Goal: Task Accomplishment & Management: Manage account settings

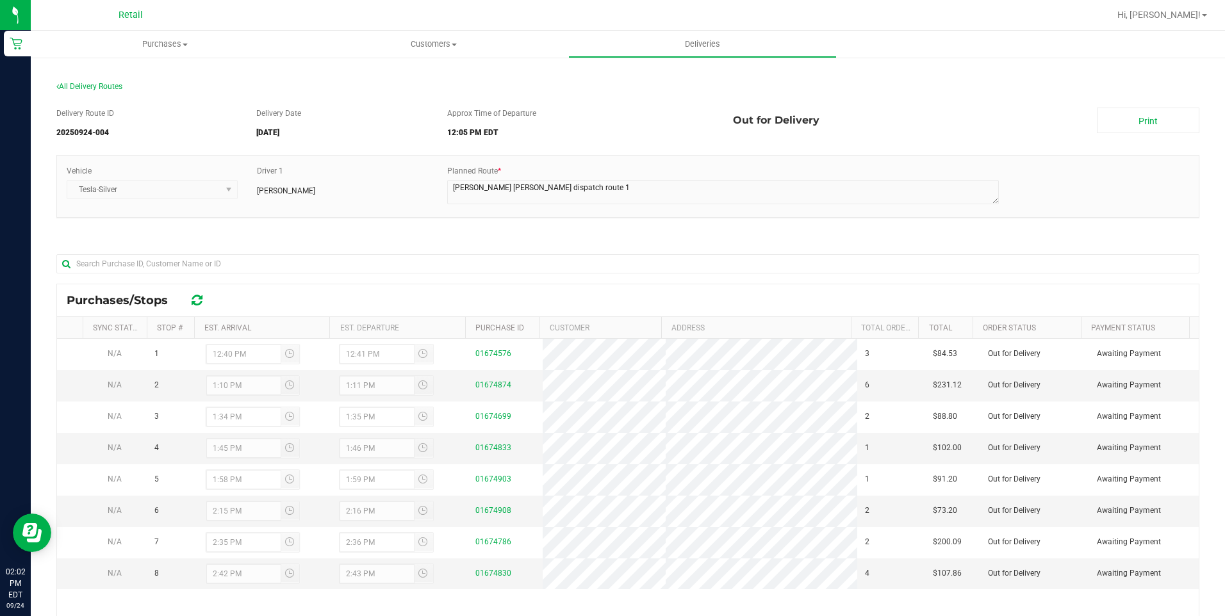
click at [319, 77] on section "All Delivery Routes Delivery Route ID 20250924-004 Delivery Date 09/24/2025 App…" at bounding box center [627, 424] width 1143 height 711
click at [150, 44] on span "Purchases" at bounding box center [165, 44] width 268 height 12
click at [69, 94] on span "Fulfillment" at bounding box center [70, 92] width 79 height 11
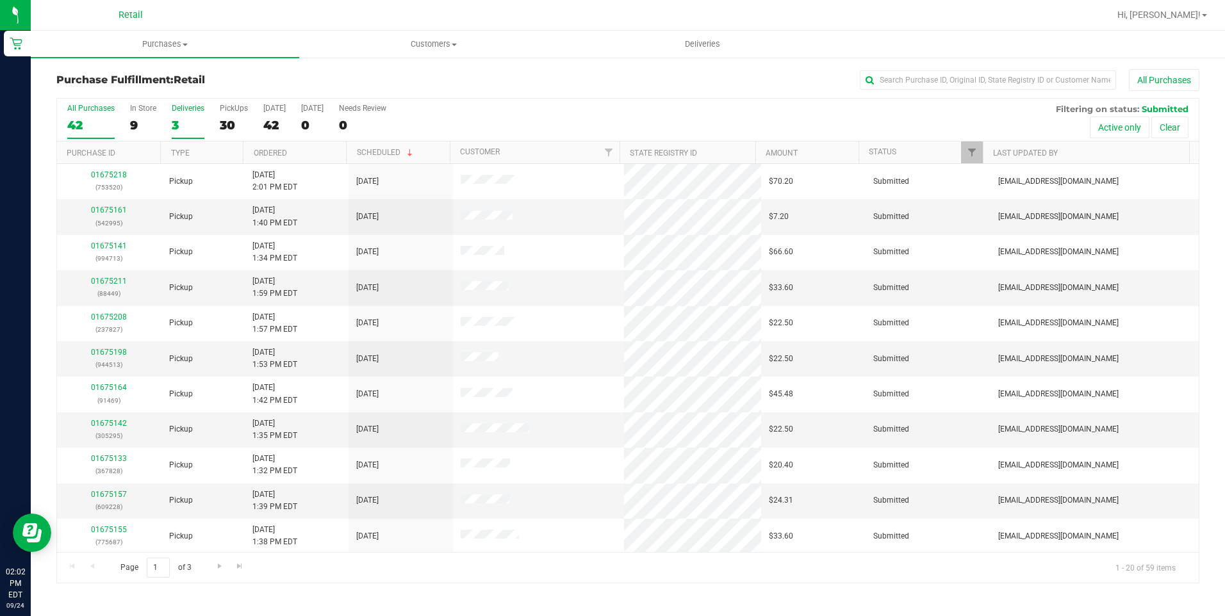
click at [180, 121] on div "3" at bounding box center [188, 125] width 33 height 15
click at [0, 0] on input "Deliveries 3" at bounding box center [0, 0] width 0 height 0
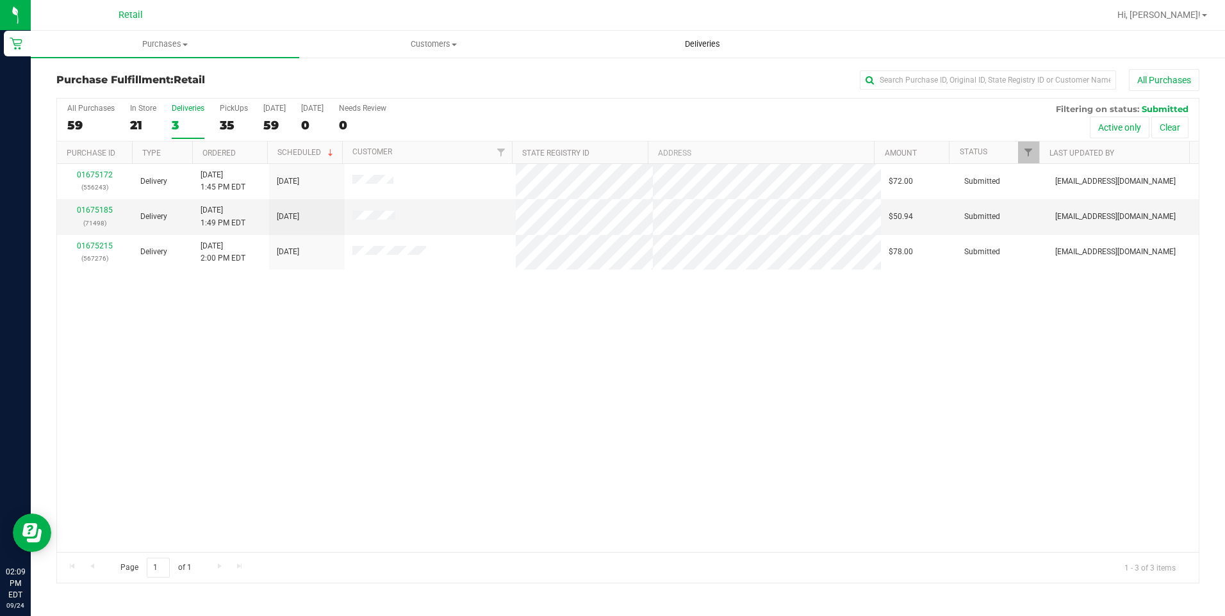
click at [692, 42] on span "Deliveries" at bounding box center [703, 44] width 70 height 12
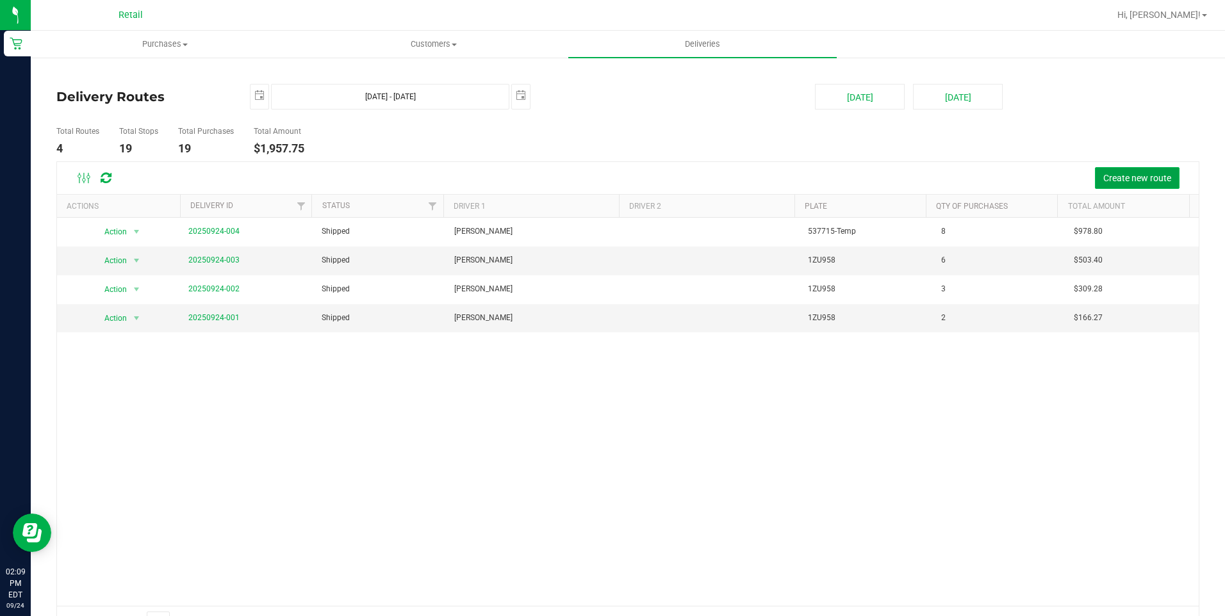
click at [1146, 179] on span "Create new route" at bounding box center [1137, 178] width 68 height 10
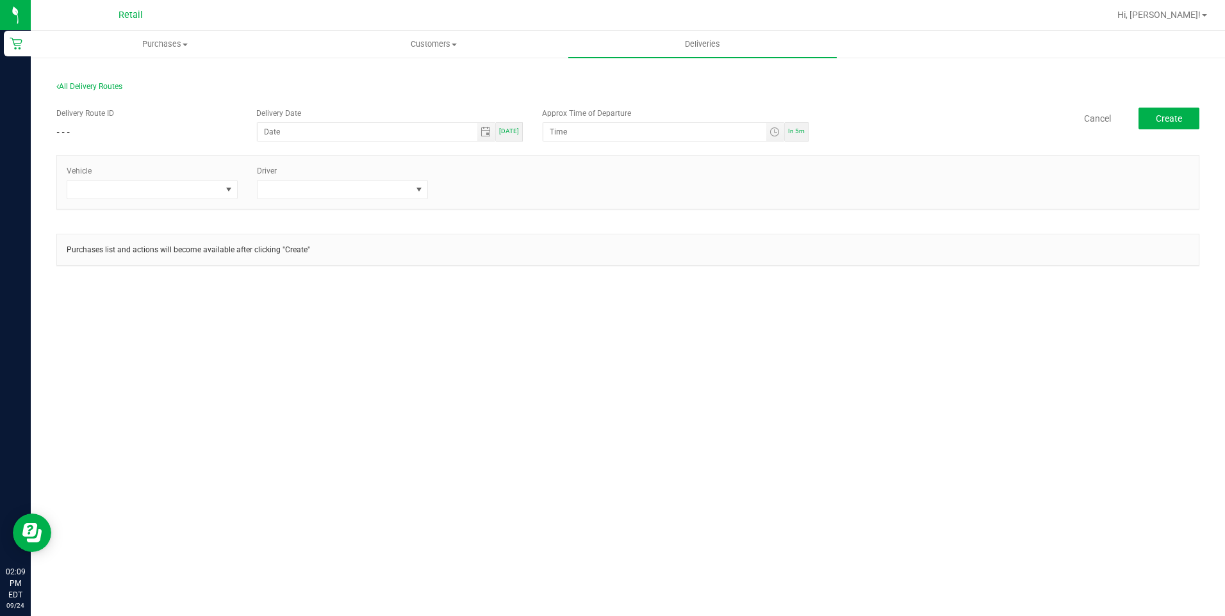
click at [521, 132] on div "[DATE]" at bounding box center [509, 131] width 27 height 19
type input "[DATE]"
click at [775, 131] on span "Toggle time list" at bounding box center [774, 132] width 10 height 10
click at [567, 310] on span "2" at bounding box center [569, 310] width 4 height 9
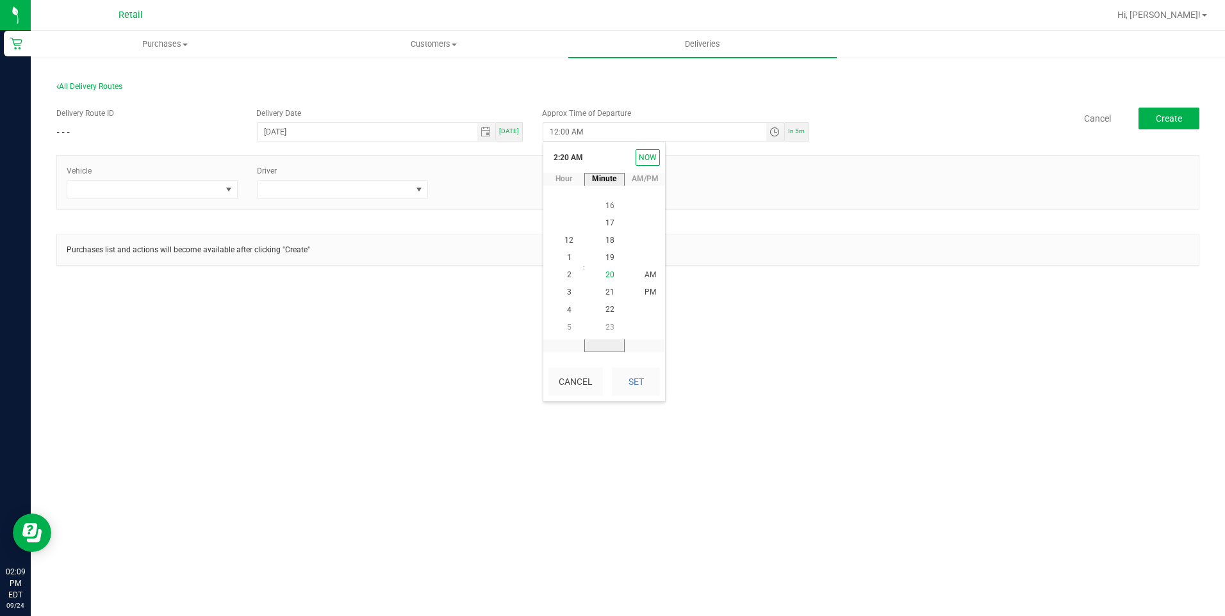
click at [611, 274] on li "20" at bounding box center [610, 275] width 31 height 17
click at [635, 293] on li "PM" at bounding box center [650, 292] width 31 height 17
click at [632, 366] on div "Cancel Set" at bounding box center [604, 382] width 122 height 38
click at [639, 384] on button "Set" at bounding box center [636, 382] width 48 height 28
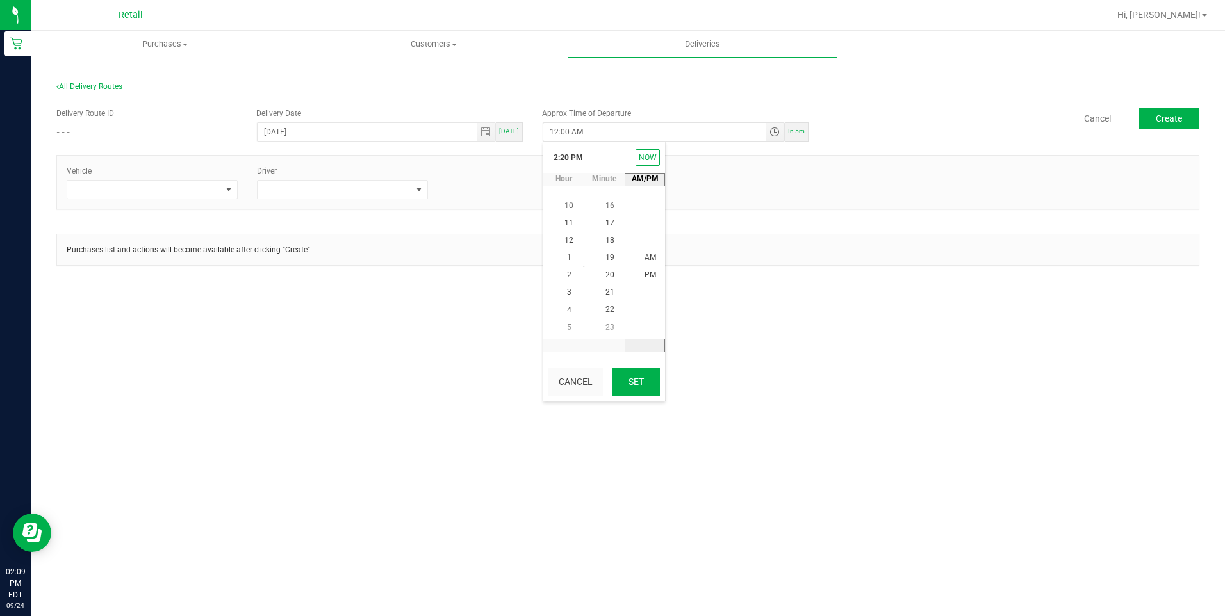
type input "2:20 PM"
click at [229, 192] on span at bounding box center [229, 190] width 10 height 10
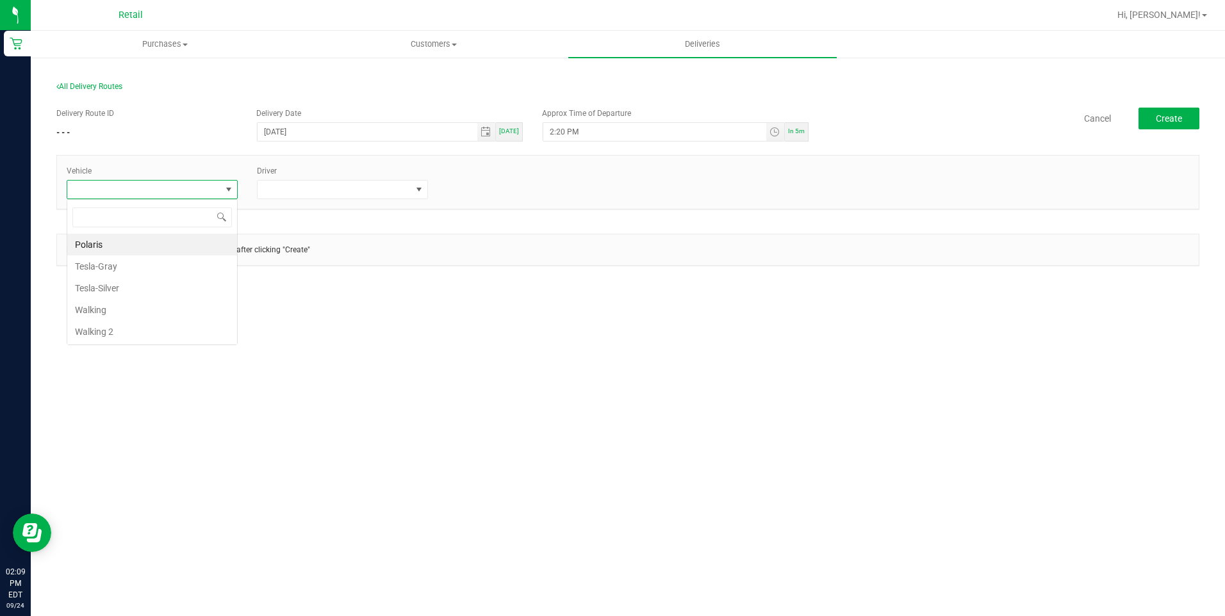
scroll to position [19, 171]
click at [101, 291] on li "Tesla-Silver" at bounding box center [152, 288] width 170 height 22
click at [409, 185] on span at bounding box center [335, 190] width 154 height 18
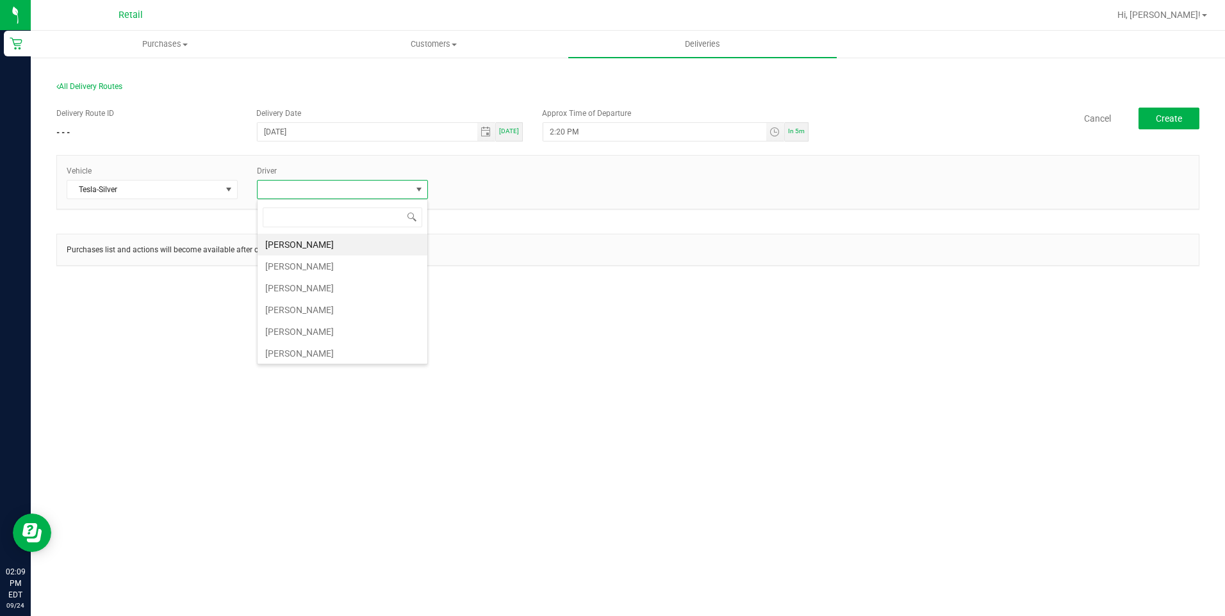
scroll to position [64, 0]
click at [297, 284] on li "Kerry Bannon" at bounding box center [343, 290] width 170 height 22
click at [1163, 114] on span "Create" at bounding box center [1169, 118] width 26 height 10
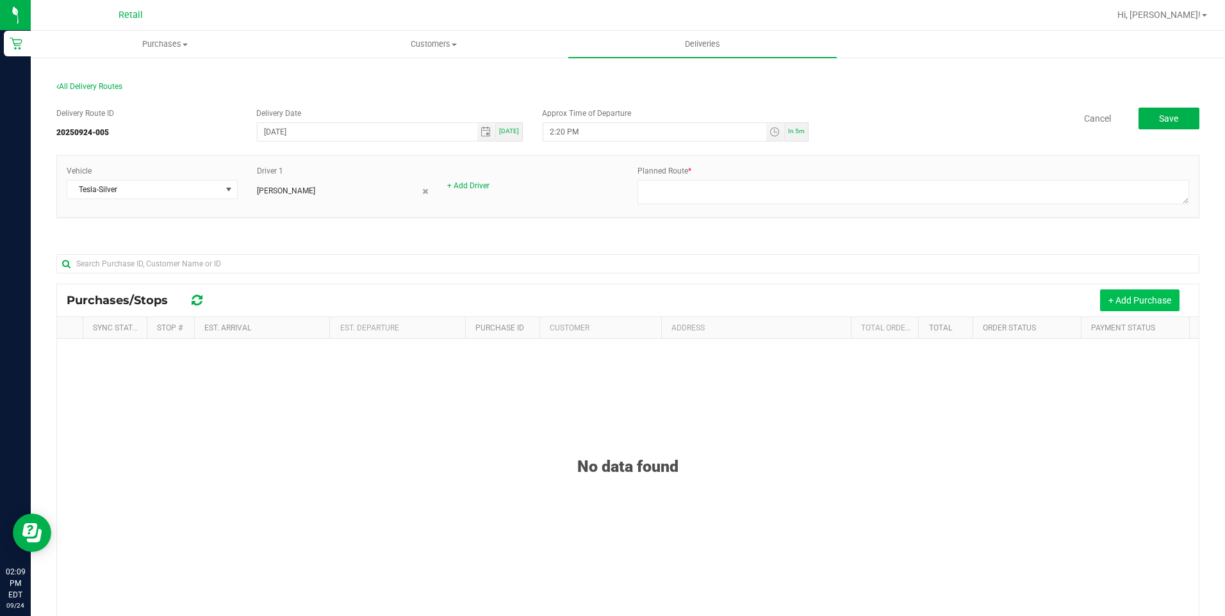
click at [1111, 300] on button "+ Add Purchase" at bounding box center [1139, 301] width 79 height 22
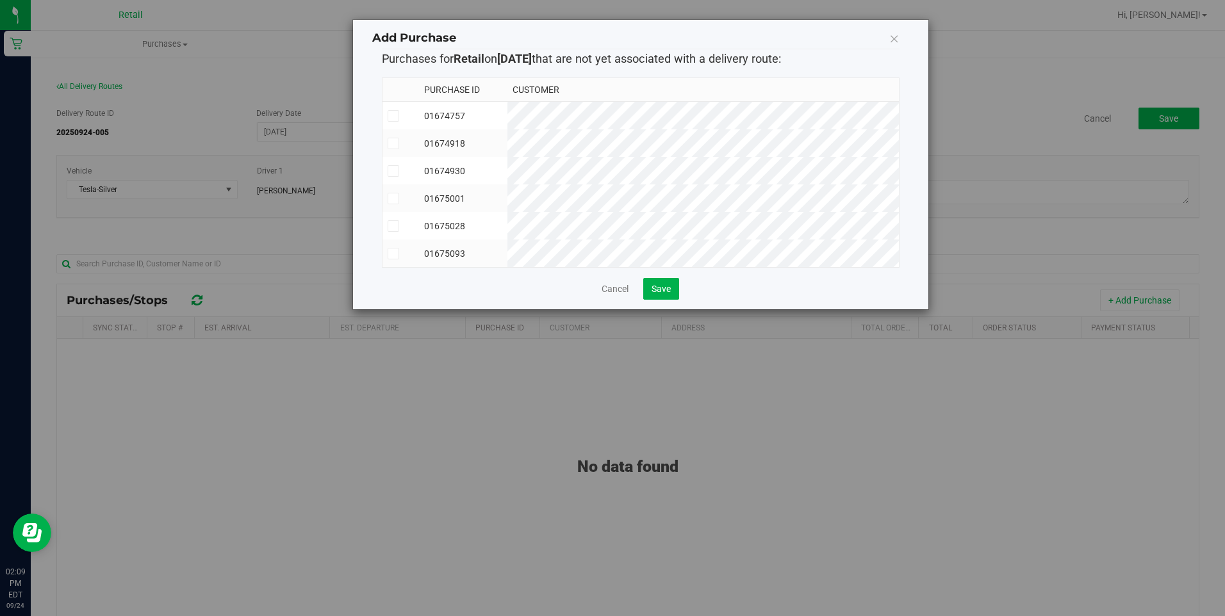
click at [397, 149] on span at bounding box center [394, 144] width 12 height 12
click at [0, 0] on input "checkbox" at bounding box center [0, 0] width 0 height 0
click at [390, 171] on icon at bounding box center [393, 171] width 8 height 0
click at [0, 0] on input "checkbox" at bounding box center [0, 0] width 0 height 0
click at [390, 254] on icon at bounding box center [393, 254] width 8 height 0
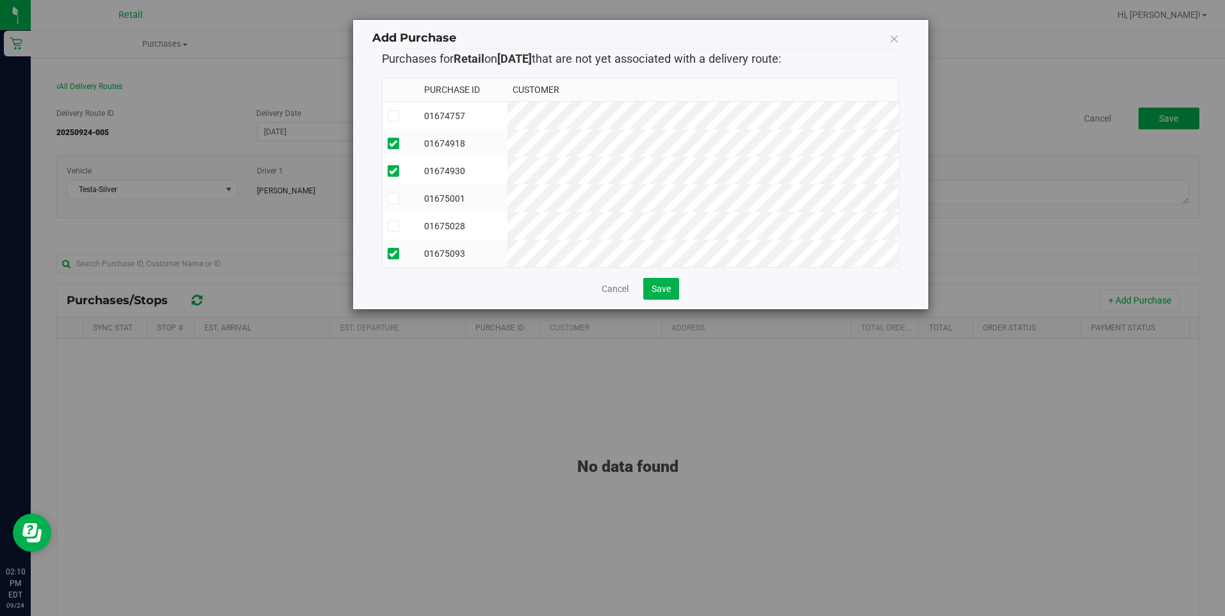
click at [0, 0] on input "checkbox" at bounding box center [0, 0] width 0 height 0
click at [393, 121] on span at bounding box center [394, 116] width 12 height 12
click at [0, 0] on input "checkbox" at bounding box center [0, 0] width 0 height 0
click at [661, 294] on span "Save" at bounding box center [661, 289] width 19 height 10
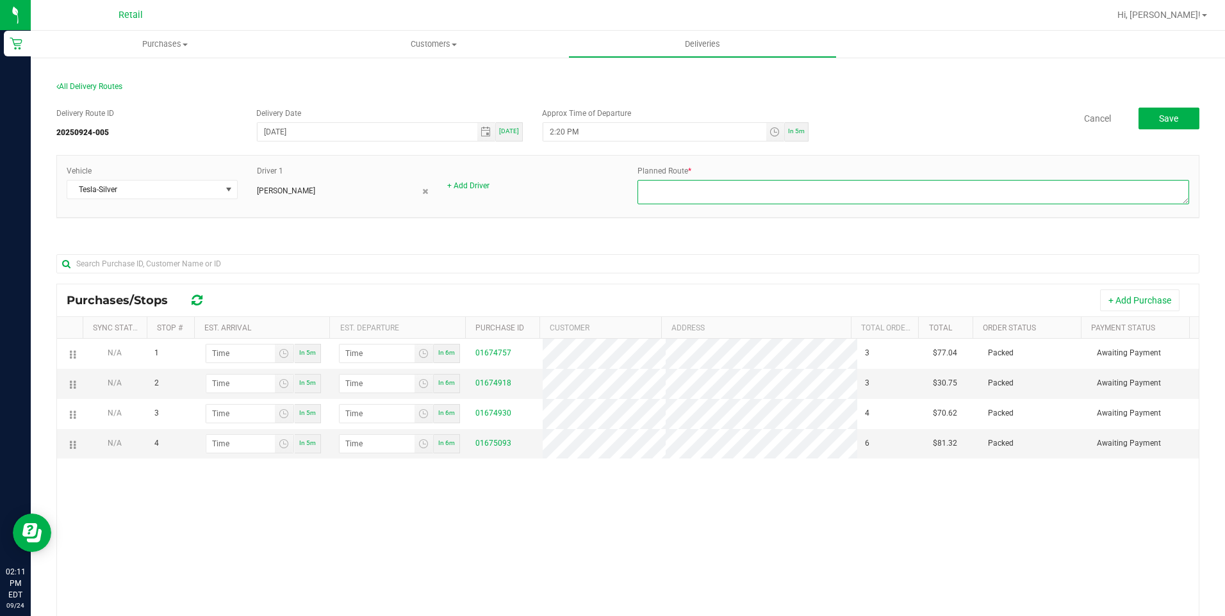
click at [698, 201] on textarea at bounding box center [913, 192] width 552 height 24
type textarea "kerry driver route 1 megan dispatch 9-24-25"
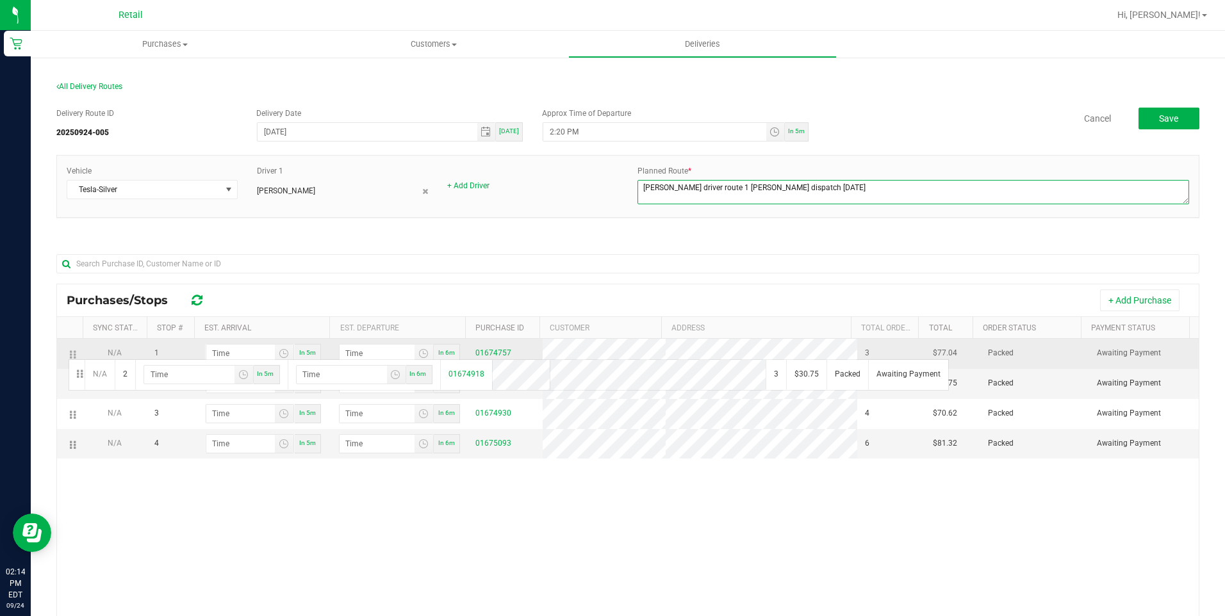
drag, startPoint x: 69, startPoint y: 389, endPoint x: 72, endPoint y: 354, distance: 34.7
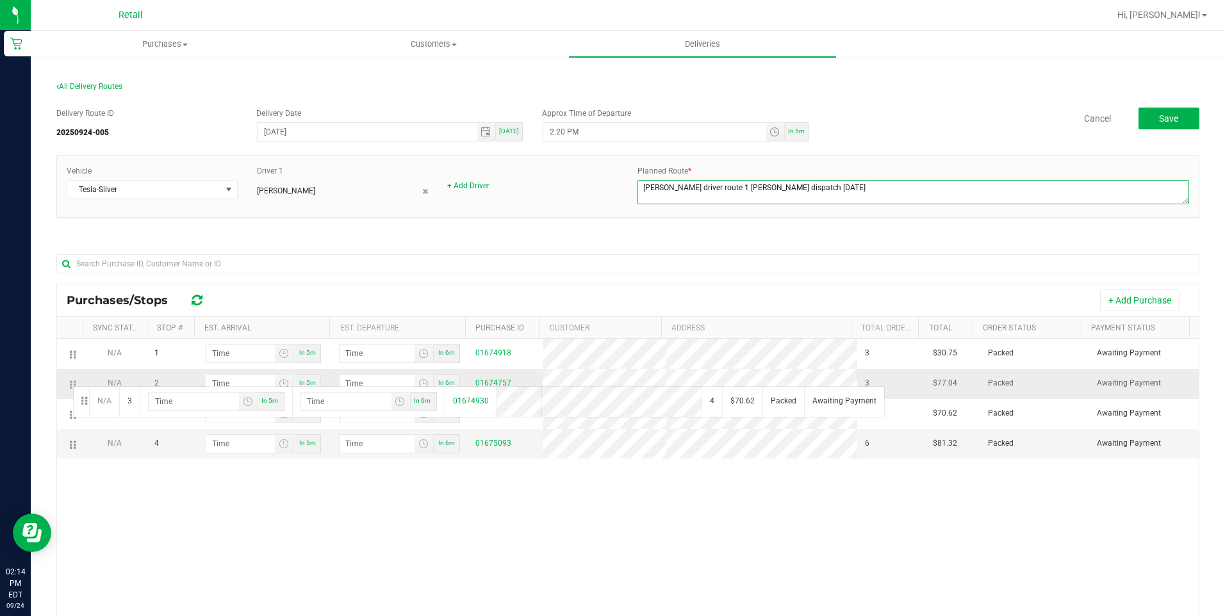
drag, startPoint x: 78, startPoint y: 424, endPoint x: 71, endPoint y: 383, distance: 41.5
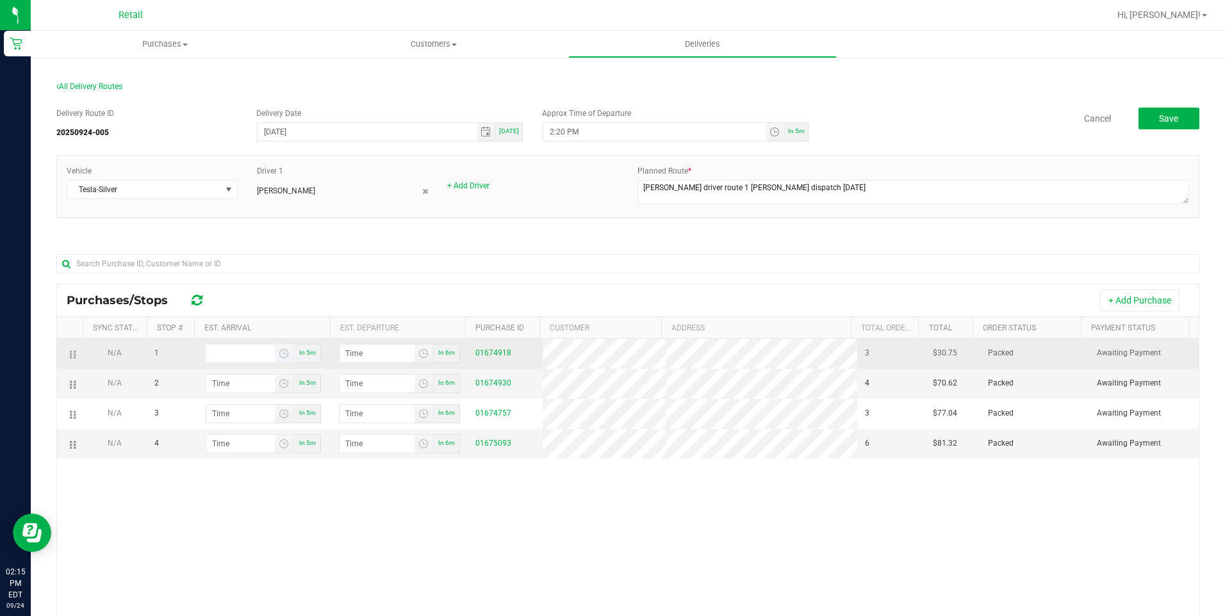
type input "hour:minute AM"
click at [236, 353] on input "hour:minute AM" at bounding box center [240, 354] width 69 height 18
click at [279, 358] on span "Toggle time list" at bounding box center [284, 354] width 10 height 10
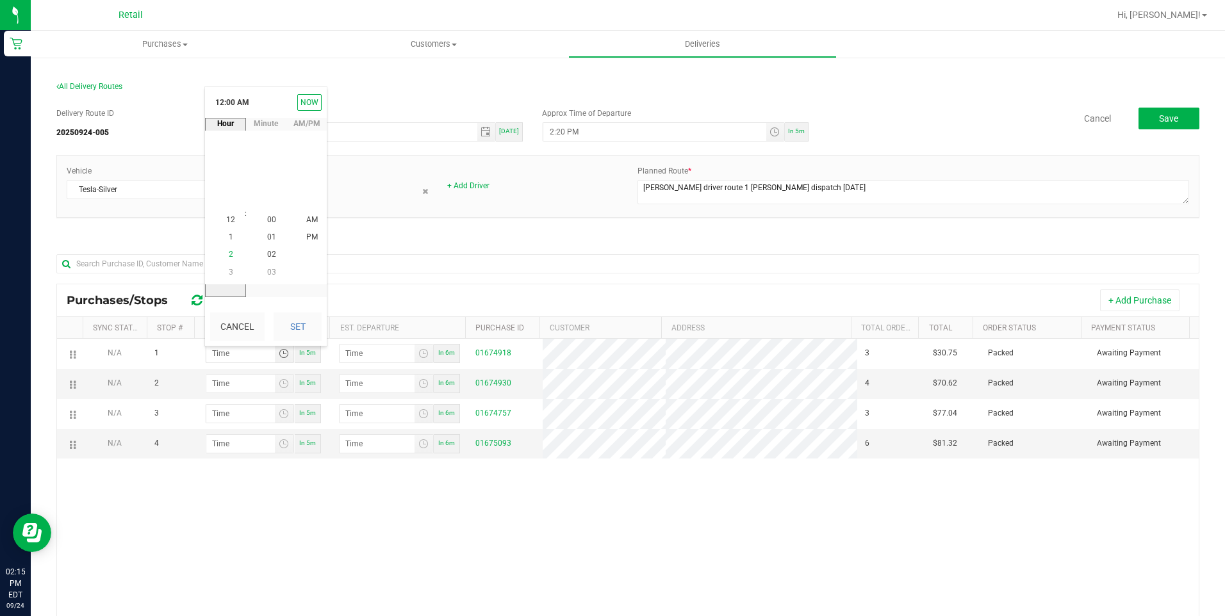
click at [229, 252] on span "2" at bounding box center [231, 255] width 4 height 9
click at [267, 256] on span "45" at bounding box center [271, 255] width 9 height 9
click at [313, 234] on span "PM" at bounding box center [312, 237] width 12 height 9
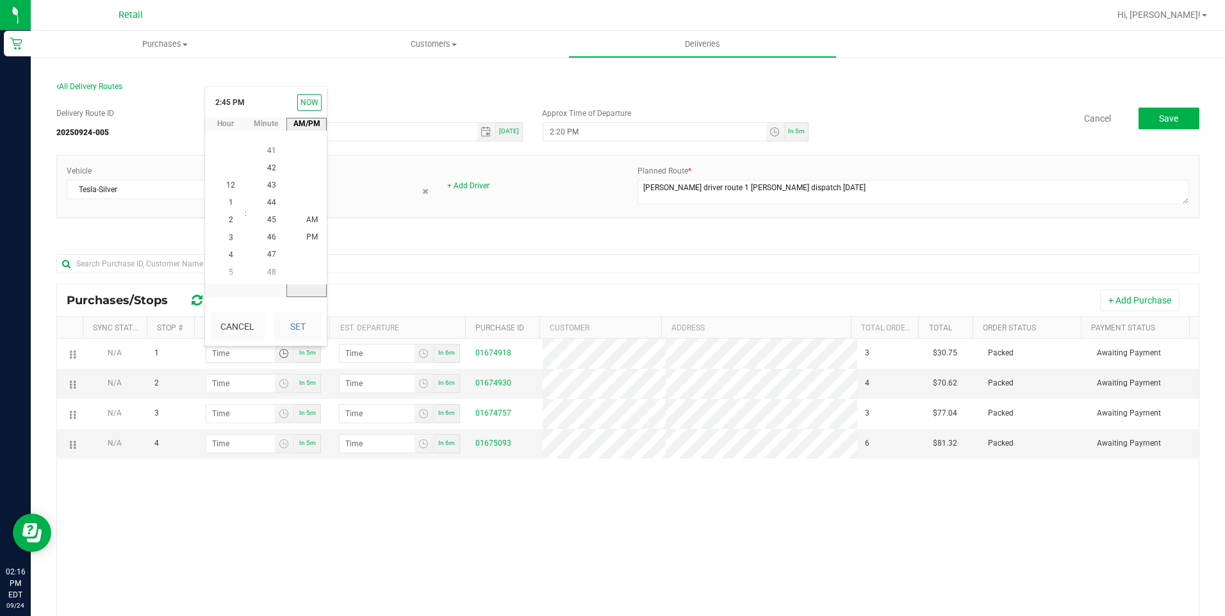
scroll to position [17, 0]
click at [299, 327] on button "Set" at bounding box center [298, 327] width 48 height 28
type input "2:45 PM"
type input "2:46 PM"
type input "hour:minute AM"
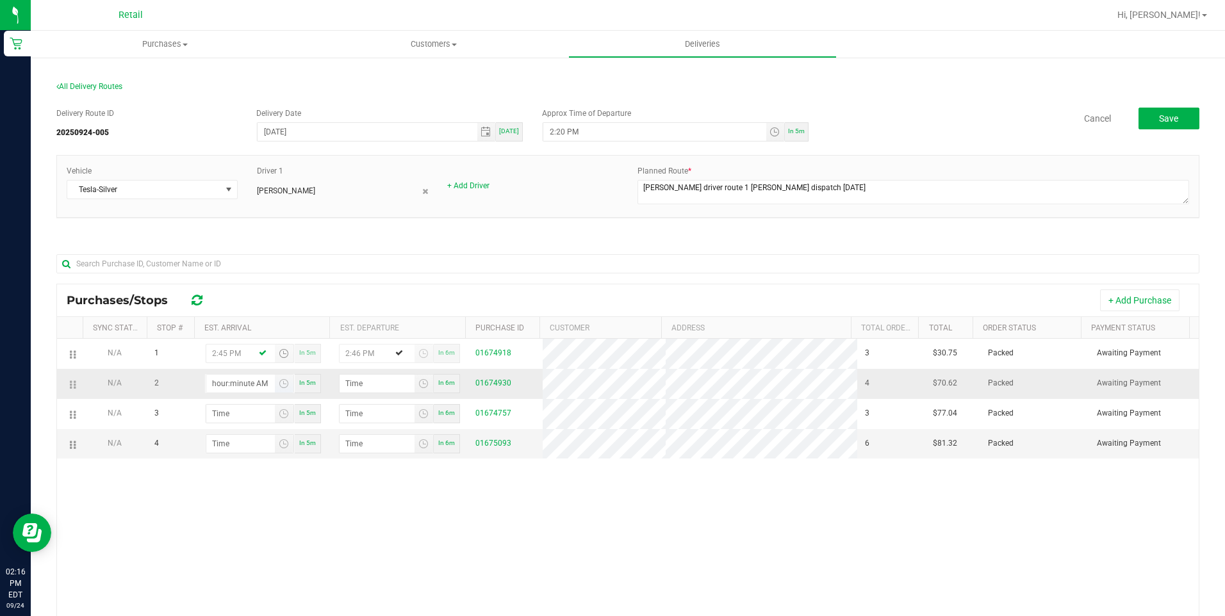
click at [243, 385] on input "hour:minute AM" at bounding box center [240, 384] width 69 height 18
click at [279, 389] on span "Toggle time list" at bounding box center [284, 384] width 10 height 10
click at [229, 300] on span "3" at bounding box center [231, 304] width 4 height 9
drag, startPoint x: 329, startPoint y: 304, endPoint x: 343, endPoint y: 304, distance: 13.5
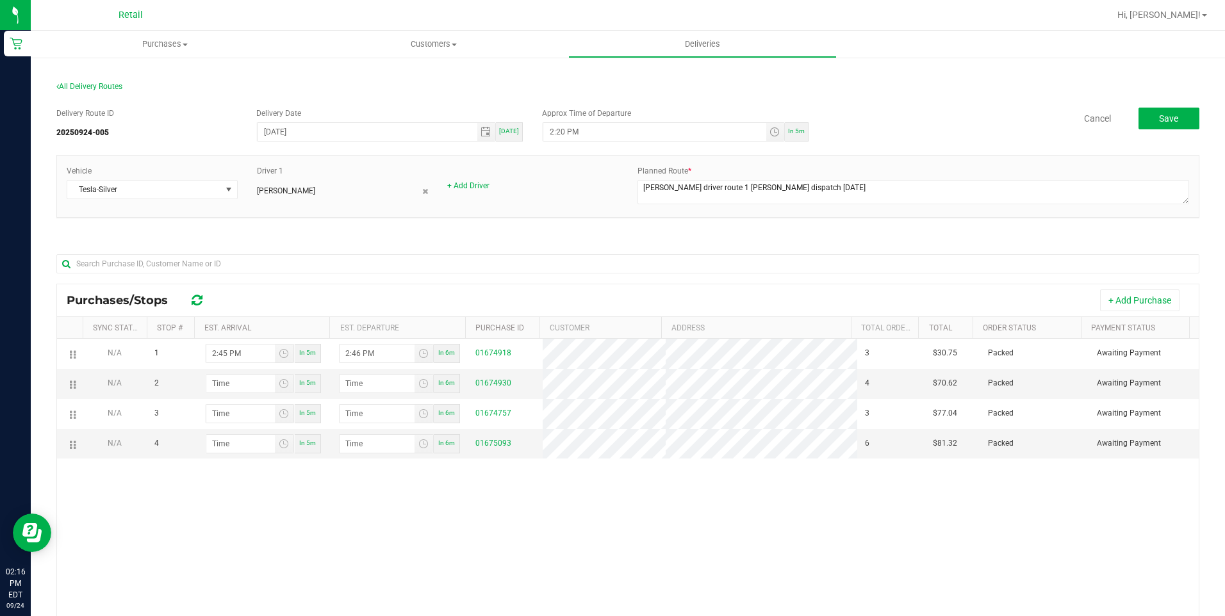
click at [343, 304] on div "+ Add Purchase" at bounding box center [703, 301] width 973 height 22
click at [279, 389] on span "Toggle time list" at bounding box center [284, 384] width 10 height 10
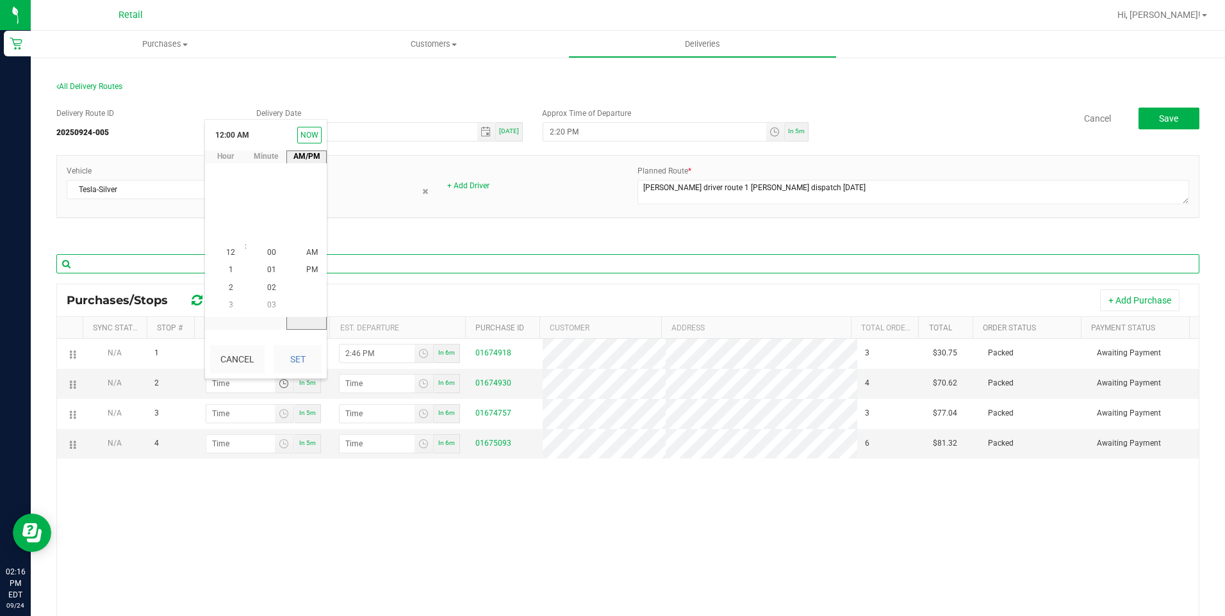
click at [372, 263] on input "text" at bounding box center [627, 263] width 1143 height 19
click at [279, 389] on span "Toggle time list" at bounding box center [284, 384] width 10 height 10
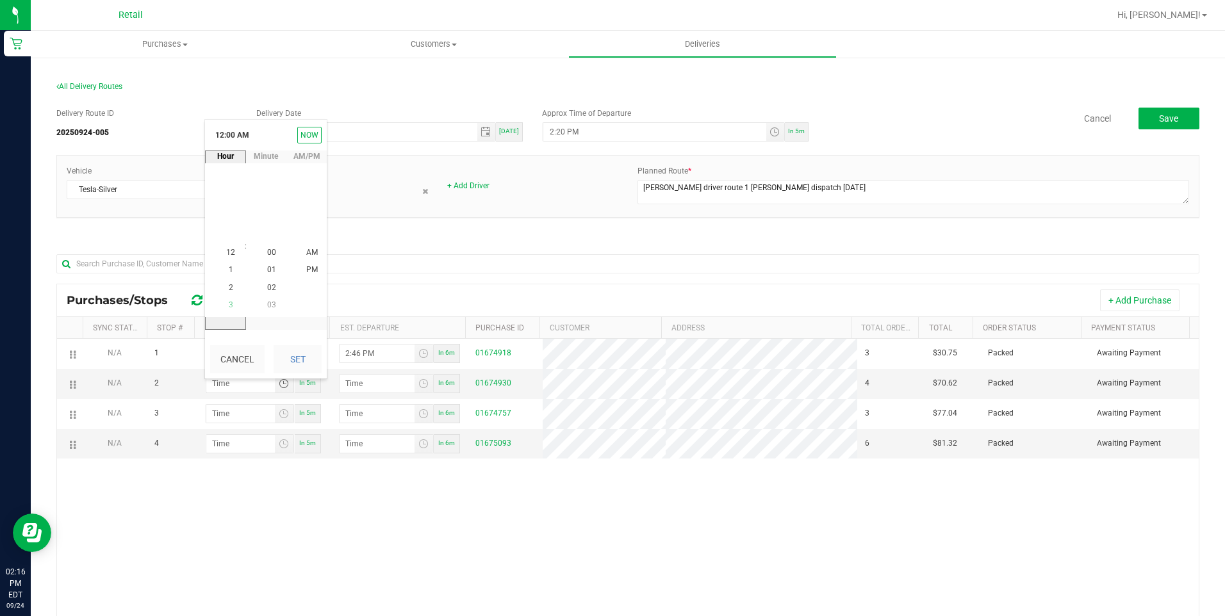
click at [229, 307] on span "3" at bounding box center [231, 304] width 4 height 9
click at [270, 264] on li "05" at bounding box center [271, 270] width 31 height 17
click at [307, 269] on span "PM" at bounding box center [312, 270] width 12 height 9
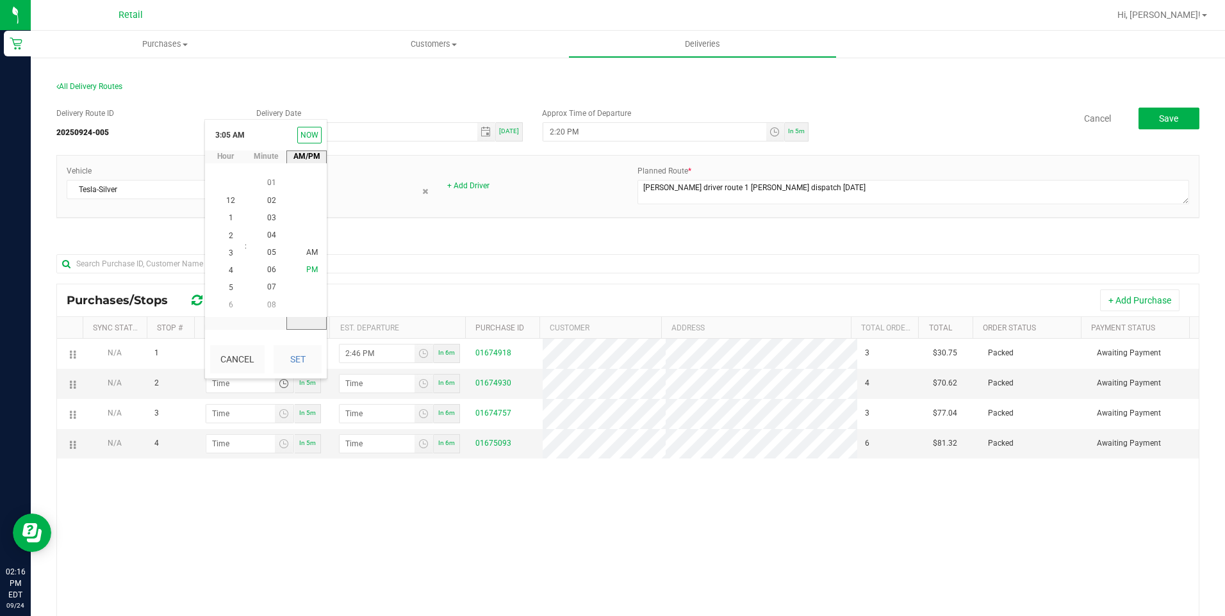
scroll to position [17, 0]
click at [306, 362] on button "Set" at bounding box center [298, 359] width 48 height 28
type input "3:05 PM"
type input "3:06 PM"
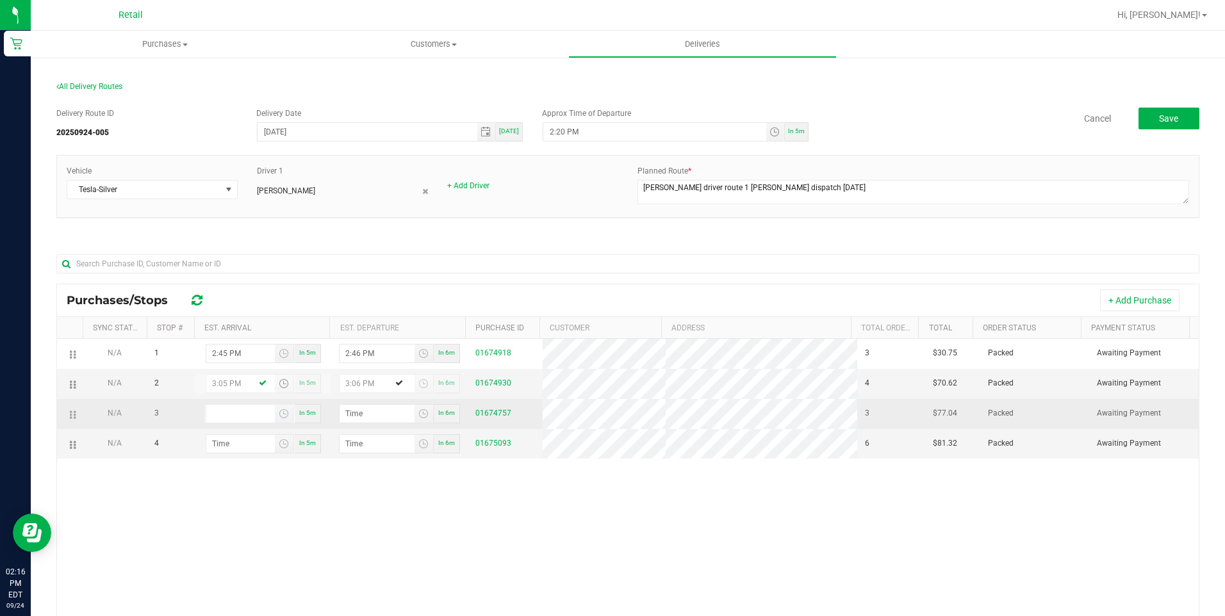
type input "hour:minute AM"
click at [246, 421] on input "hour:minute AM" at bounding box center [240, 414] width 69 height 18
type input "hour:minute AM"
drag, startPoint x: 252, startPoint y: 431, endPoint x: 223, endPoint y: 423, distance: 29.7
click at [223, 423] on input "hour:minute AM" at bounding box center [240, 414] width 69 height 18
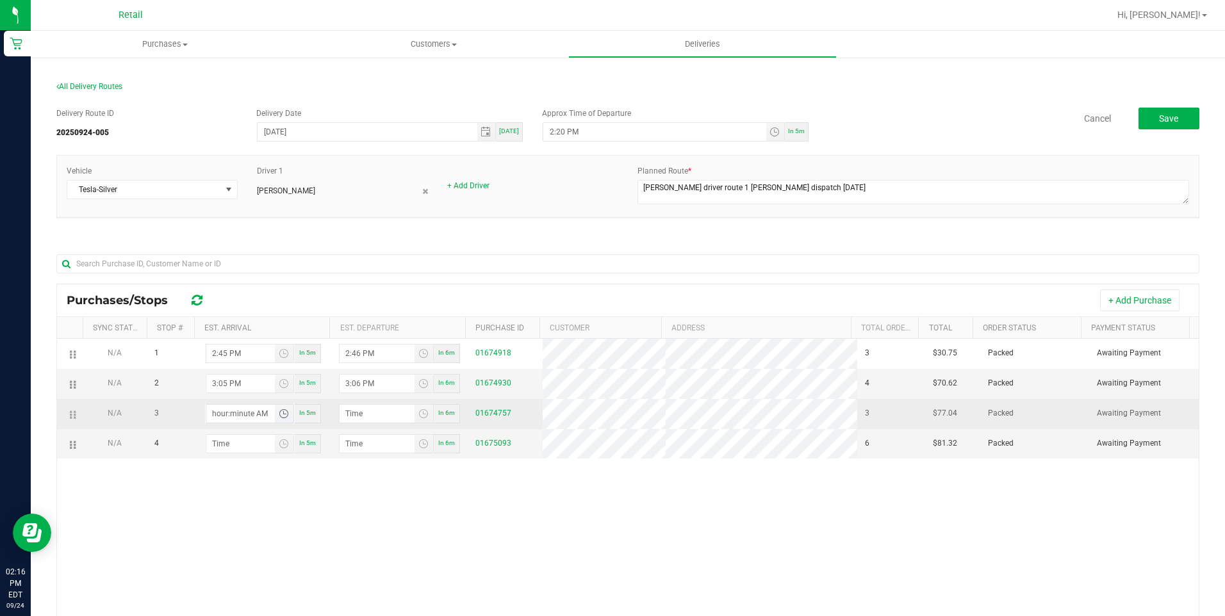
click at [284, 419] on span "Toggle time list" at bounding box center [284, 414] width 10 height 10
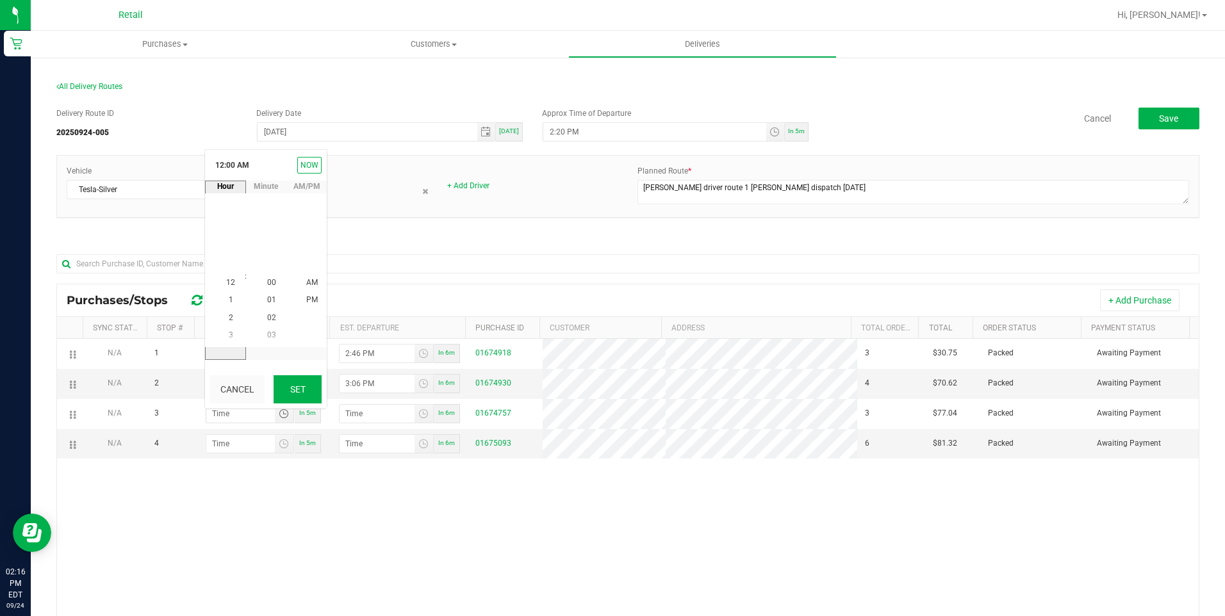
scroll to position [0, 0]
drag, startPoint x: 229, startPoint y: 334, endPoint x: 252, endPoint y: 324, distance: 25.0
click at [229, 334] on li "3" at bounding box center [230, 335] width 31 height 17
click at [267, 302] on span "16" at bounding box center [271, 300] width 9 height 9
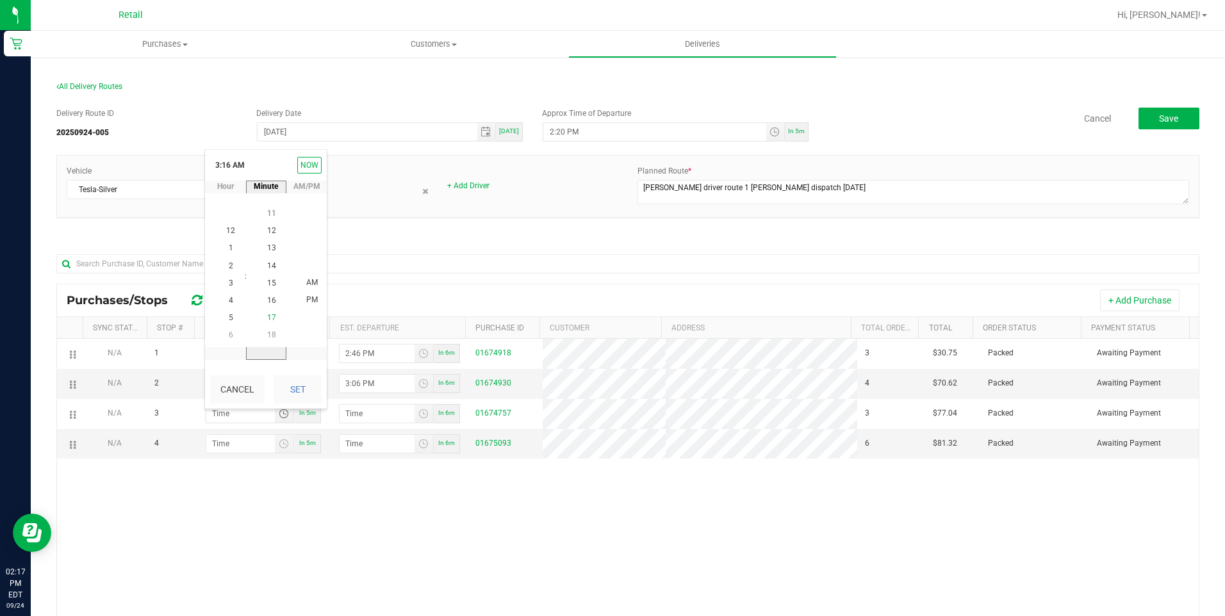
scroll to position [279, 0]
click at [306, 298] on span "PM" at bounding box center [312, 300] width 12 height 9
drag, startPoint x: 299, startPoint y: 388, endPoint x: 293, endPoint y: 390, distance: 6.5
click at [297, 388] on button "Set" at bounding box center [298, 389] width 48 height 28
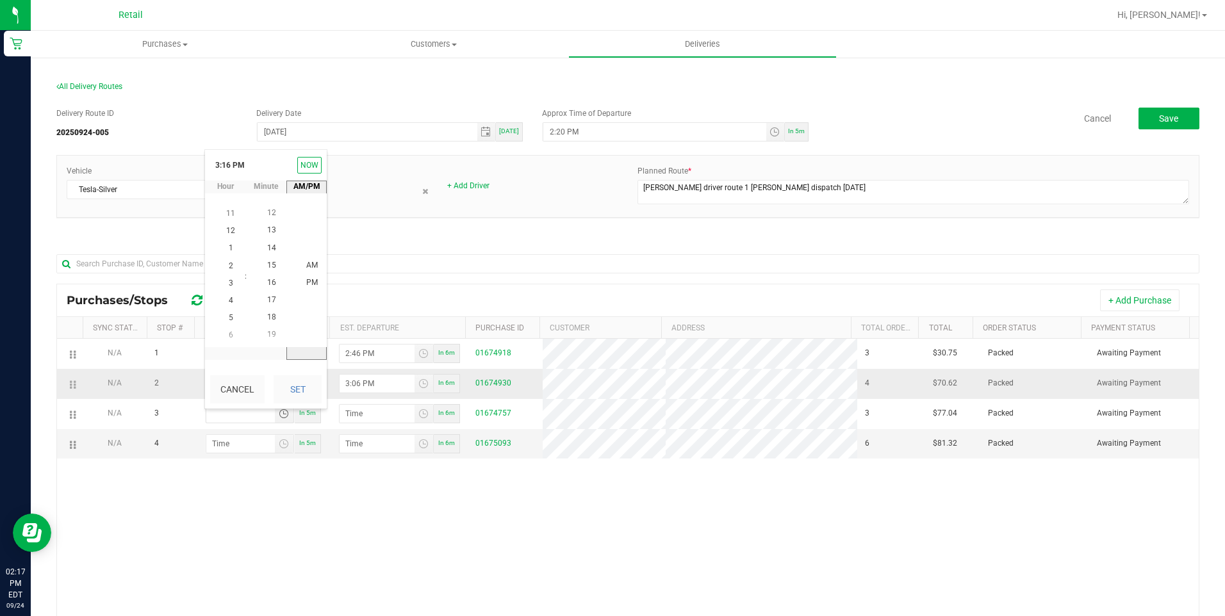
type input "3:16 PM"
type input "3:17 PM"
click at [221, 459] on td "In 5m" at bounding box center [263, 443] width 136 height 29
type input "hour:minute AM"
click at [223, 450] on input "hour:minute AM" at bounding box center [240, 444] width 69 height 18
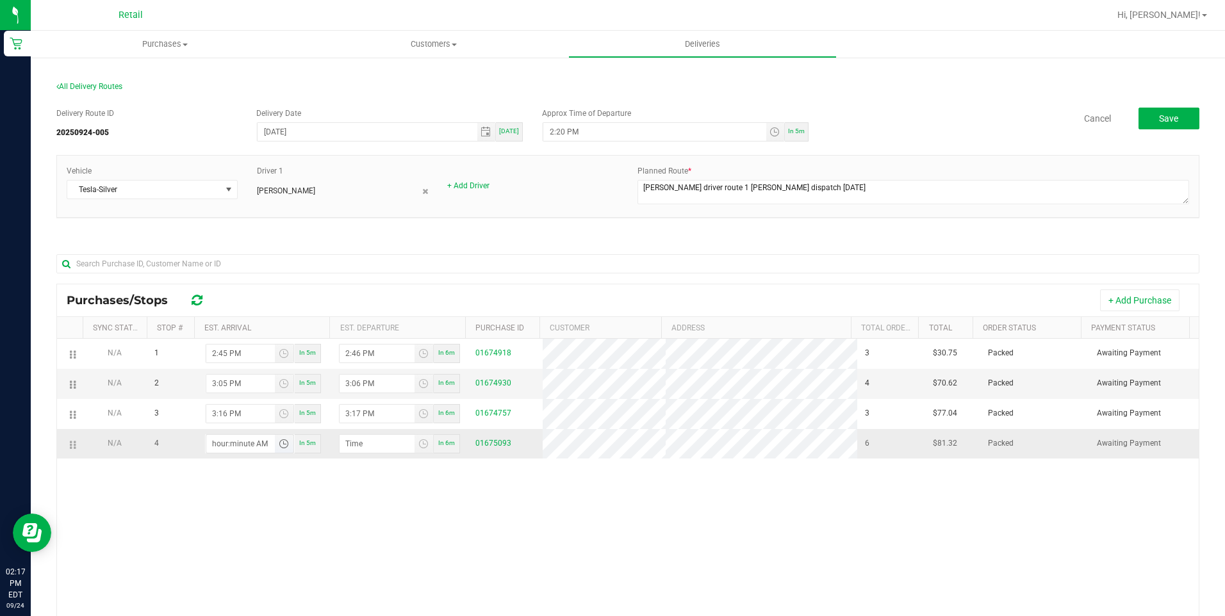
click at [284, 448] on span "Toggle time list" at bounding box center [284, 444] width 10 height 10
click at [223, 368] on li "3" at bounding box center [230, 365] width 31 height 17
click at [268, 281] on span "40" at bounding box center [271, 278] width 9 height 9
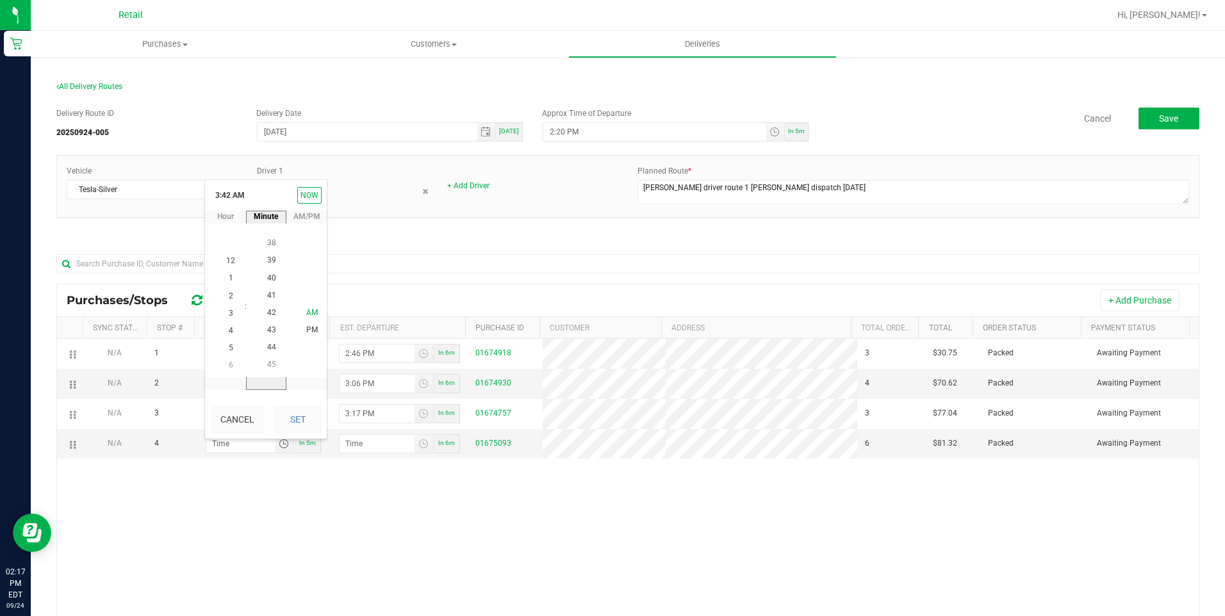
scroll to position [696, 0]
click at [311, 329] on span "PM" at bounding box center [312, 330] width 12 height 9
click at [302, 422] on button "Set" at bounding box center [298, 420] width 48 height 28
type input "3:40 PM"
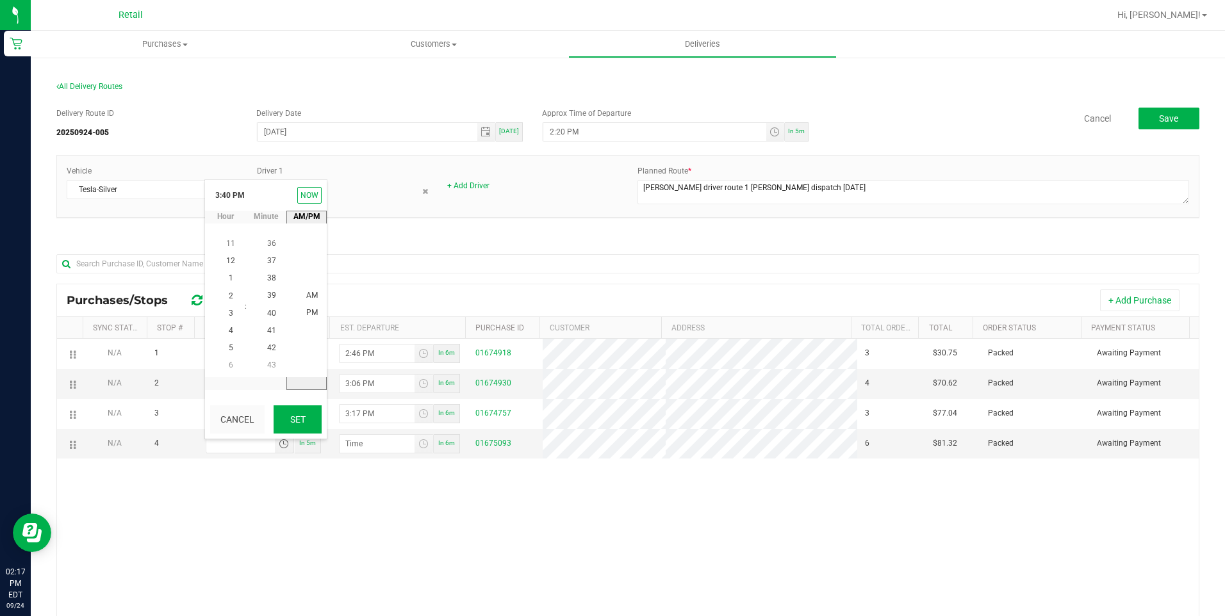
type input "3:41 PM"
click at [318, 516] on div "N/A 1 2:45 PM In 5m 2:46 PM In 6m 01674918 3 $30.75 Packed Awaiting Payment N/A…" at bounding box center [628, 533] width 1142 height 388
drag, startPoint x: 1165, startPoint y: 113, endPoint x: 1137, endPoint y: 97, distance: 32.7
click at [1137, 97] on div "All Delivery Routes" at bounding box center [627, 89] width 1143 height 17
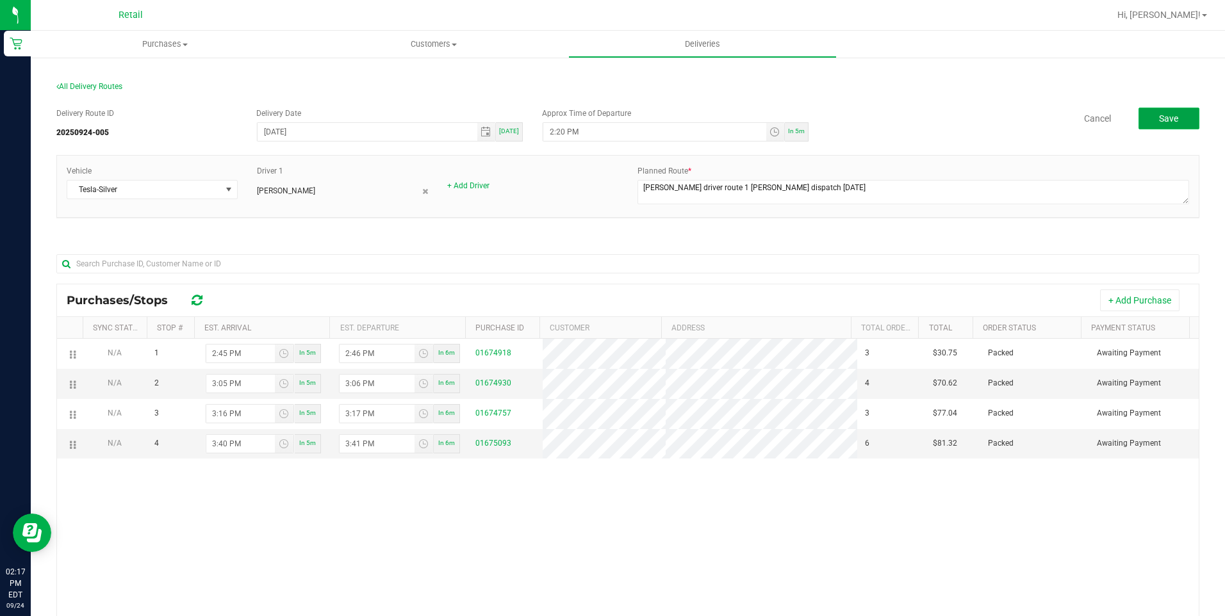
click at [1146, 123] on button "Save" at bounding box center [1168, 119] width 61 height 22
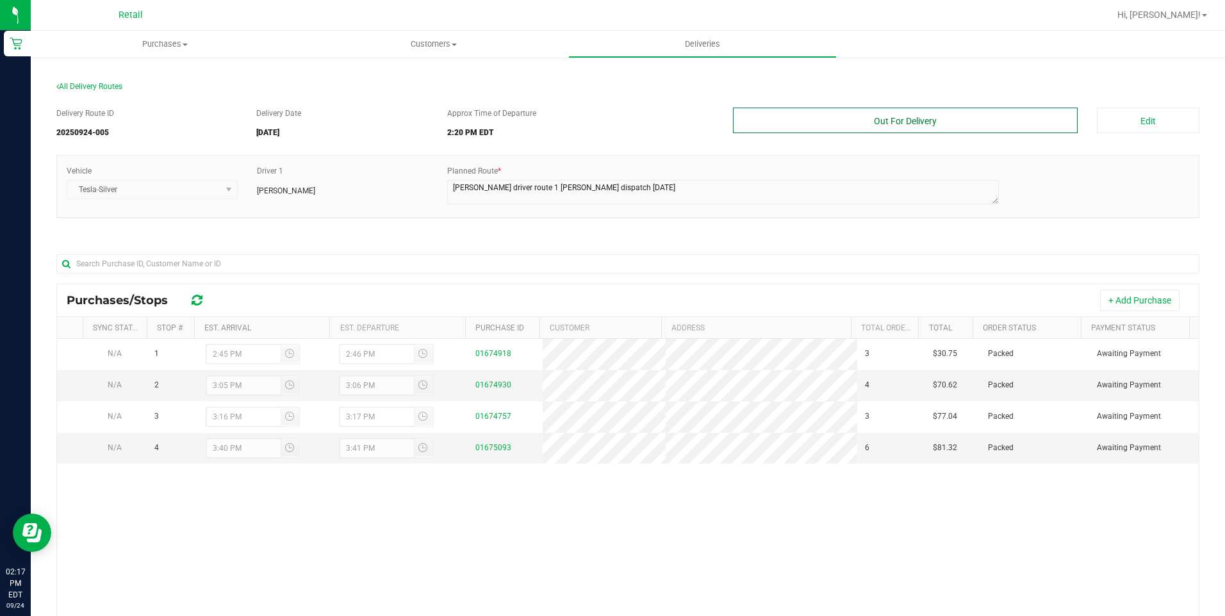
click at [853, 124] on button "Out For Delivery" at bounding box center [905, 121] width 345 height 26
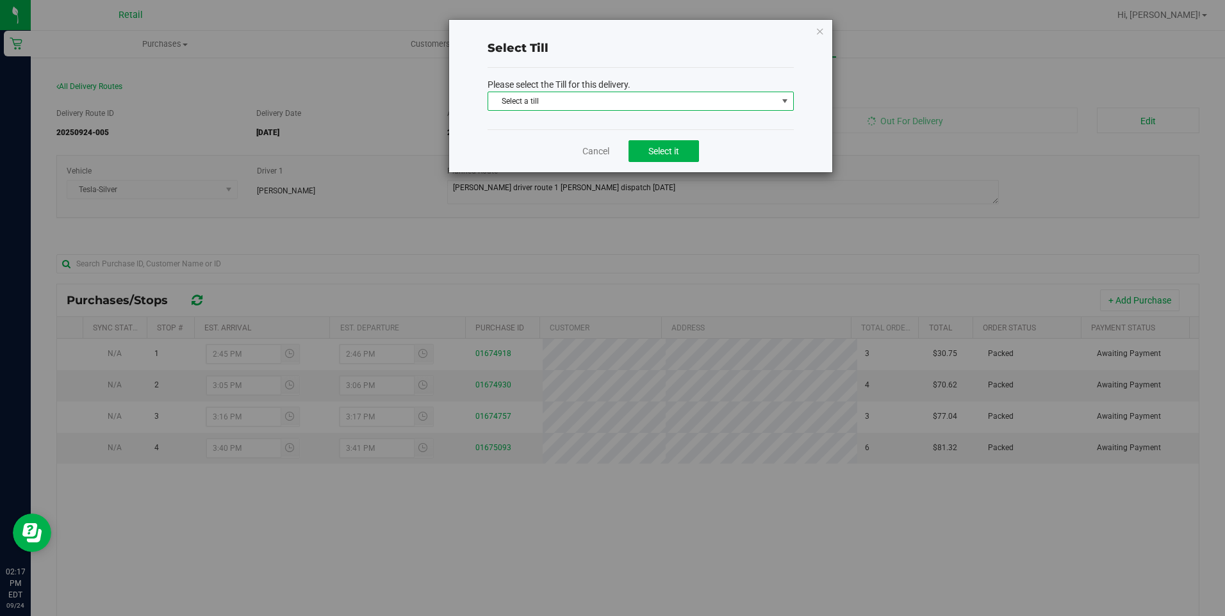
click at [632, 99] on span "Select a till" at bounding box center [632, 101] width 289 height 18
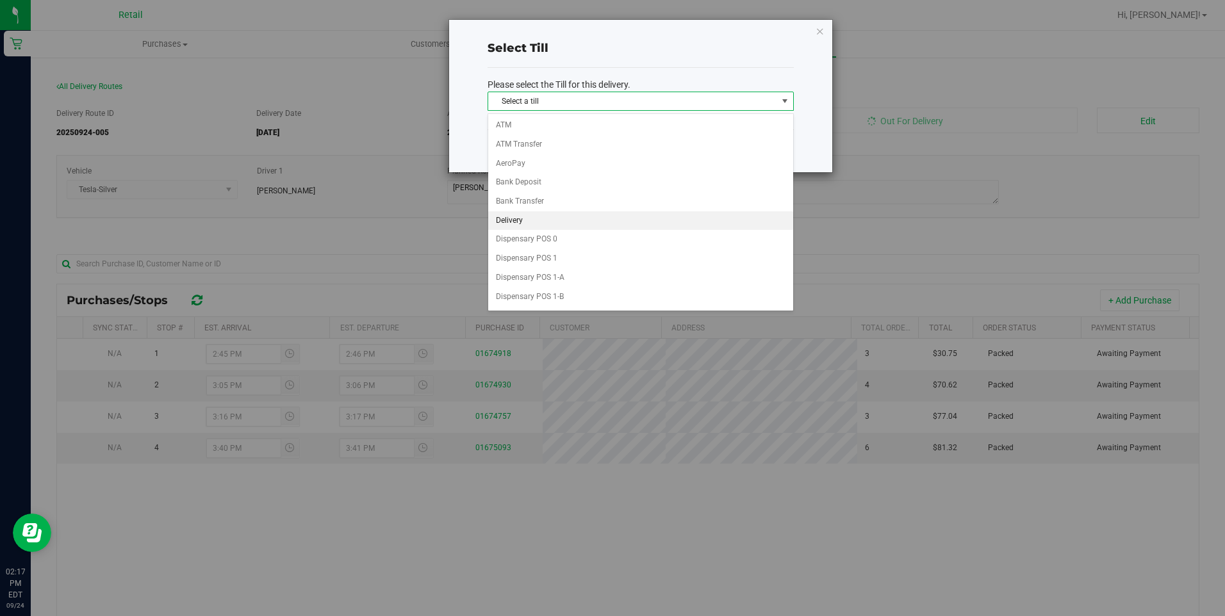
click at [516, 227] on li "Delivery" at bounding box center [640, 220] width 305 height 19
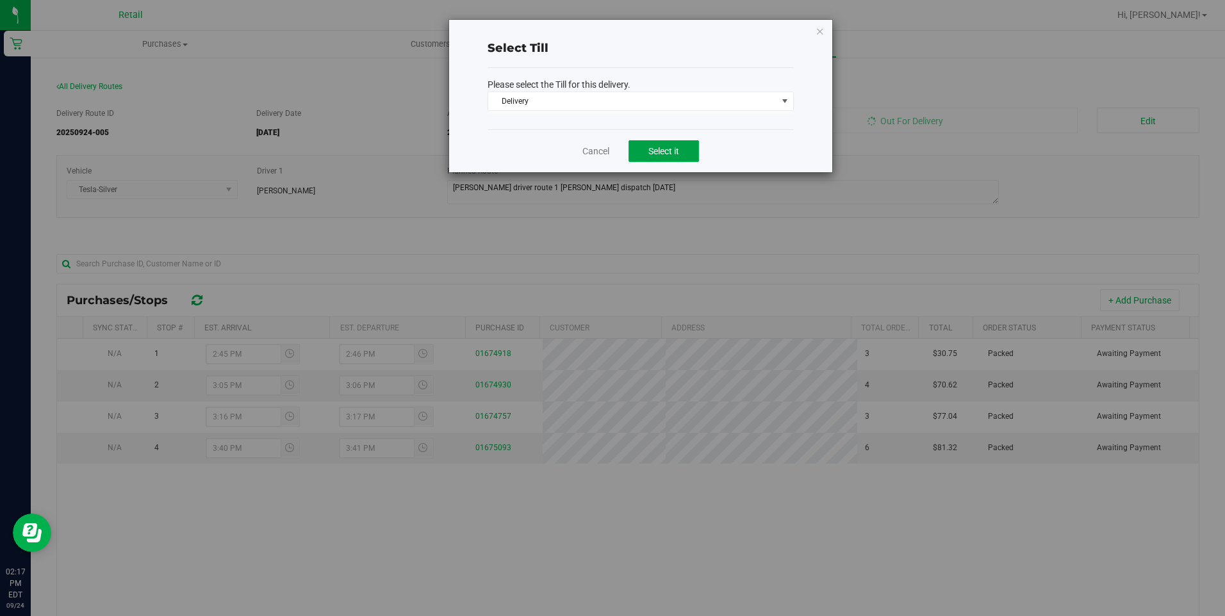
click at [673, 154] on span "Select it" at bounding box center [663, 151] width 31 height 10
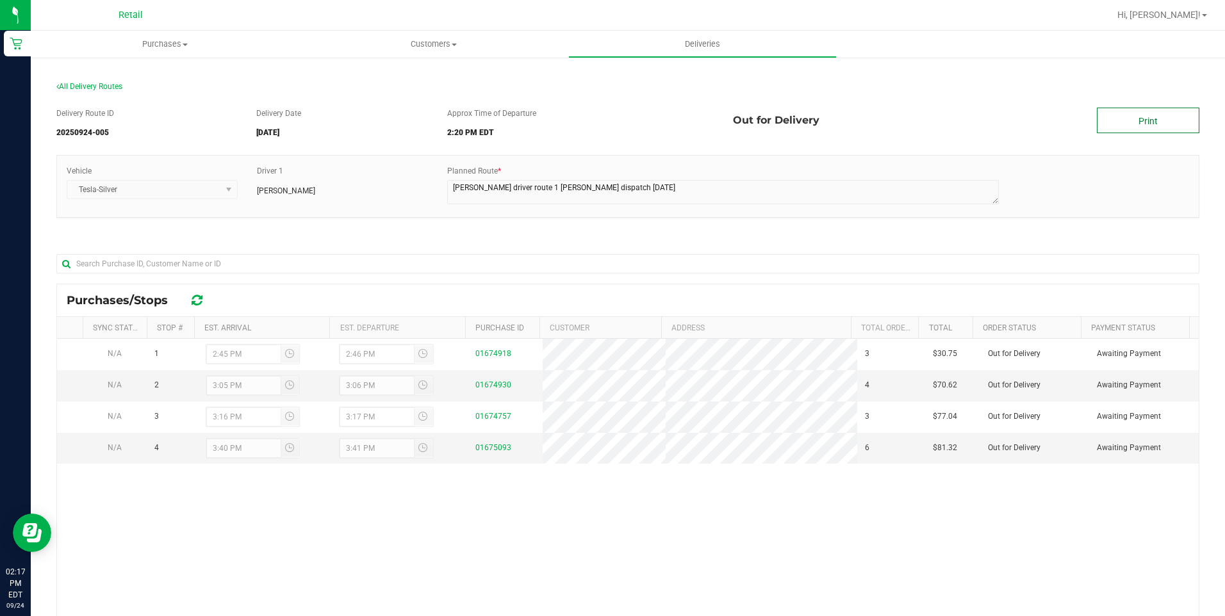
click at [1155, 126] on link "Print" at bounding box center [1148, 121] width 103 height 26
click at [161, 43] on span "Purchases" at bounding box center [165, 44] width 268 height 12
click at [115, 94] on li "Fulfillment" at bounding box center [165, 92] width 268 height 15
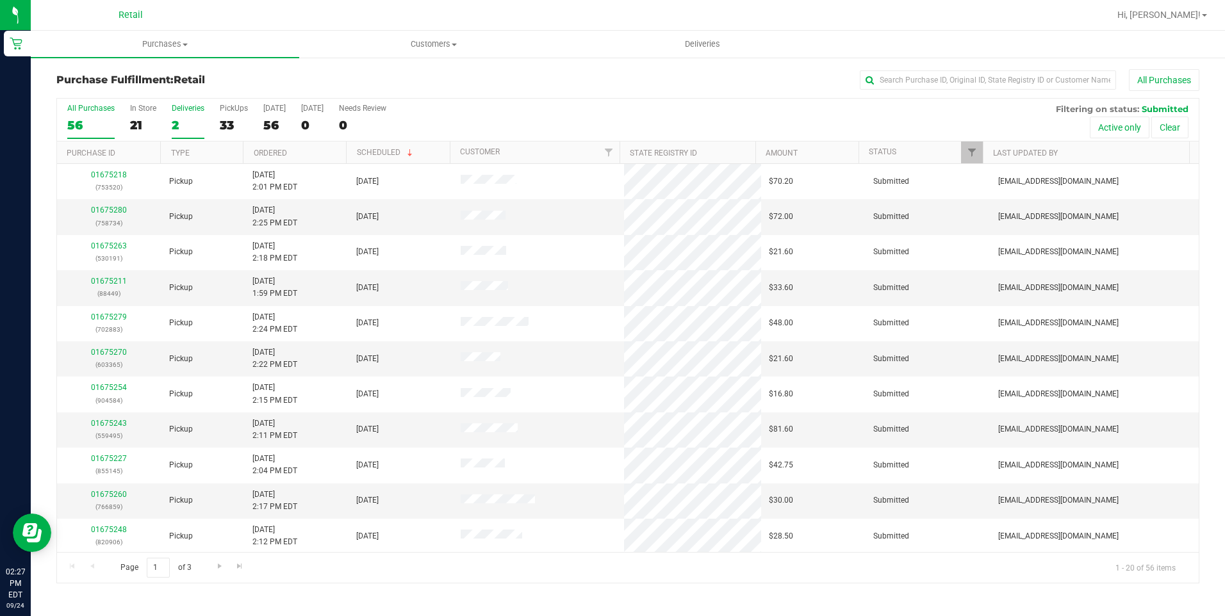
click at [186, 120] on div "2" at bounding box center [188, 125] width 33 height 15
click at [0, 0] on input "Deliveries 2" at bounding box center [0, 0] width 0 height 0
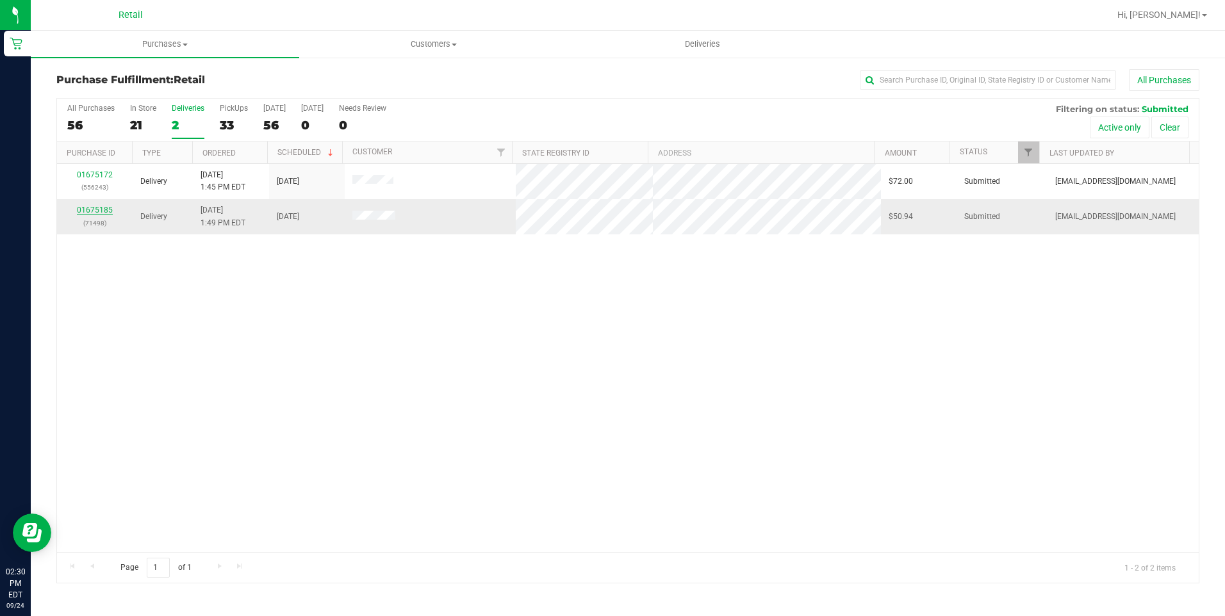
click at [96, 208] on link "01675185" at bounding box center [95, 210] width 36 height 9
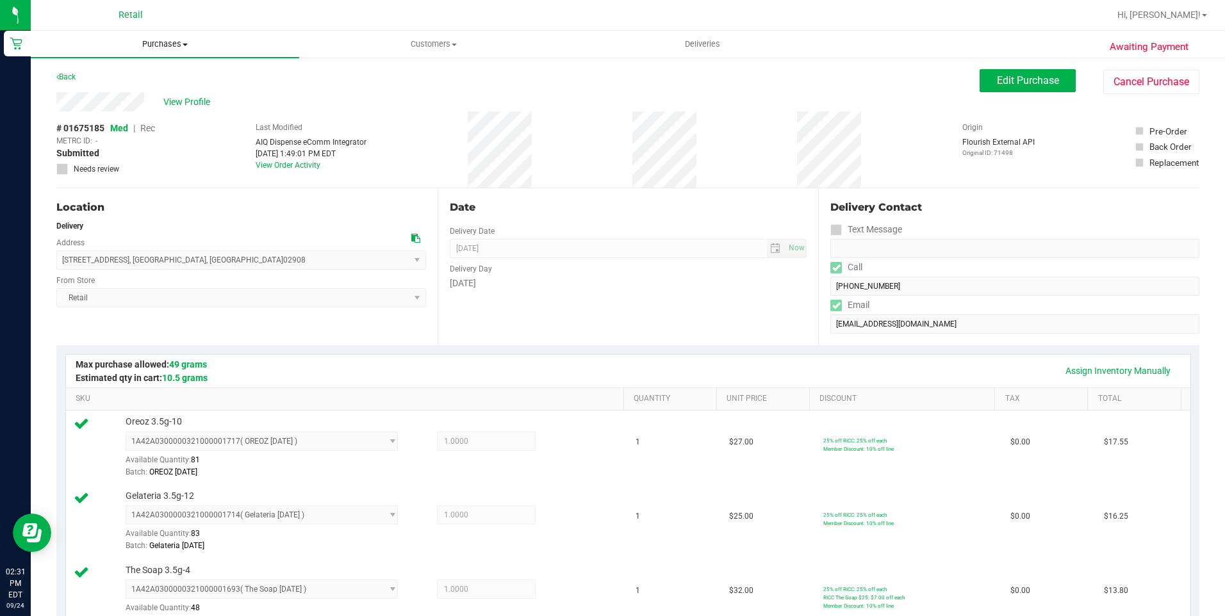
click at [156, 43] on span "Purchases" at bounding box center [165, 44] width 268 height 12
click at [110, 92] on li "Fulfillment" at bounding box center [165, 92] width 268 height 15
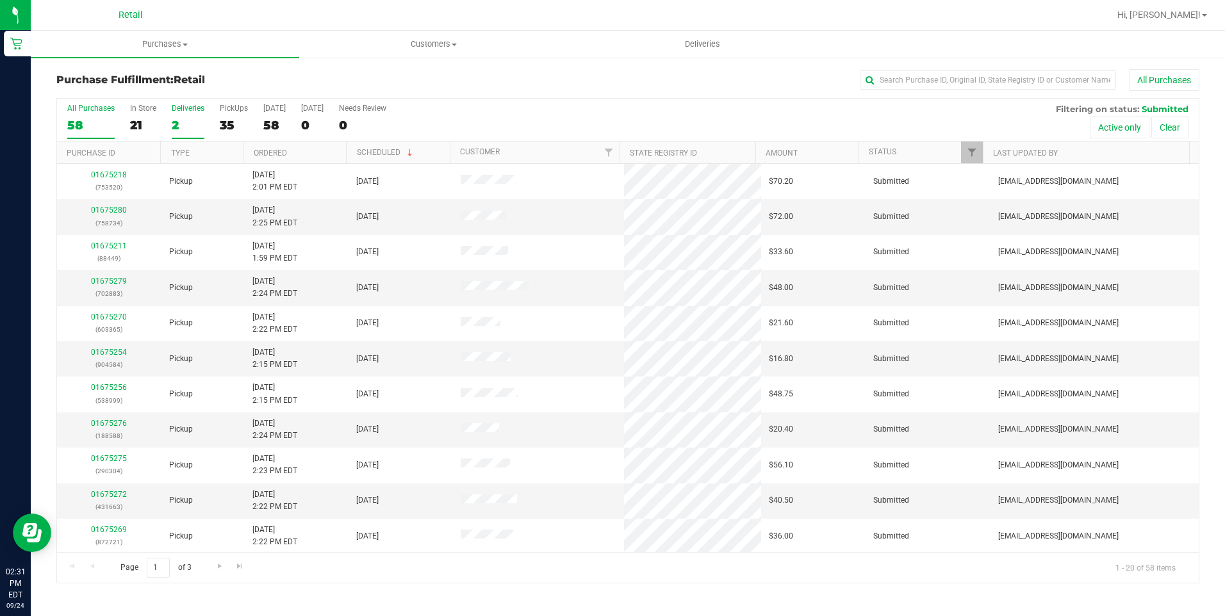
click at [179, 118] on div "2" at bounding box center [188, 125] width 33 height 15
click at [0, 0] on input "Deliveries 2" at bounding box center [0, 0] width 0 height 0
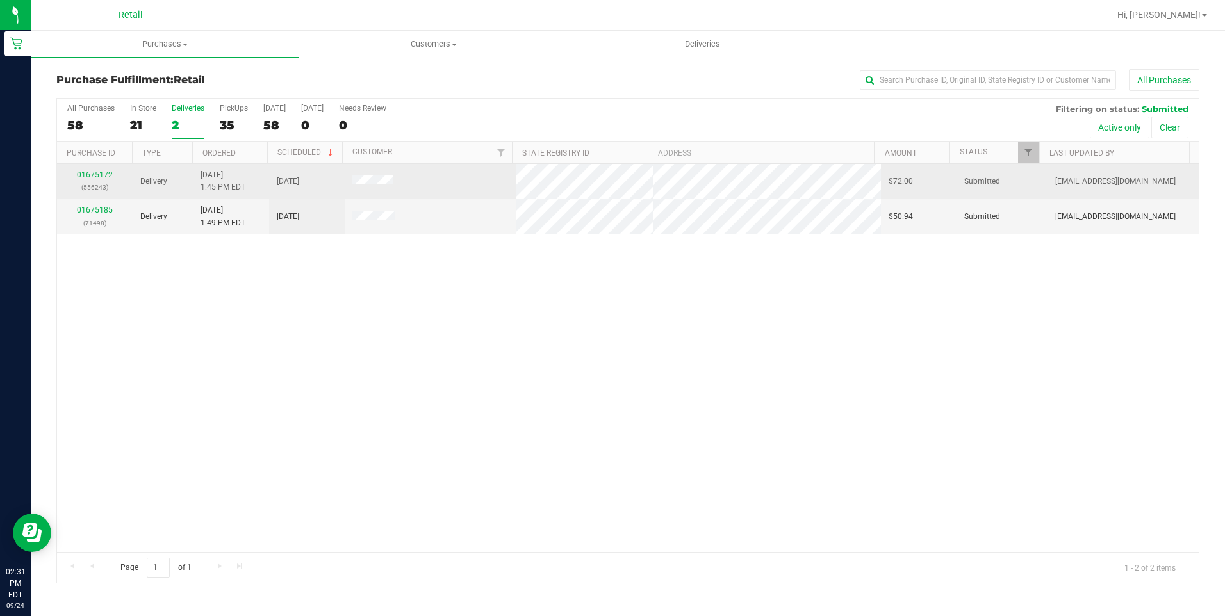
click at [88, 175] on link "01675172" at bounding box center [95, 174] width 36 height 9
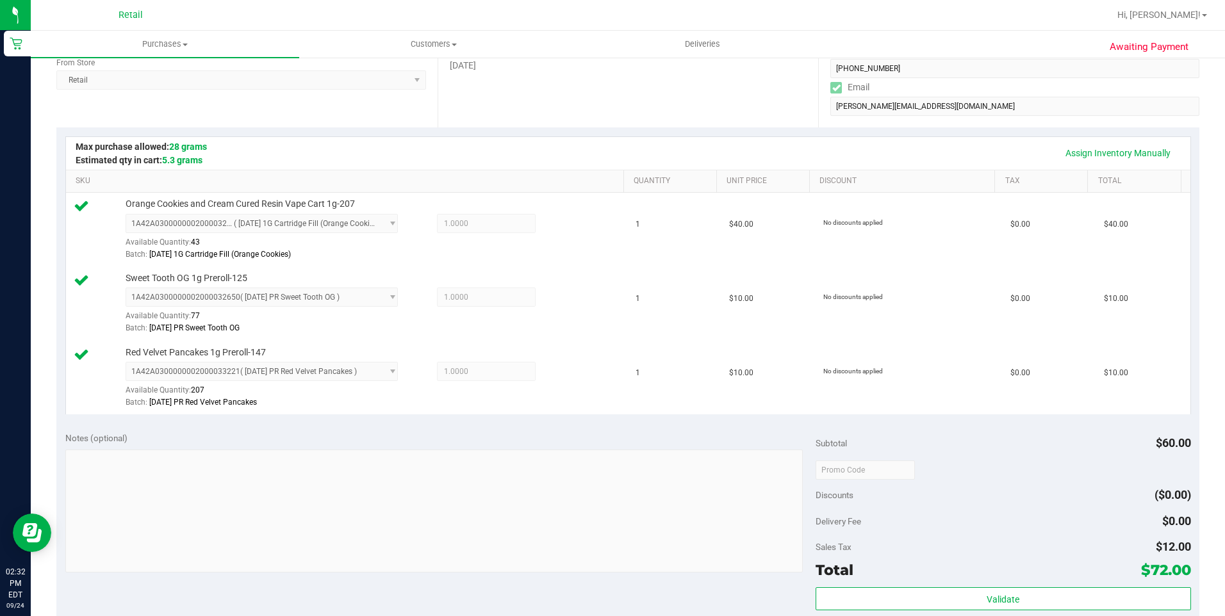
scroll to position [384, 0]
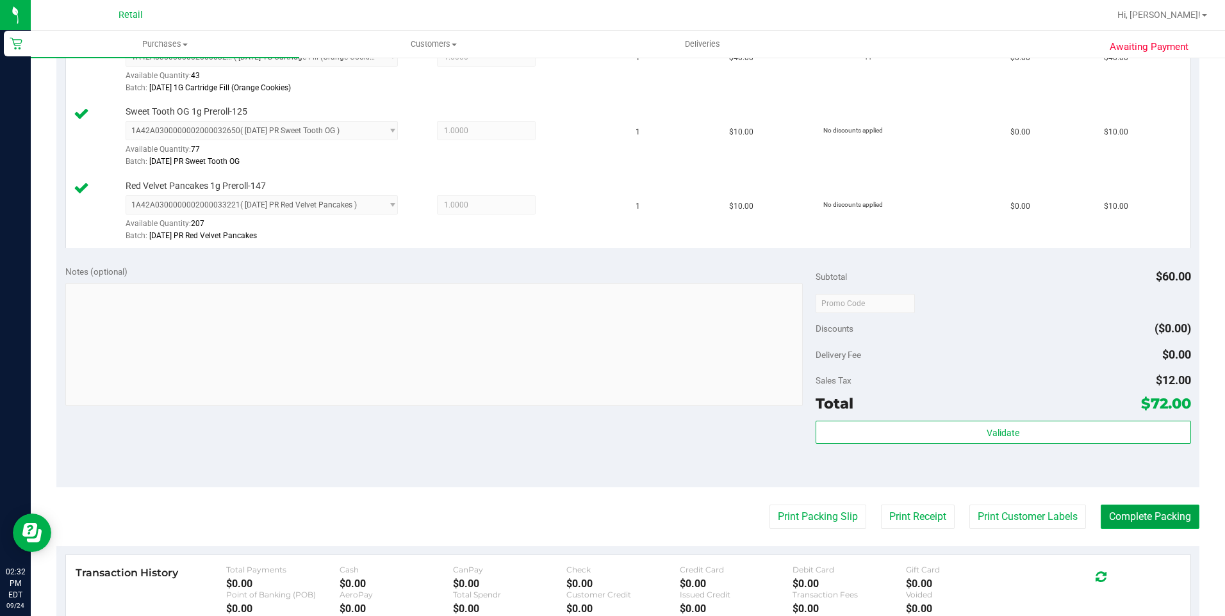
click at [1154, 525] on button "Complete Packing" at bounding box center [1150, 517] width 99 height 24
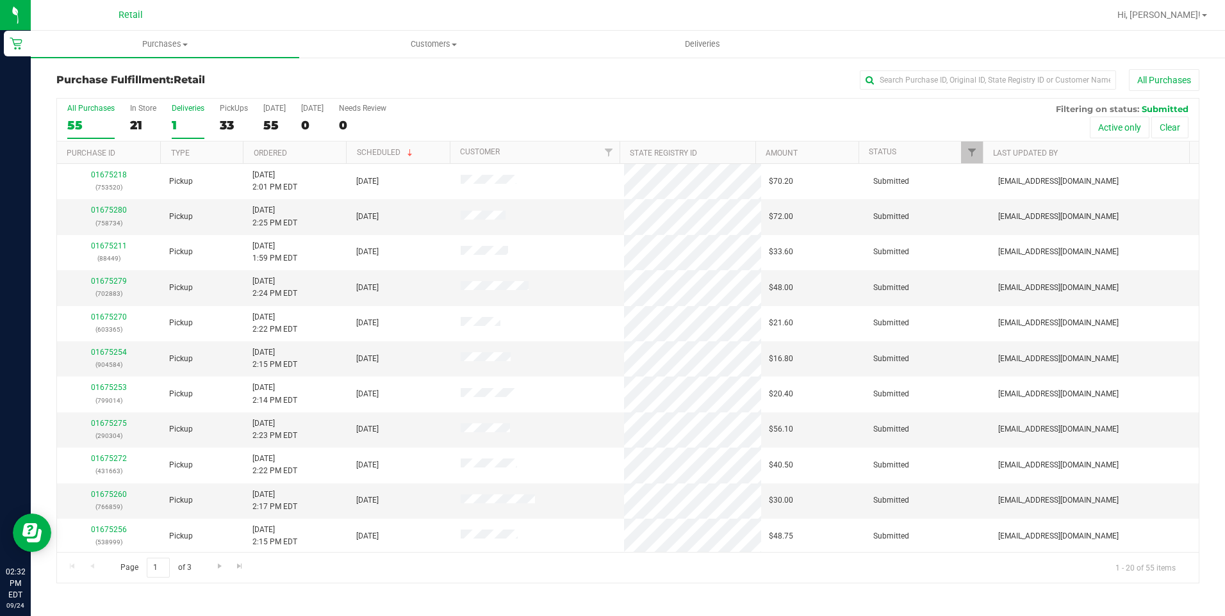
click at [174, 128] on div "1" at bounding box center [188, 125] width 33 height 15
click at [0, 0] on input "Deliveries 1" at bounding box center [0, 0] width 0 height 0
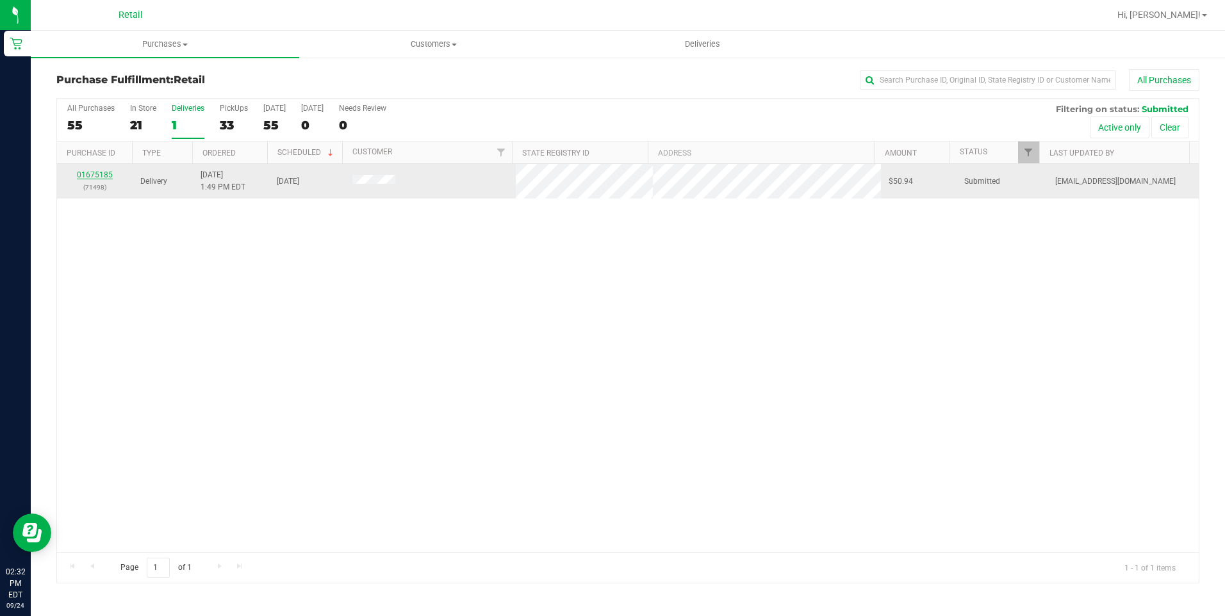
click at [94, 174] on link "01675185" at bounding box center [95, 174] width 36 height 9
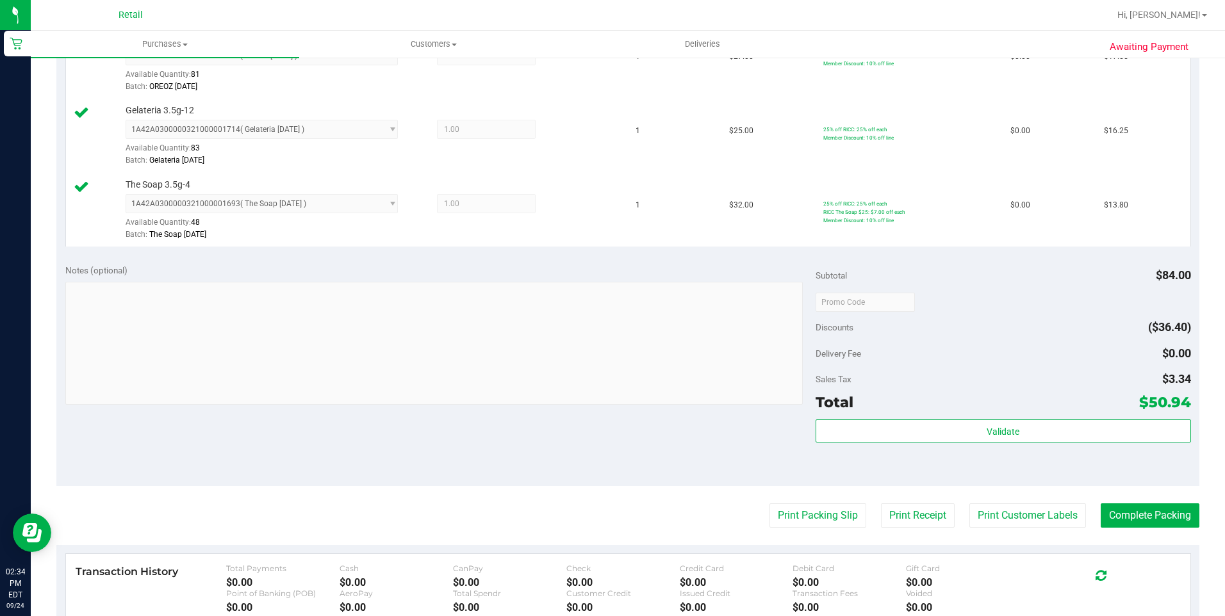
scroll to position [448, 0]
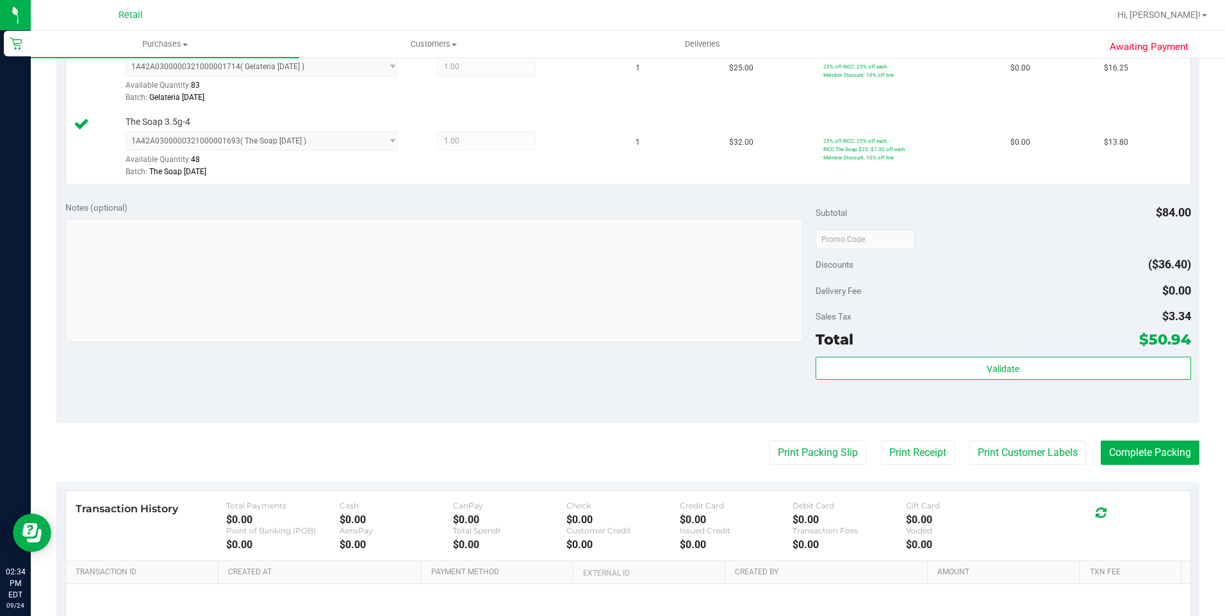
click at [1138, 466] on purchase-details "Back Edit Purchase Cancel Purchase View Profile # 01675185 Med | Rec METRC ID: …" at bounding box center [627, 171] width 1143 height 1101
click at [1141, 450] on button "Complete Packing" at bounding box center [1150, 453] width 99 height 24
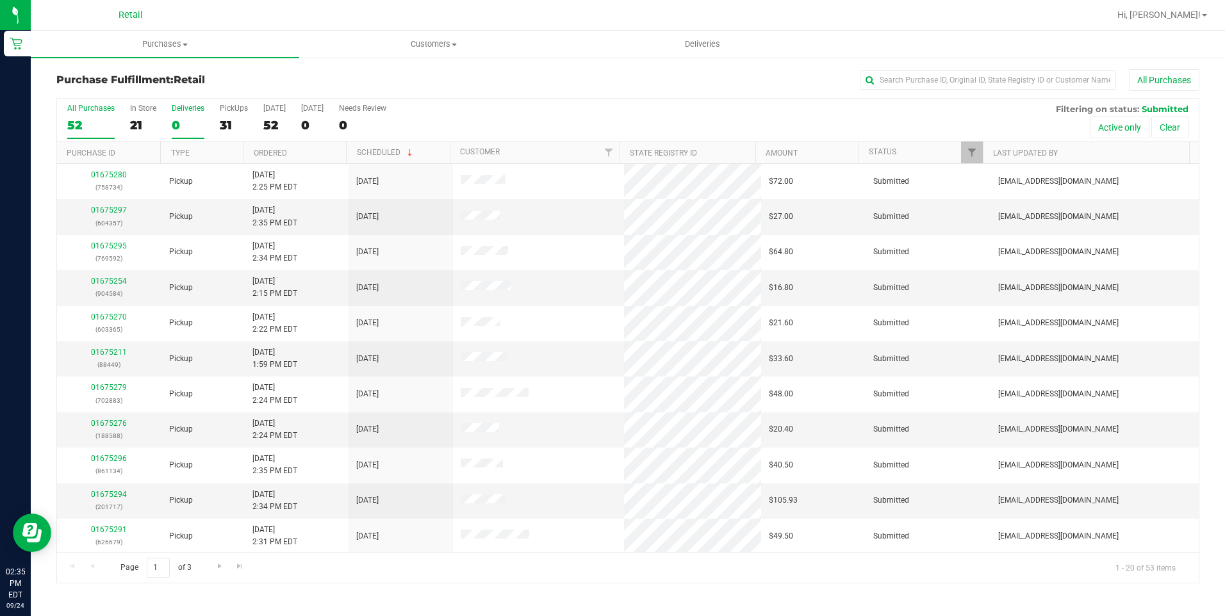
click at [177, 117] on label "Deliveries 0" at bounding box center [188, 121] width 33 height 35
click at [0, 0] on input "Deliveries 0" at bounding box center [0, 0] width 0 height 0
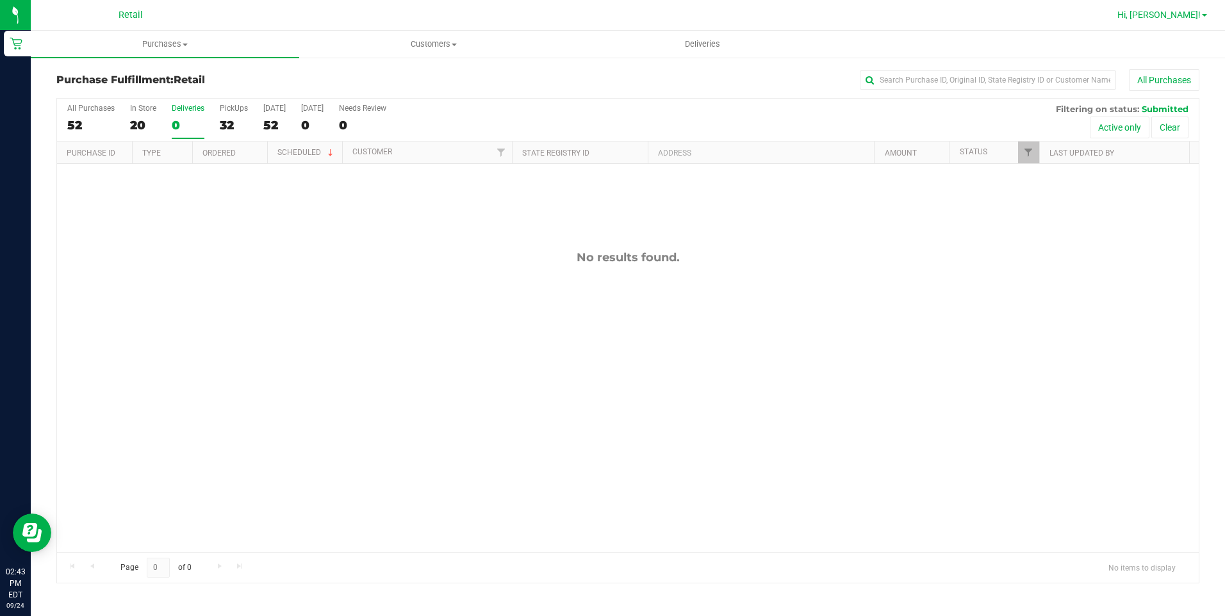
click at [1184, 15] on span "Hi, [PERSON_NAME]!" at bounding box center [1158, 15] width 83 height 10
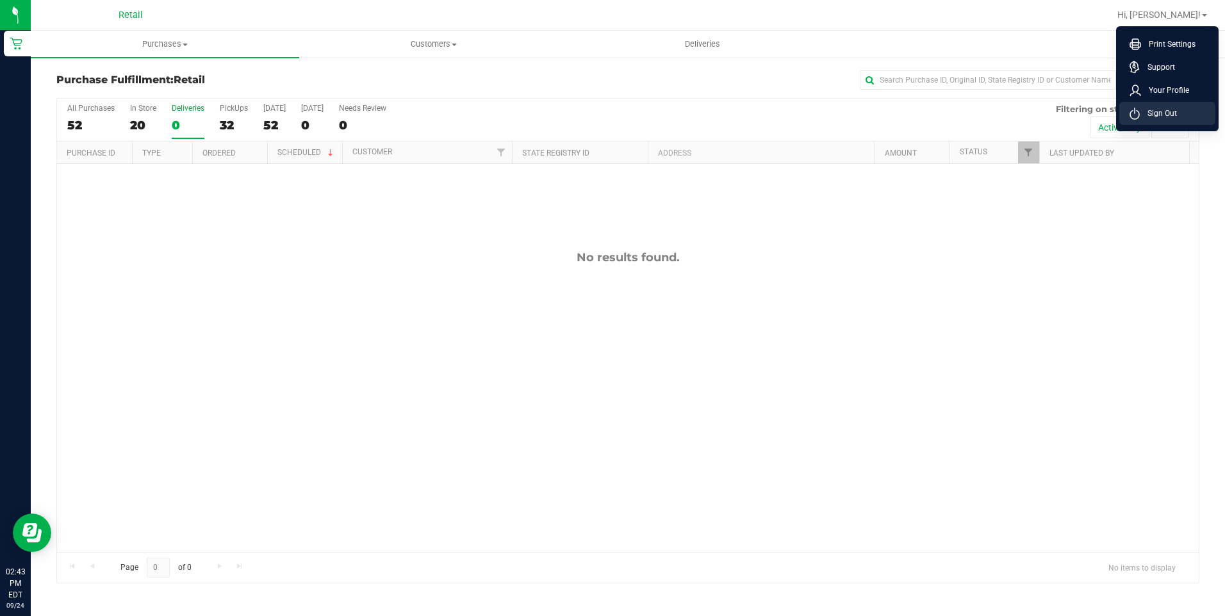
click at [1146, 119] on span "Sign Out" at bounding box center [1158, 113] width 37 height 13
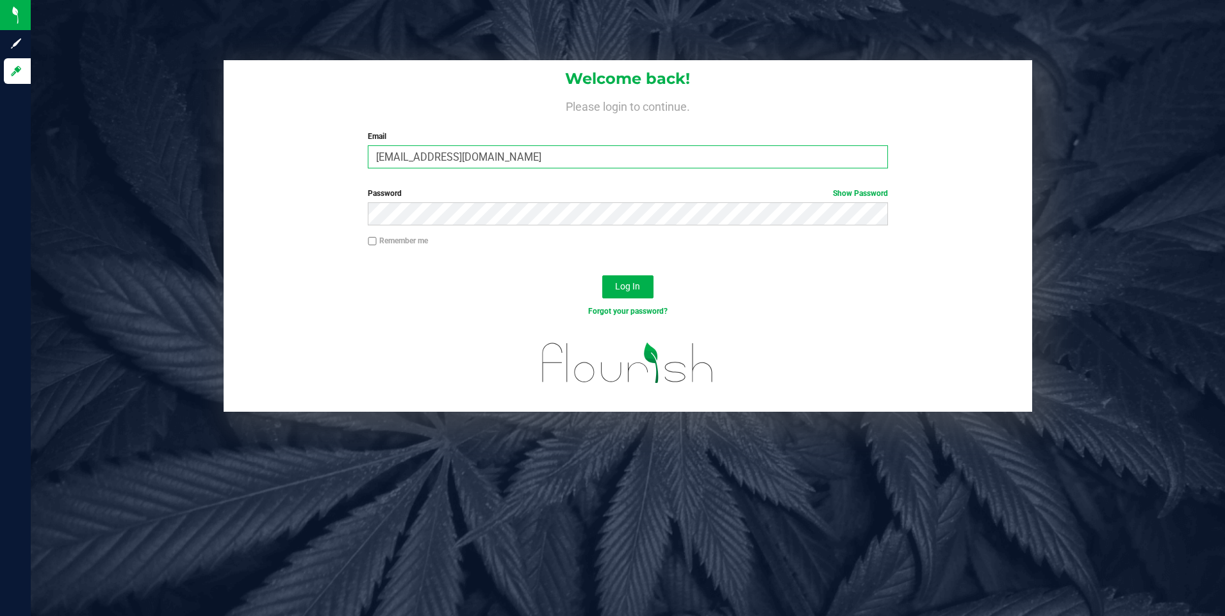
click at [444, 165] on input "[EMAIL_ADDRESS][DOMAIN_NAME]" at bounding box center [628, 156] width 520 height 23
drag, startPoint x: 497, startPoint y: 153, endPoint x: 129, endPoint y: 145, distance: 368.5
click at [129, 145] on div "Welcome back! Please login to continue. Email alopes4224@gmail.com Required Ple…" at bounding box center [627, 236] width 1213 height 352
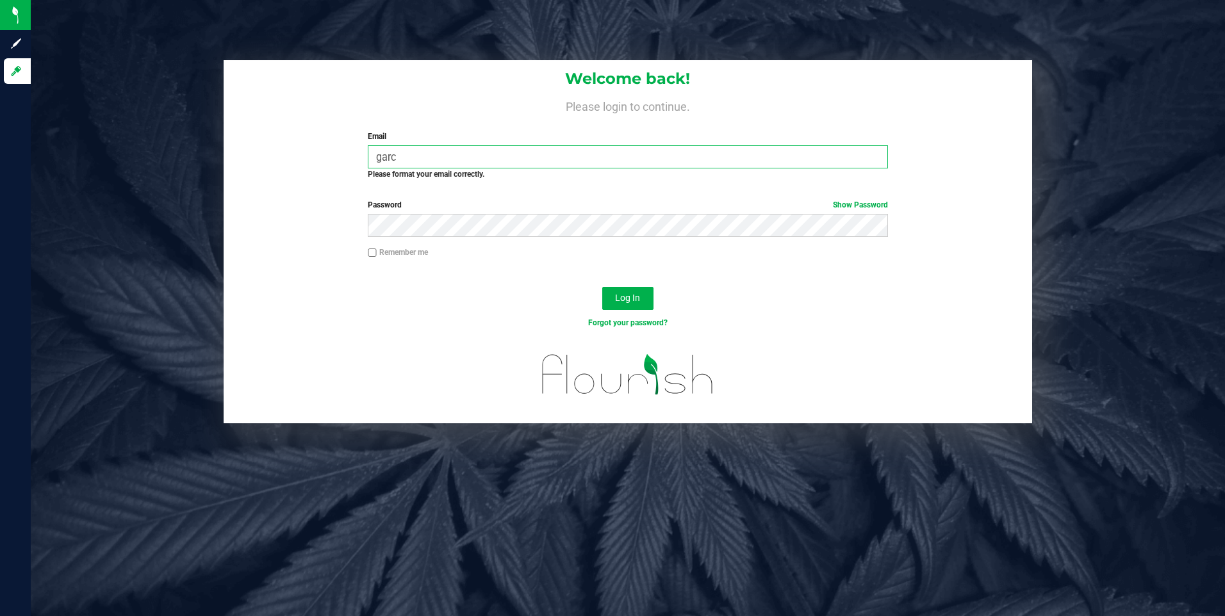
type input "[EMAIL_ADDRESS][DOMAIN_NAME]"
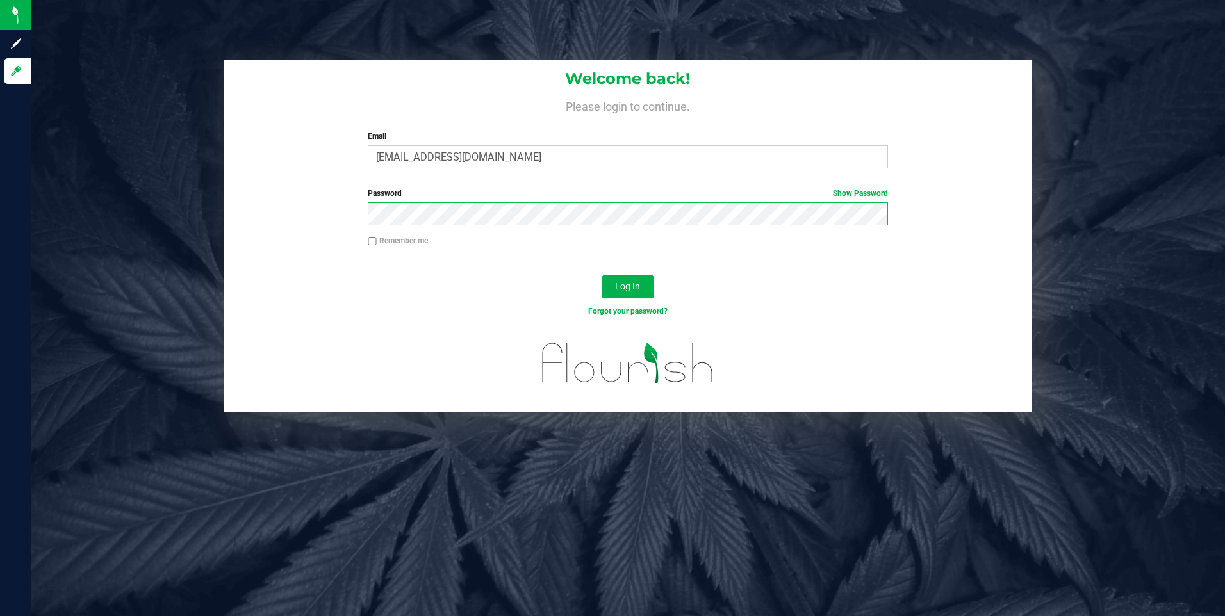
click at [602, 275] on button "Log In" at bounding box center [627, 286] width 51 height 23
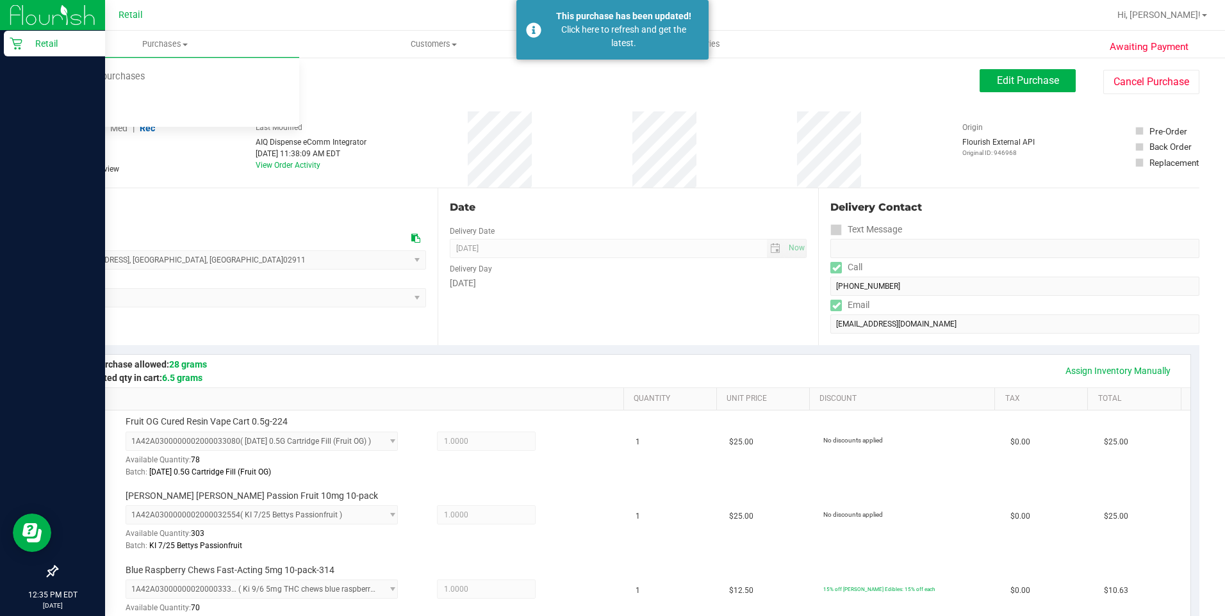
click at [15, 31] on div "Retail" at bounding box center [54, 44] width 101 height 26
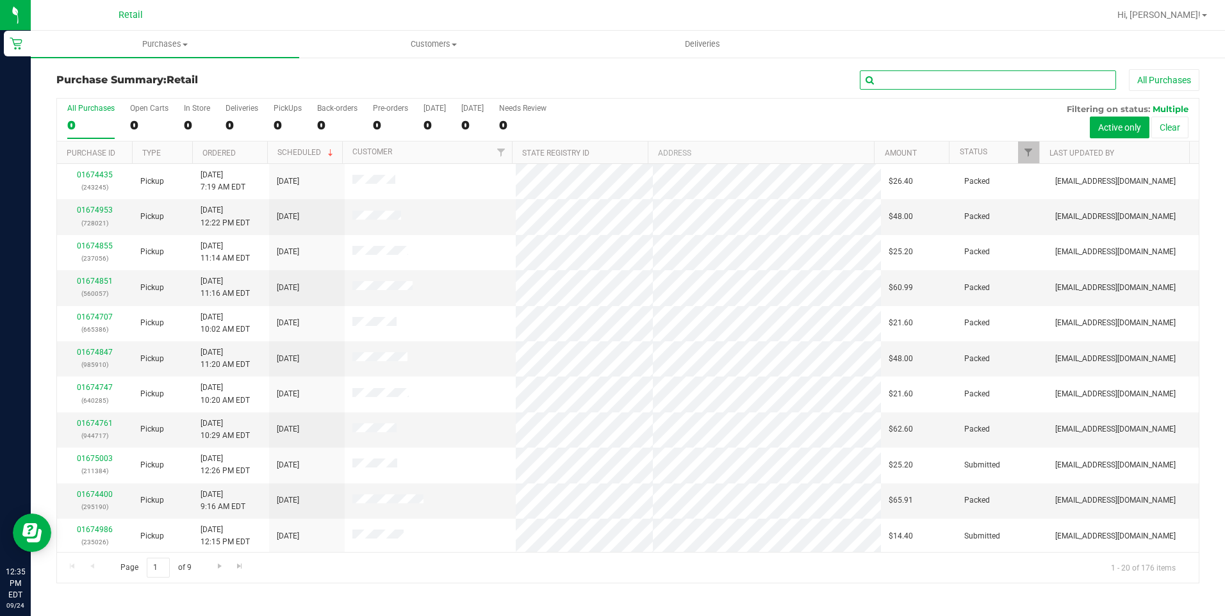
click at [901, 76] on input "text" at bounding box center [988, 79] width 256 height 19
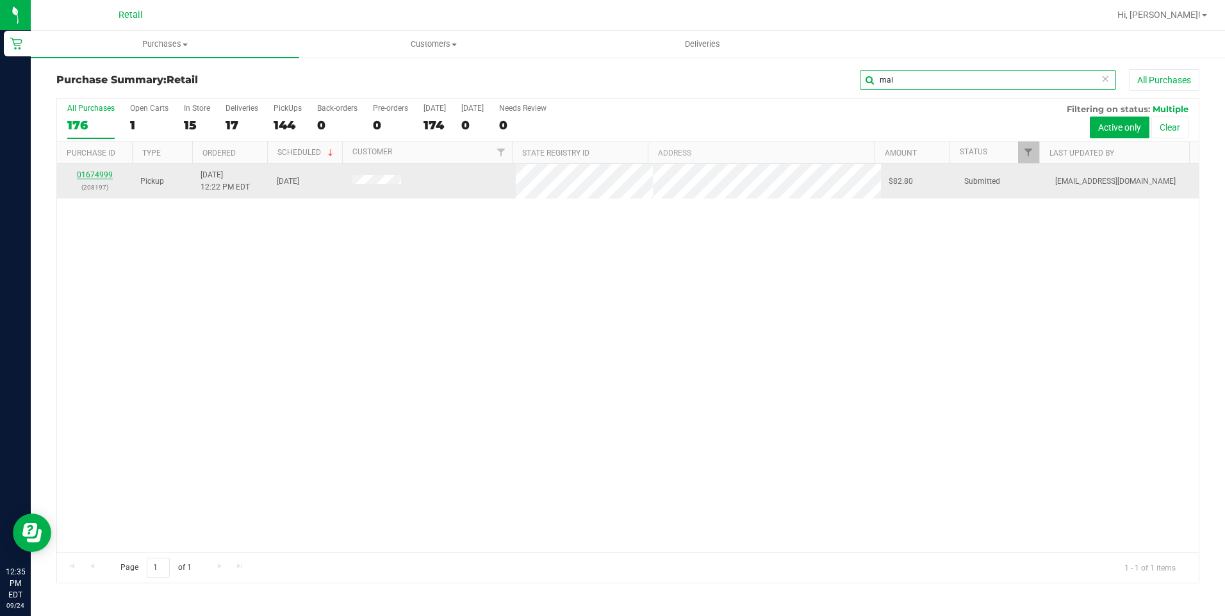
type input "mal"
click at [103, 176] on link "01674999" at bounding box center [95, 174] width 36 height 9
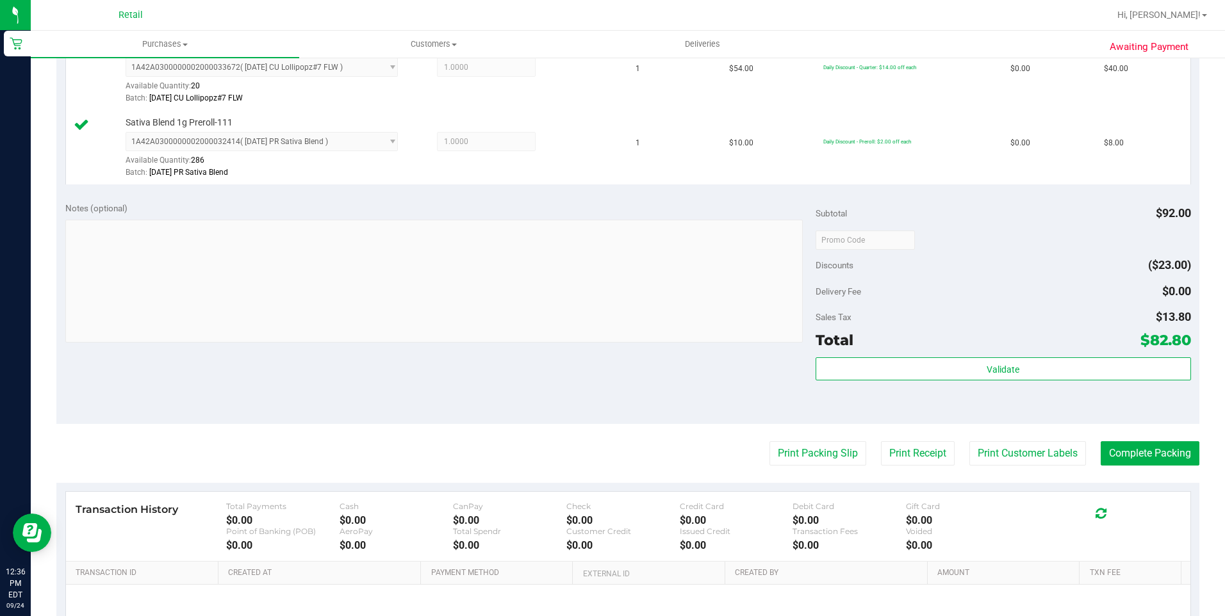
scroll to position [448, 0]
click at [1127, 445] on button "Complete Packing" at bounding box center [1150, 453] width 99 height 24
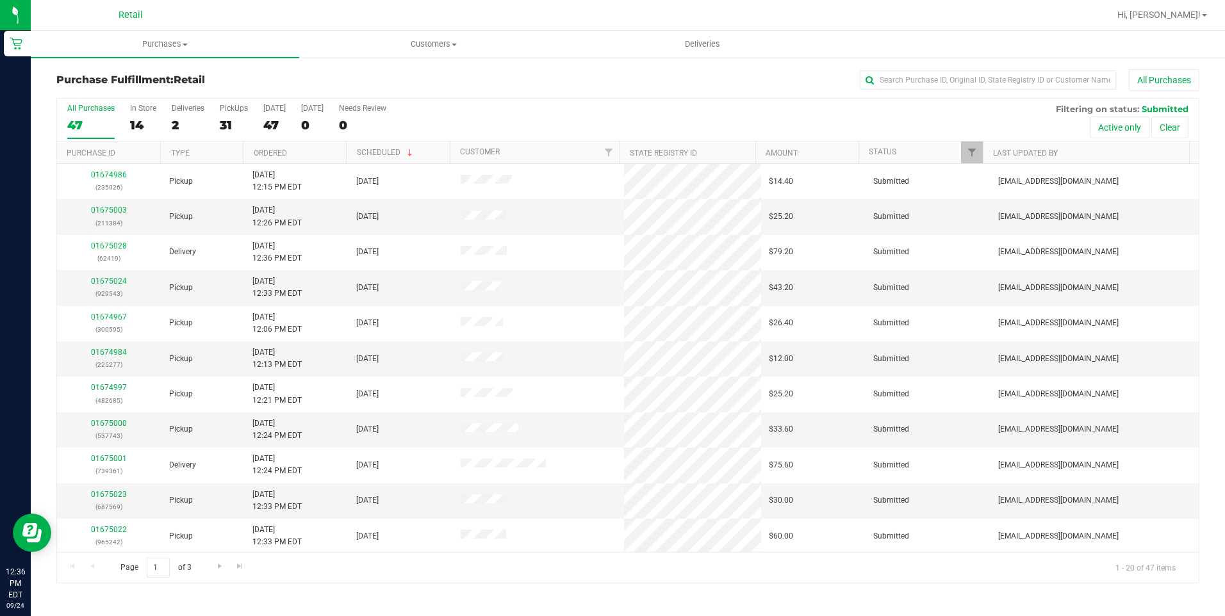
click at [991, 65] on div "Purchase Fulfillment: Retail All Purchases All Purchases 47 In Store 14 Deliver…" at bounding box center [628, 326] width 1194 height 540
click at [992, 75] on input "text" at bounding box center [988, 79] width 256 height 19
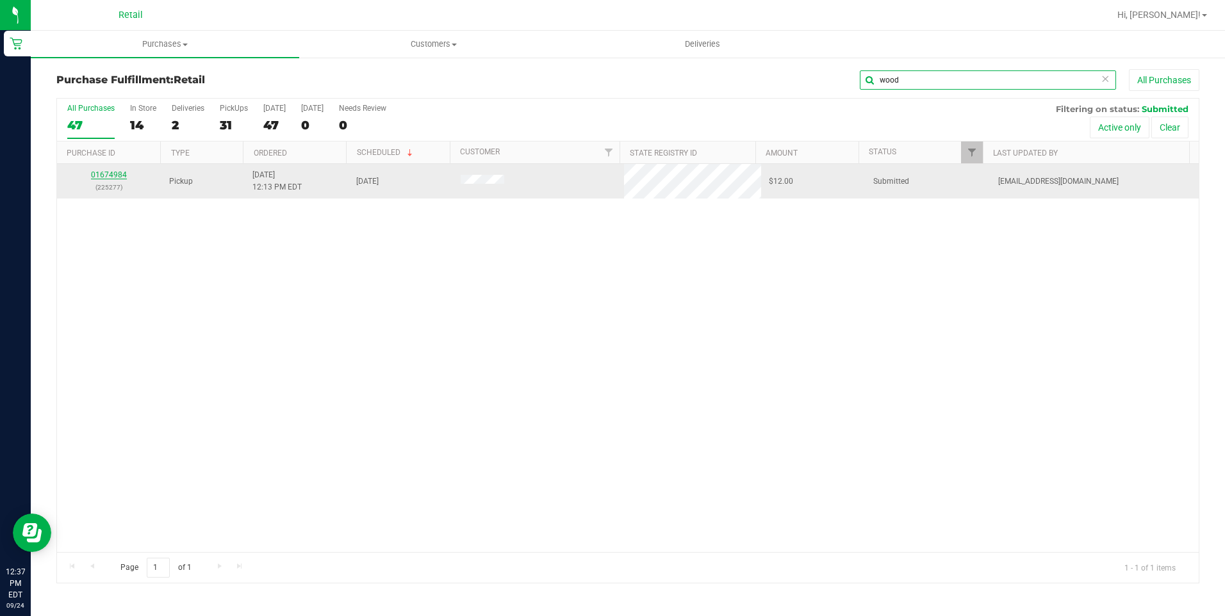
type input "wood"
click at [120, 176] on link "01674984" at bounding box center [109, 174] width 36 height 9
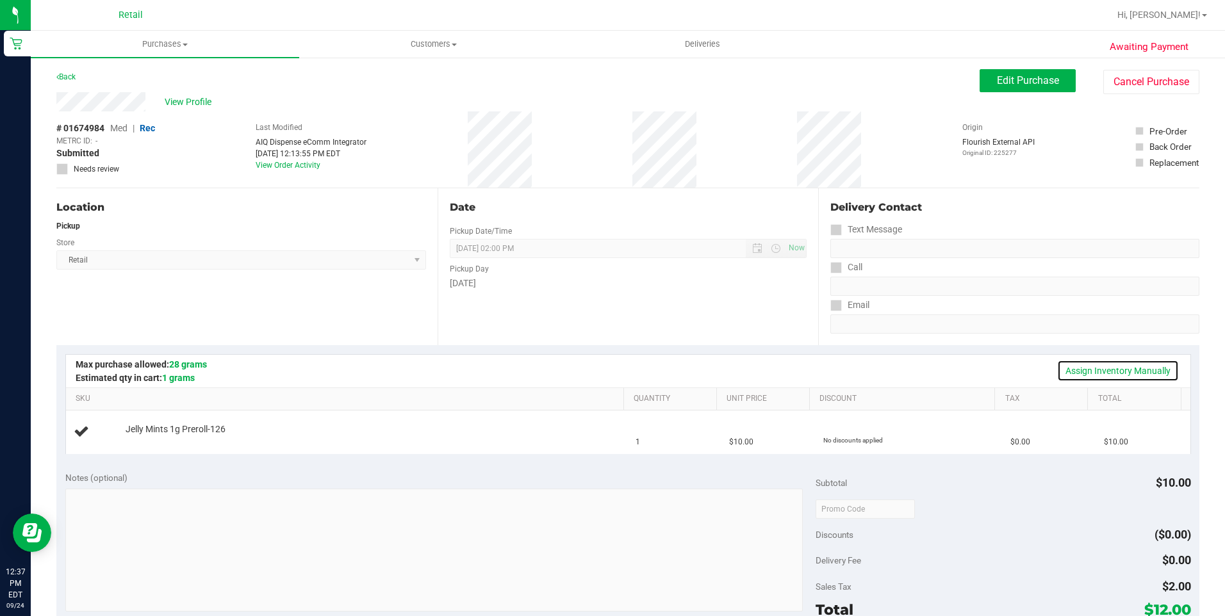
click at [1105, 366] on link "Assign Inventory Manually" at bounding box center [1118, 371] width 122 height 22
click at [158, 438] on link "Add Package" at bounding box center [149, 438] width 46 height 9
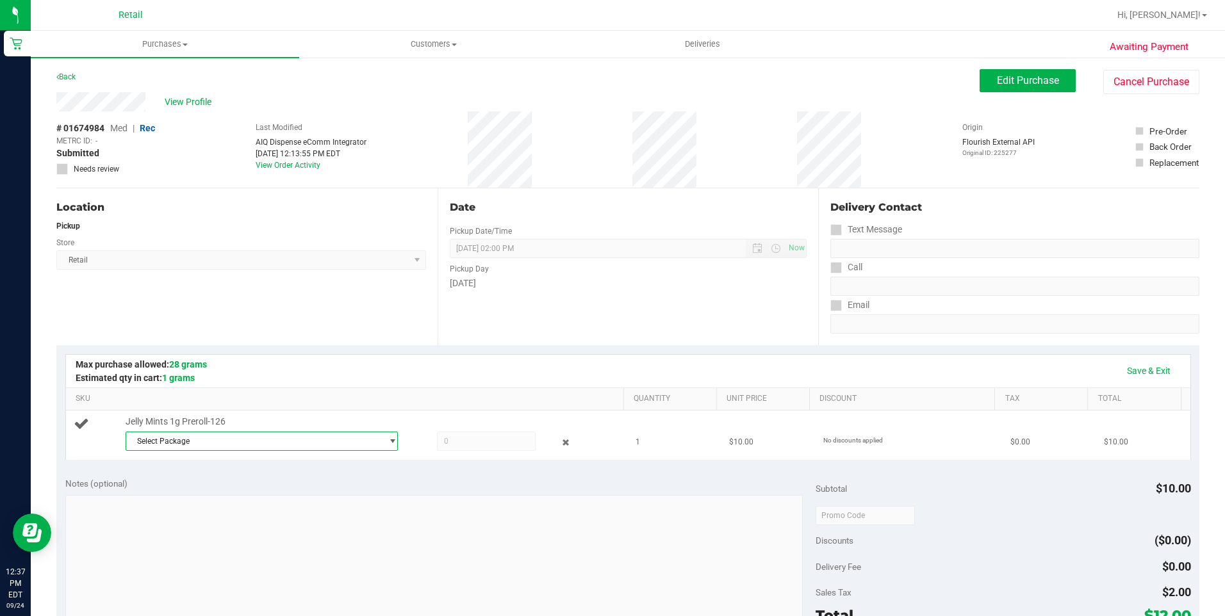
click at [247, 447] on span "Select Package" at bounding box center [254, 441] width 256 height 18
click at [232, 497] on span "1A42A0300000002000033224" at bounding box center [187, 493] width 109 height 9
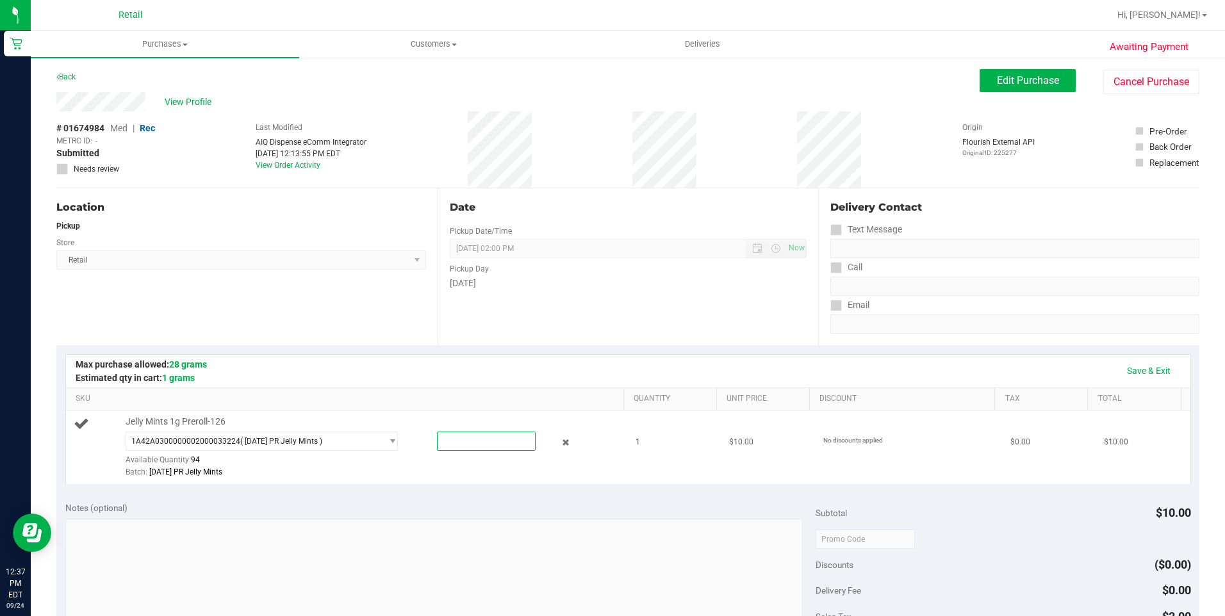
click at [502, 443] on span at bounding box center [486, 441] width 99 height 19
type input "1"
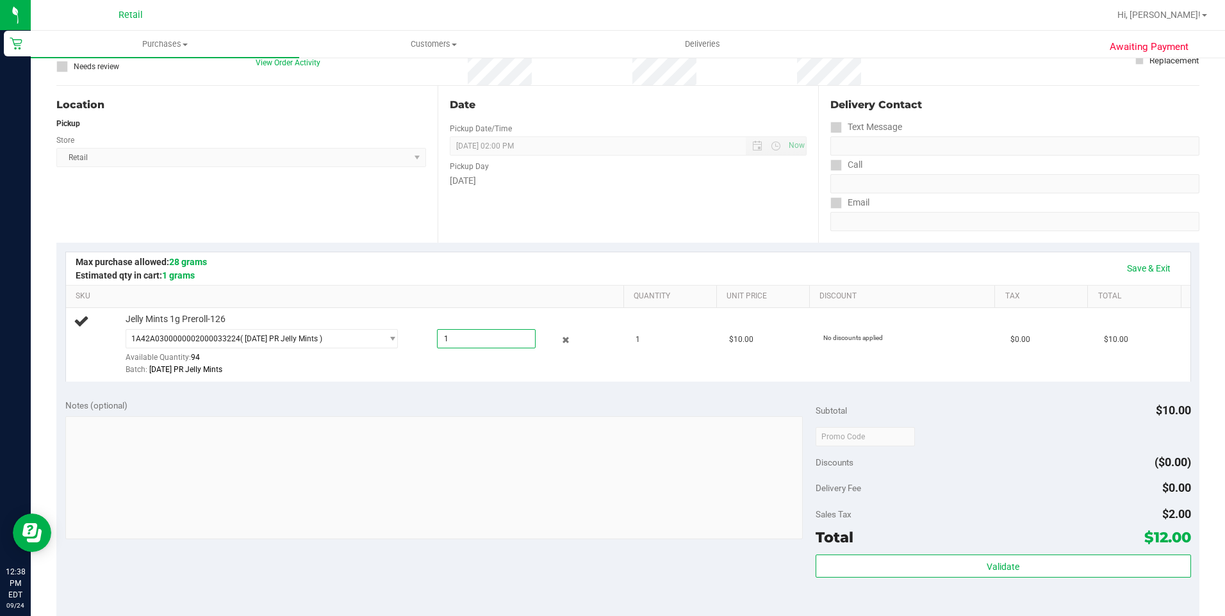
scroll to position [320, 0]
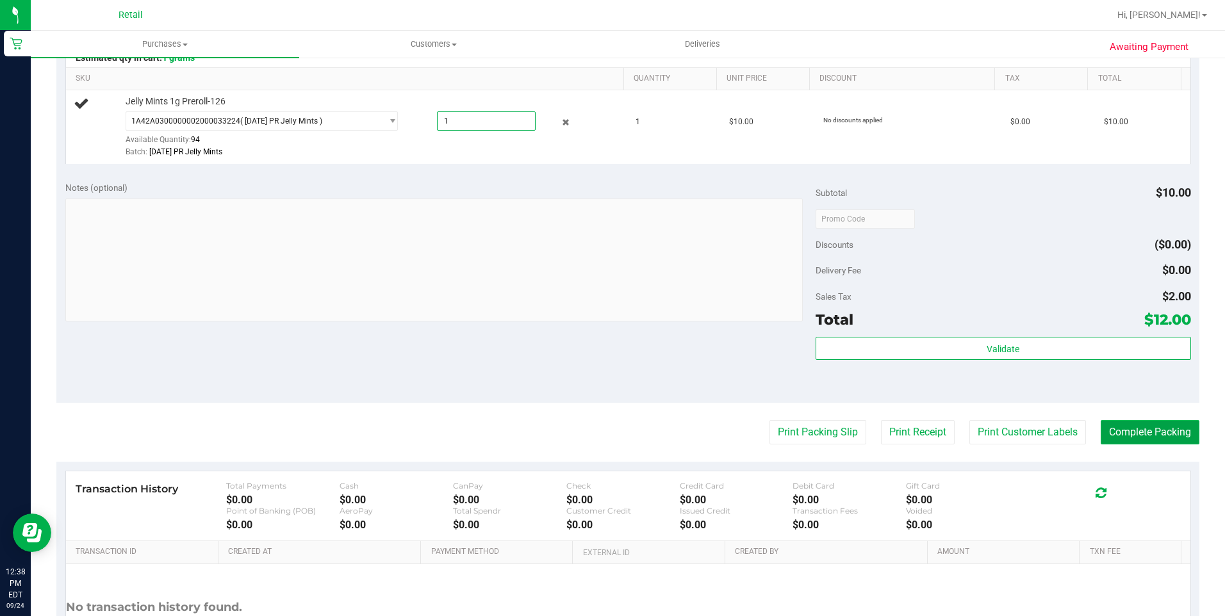
type input "1.0000"
click at [1160, 428] on button "Complete Packing" at bounding box center [1150, 432] width 99 height 24
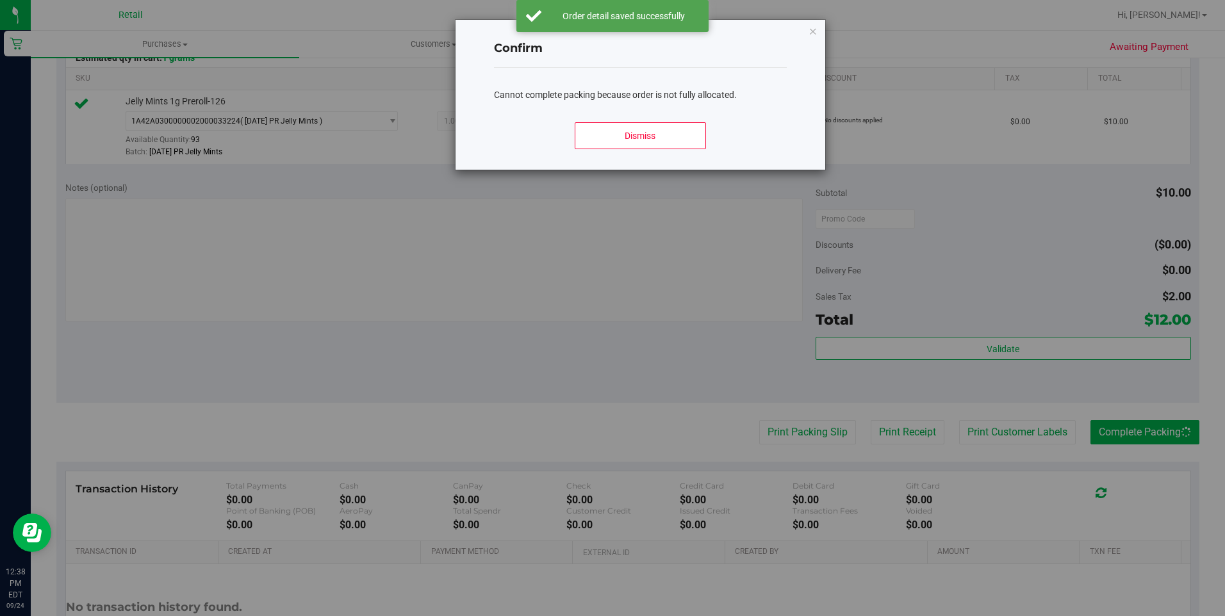
click at [205, 247] on div "Confirm Cannot complete packing because order is not fully allocated. Dismiss" at bounding box center [617, 308] width 1235 height 616
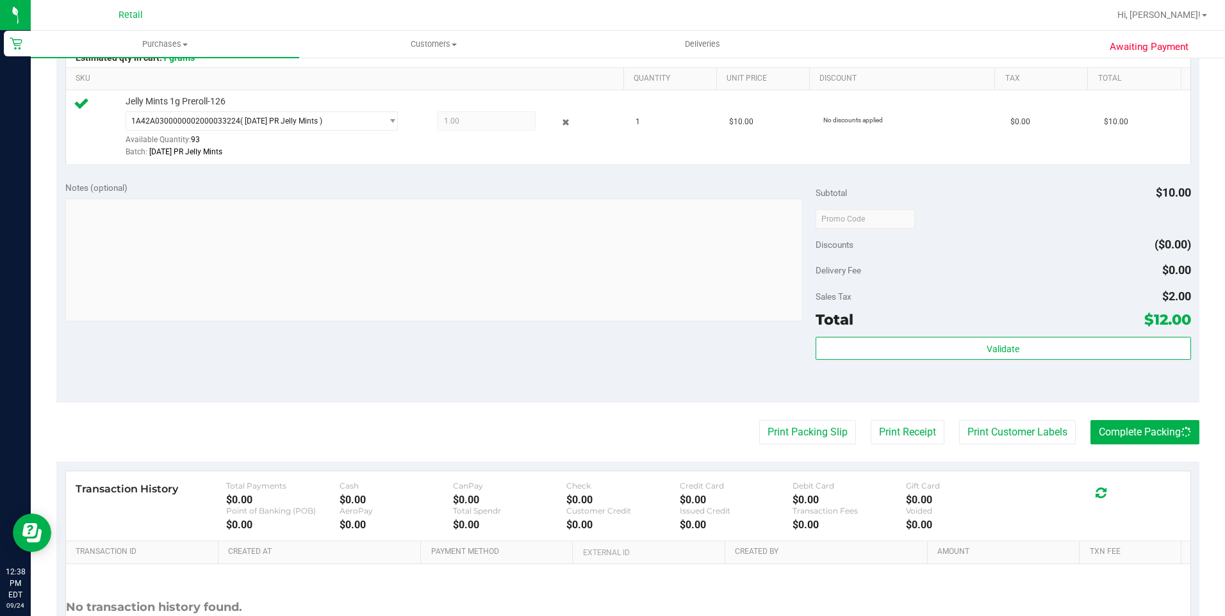
scroll to position [0, 0]
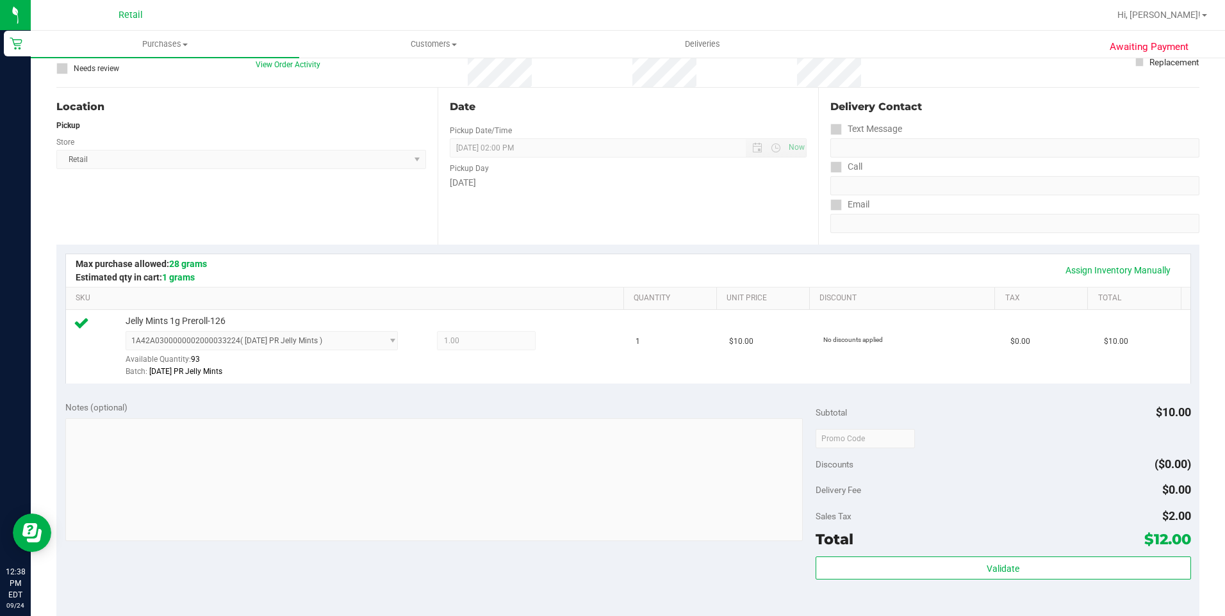
scroll to position [320, 0]
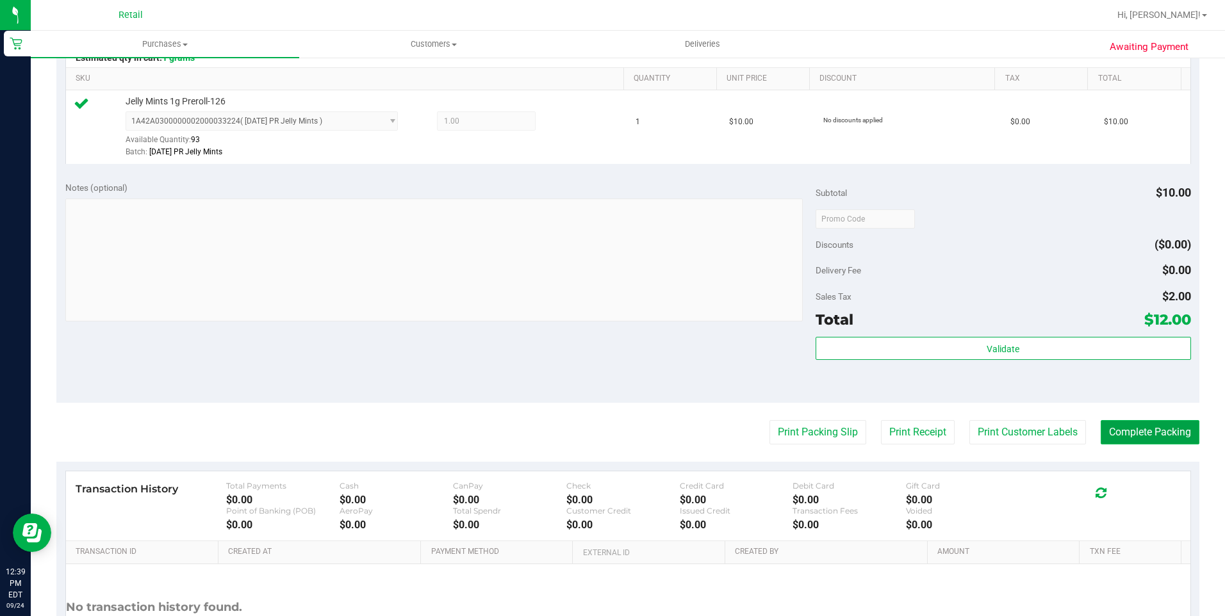
click at [1121, 438] on button "Complete Packing" at bounding box center [1150, 432] width 99 height 24
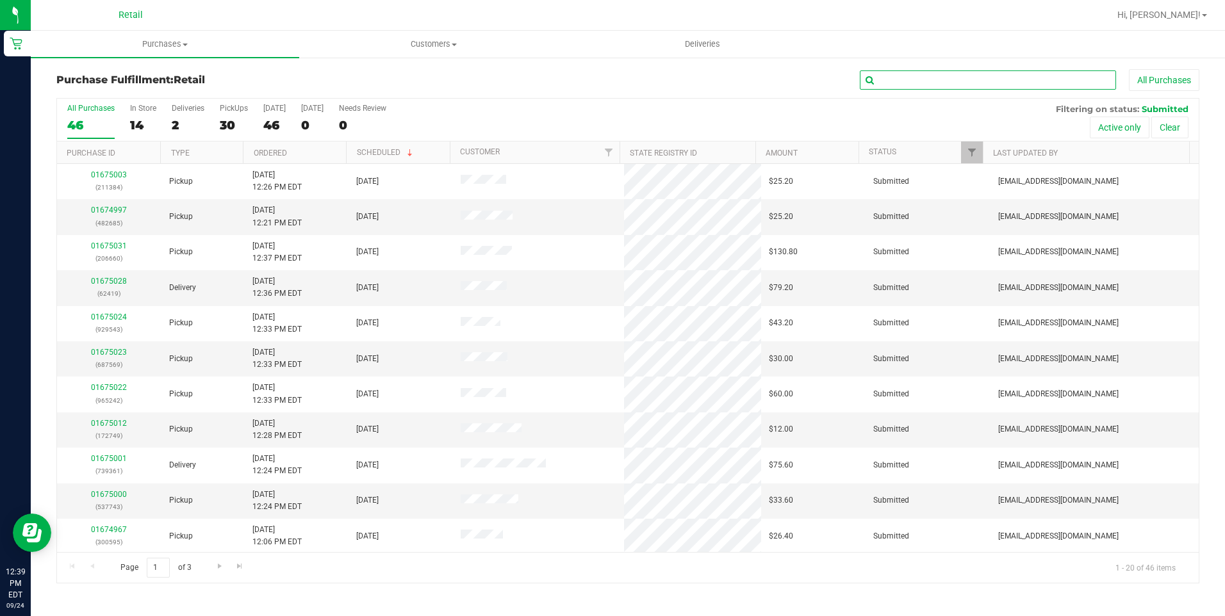
click at [926, 74] on input "text" at bounding box center [988, 79] width 256 height 19
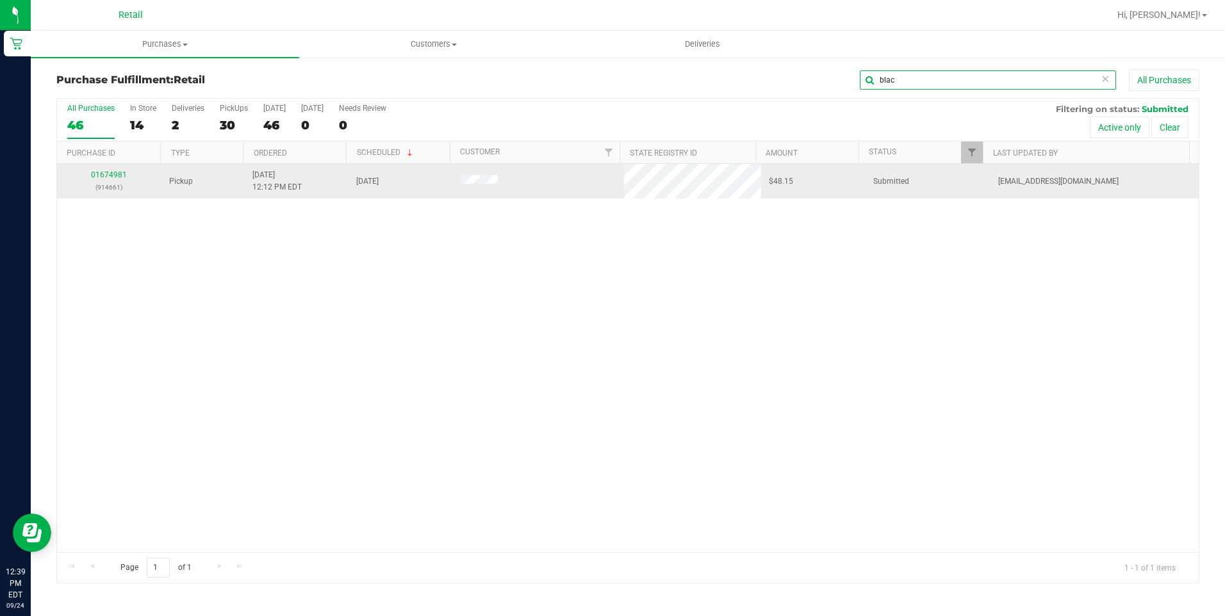
type input "blac"
click at [115, 182] on p "(914661)" at bounding box center [109, 187] width 89 height 12
click at [115, 175] on link "01674981" at bounding box center [109, 174] width 36 height 9
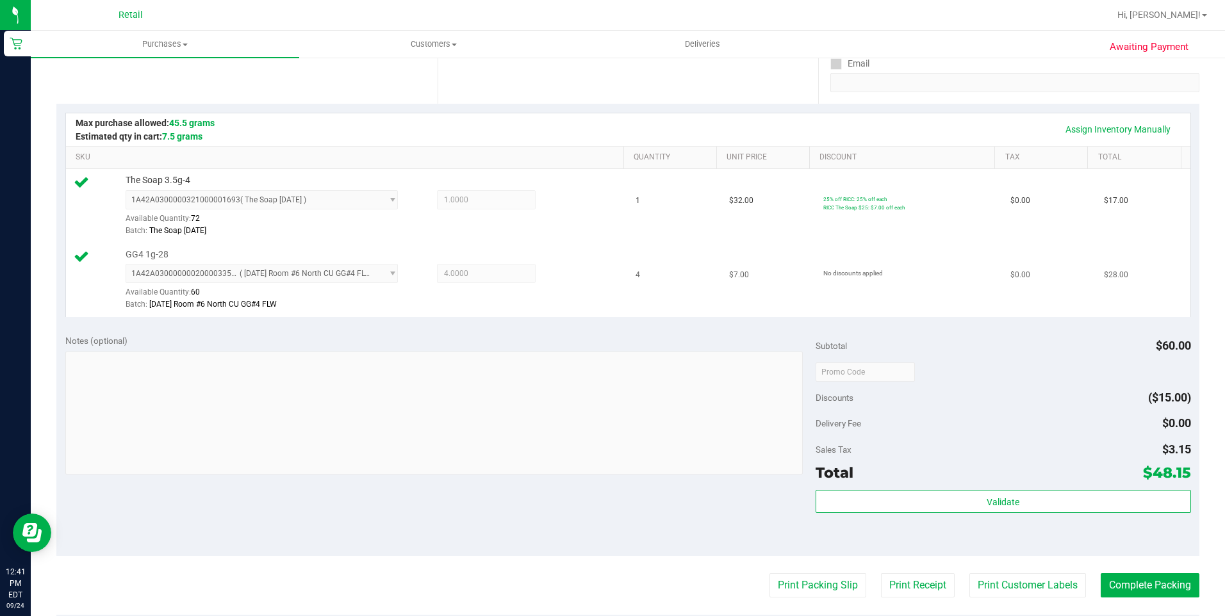
scroll to position [505, 0]
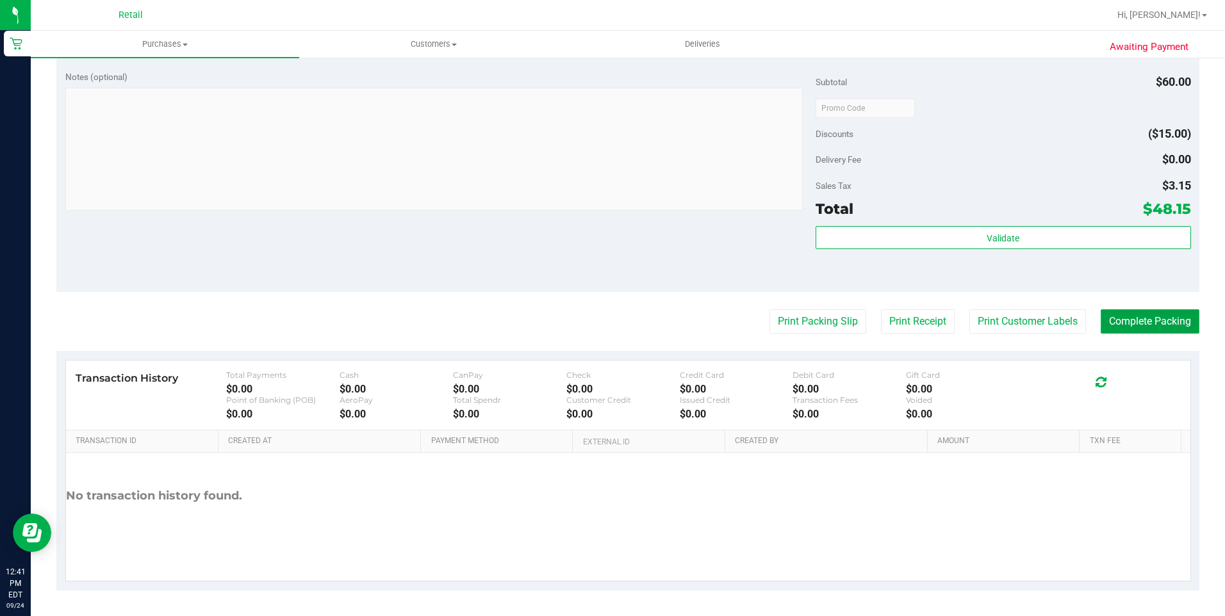
click at [1151, 327] on button "Complete Packing" at bounding box center [1150, 321] width 99 height 24
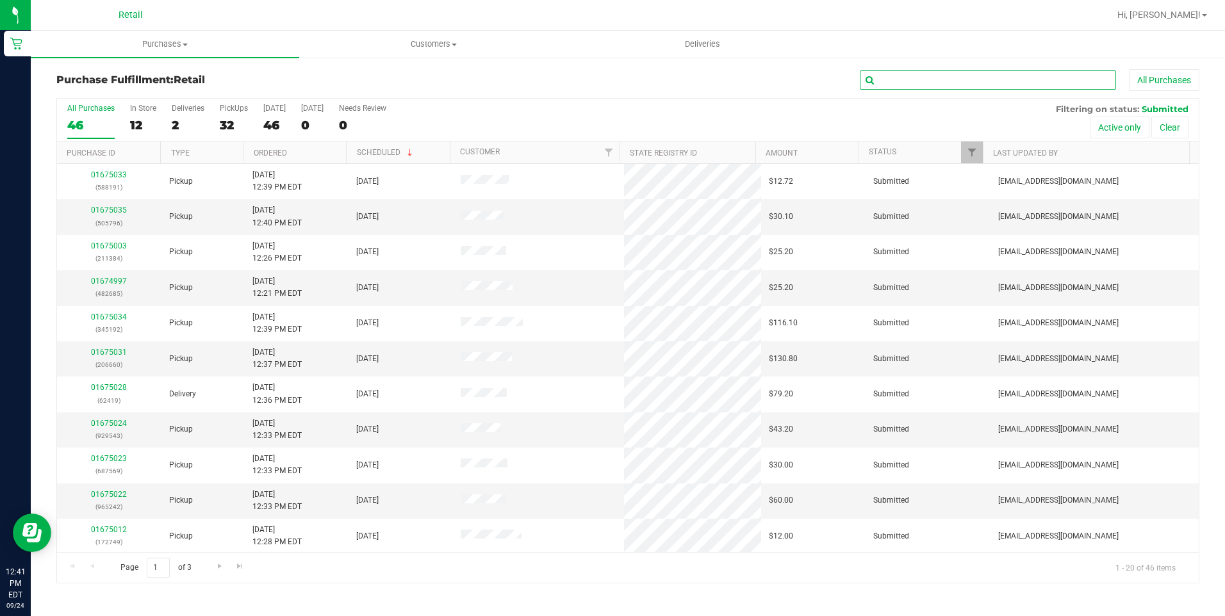
click at [964, 81] on input "text" at bounding box center [988, 79] width 256 height 19
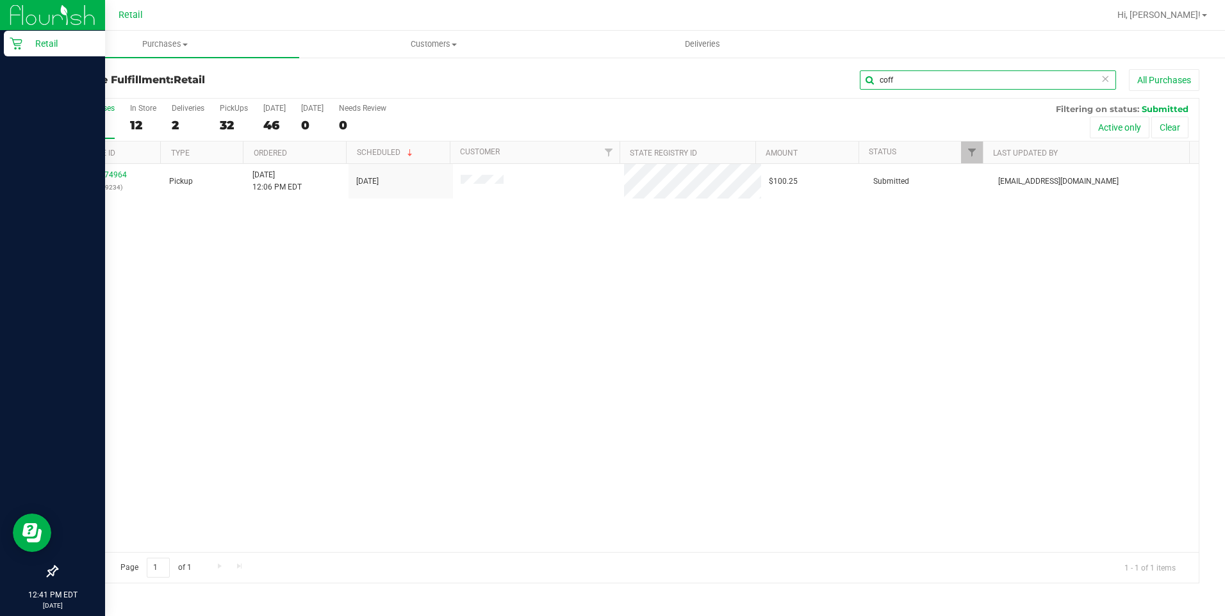
type input "coff"
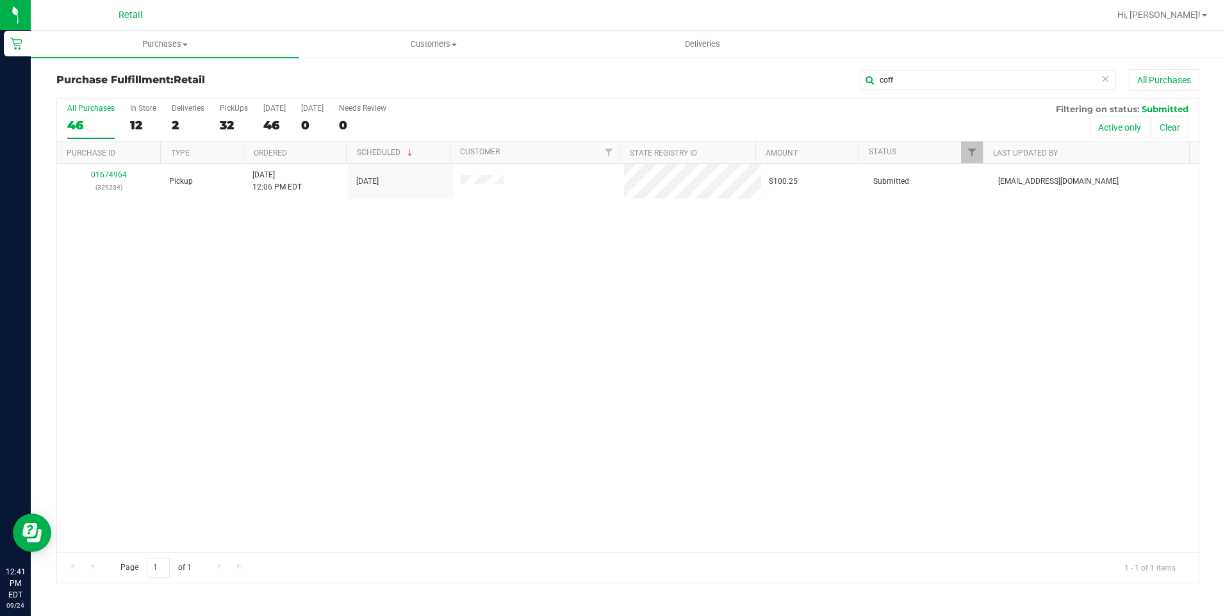
drag, startPoint x: 9, startPoint y: 183, endPoint x: 679, endPoint y: 267, distance: 675.5
click at [702, 262] on div "01674964 (329234) Pickup [DATE] 12:06 PM EDT 9/24/2025 $100.25 Submitted [EMAIL…" at bounding box center [628, 358] width 1142 height 388
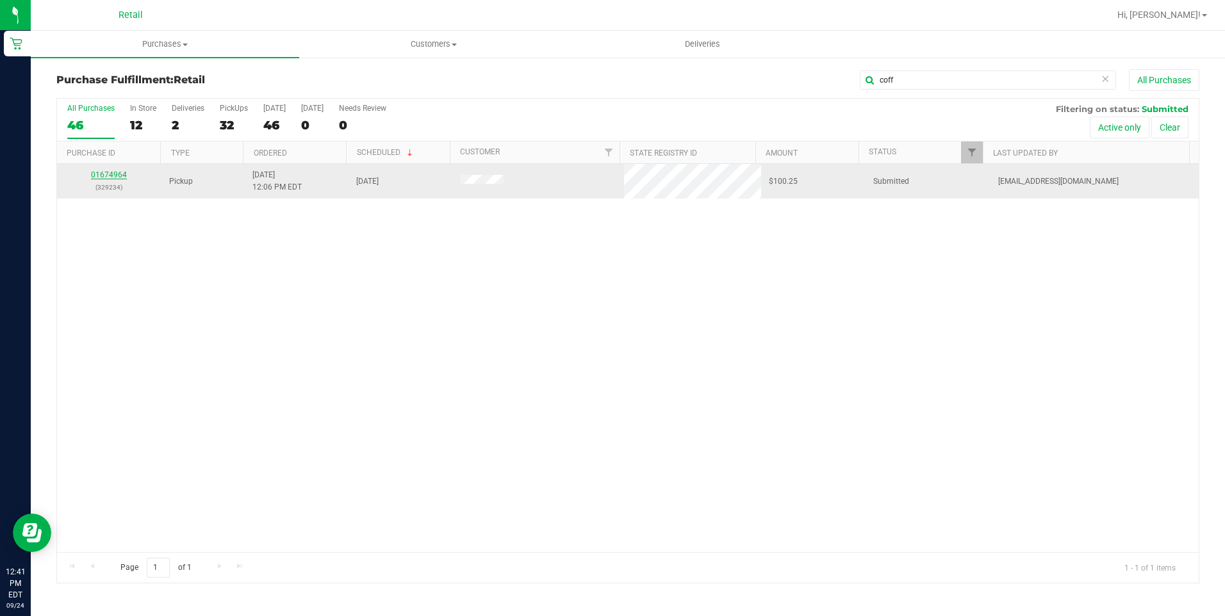
click at [118, 175] on link "01674964" at bounding box center [109, 174] width 36 height 9
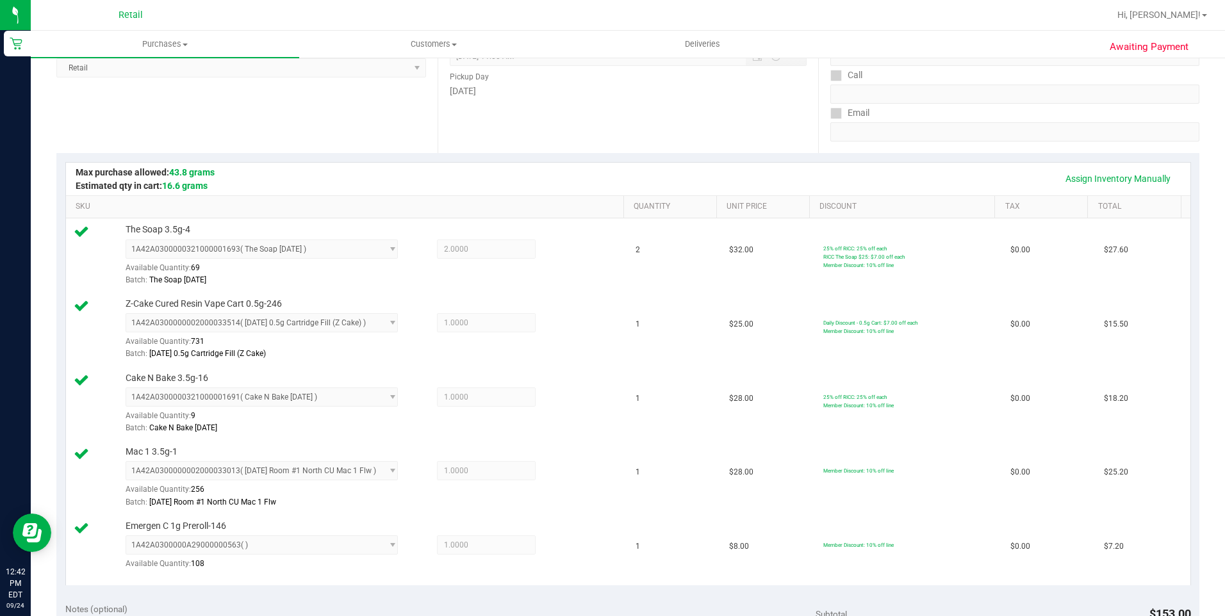
scroll to position [577, 0]
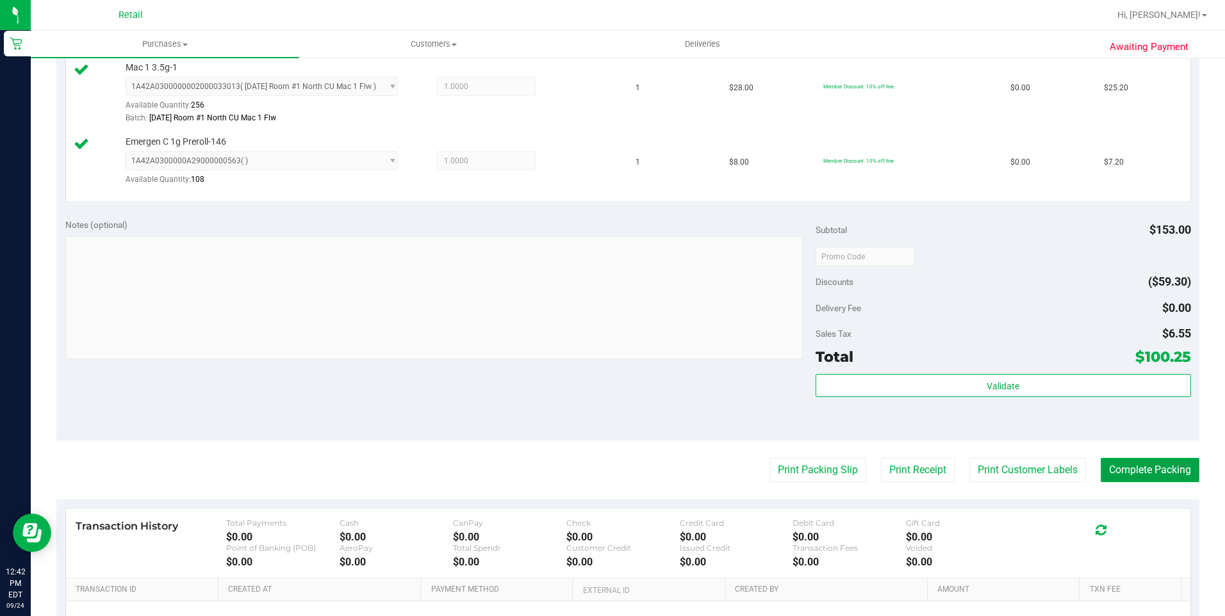
click at [1163, 470] on button "Complete Packing" at bounding box center [1150, 470] width 99 height 24
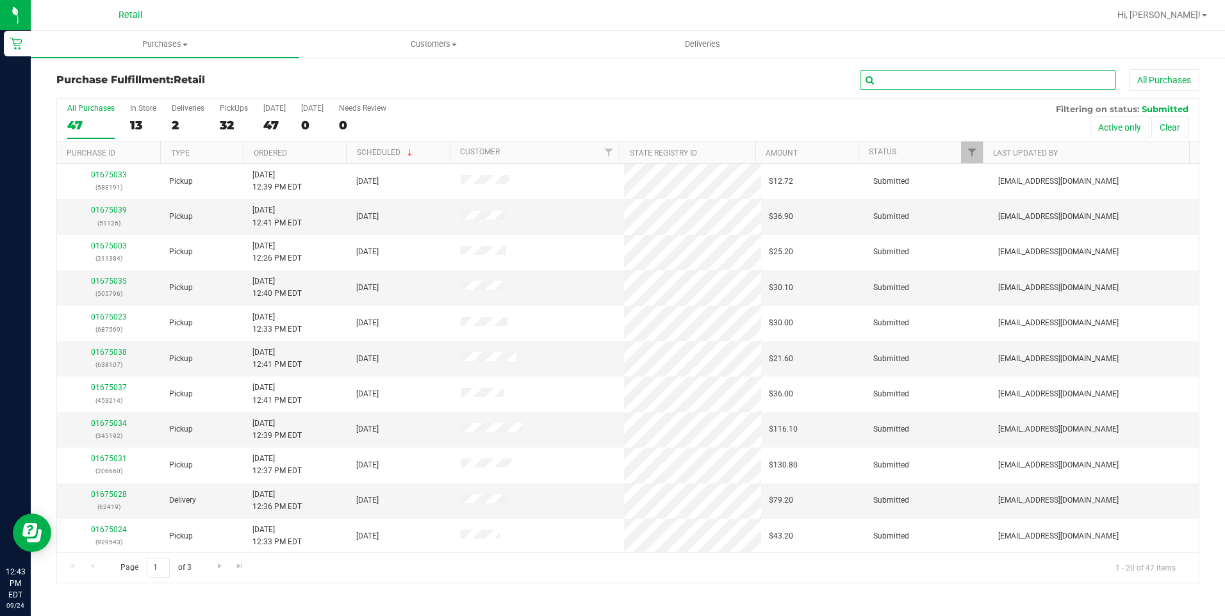
click at [894, 85] on input "text" at bounding box center [988, 79] width 256 height 19
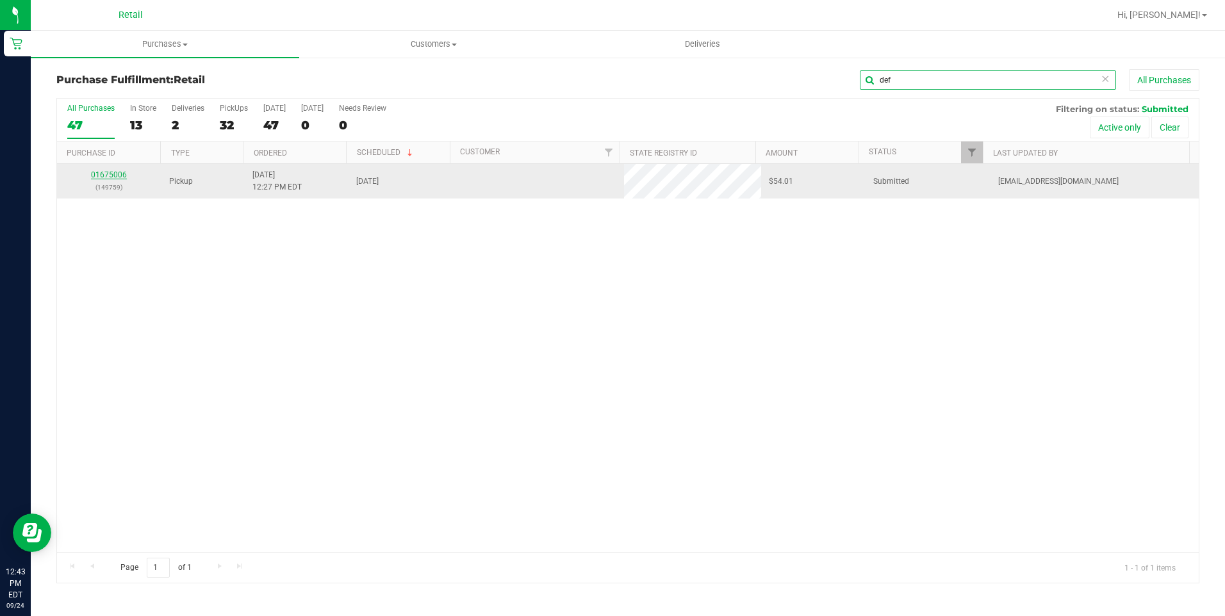
type input "def"
click at [115, 176] on link "01675006" at bounding box center [109, 174] width 36 height 9
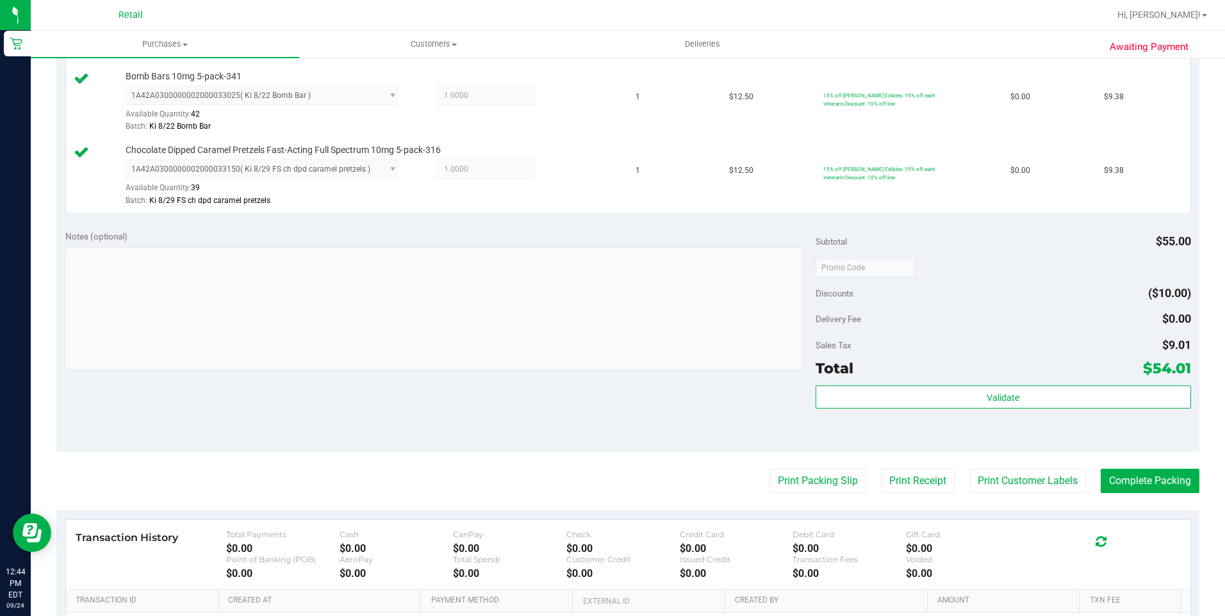
scroll to position [513, 0]
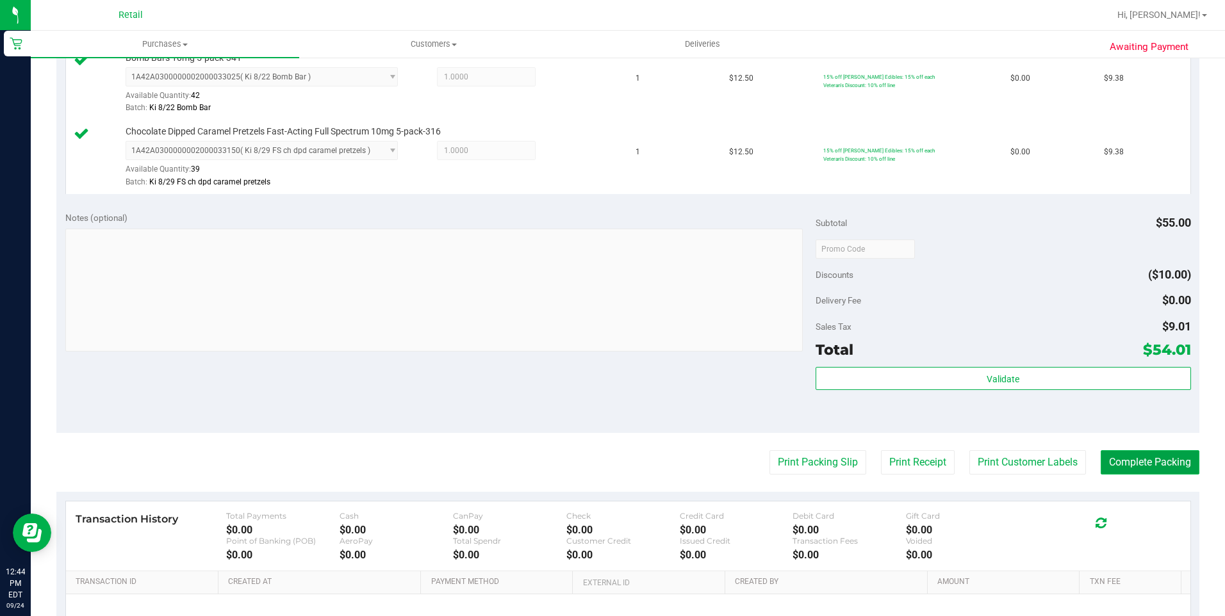
click at [1124, 466] on button "Complete Packing" at bounding box center [1150, 462] width 99 height 24
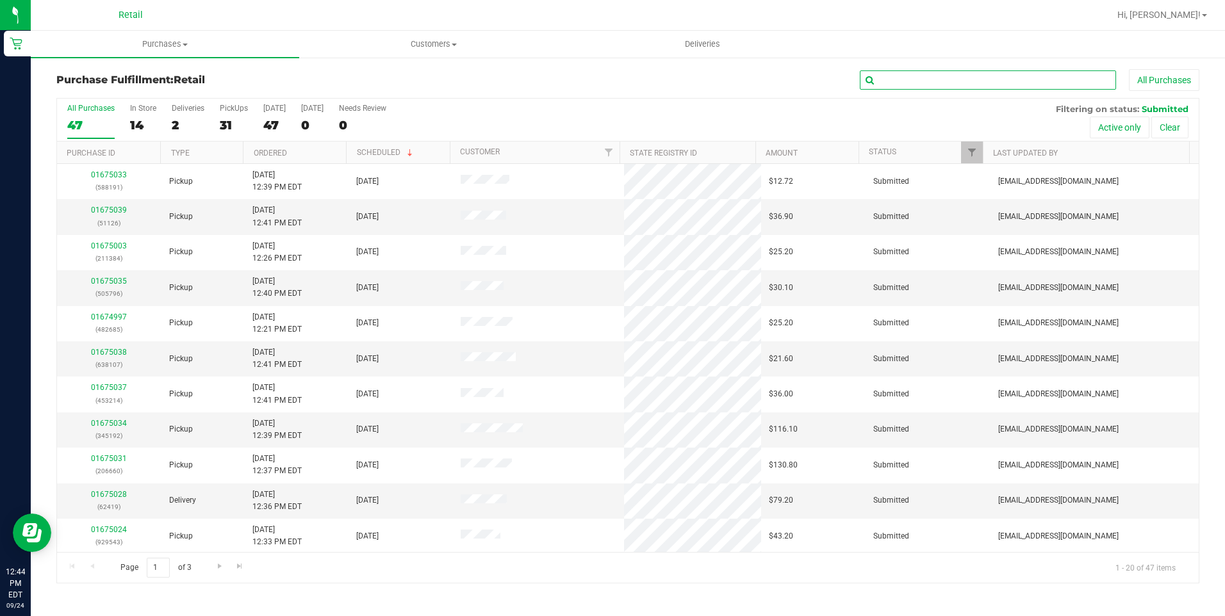
click at [927, 81] on input "text" at bounding box center [988, 79] width 256 height 19
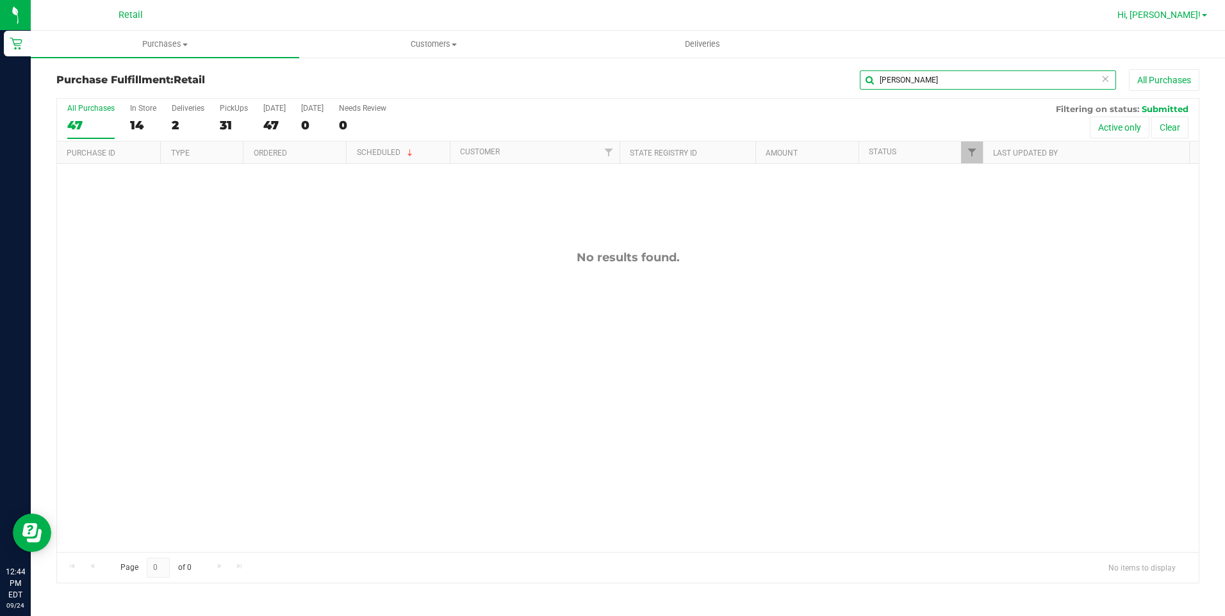
type input "[PERSON_NAME]"
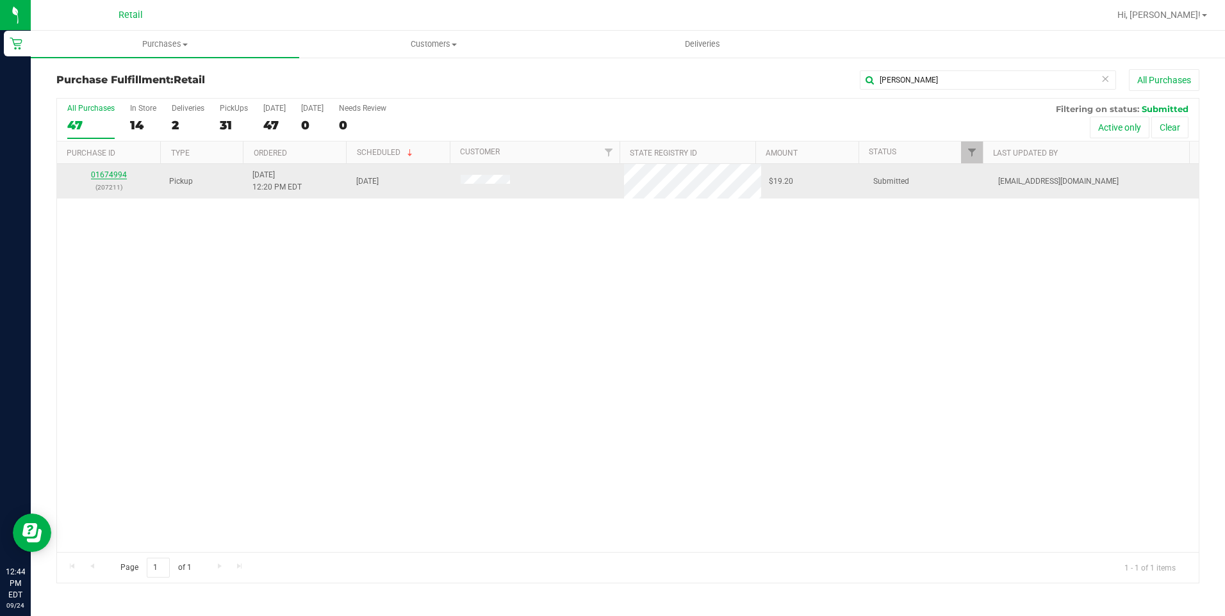
click at [119, 172] on link "01674994" at bounding box center [109, 174] width 36 height 9
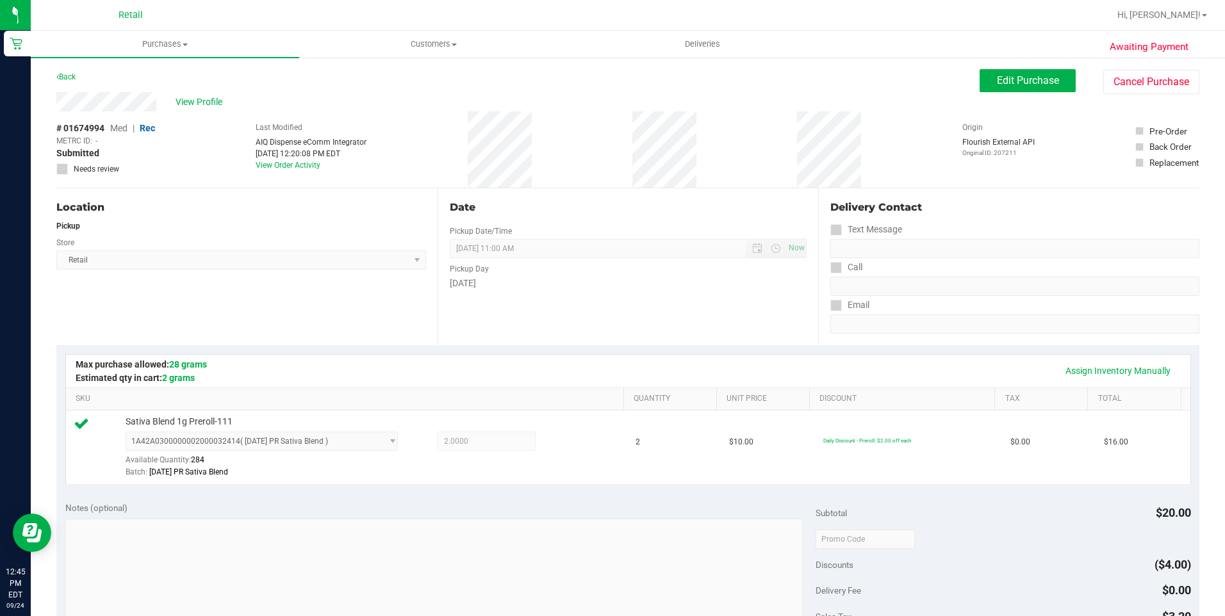
click at [541, 29] on nav "Retail Hi, [PERSON_NAME]!" at bounding box center [628, 15] width 1194 height 31
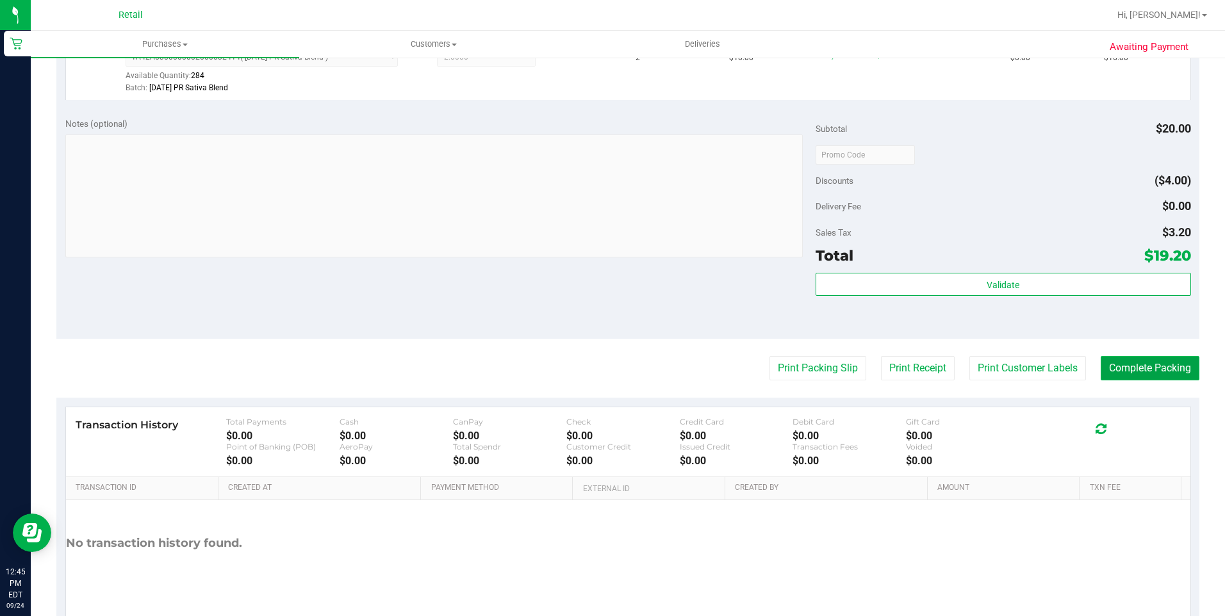
click at [1136, 371] on button "Complete Packing" at bounding box center [1150, 368] width 99 height 24
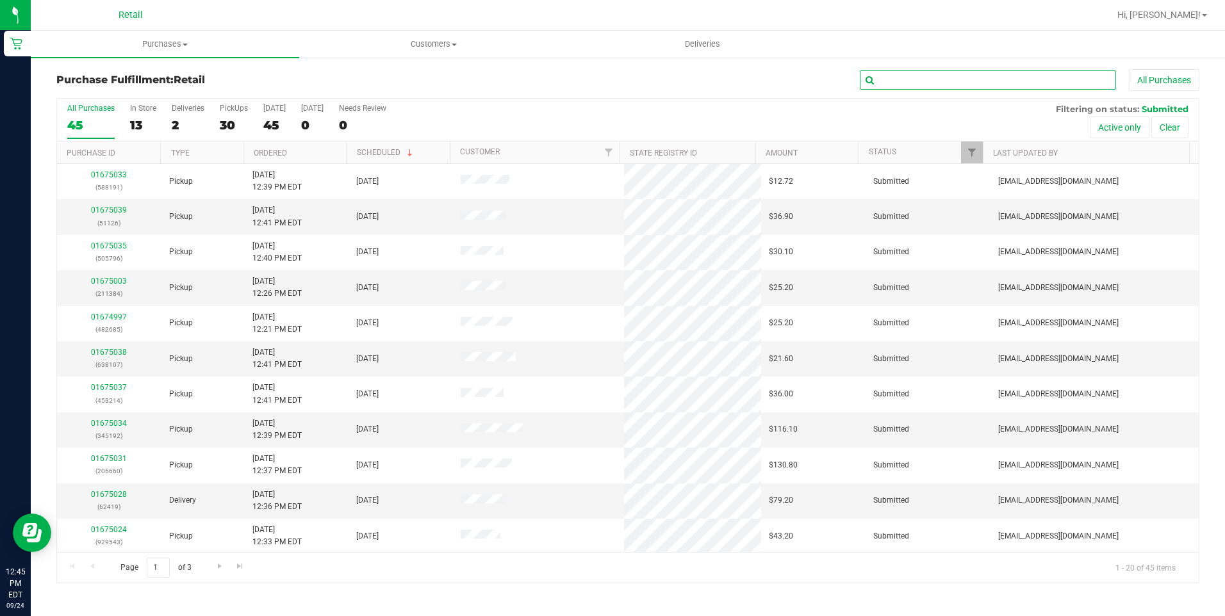
click at [956, 81] on input "text" at bounding box center [988, 79] width 256 height 19
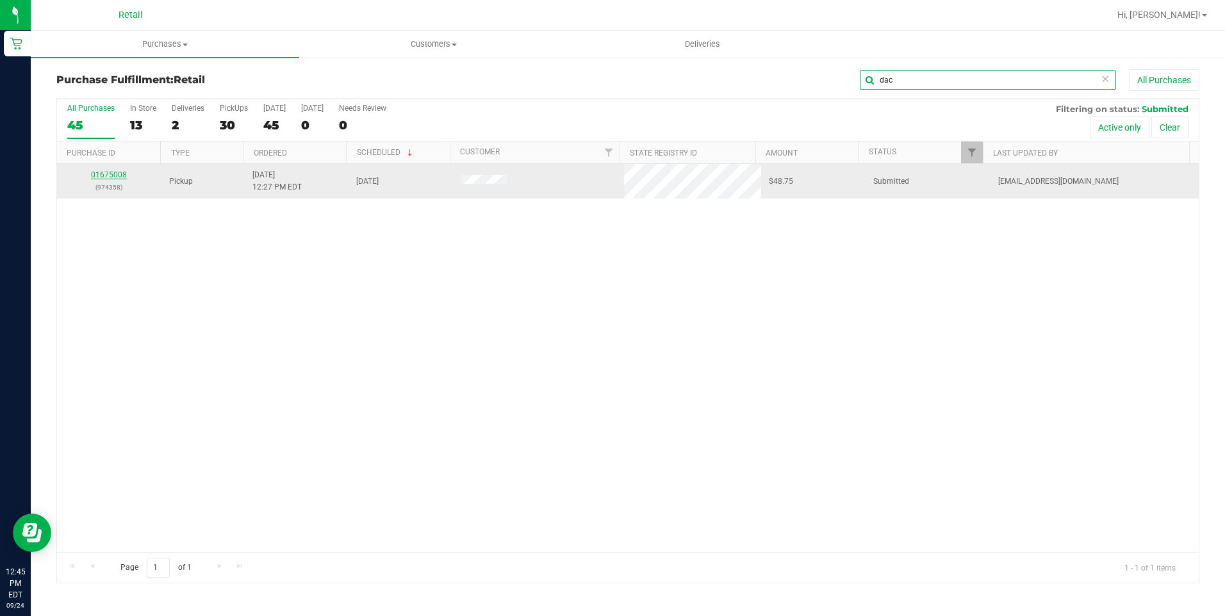
type input "dac"
click at [109, 176] on link "01675008" at bounding box center [109, 174] width 36 height 9
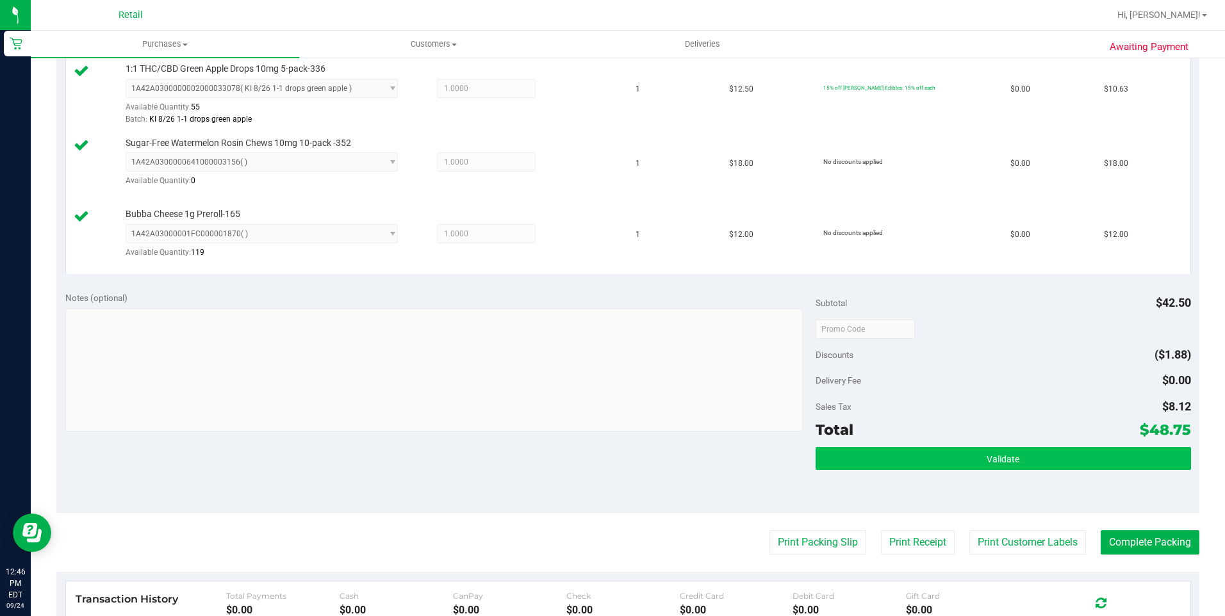
scroll to position [384, 0]
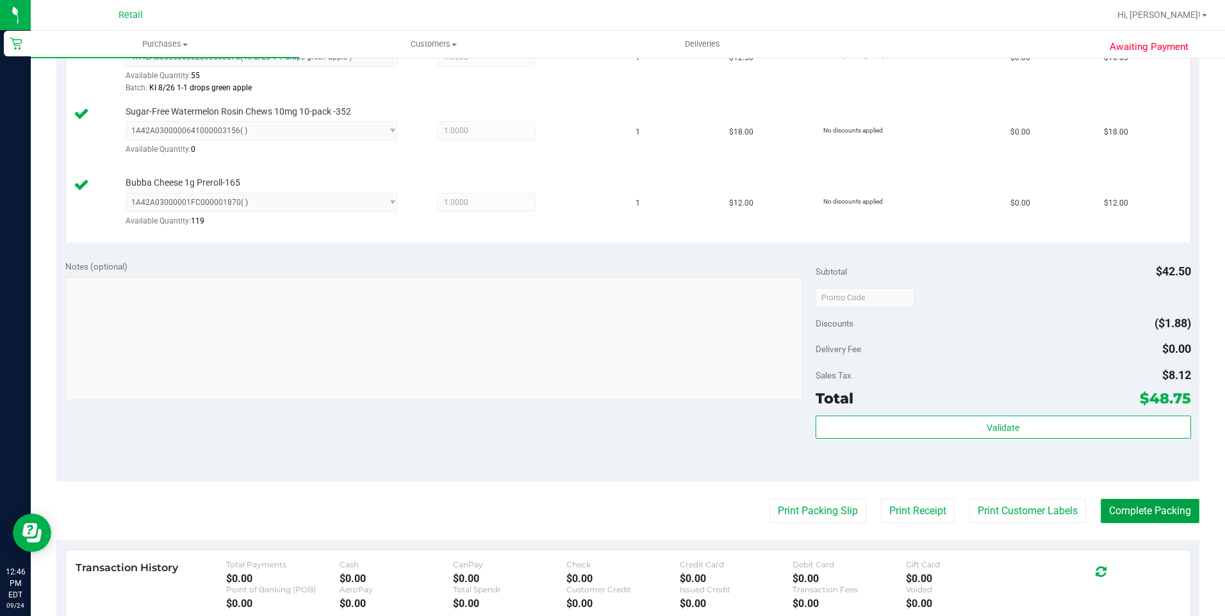
click at [1151, 511] on button "Complete Packing" at bounding box center [1150, 511] width 99 height 24
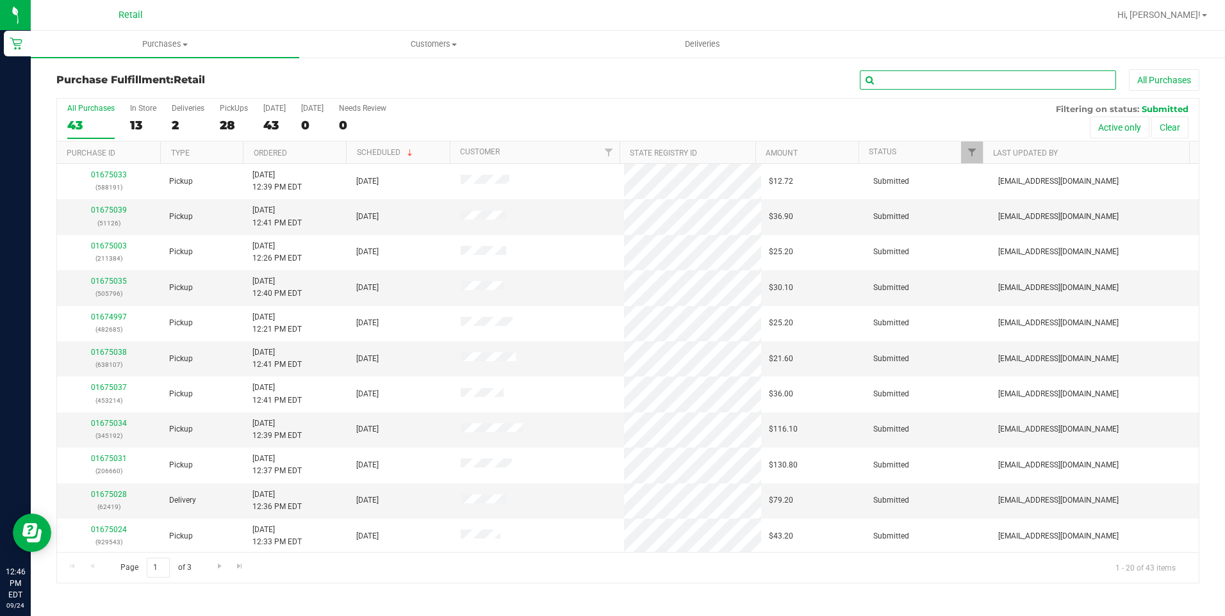
click at [1014, 85] on input "text" at bounding box center [988, 79] width 256 height 19
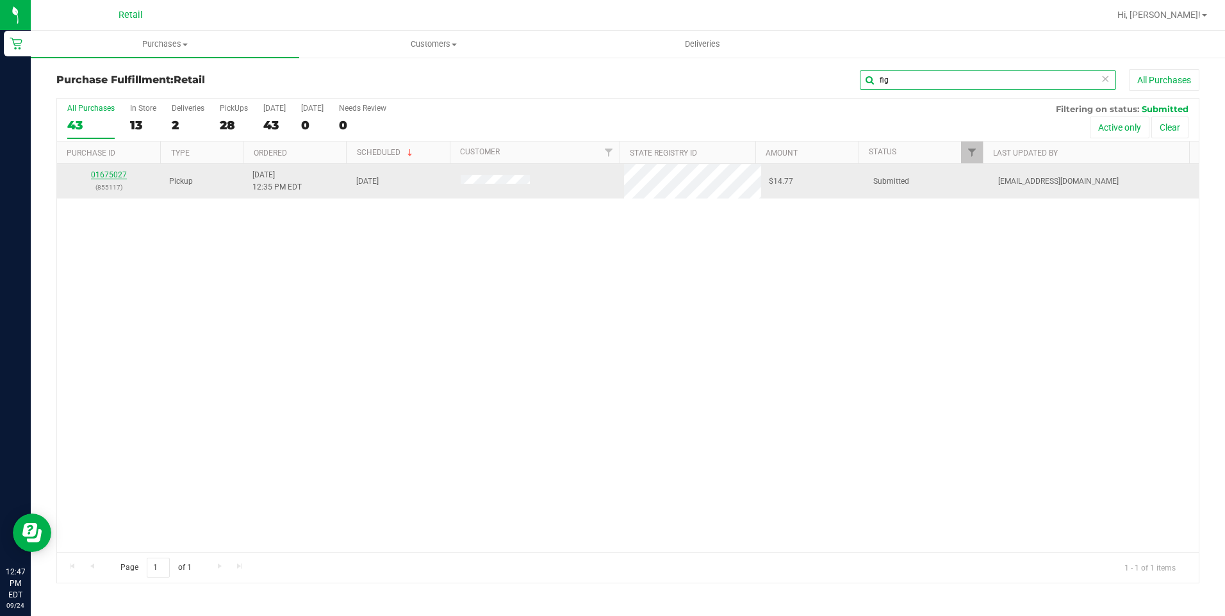
type input "fig"
click at [120, 177] on link "01675027" at bounding box center [109, 174] width 36 height 9
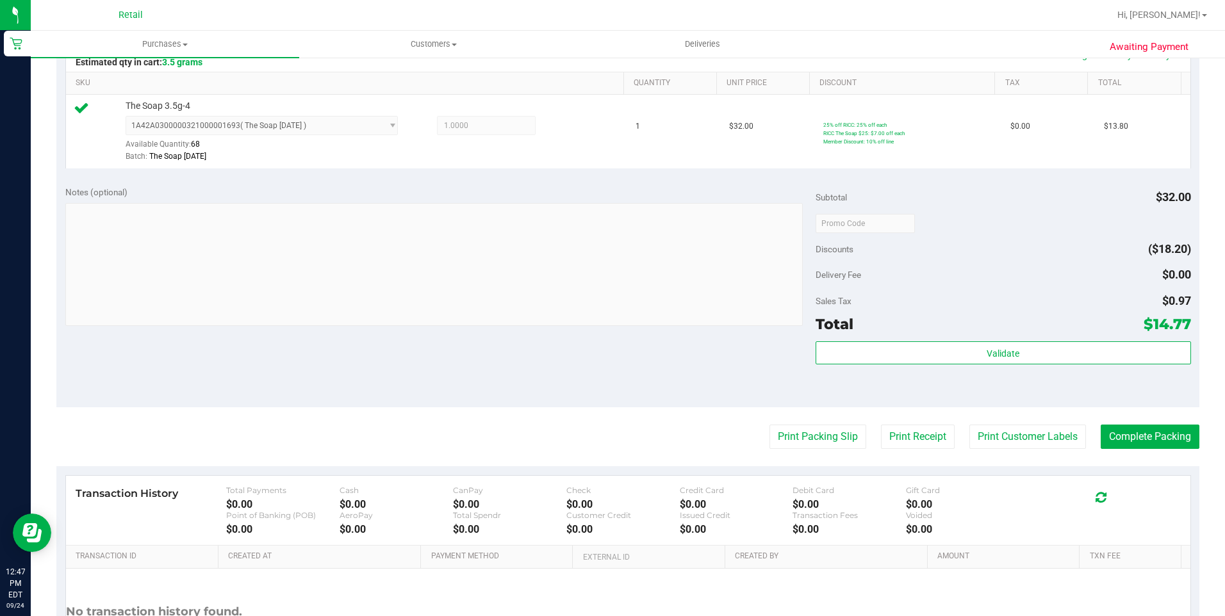
scroll to position [320, 0]
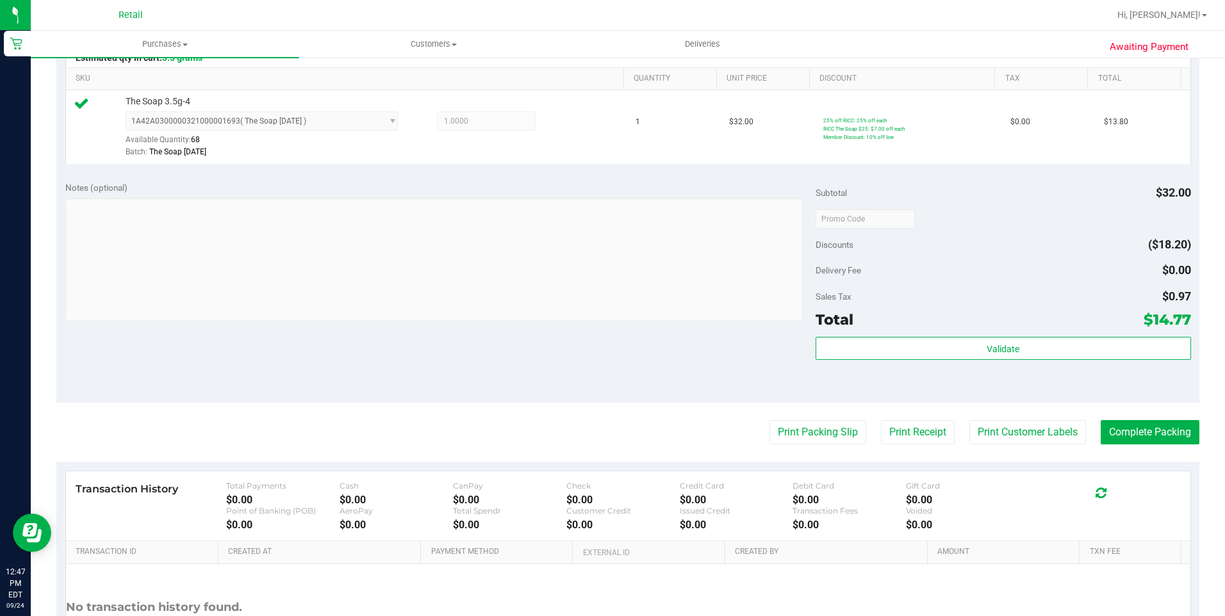
click at [1131, 420] on purchase-details "Back Edit Purchase Cancel Purchase View Profile # 01675027 Med | Rec METRC ID: …" at bounding box center [627, 225] width 1143 height 953
click at [1130, 423] on button "Complete Packing" at bounding box center [1150, 432] width 99 height 24
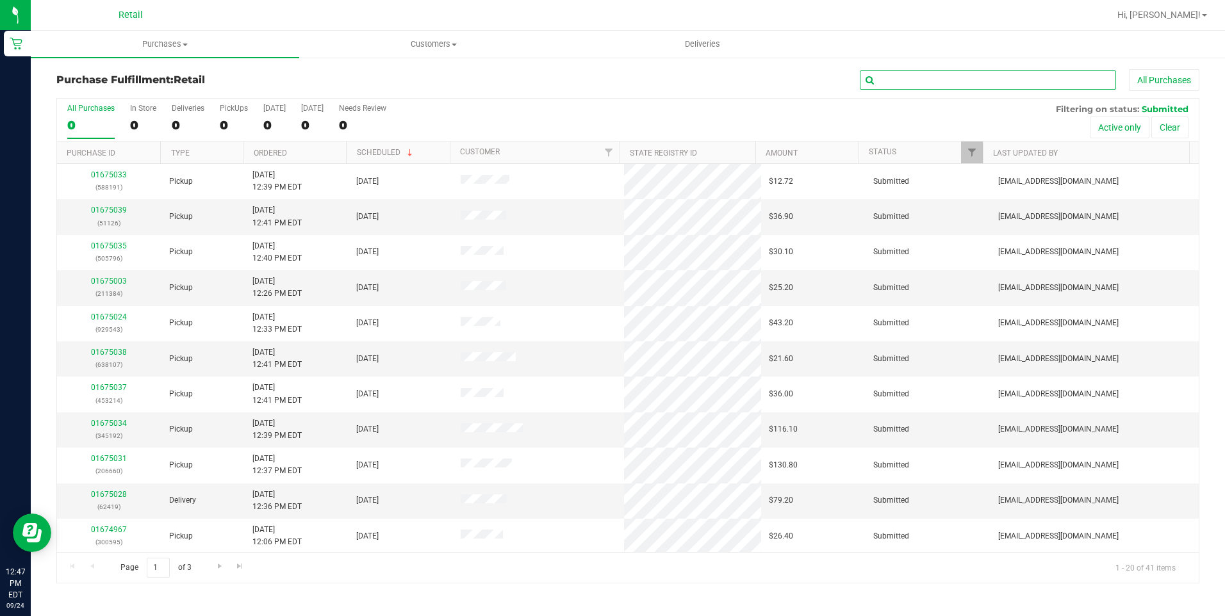
click at [1014, 83] on input "text" at bounding box center [988, 79] width 256 height 19
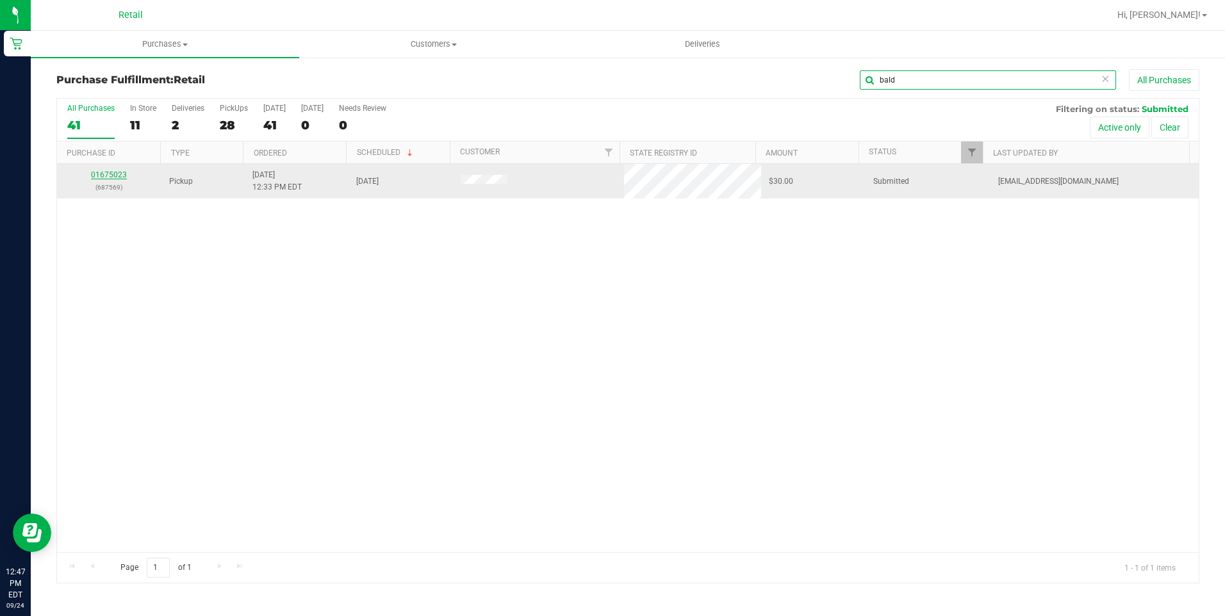
type input "bald"
click at [120, 179] on link "01675023" at bounding box center [109, 174] width 36 height 9
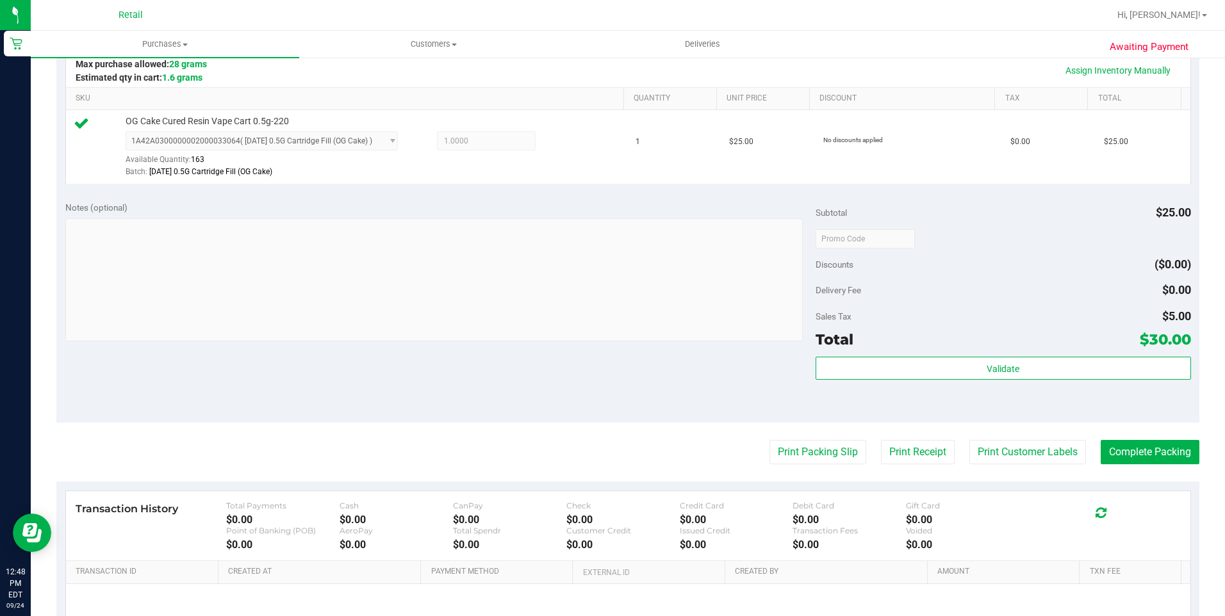
scroll to position [320, 0]
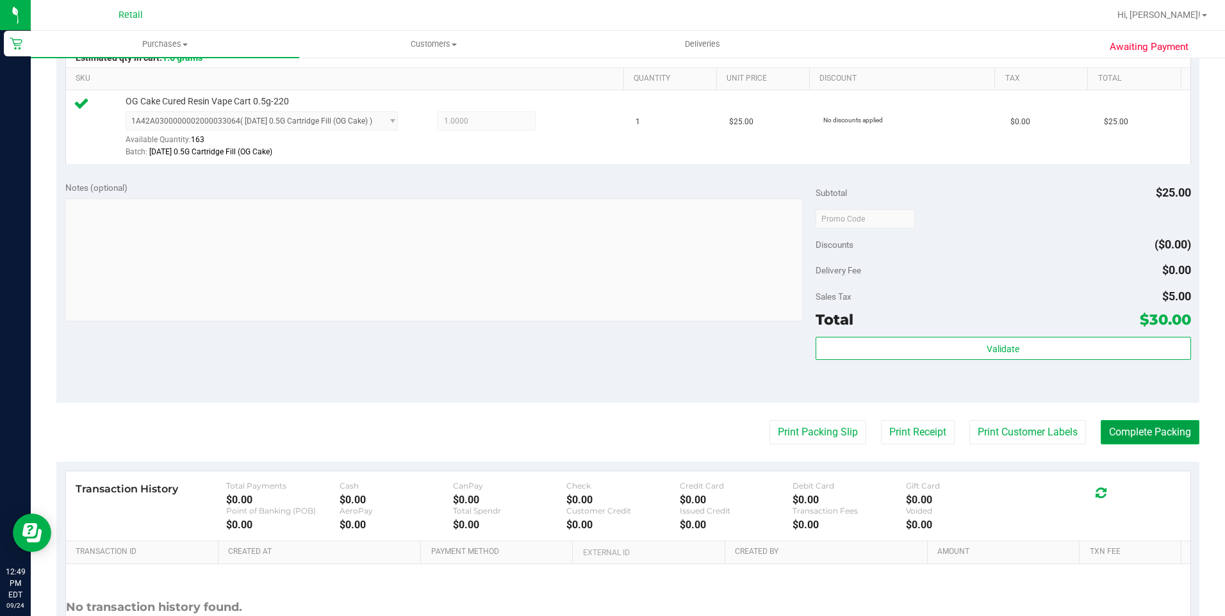
click at [1149, 423] on button "Complete Packing" at bounding box center [1150, 432] width 99 height 24
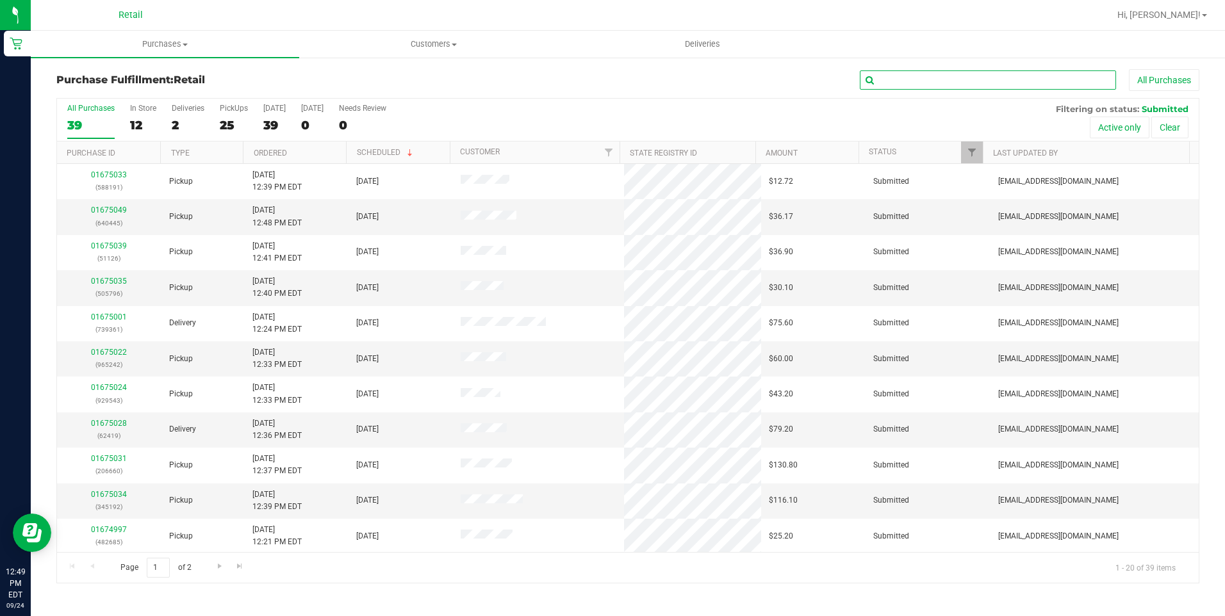
click at [887, 81] on input "text" at bounding box center [988, 79] width 256 height 19
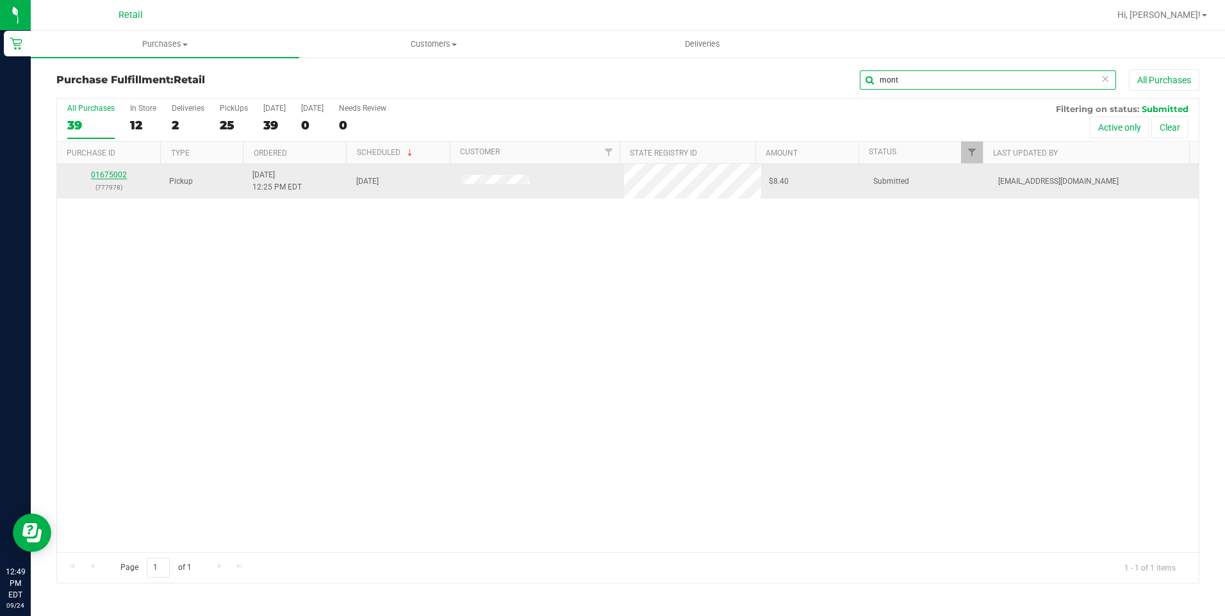
type input "mont"
click at [99, 171] on link "01675002" at bounding box center [109, 174] width 36 height 9
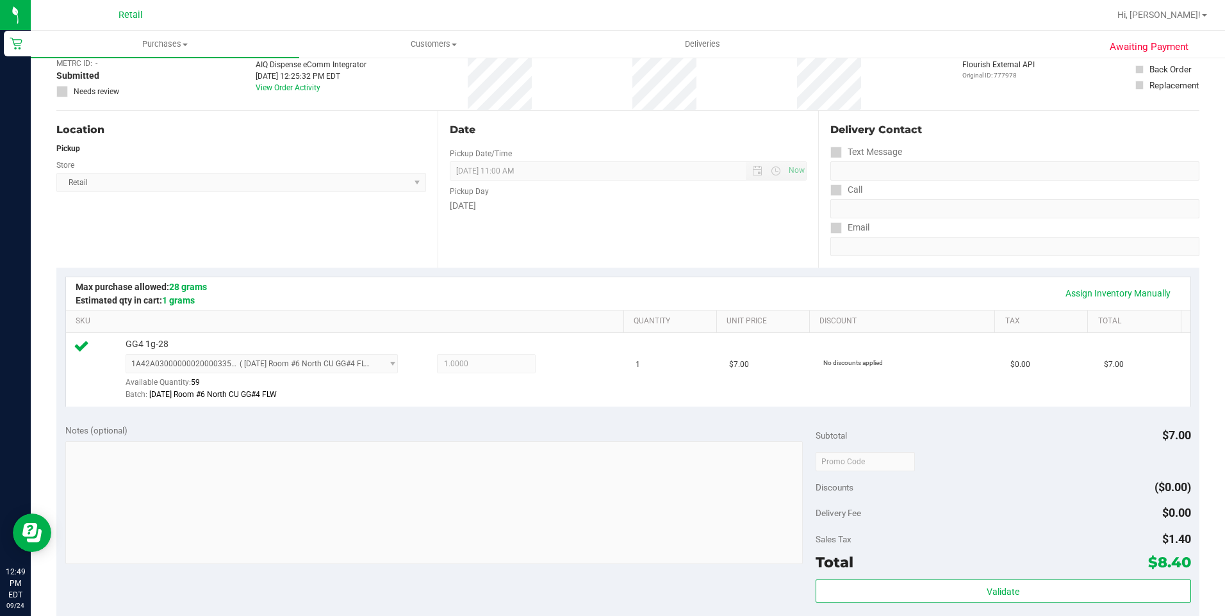
scroll to position [256, 0]
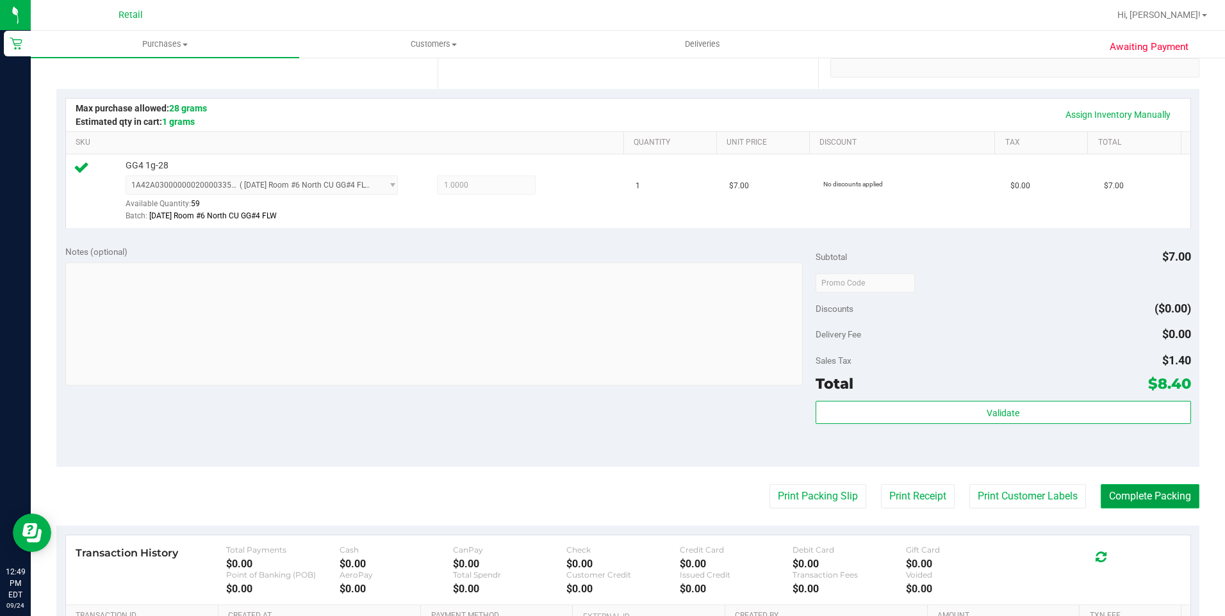
click at [1101, 501] on button "Complete Packing" at bounding box center [1150, 496] width 99 height 24
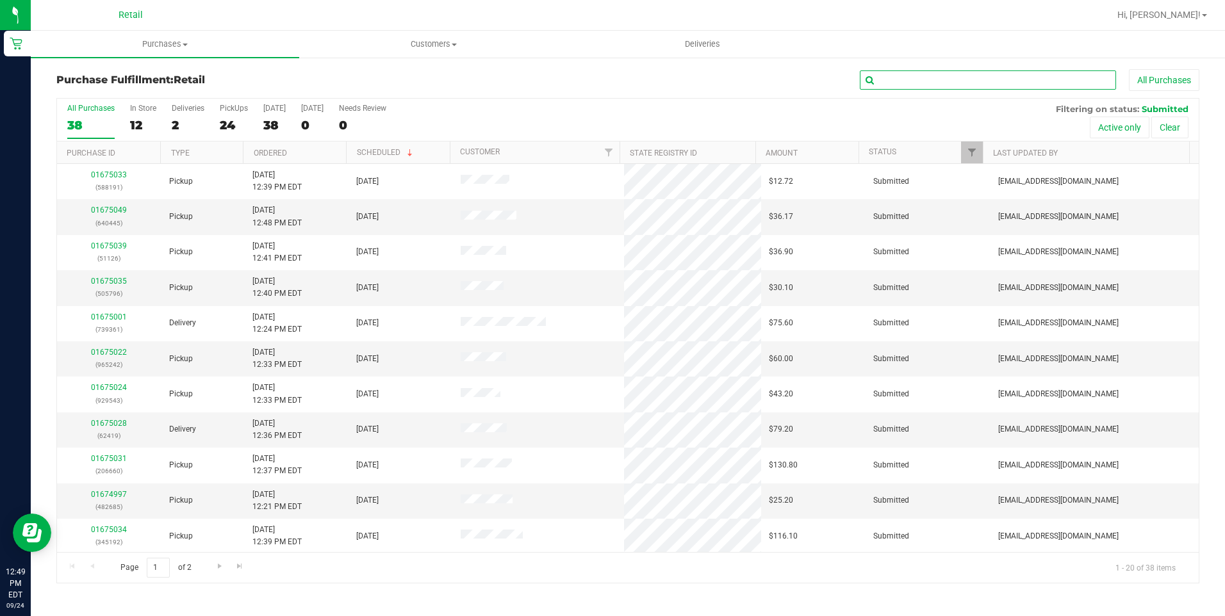
click at [914, 72] on input "text" at bounding box center [988, 79] width 256 height 19
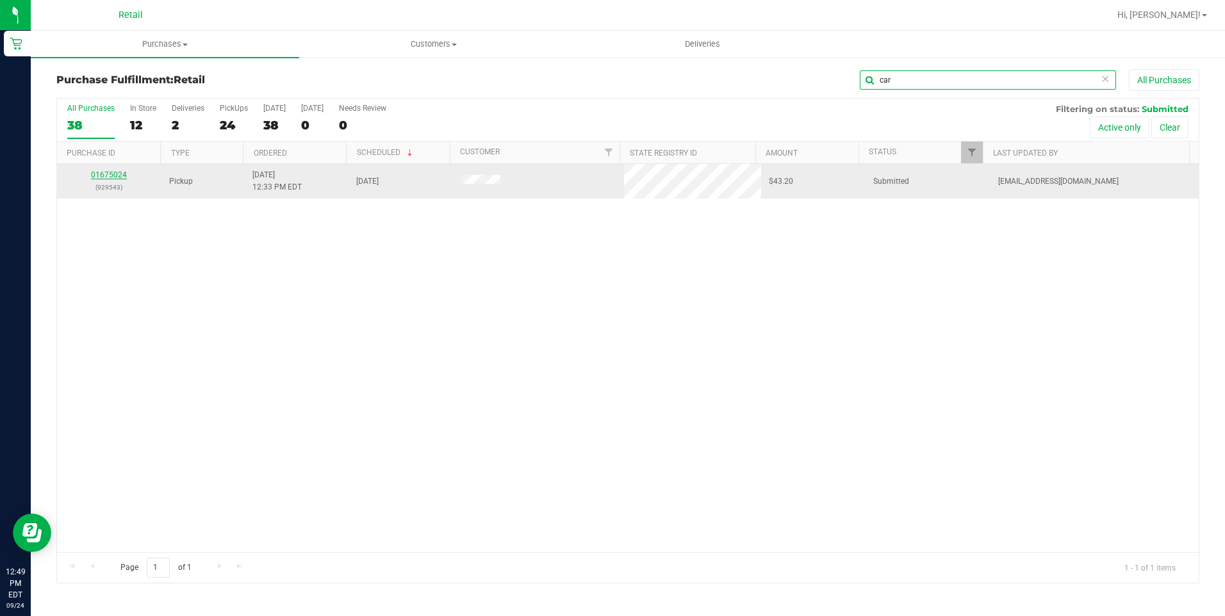
type input "car"
click at [120, 174] on link "01675024" at bounding box center [109, 174] width 36 height 9
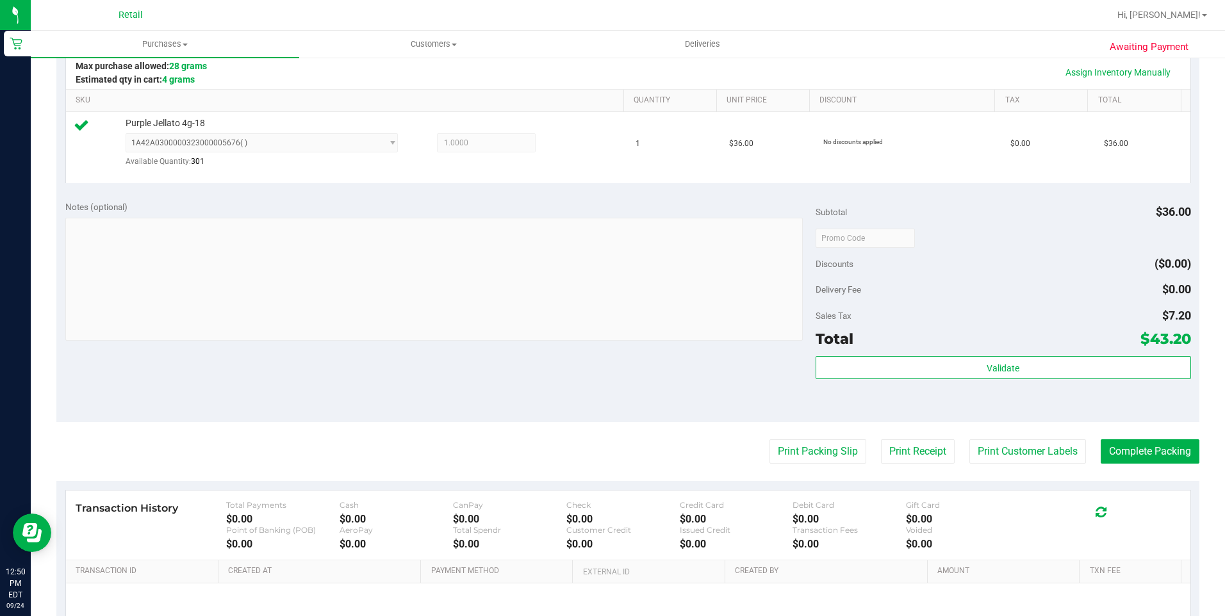
scroll to position [429, 0]
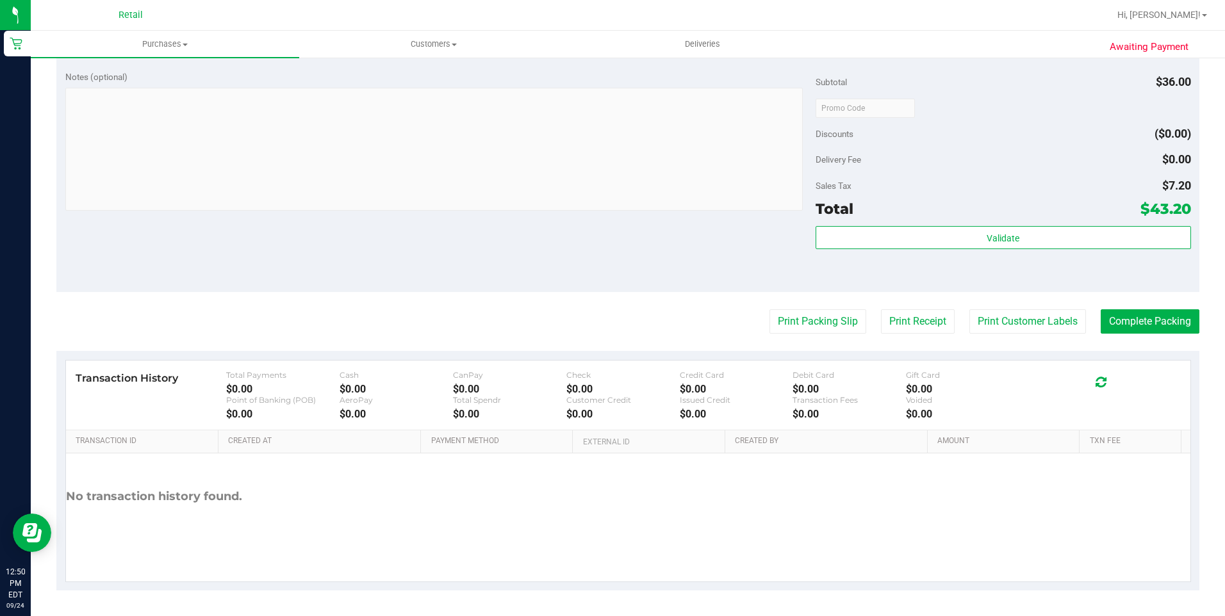
click at [1162, 301] on purchase-details "Back Edit Purchase Cancel Purchase View Profile # 01675024 Med | Rec METRC ID: …" at bounding box center [627, 116] width 1143 height 950
click at [1162, 314] on button "Complete Packing" at bounding box center [1150, 321] width 99 height 24
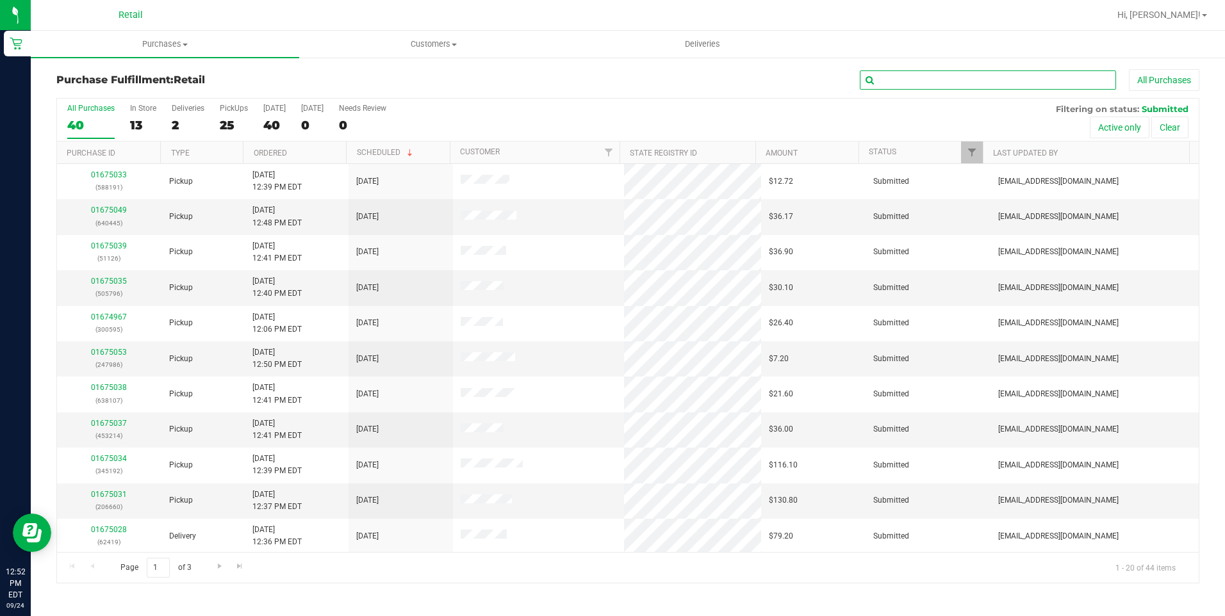
click at [894, 77] on input "text" at bounding box center [988, 79] width 256 height 19
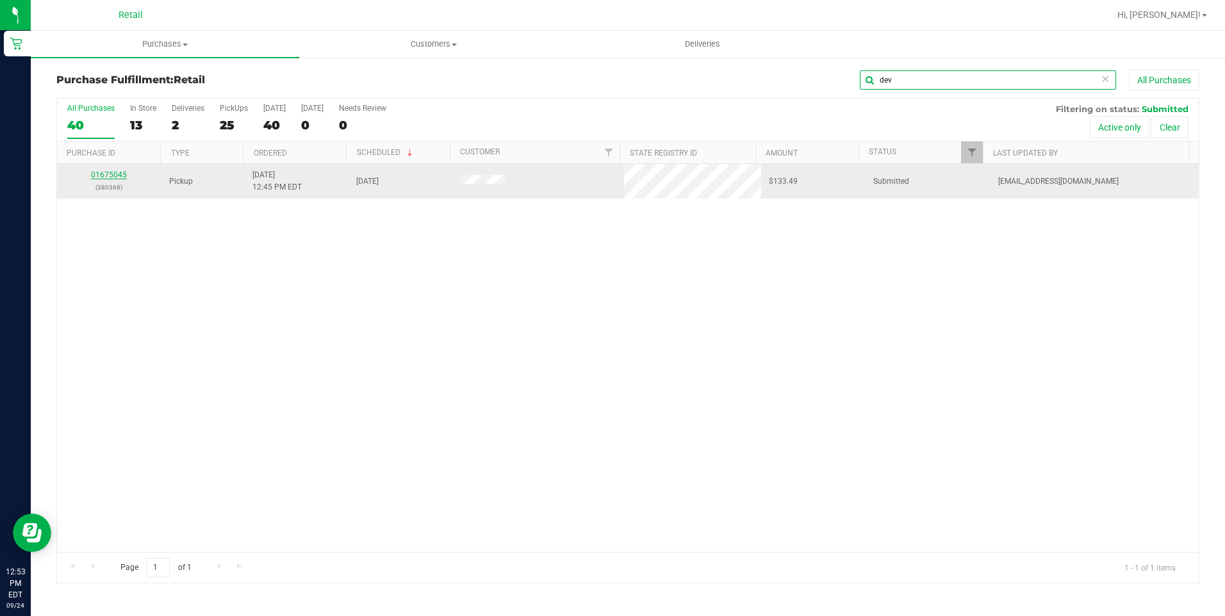
type input "dev"
click at [111, 175] on link "01675045" at bounding box center [109, 174] width 36 height 9
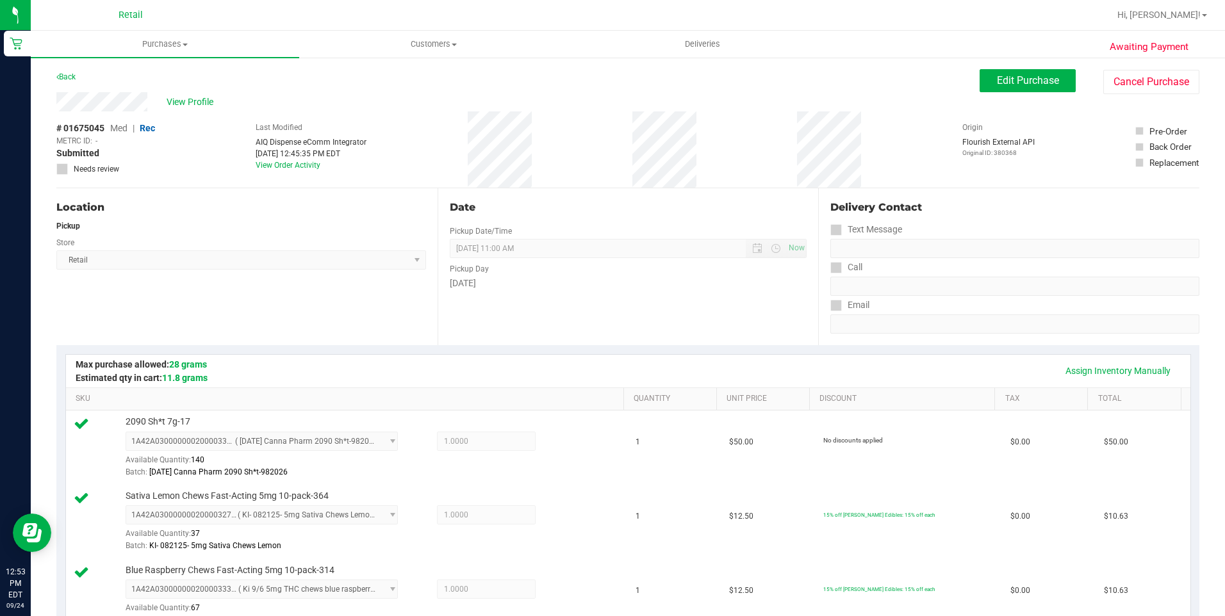
scroll to position [384, 0]
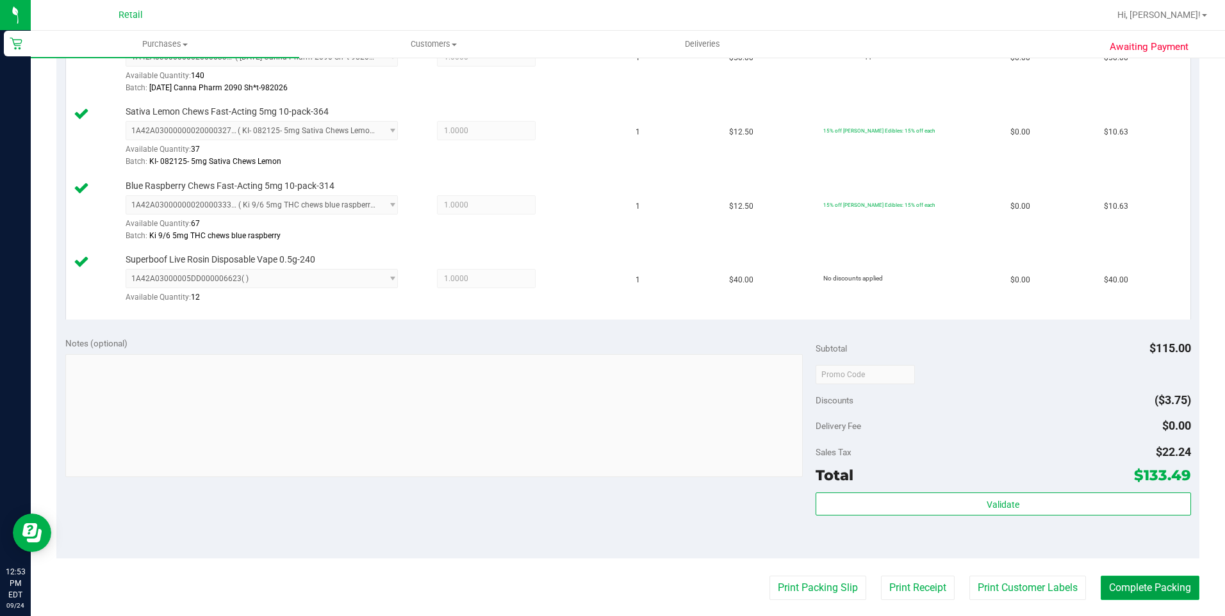
click at [1129, 582] on button "Complete Packing" at bounding box center [1150, 588] width 99 height 24
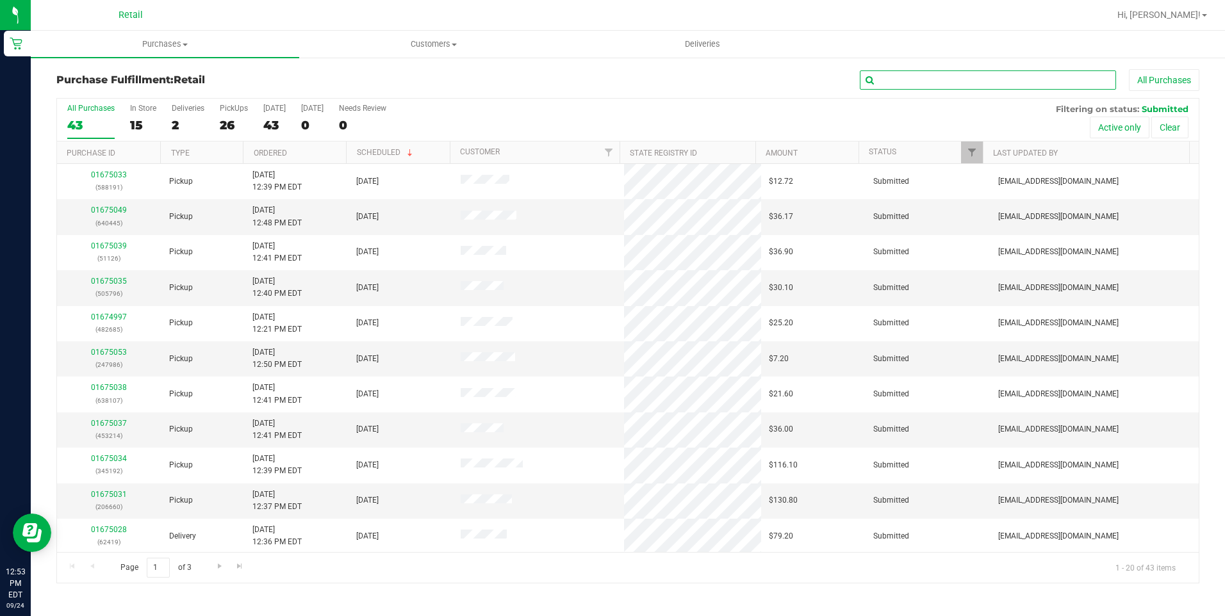
click at [974, 84] on input "text" at bounding box center [988, 79] width 256 height 19
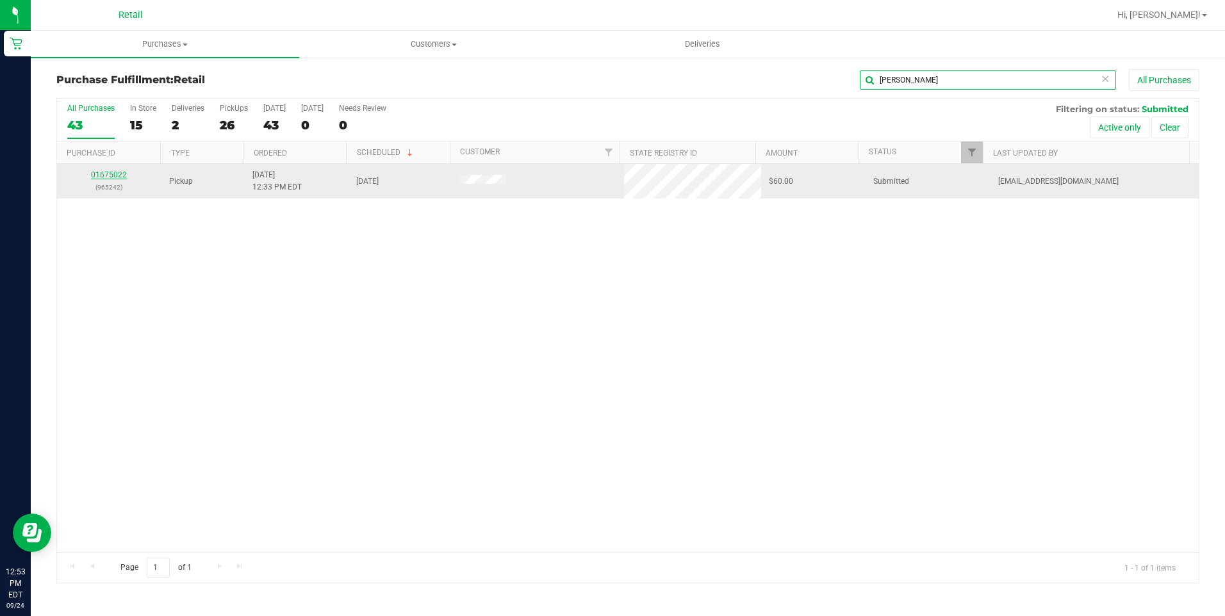
type input "[PERSON_NAME]"
click at [110, 171] on link "01675022" at bounding box center [109, 174] width 36 height 9
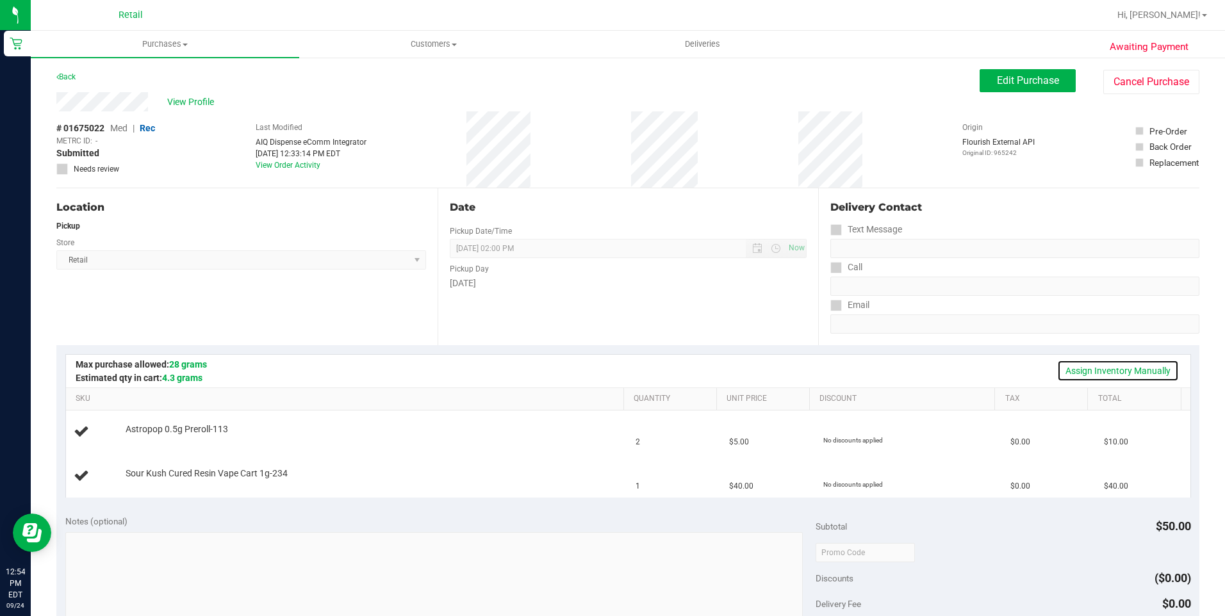
click at [1078, 371] on link "Assign Inventory Manually" at bounding box center [1118, 371] width 122 height 22
click at [158, 440] on link "Add Package" at bounding box center [149, 438] width 46 height 9
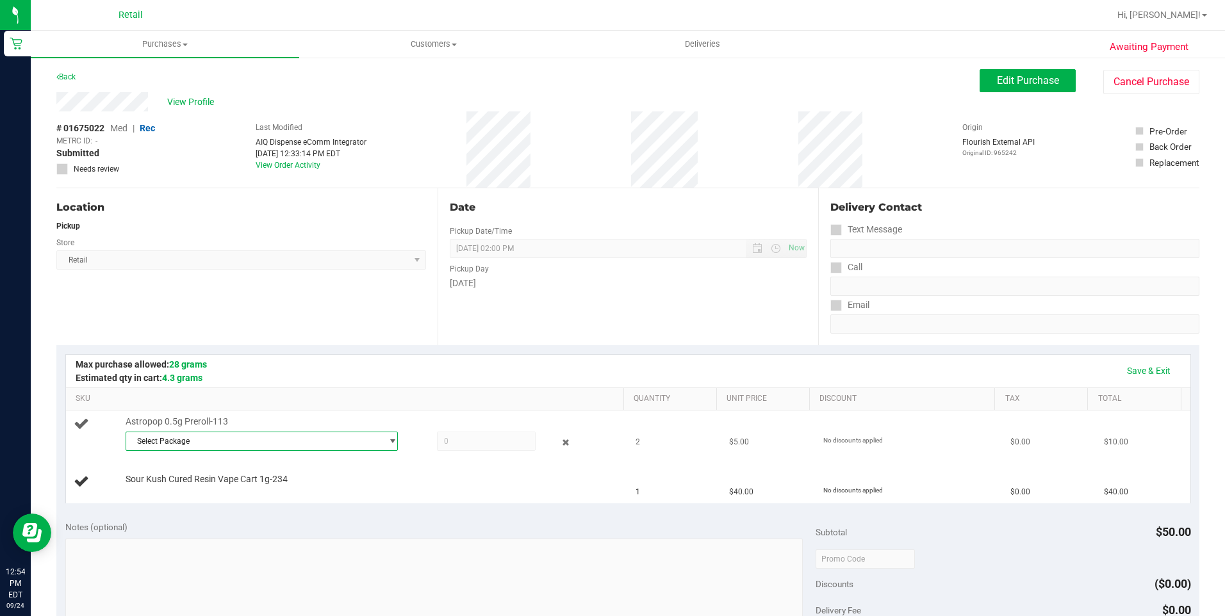
click at [374, 438] on span "Select Package" at bounding box center [254, 441] width 256 height 18
click at [290, 498] on span "( [DATE] PR Astropop )" at bounding box center [281, 493] width 77 height 9
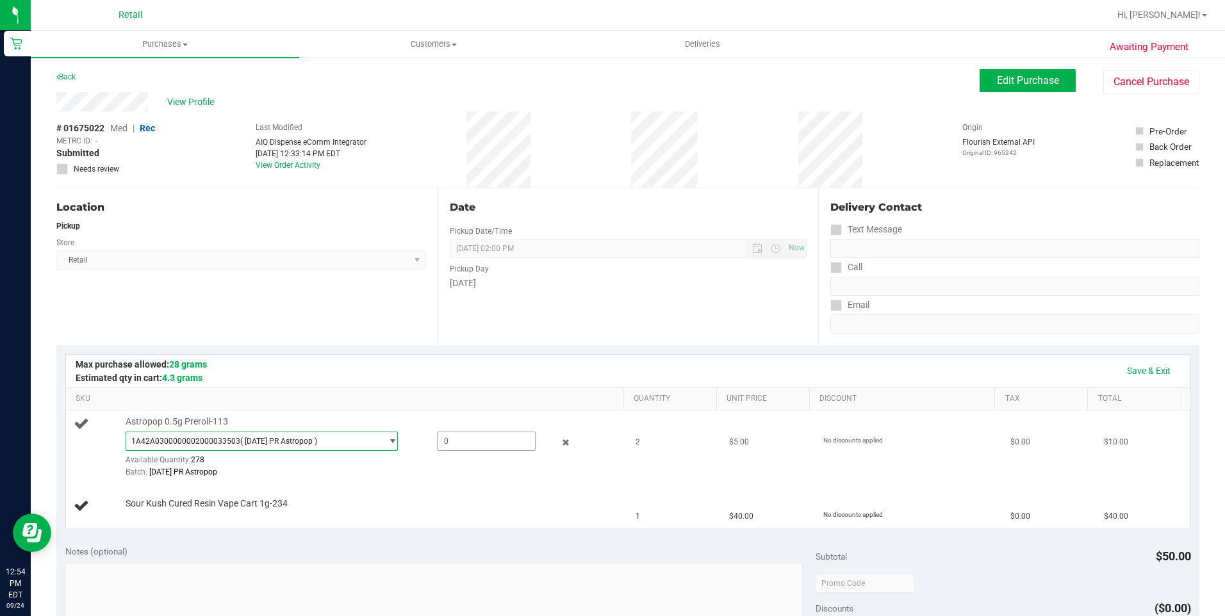
click at [447, 446] on span at bounding box center [486, 441] width 99 height 19
type input "2"
type input "2.0000"
click at [443, 348] on div "Save & Exit SKU Quantity Unit Price Discount Tax Total Astropop 0.5g Preroll-11…" at bounding box center [627, 441] width 1143 height 192
click at [411, 321] on div "Location Pickup Store Retail Select Store Retail" at bounding box center [246, 266] width 381 height 157
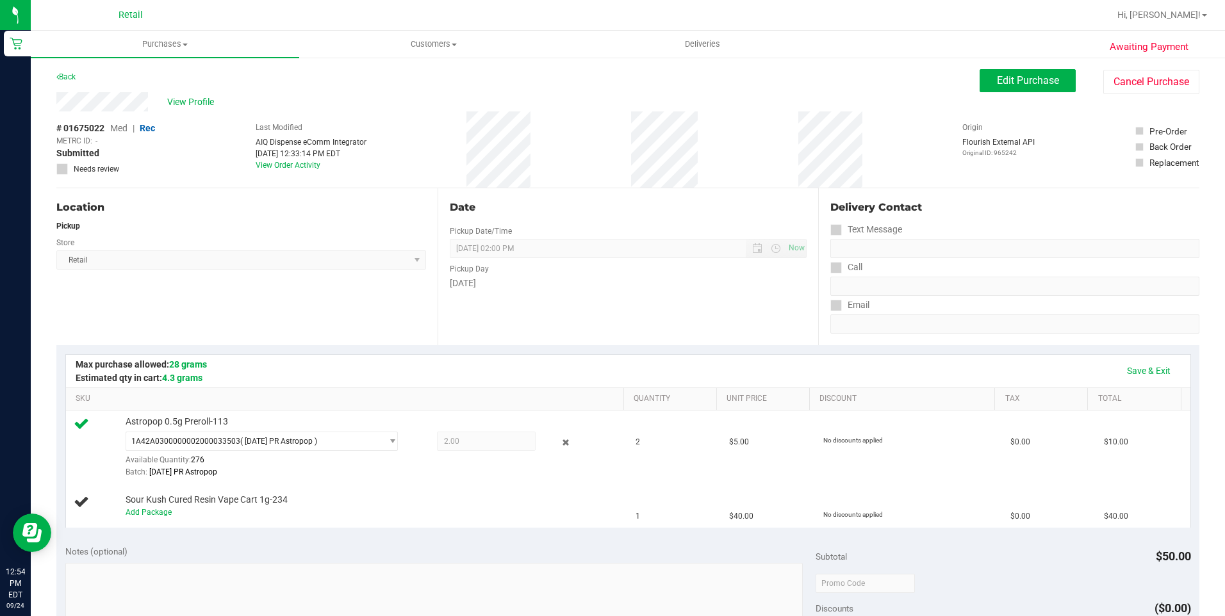
click at [362, 309] on div "Location Pickup Store Retail Select Store Retail" at bounding box center [246, 266] width 381 height 157
click at [159, 514] on link "Add Package" at bounding box center [149, 512] width 46 height 9
click at [390, 515] on span "select" at bounding box center [393, 515] width 10 height 10
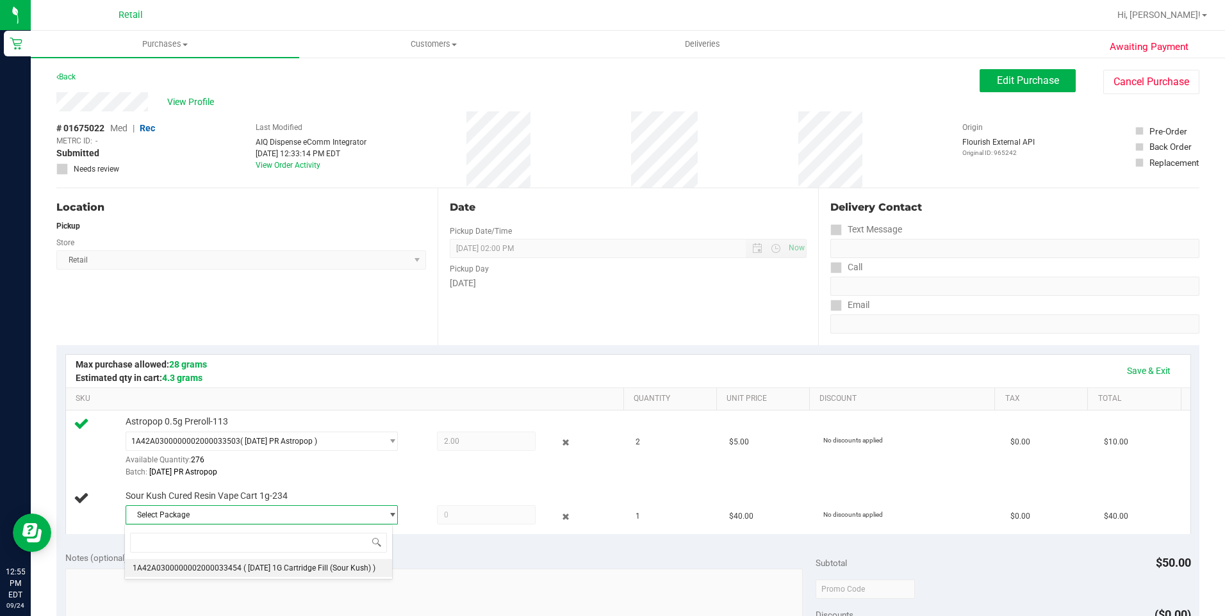
click at [375, 567] on span "( [DATE] 1G Cartridge Fill (Sour Kush) )" at bounding box center [309, 568] width 132 height 9
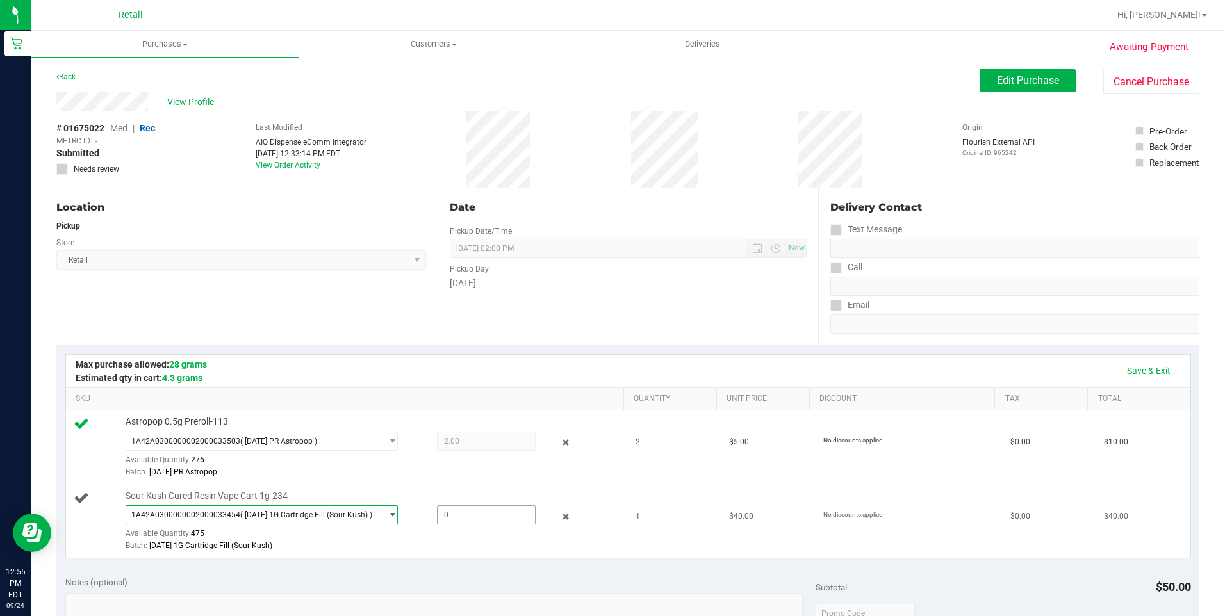
click at [454, 521] on span at bounding box center [486, 514] width 99 height 19
type input "1"
type input "1.0000"
click at [502, 365] on div "Save & Exit" at bounding box center [628, 371] width 1101 height 22
click at [566, 368] on div "Save & Exit" at bounding box center [628, 371] width 1101 height 22
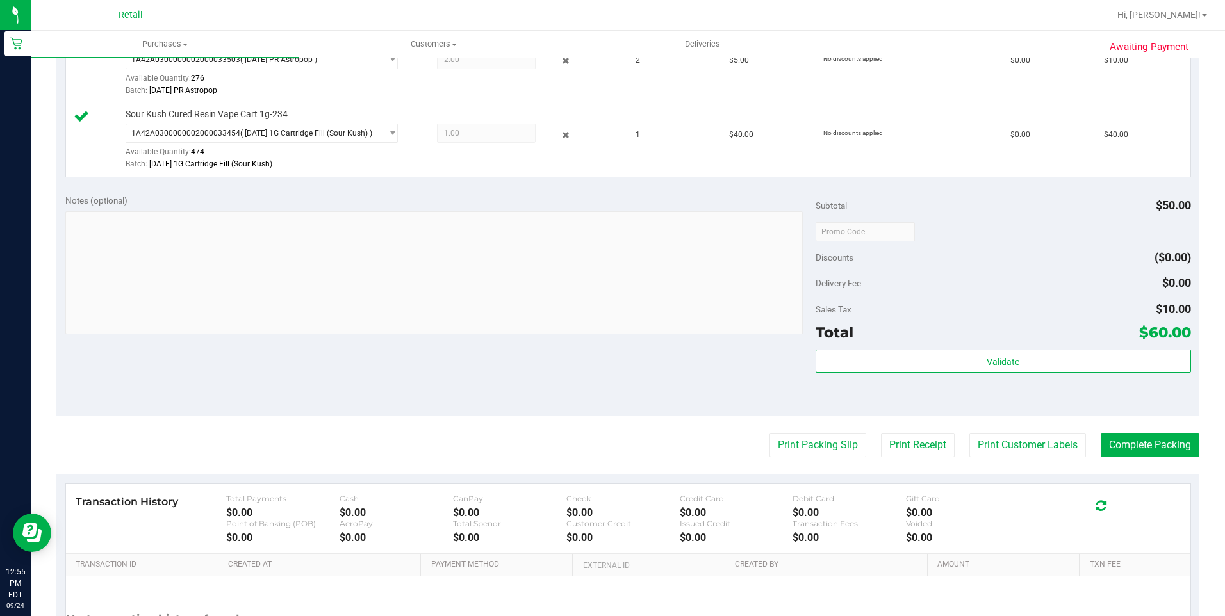
scroll to position [384, 0]
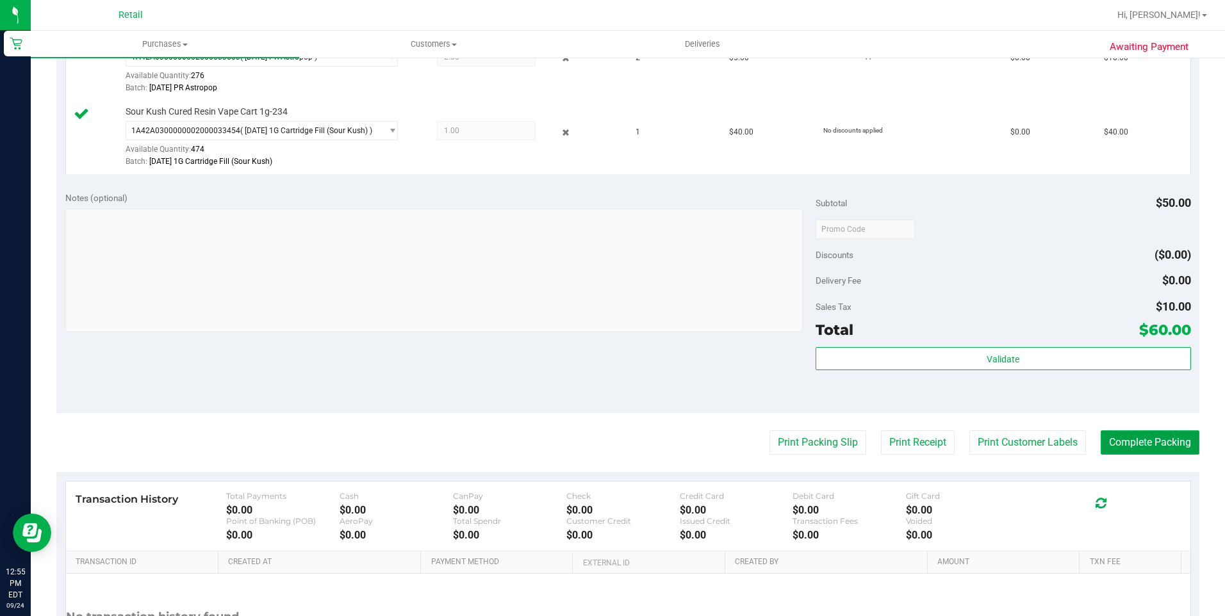
click at [1138, 447] on button "Complete Packing" at bounding box center [1150, 443] width 99 height 24
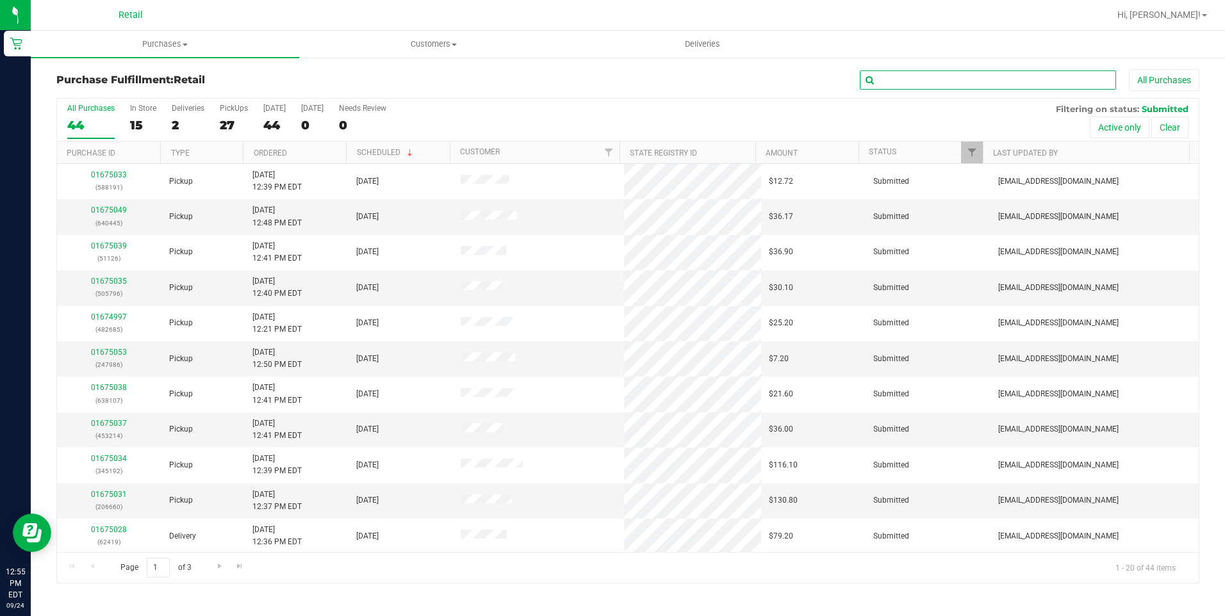
click at [955, 88] on input "text" at bounding box center [988, 79] width 256 height 19
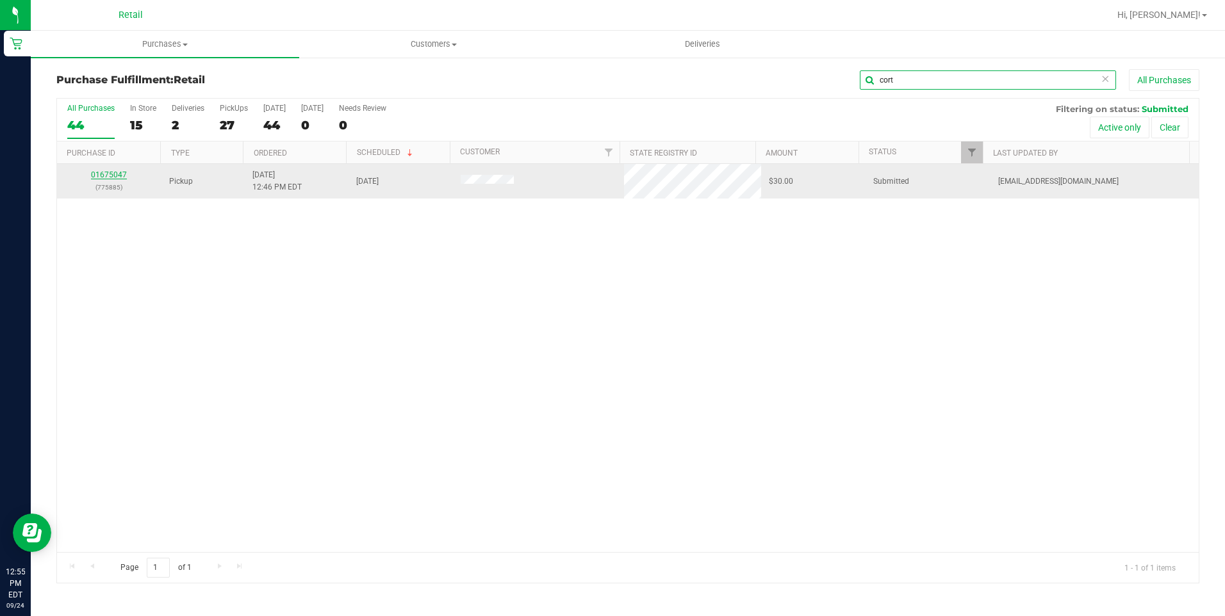
type input "cort"
click at [103, 176] on link "01675047" at bounding box center [109, 174] width 36 height 9
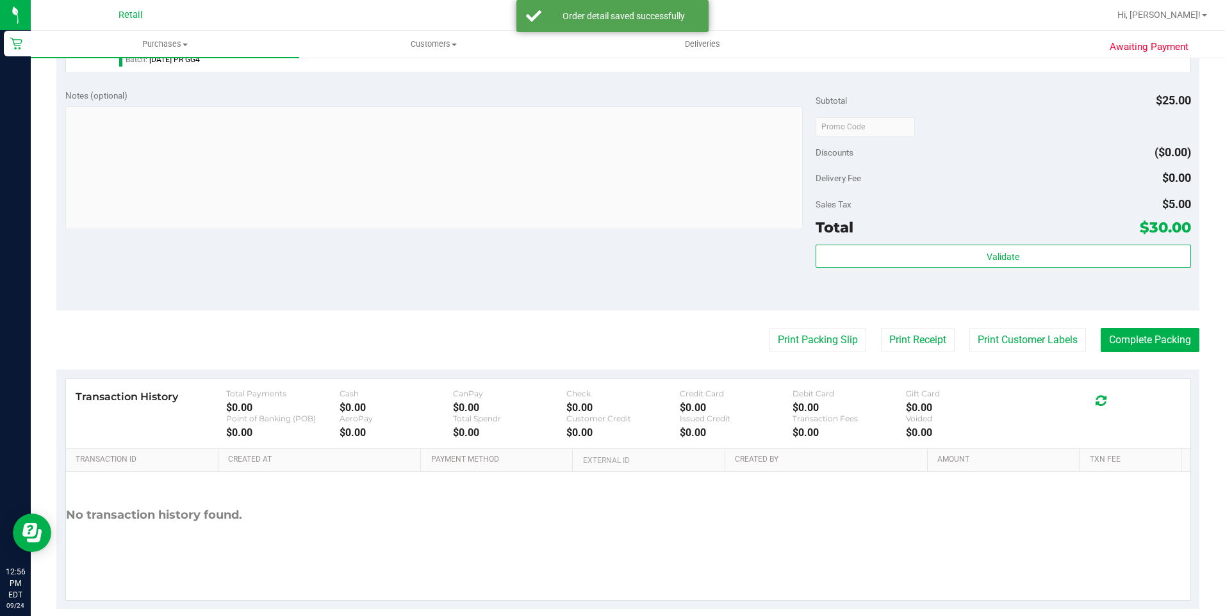
scroll to position [431, 0]
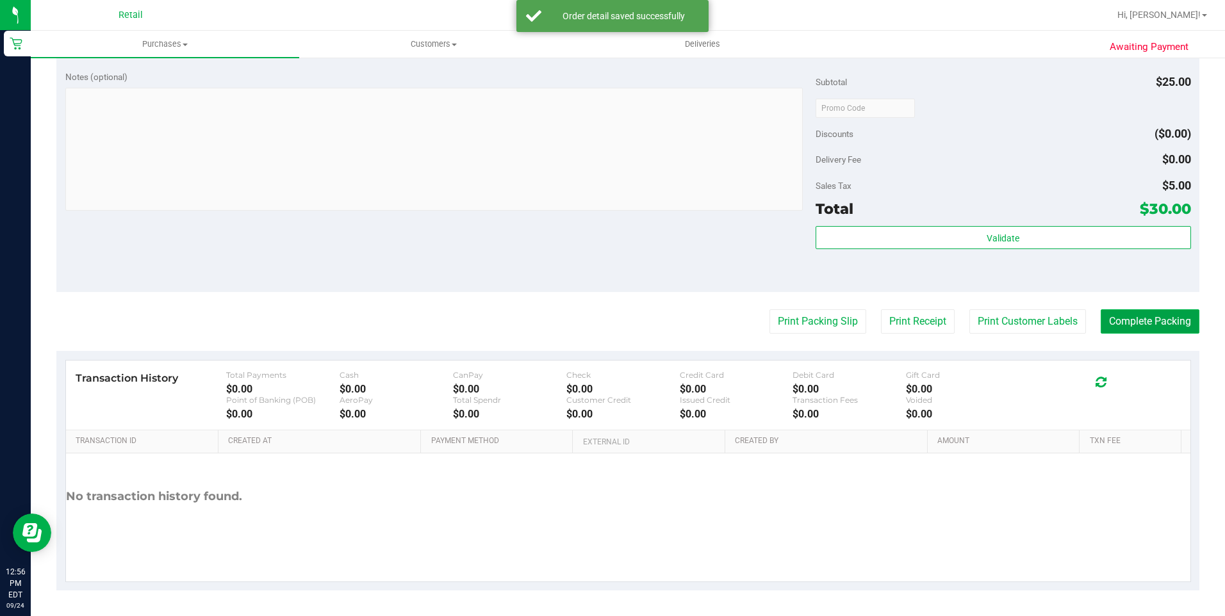
click at [1132, 316] on button "Complete Packing" at bounding box center [1150, 321] width 99 height 24
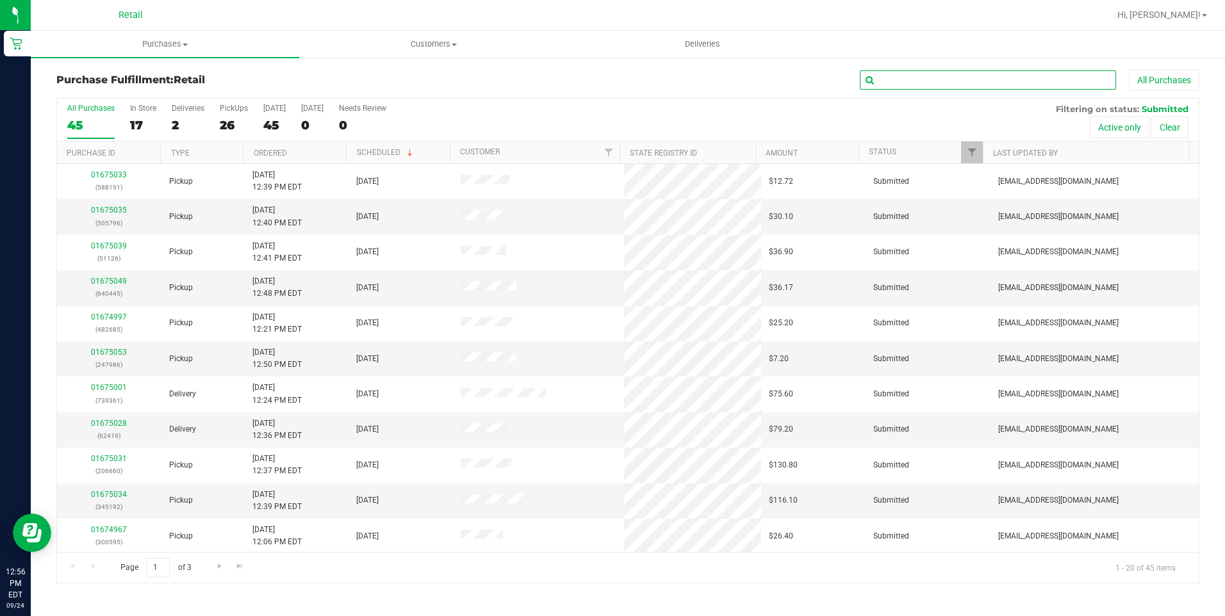
click at [902, 79] on input "text" at bounding box center [988, 79] width 256 height 19
type input "just"
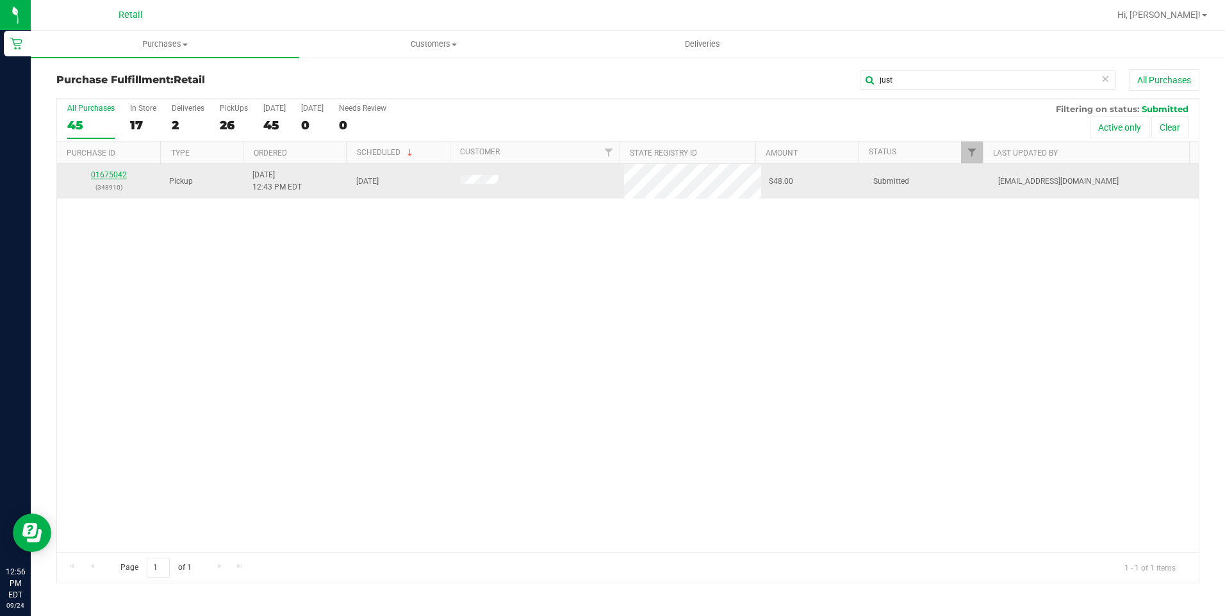
click at [115, 172] on link "01675042" at bounding box center [109, 174] width 36 height 9
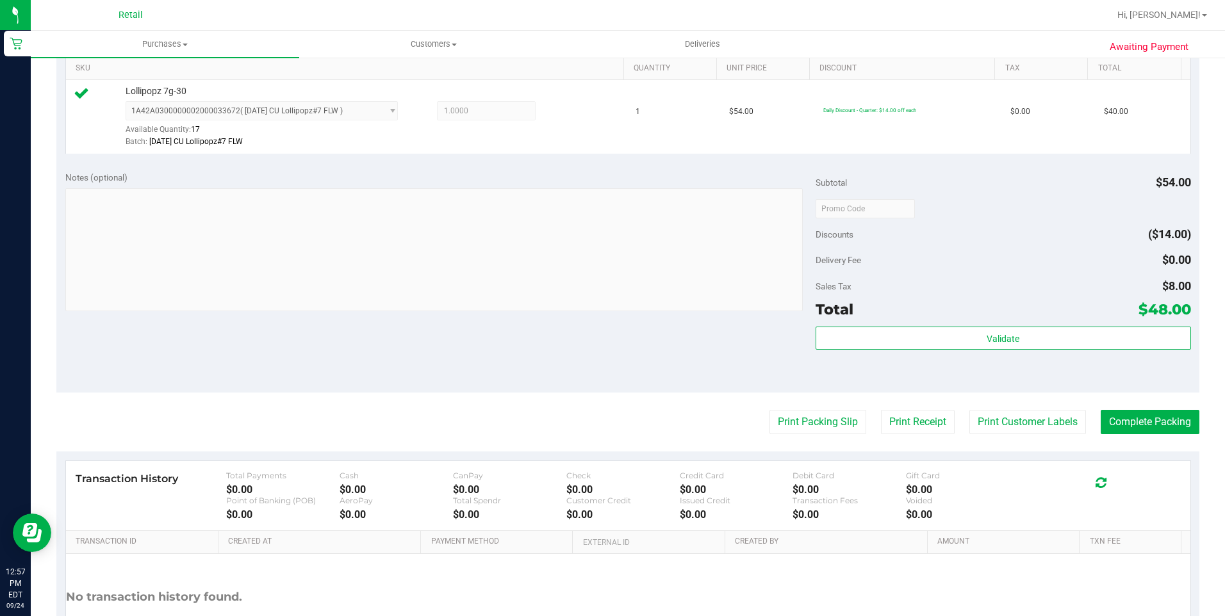
scroll to position [384, 0]
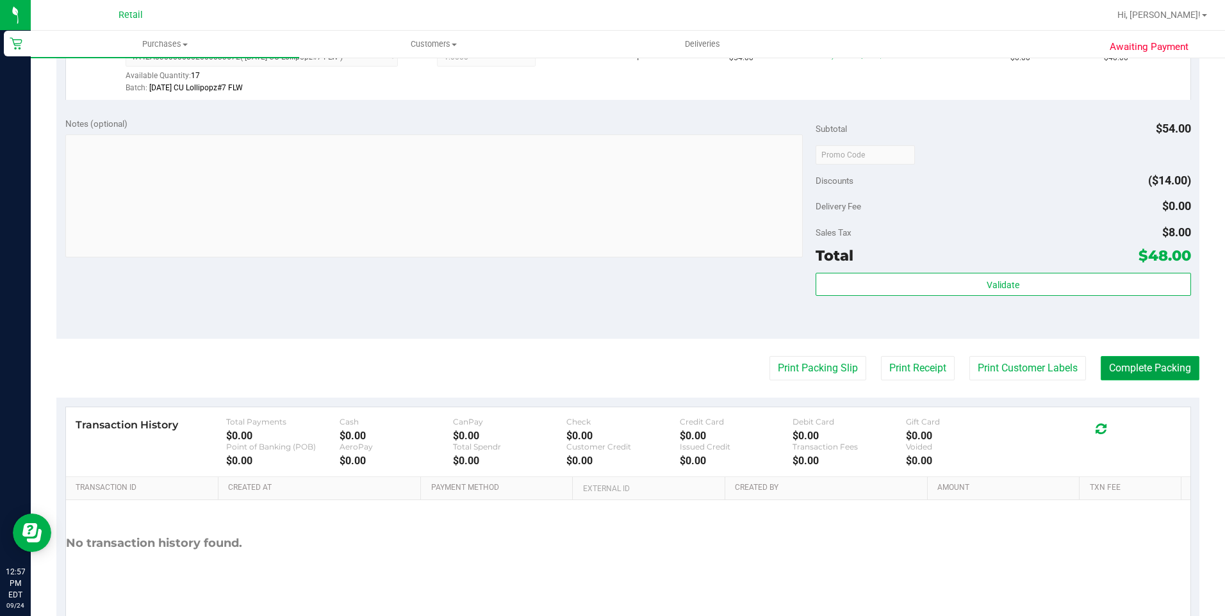
click at [1174, 376] on button "Complete Packing" at bounding box center [1150, 368] width 99 height 24
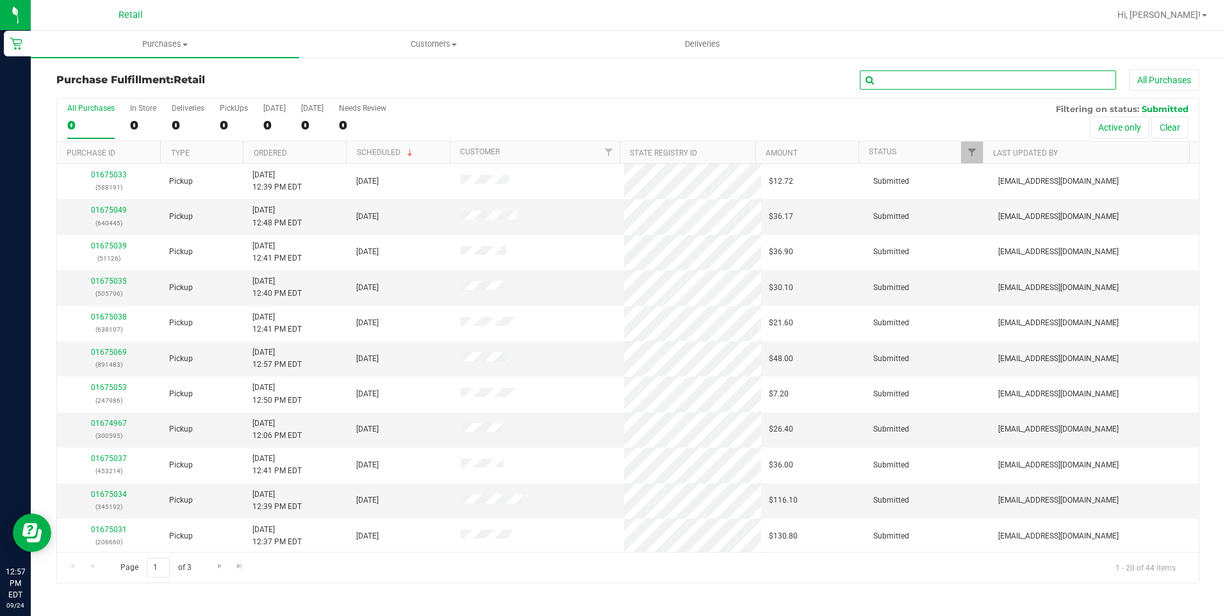
click at [939, 72] on input "text" at bounding box center [988, 79] width 256 height 19
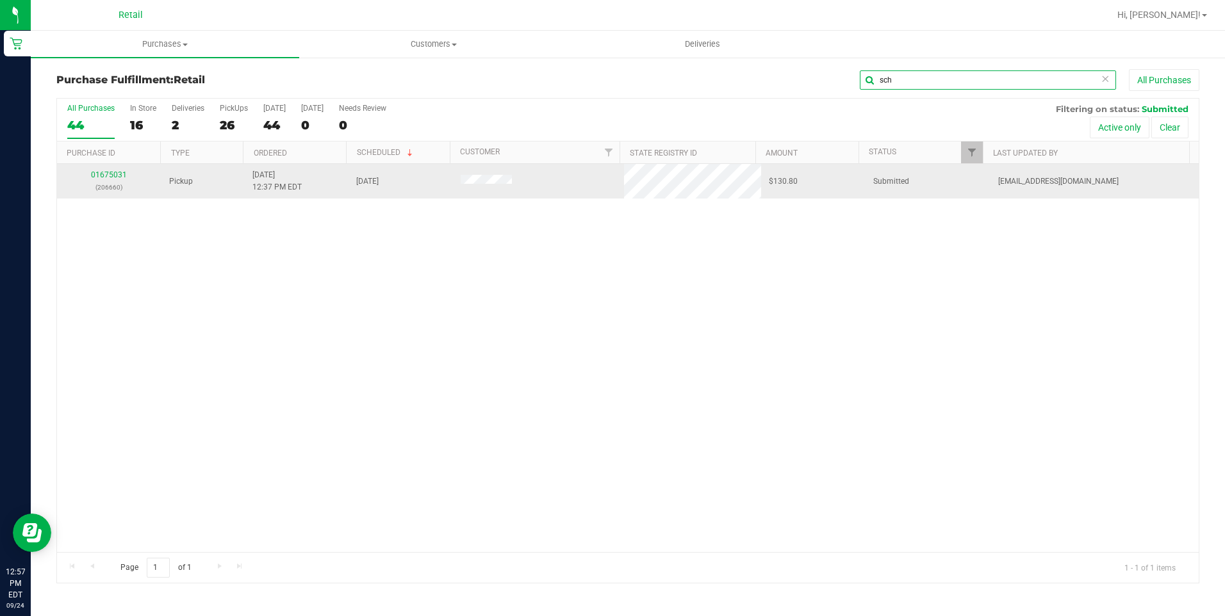
type input "sch"
click at [100, 181] on p "(206660)" at bounding box center [109, 187] width 89 height 12
click at [103, 181] on div "01675031 (206660)" at bounding box center [109, 181] width 89 height 24
click at [104, 176] on link "01675031" at bounding box center [109, 174] width 36 height 9
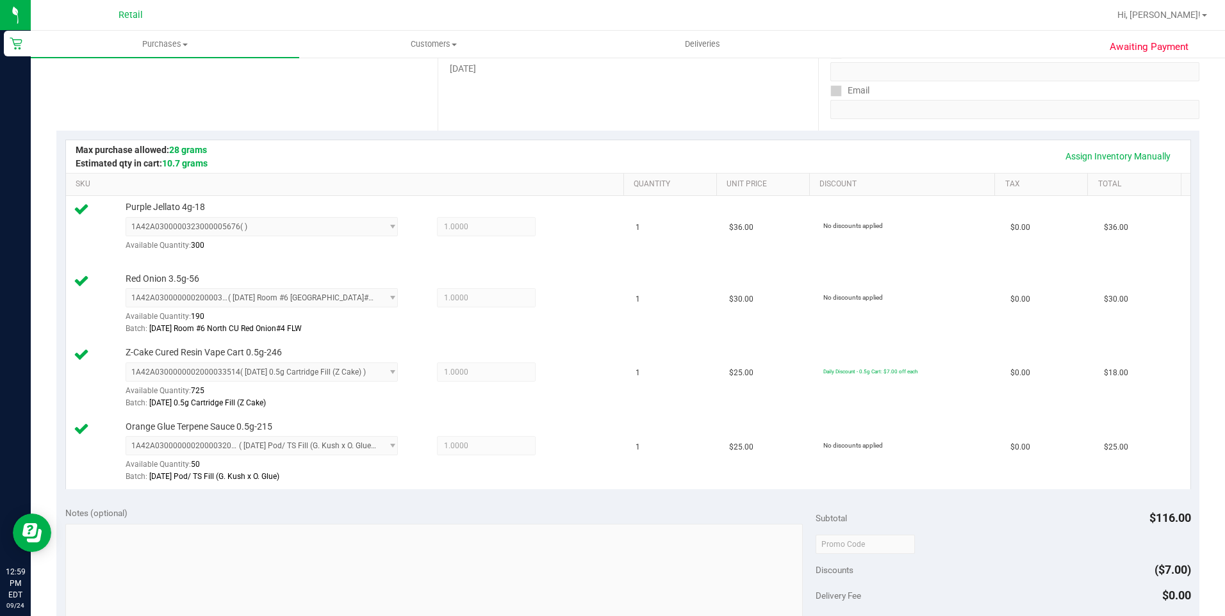
scroll to position [513, 0]
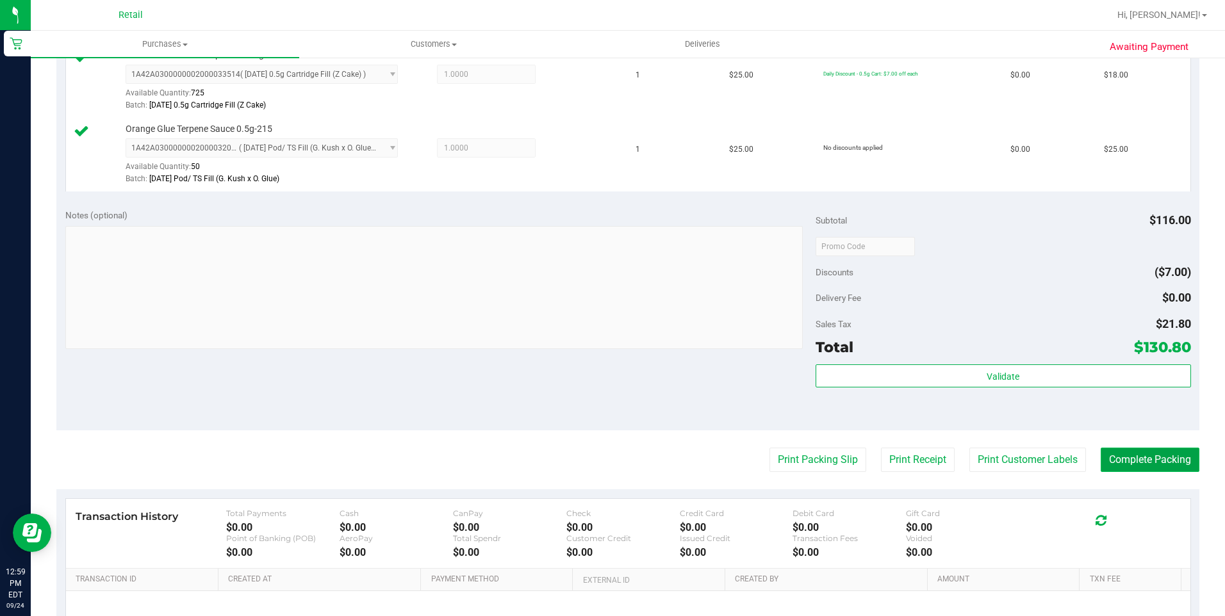
click at [1114, 456] on button "Complete Packing" at bounding box center [1150, 460] width 99 height 24
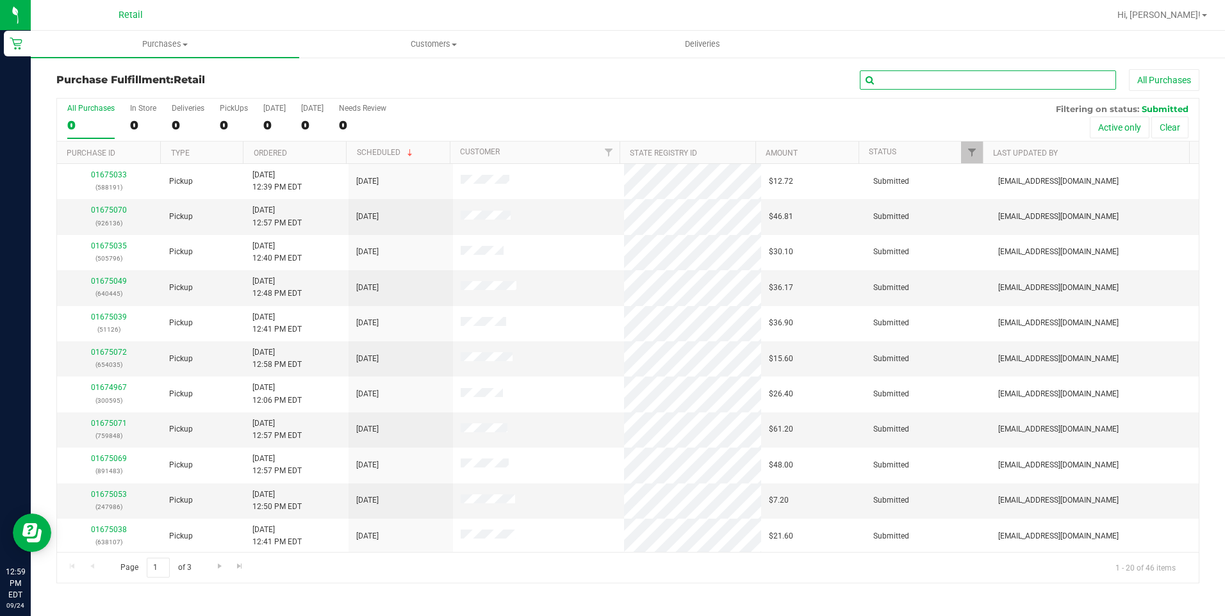
click at [1016, 79] on input "text" at bounding box center [988, 79] width 256 height 19
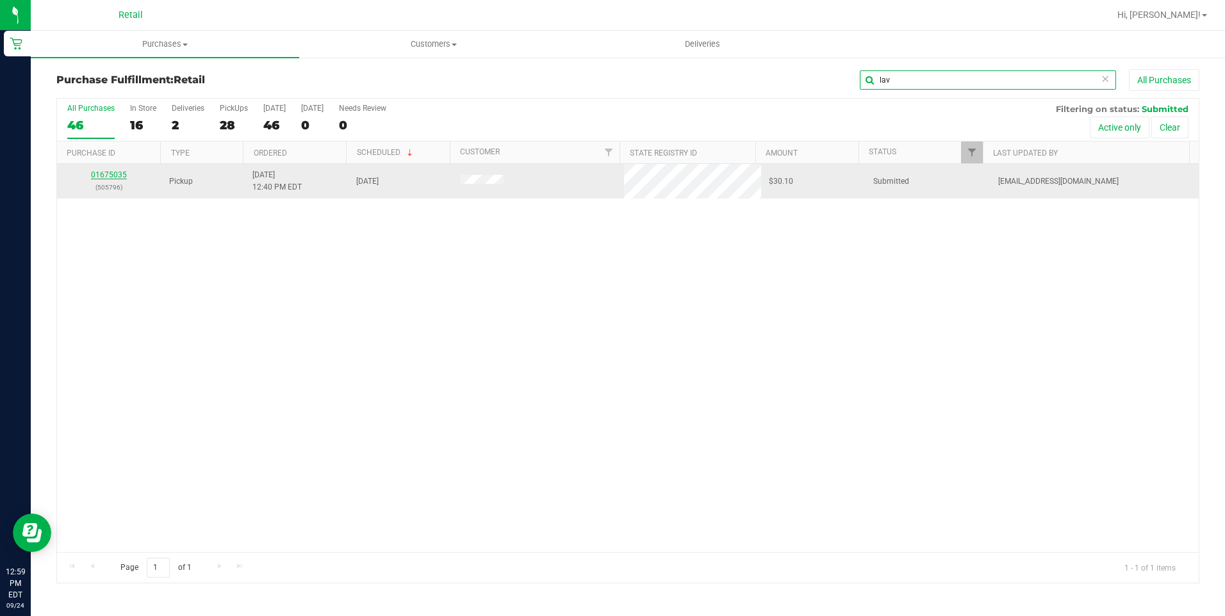
type input "lav"
click at [103, 177] on link "01675035" at bounding box center [109, 174] width 36 height 9
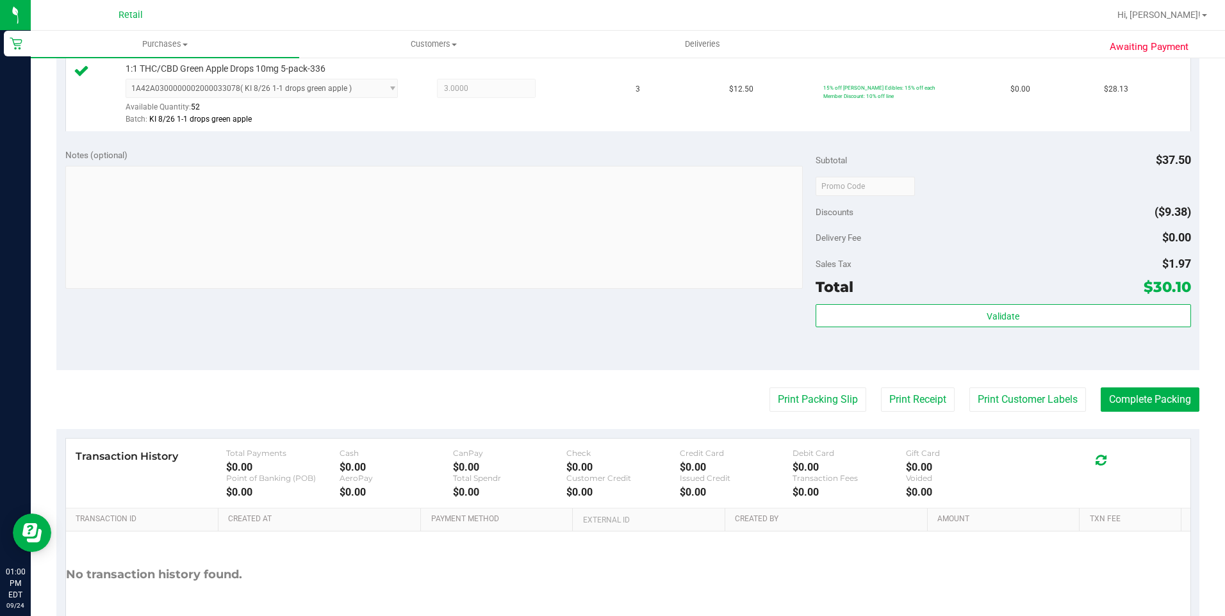
scroll to position [384, 0]
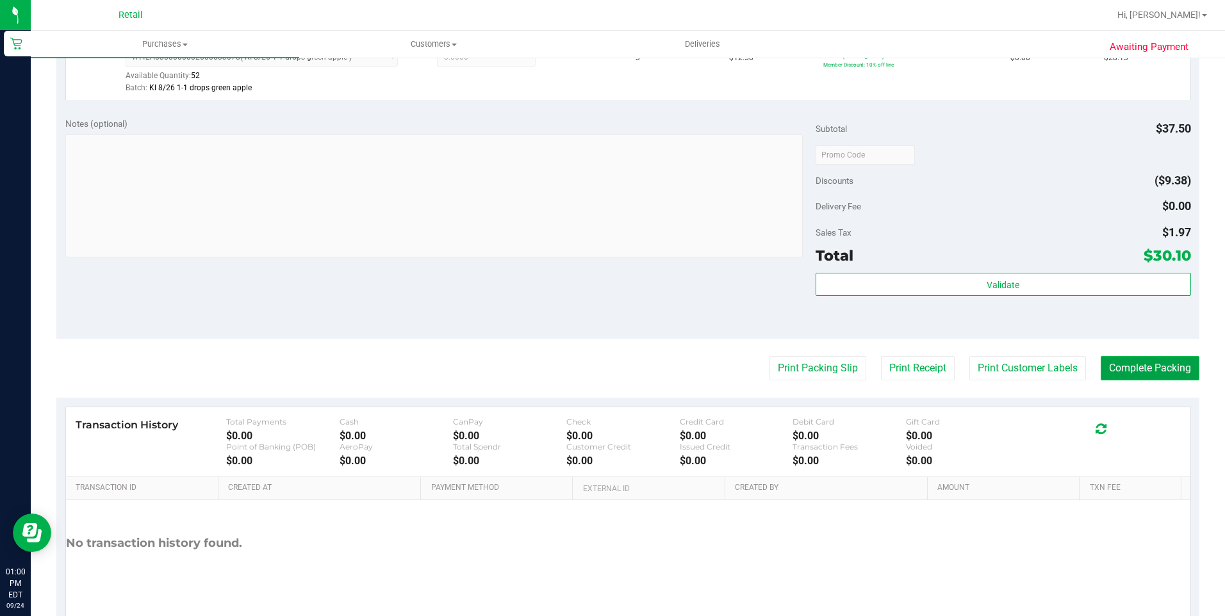
click at [1131, 369] on button "Complete Packing" at bounding box center [1150, 368] width 99 height 24
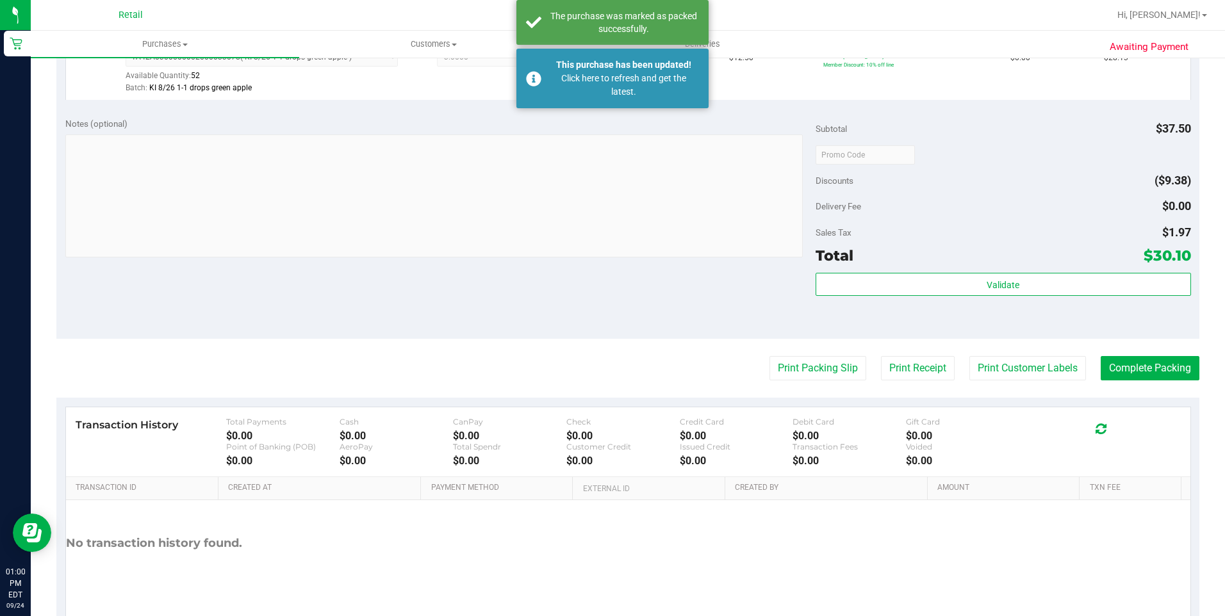
drag, startPoint x: 567, startPoint y: 81, endPoint x: 338, endPoint y: 22, distance: 236.4
click at [338, 22] on div at bounding box center [669, 15] width 880 height 25
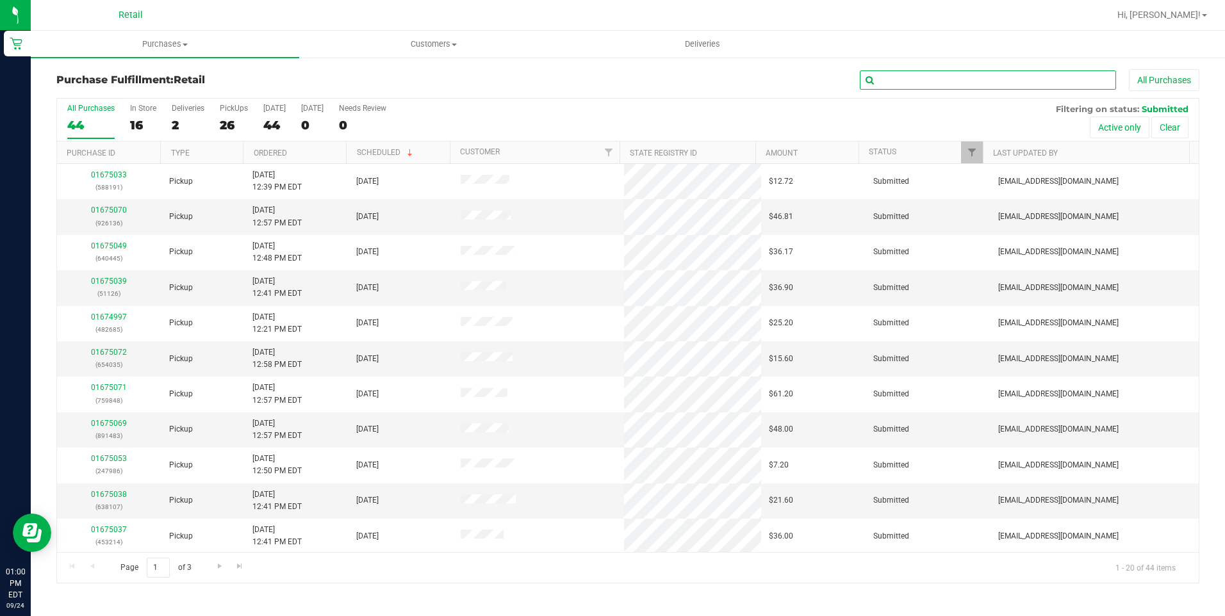
click at [937, 80] on input "text" at bounding box center [988, 79] width 256 height 19
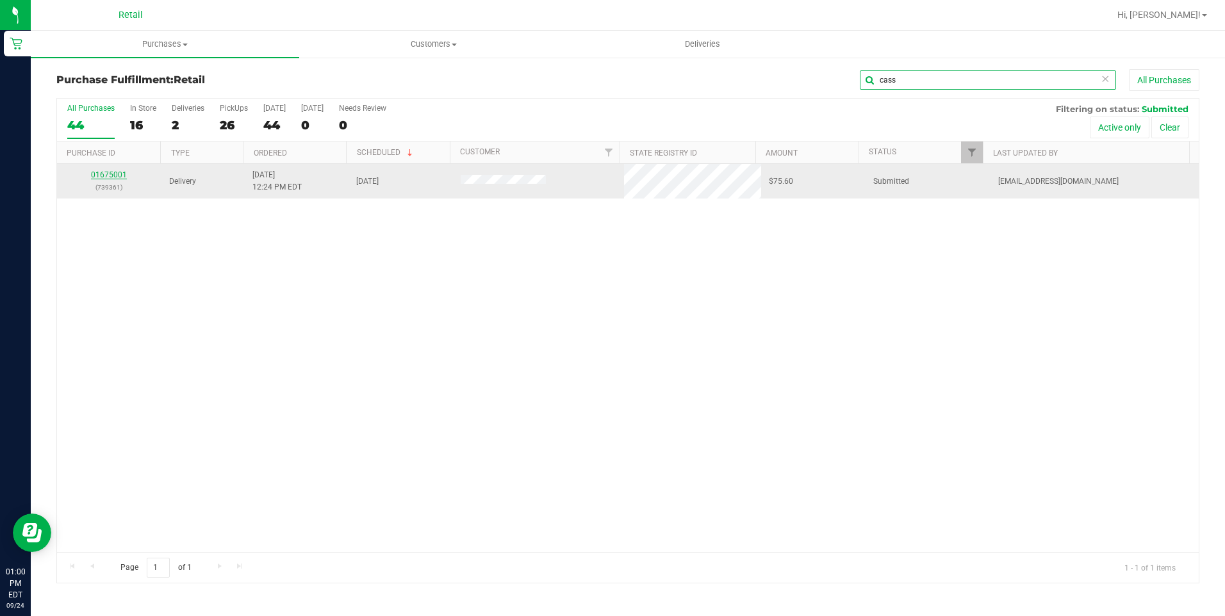
type input "cass"
click at [122, 177] on link "01675001" at bounding box center [109, 174] width 36 height 9
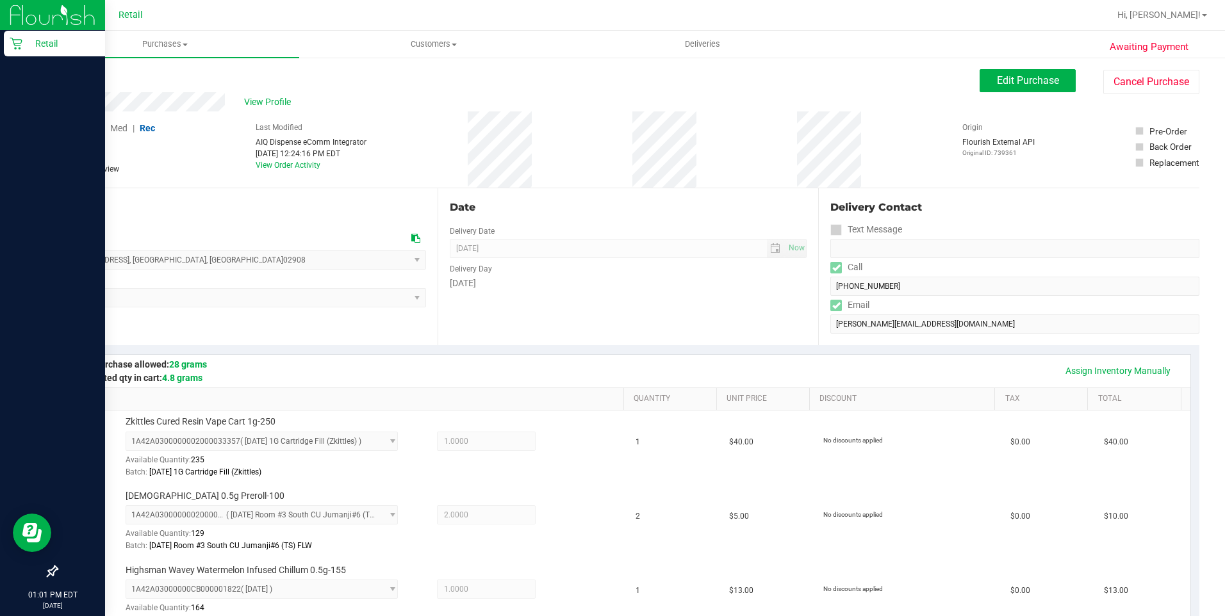
click at [12, 49] on icon at bounding box center [16, 43] width 13 height 13
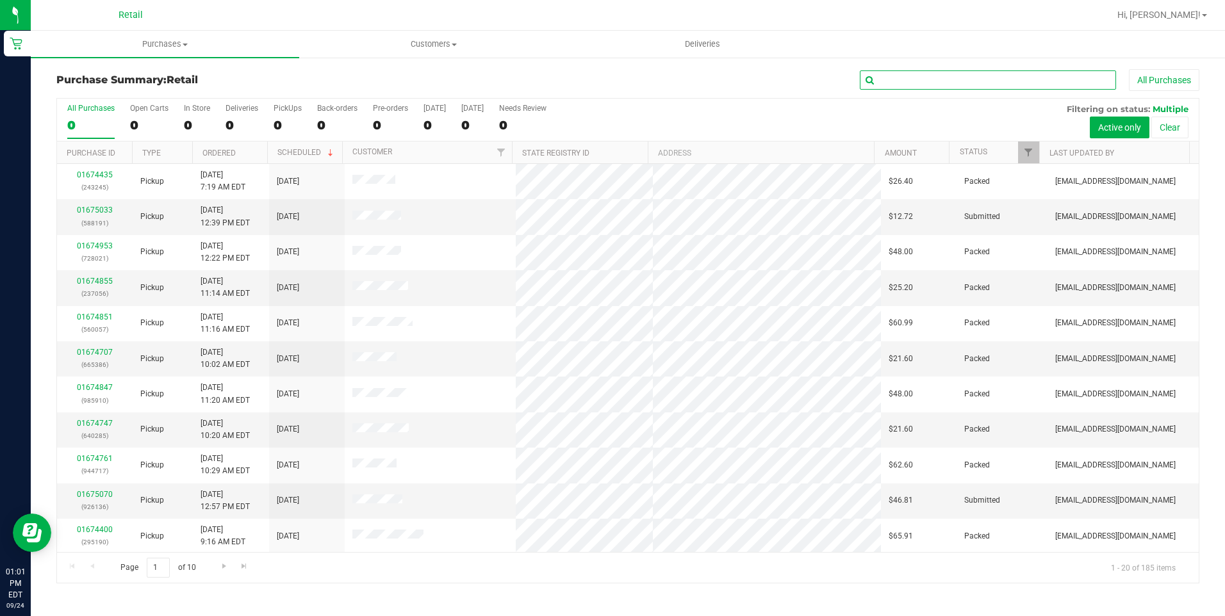
click at [910, 84] on input "text" at bounding box center [988, 79] width 256 height 19
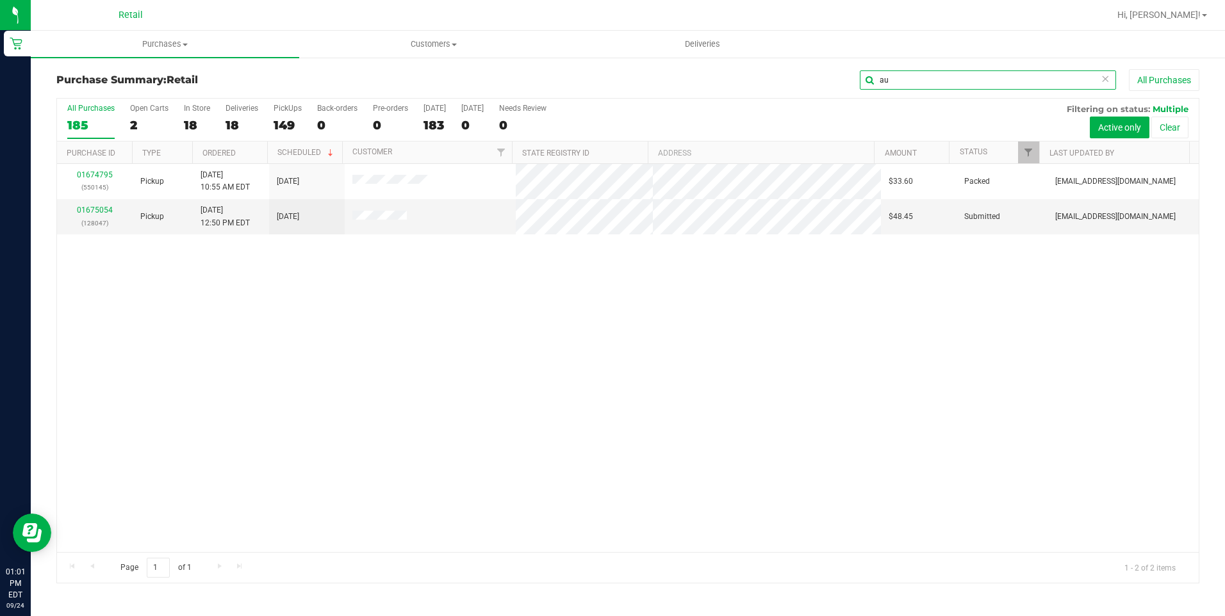
type input "a"
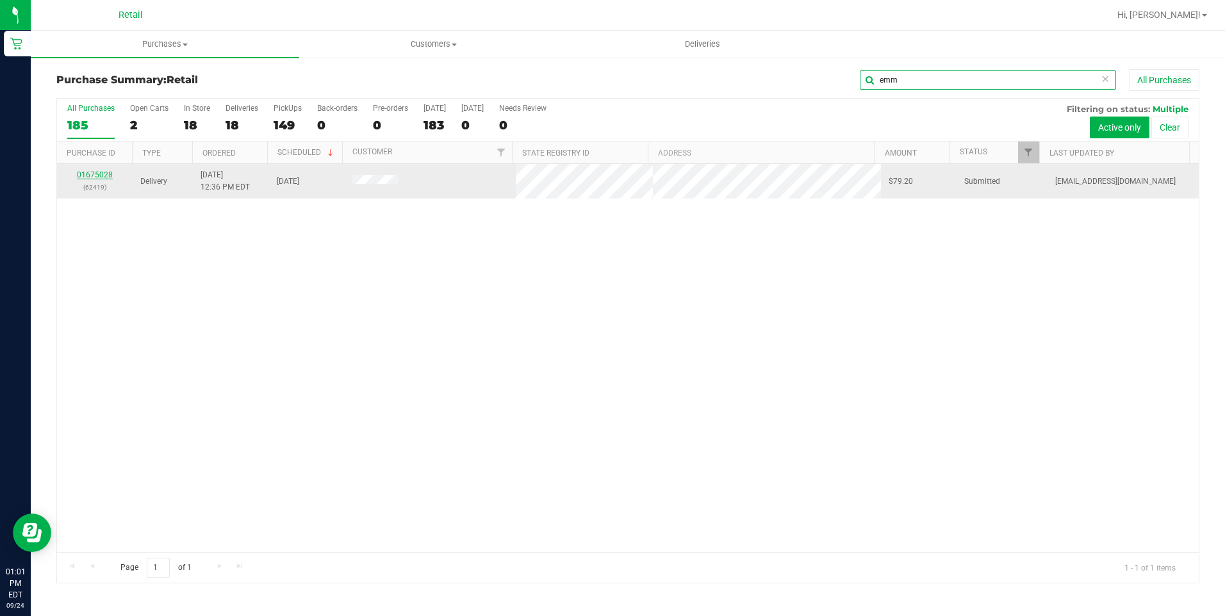
type input "emm"
click at [105, 172] on link "01675028" at bounding box center [95, 174] width 36 height 9
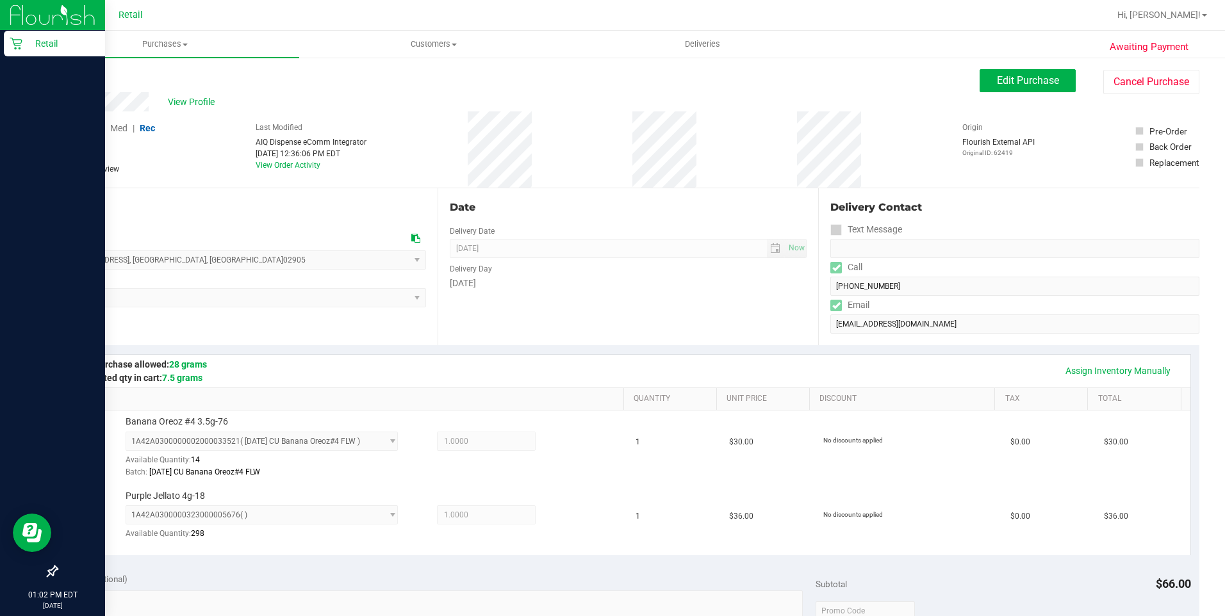
click at [22, 44] on p "Retail" at bounding box center [60, 43] width 77 height 15
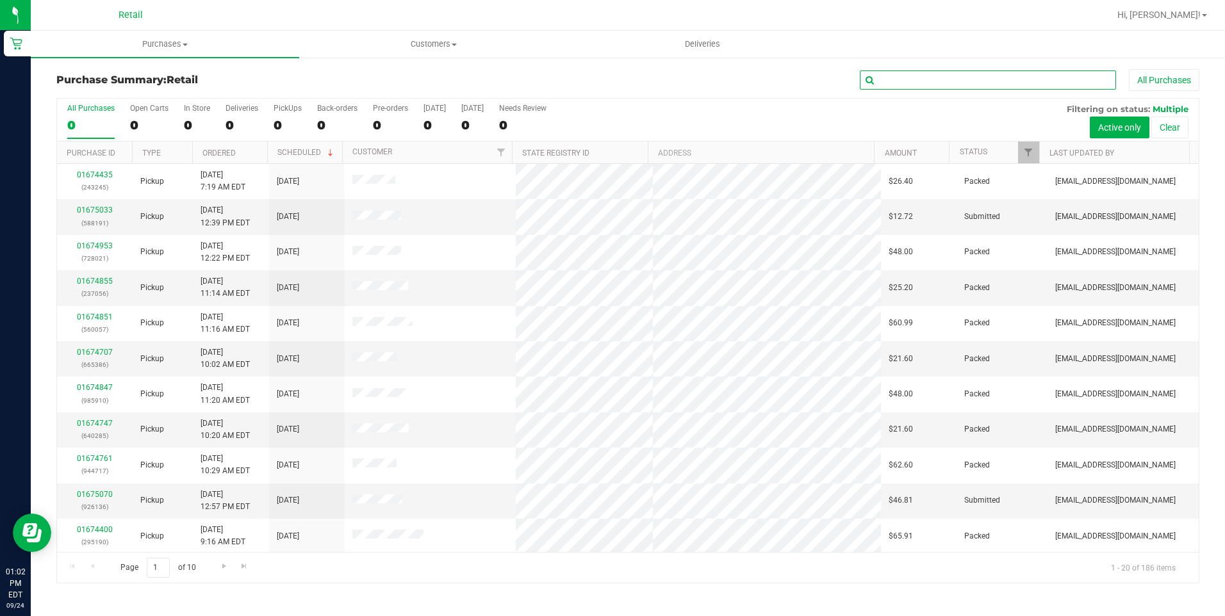
click at [1077, 76] on input "text" at bounding box center [988, 79] width 256 height 19
click at [1076, 78] on input "text" at bounding box center [988, 79] width 256 height 19
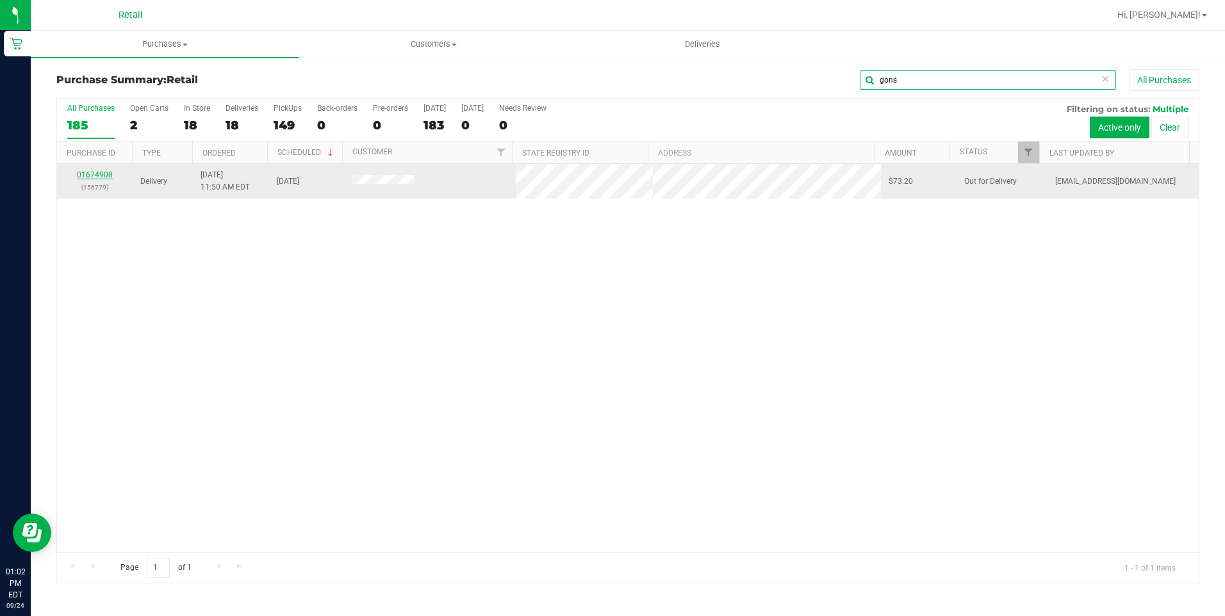
type input "gons"
click at [97, 172] on link "01674908" at bounding box center [95, 174] width 36 height 9
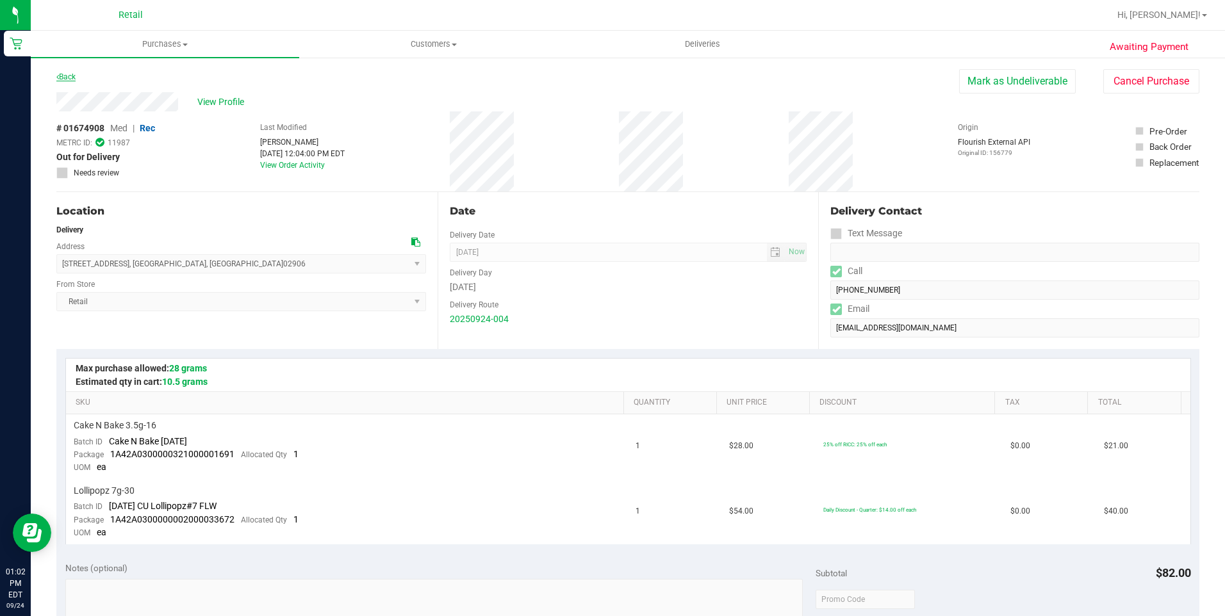
click at [76, 78] on link "Back" at bounding box center [65, 76] width 19 height 9
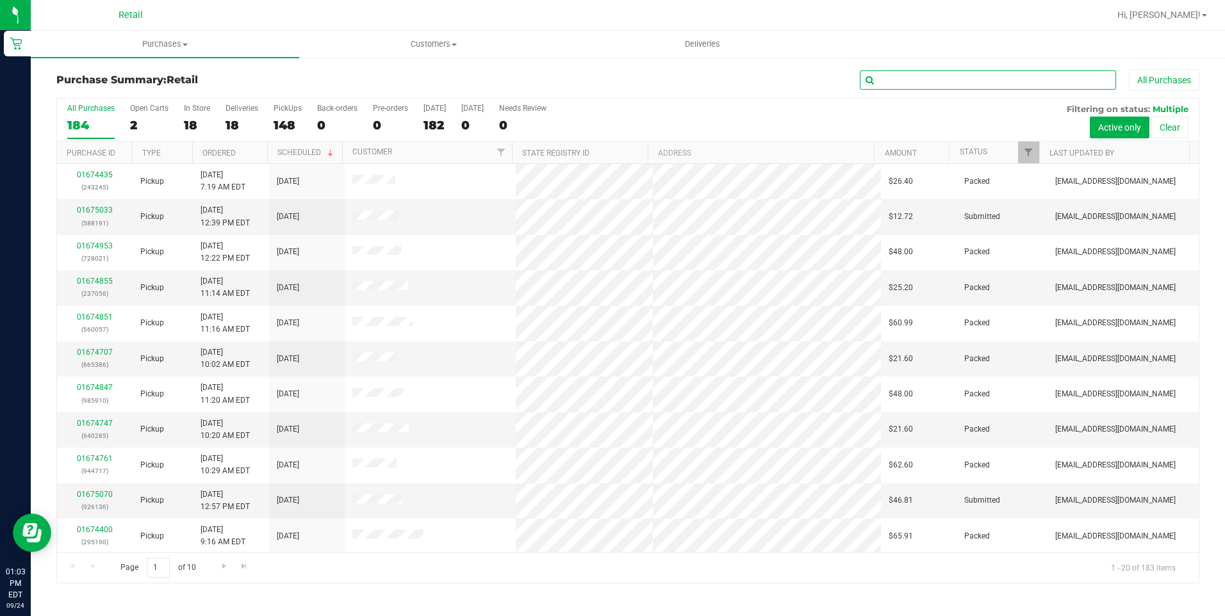
click at [957, 89] on input "text" at bounding box center [988, 79] width 256 height 19
drag, startPoint x: 933, startPoint y: 85, endPoint x: 928, endPoint y: 62, distance: 24.3
click at [933, 85] on input "br" at bounding box center [988, 79] width 256 height 19
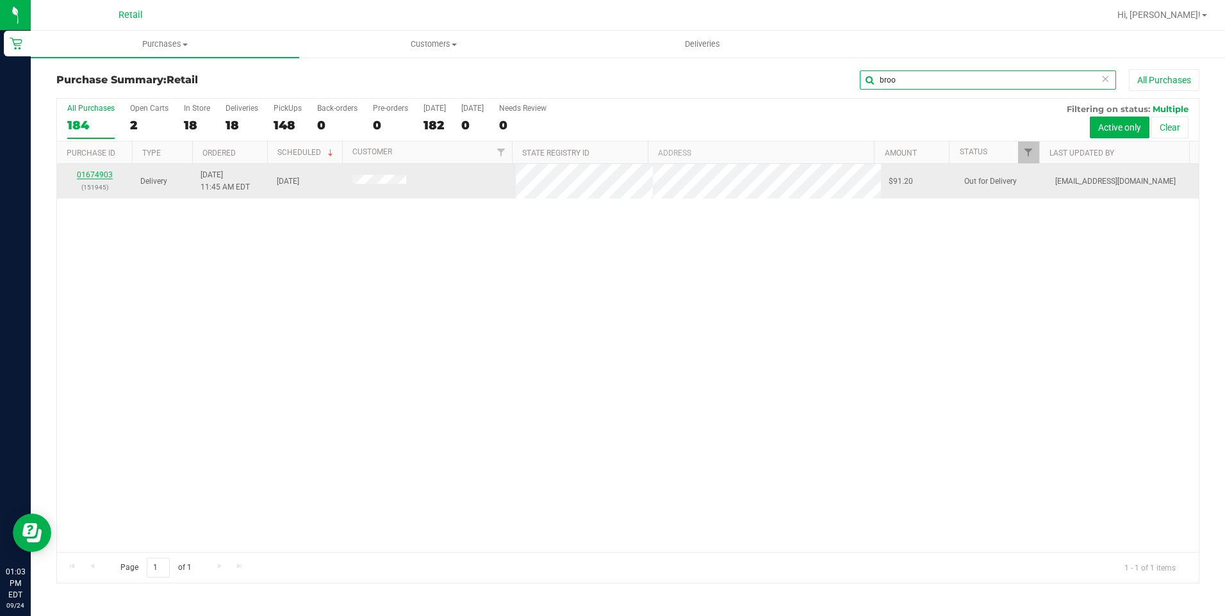
type input "broo"
click at [103, 176] on link "01674903" at bounding box center [95, 174] width 36 height 9
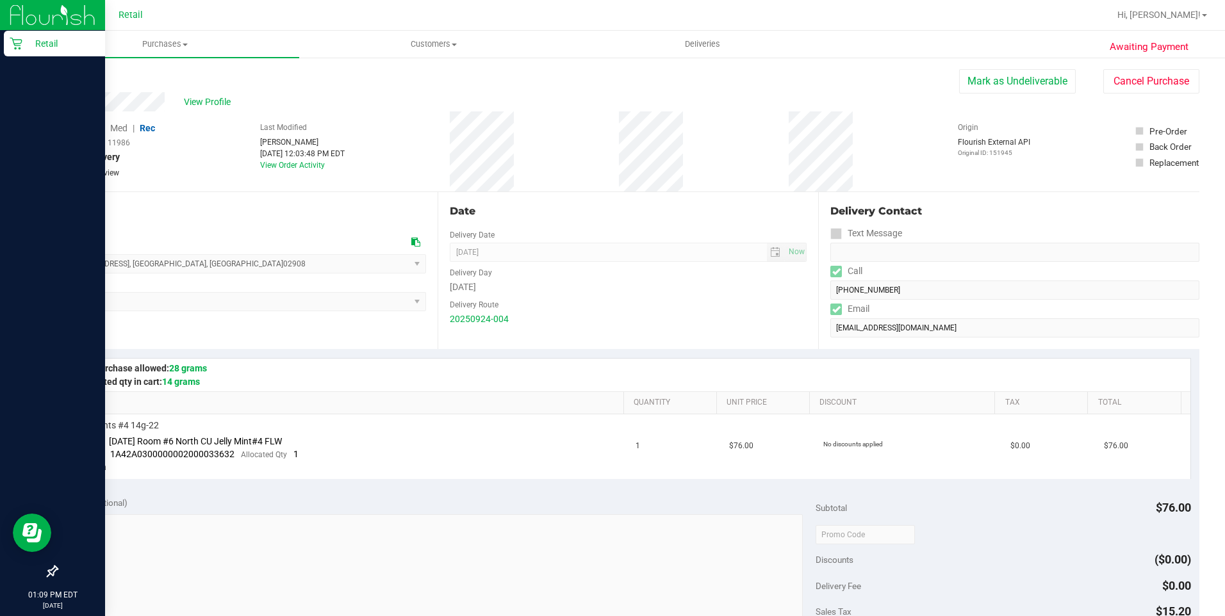
click at [22, 45] on p "Retail" at bounding box center [60, 43] width 77 height 15
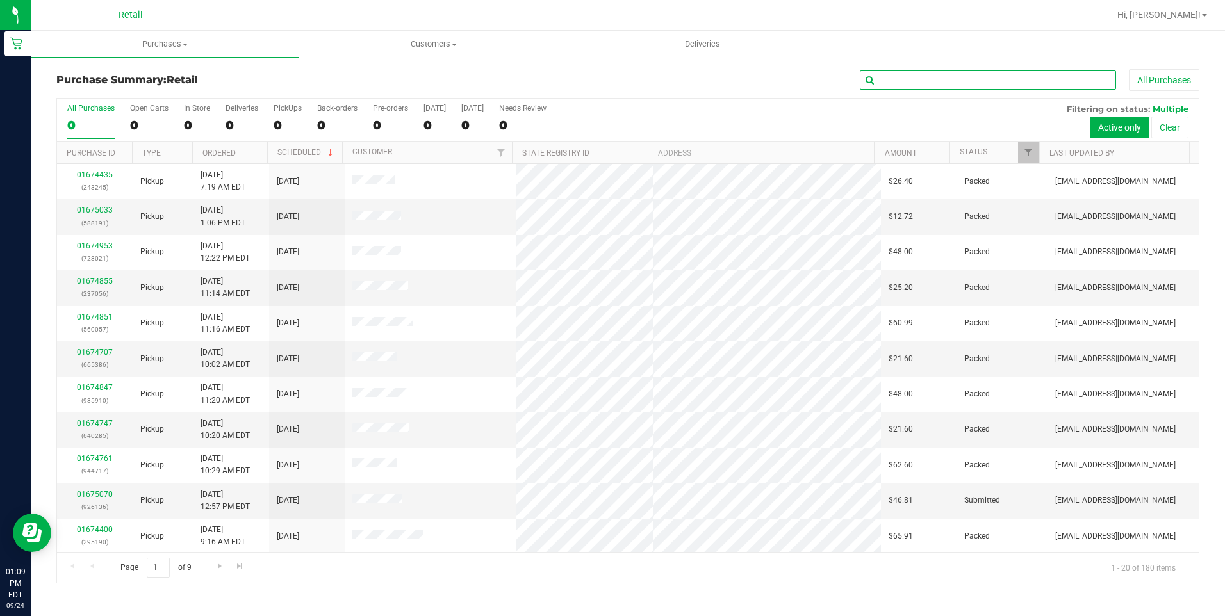
click at [967, 83] on input "text" at bounding box center [988, 79] width 256 height 19
click at [952, 82] on input "text" at bounding box center [988, 79] width 256 height 19
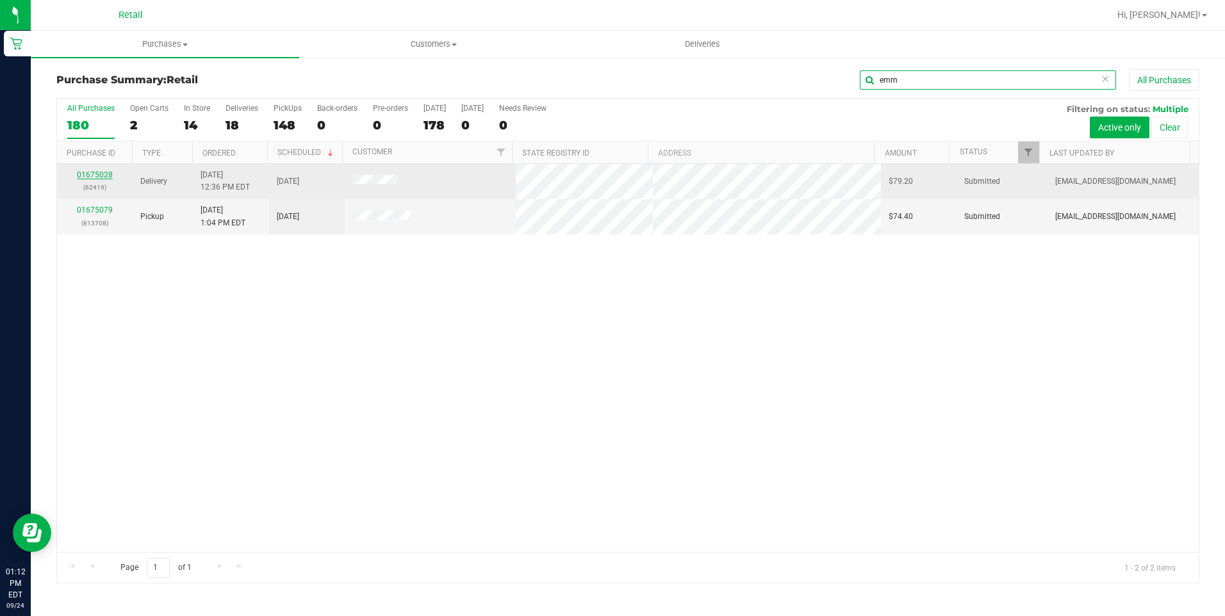
type input "emm"
click at [99, 174] on link "01675028" at bounding box center [95, 174] width 36 height 9
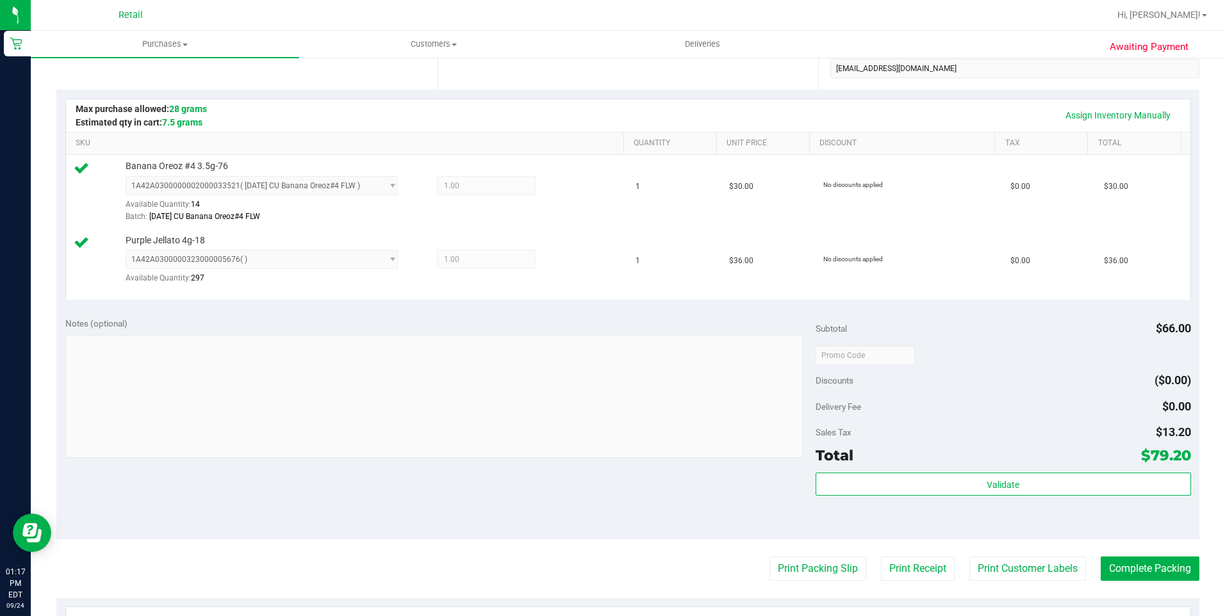
scroll to position [256, 0]
click at [1143, 560] on button "Complete Packing" at bounding box center [1150, 568] width 99 height 24
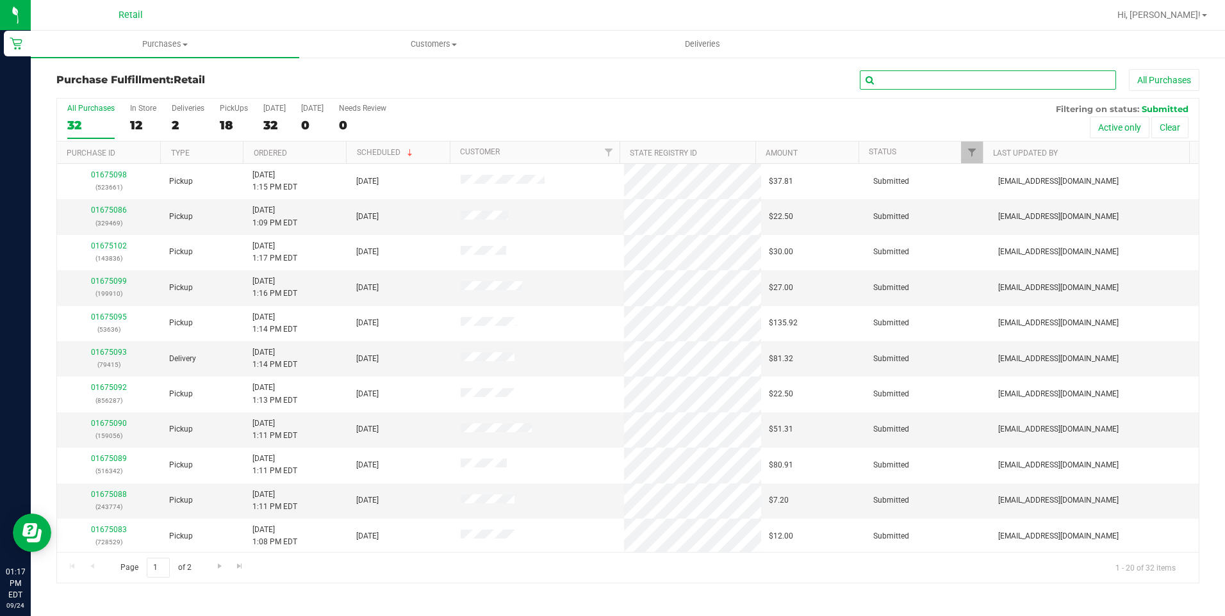
click at [1020, 78] on input "text" at bounding box center [988, 79] width 256 height 19
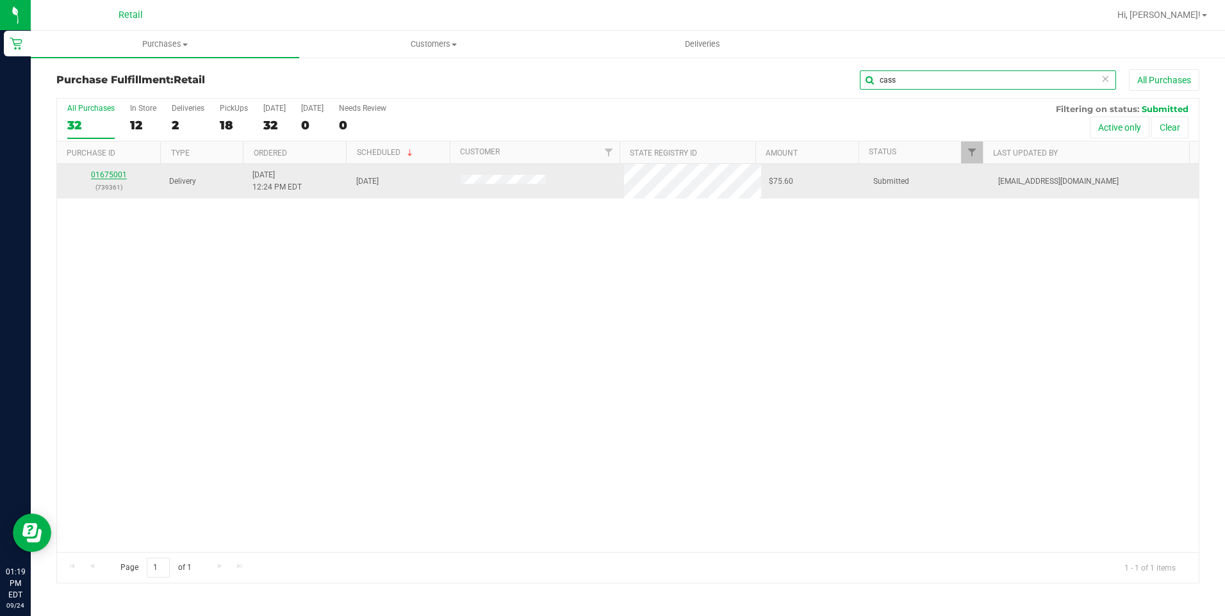
type input "cass"
click at [118, 174] on link "01675001" at bounding box center [109, 174] width 36 height 9
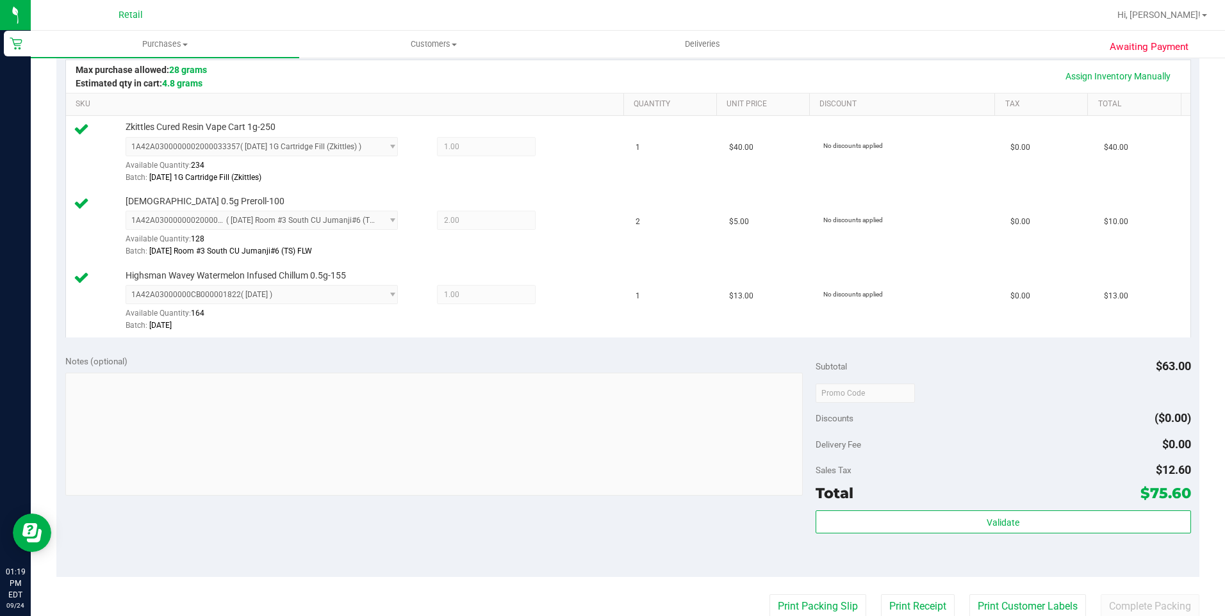
scroll to position [320, 0]
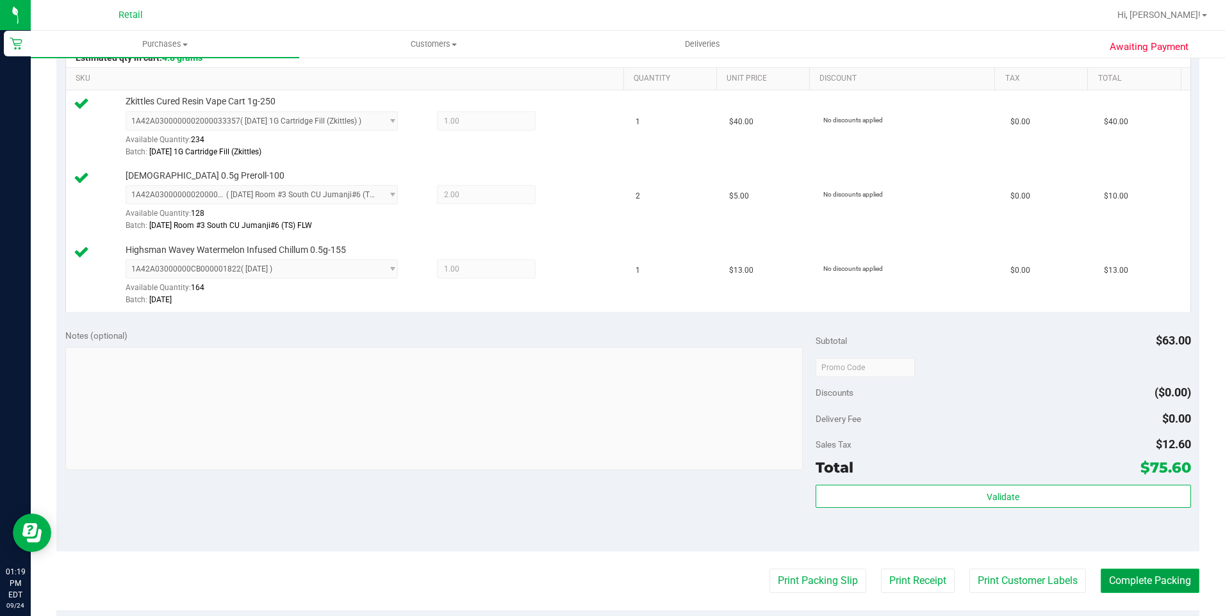
click at [1124, 574] on button "Complete Packing" at bounding box center [1150, 581] width 99 height 24
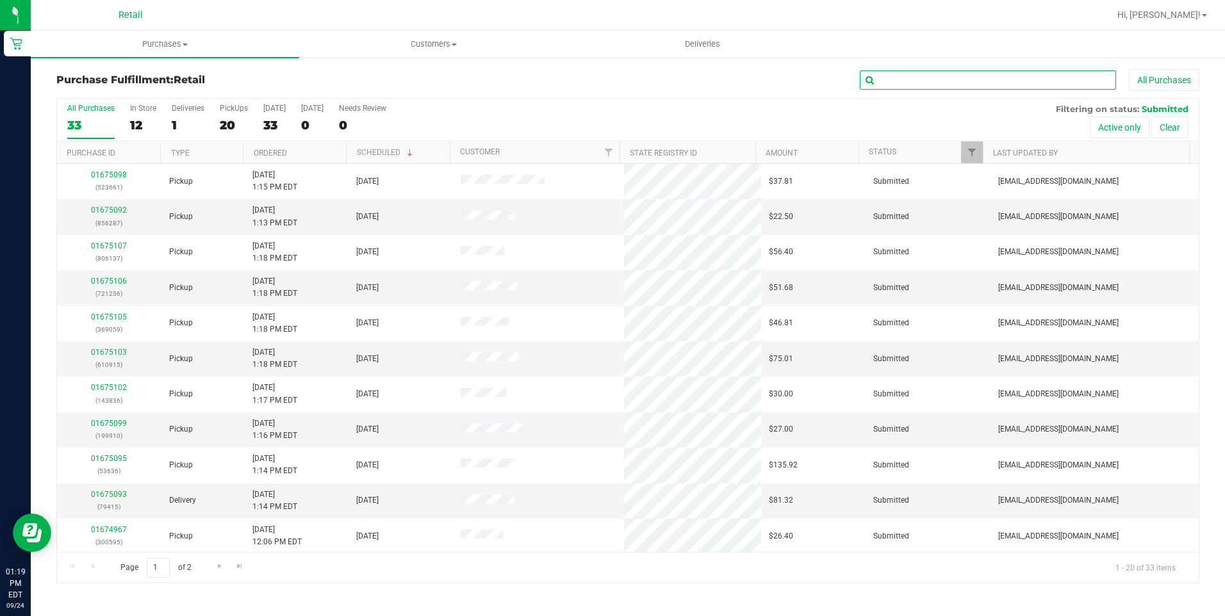
click at [935, 89] on input "text" at bounding box center [988, 79] width 256 height 19
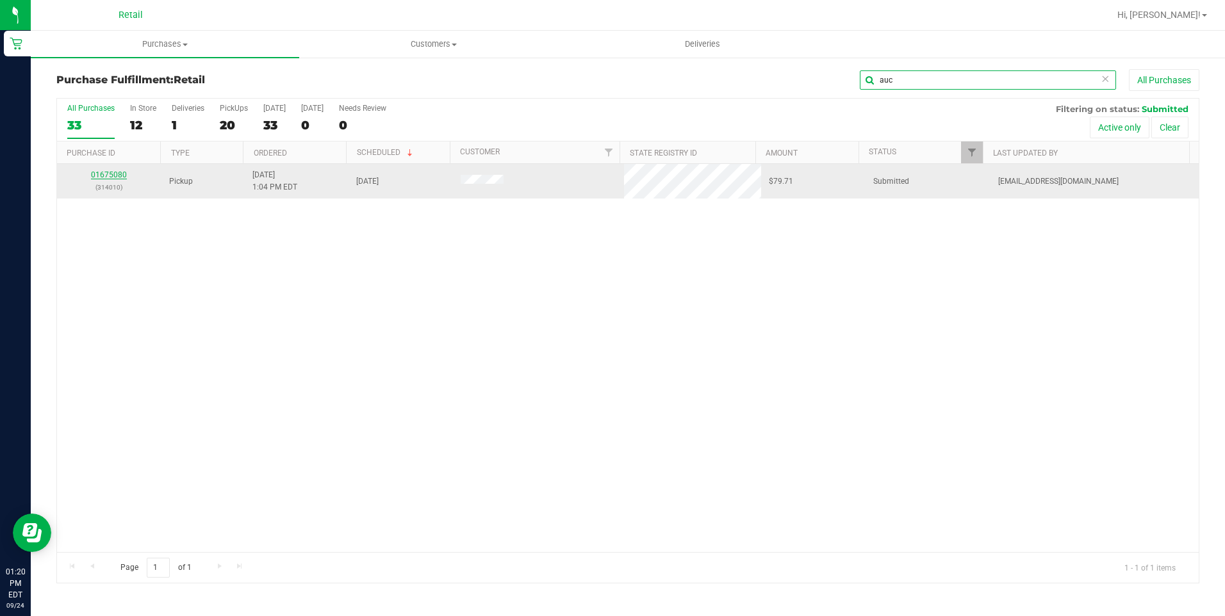
type input "auc"
click at [101, 172] on link "01675080" at bounding box center [109, 174] width 36 height 9
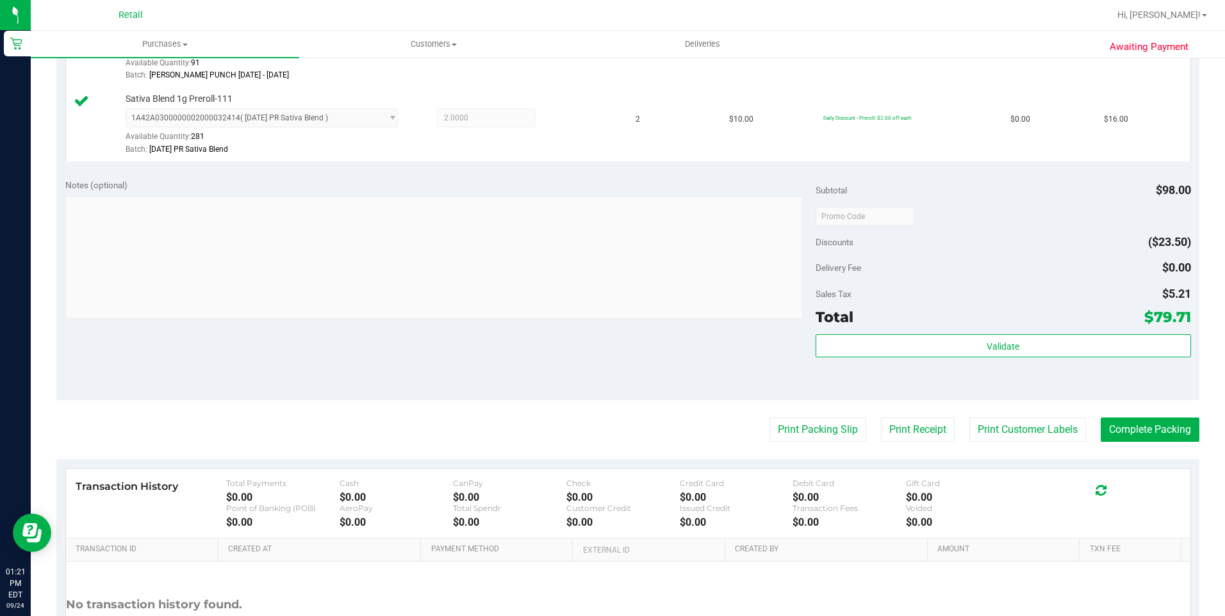
scroll to position [577, 0]
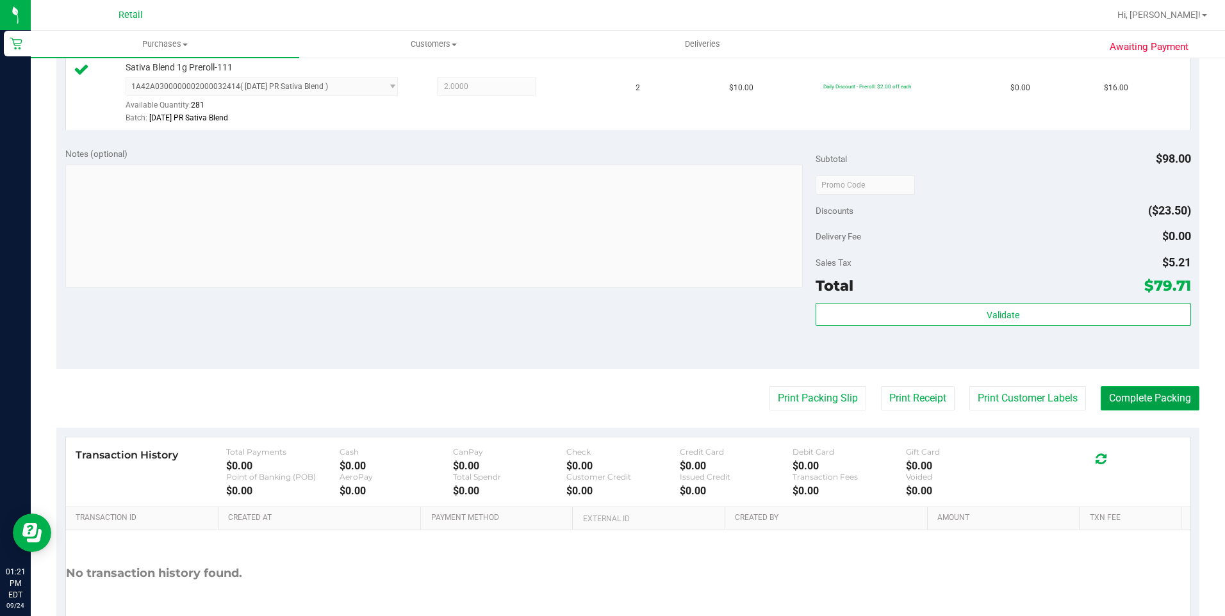
click at [1171, 395] on button "Complete Packing" at bounding box center [1150, 398] width 99 height 24
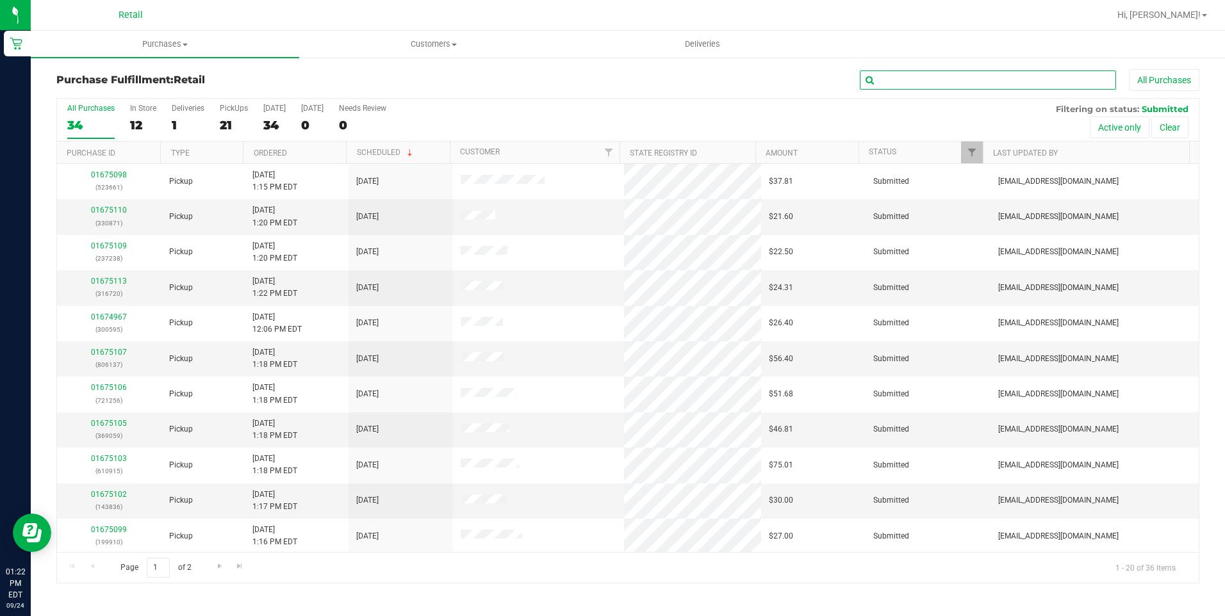
drag, startPoint x: 1169, startPoint y: 23, endPoint x: 913, endPoint y: 81, distance: 262.1
click at [913, 81] on input "text" at bounding box center [988, 79] width 256 height 19
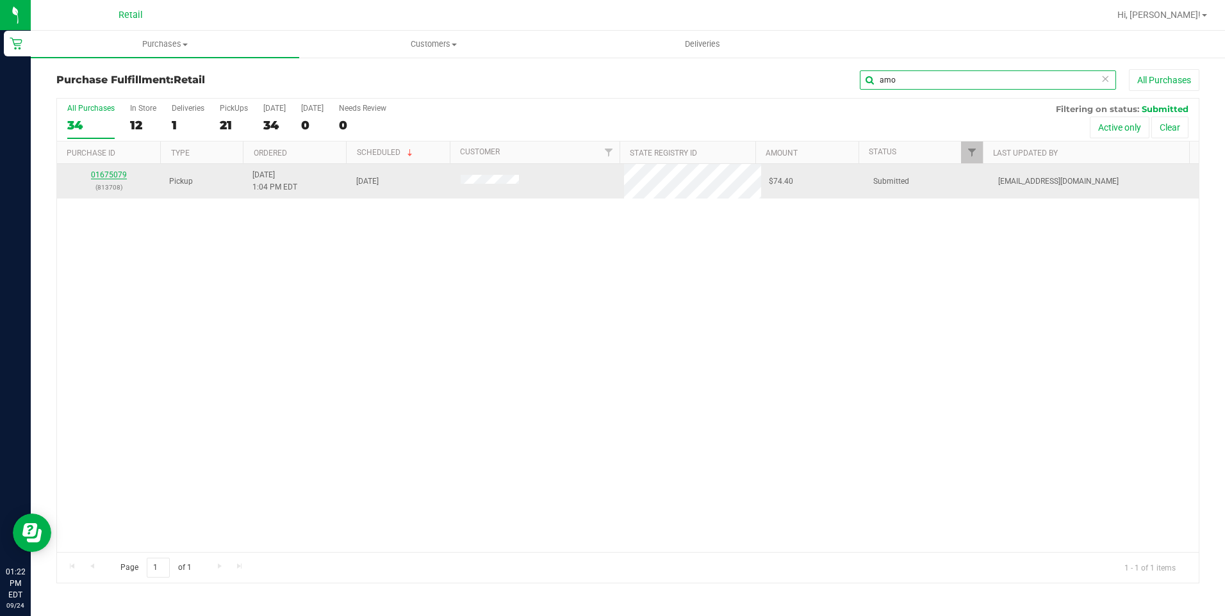
type input "amo"
click at [117, 176] on link "01675079" at bounding box center [109, 174] width 36 height 9
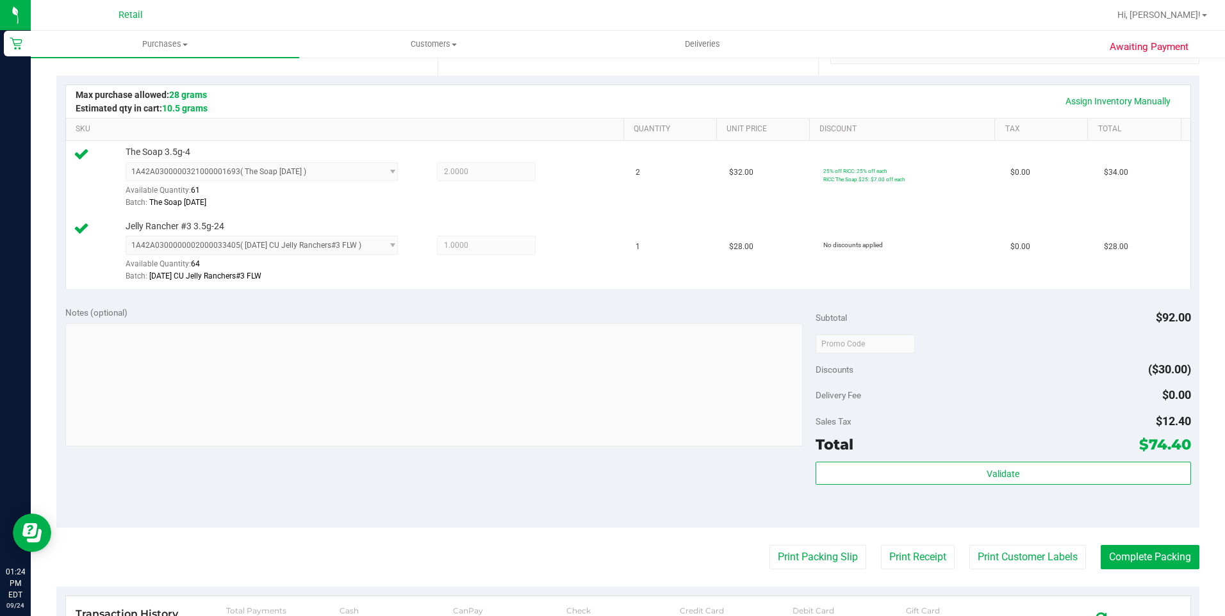
scroll to position [320, 0]
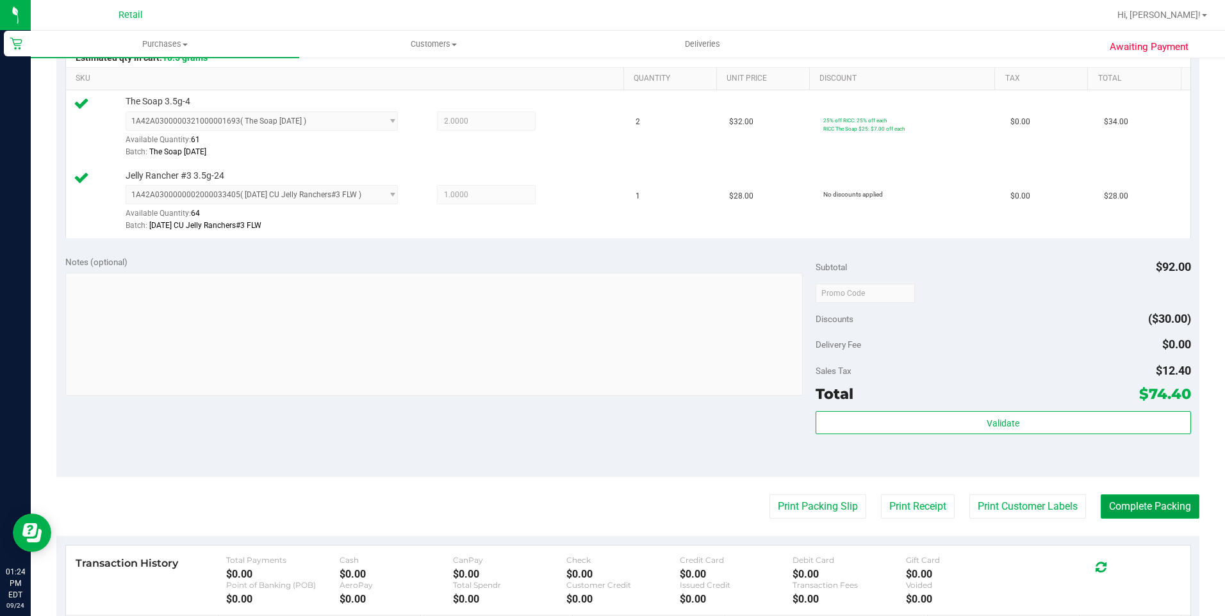
click at [1154, 509] on button "Complete Packing" at bounding box center [1150, 507] width 99 height 24
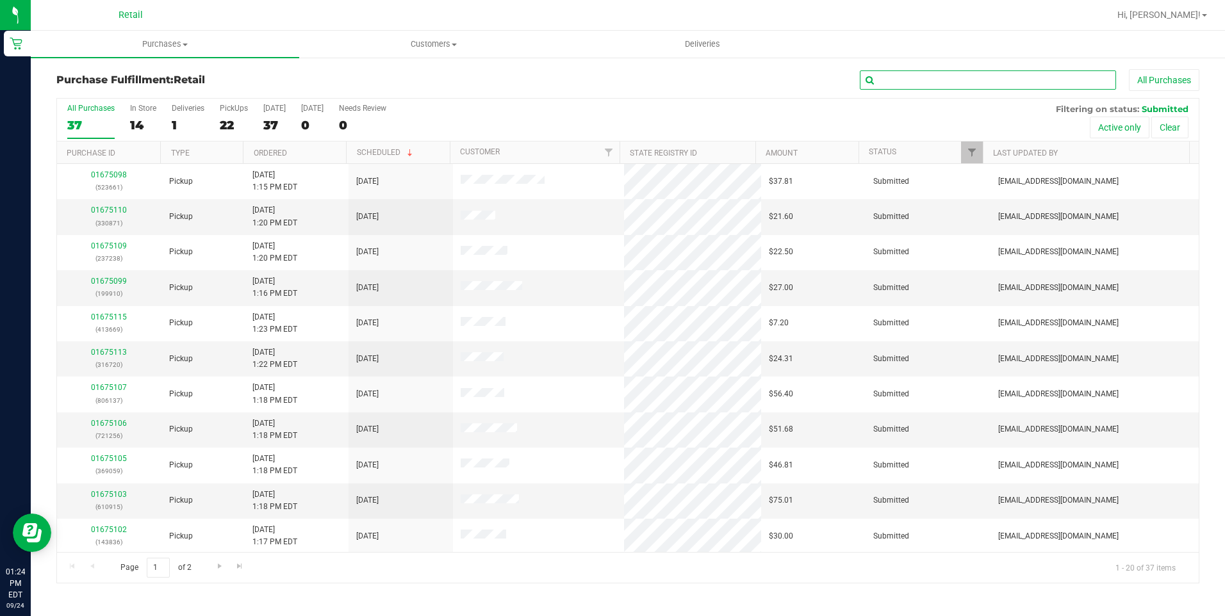
click at [896, 88] on input "text" at bounding box center [988, 79] width 256 height 19
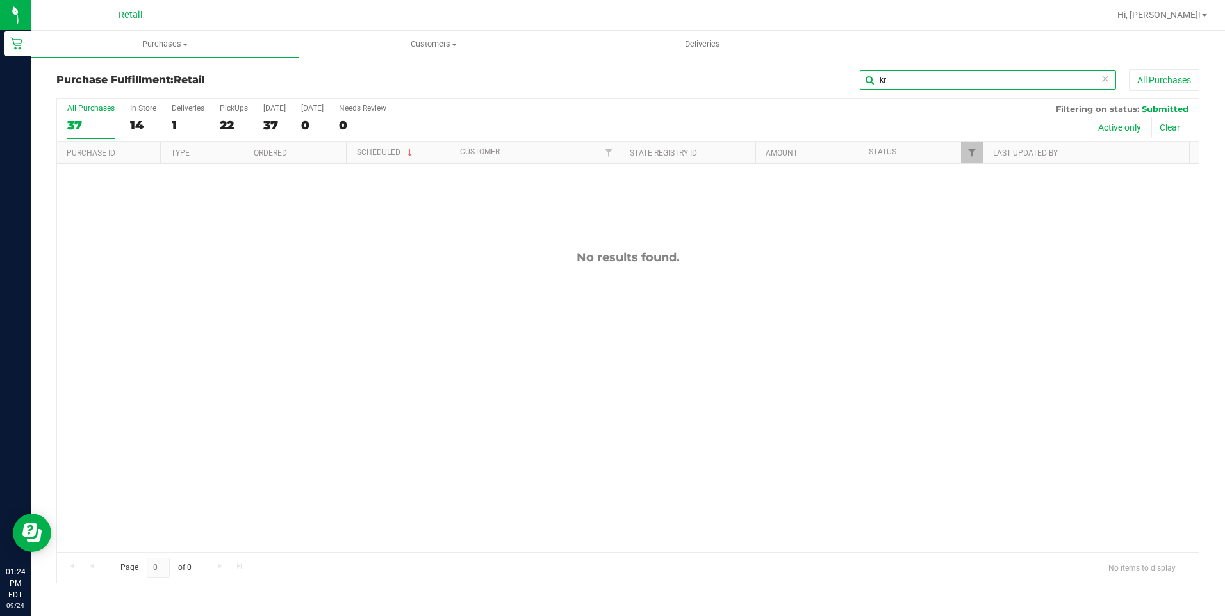
type input "k"
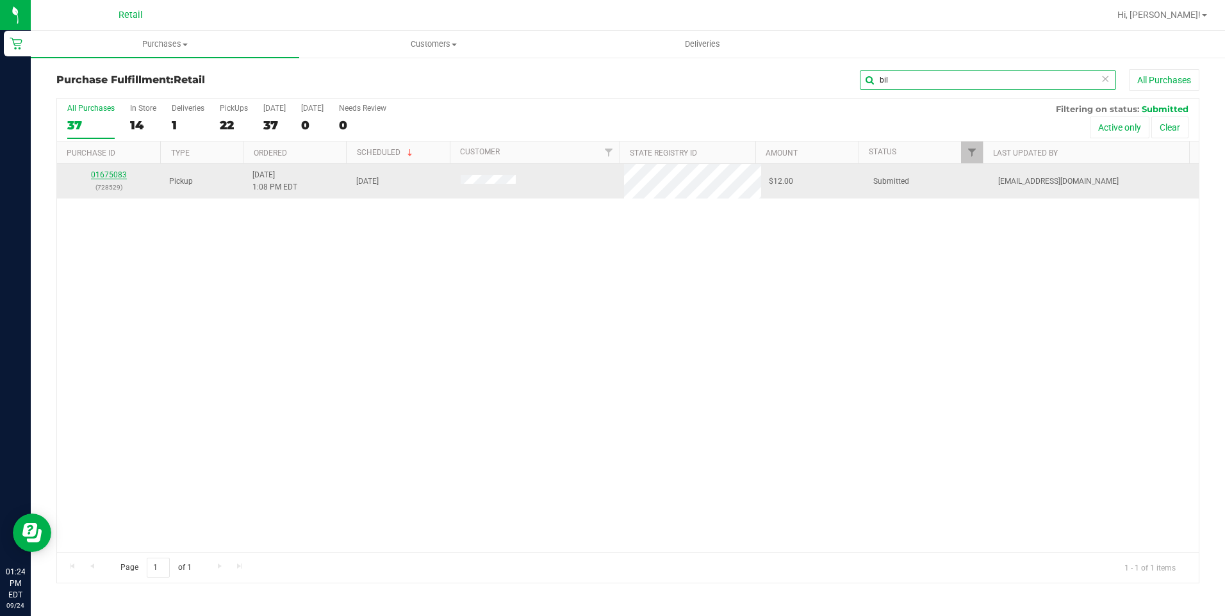
type input "bil"
click at [119, 174] on link "01675083" at bounding box center [109, 174] width 36 height 9
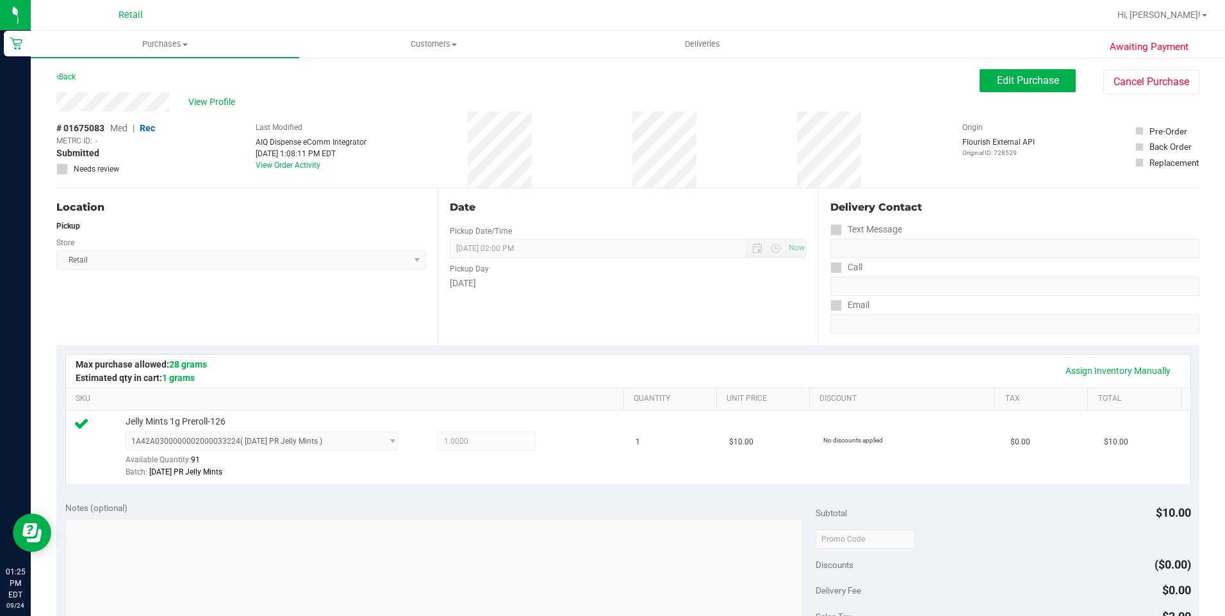
scroll to position [256, 0]
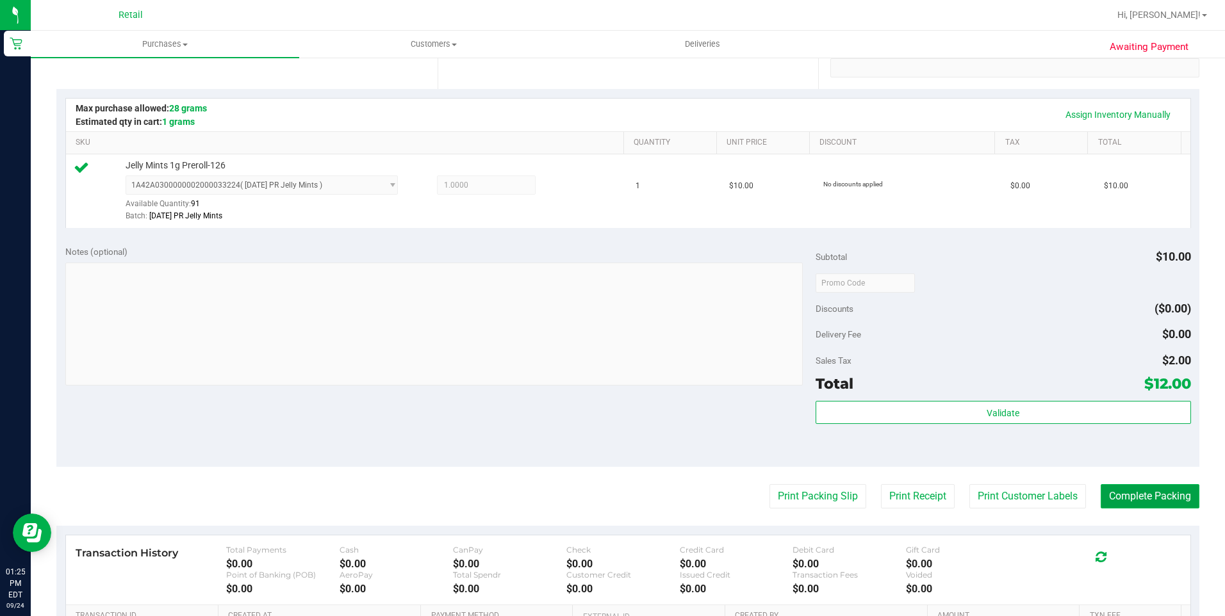
click at [1153, 488] on button "Complete Packing" at bounding box center [1150, 496] width 99 height 24
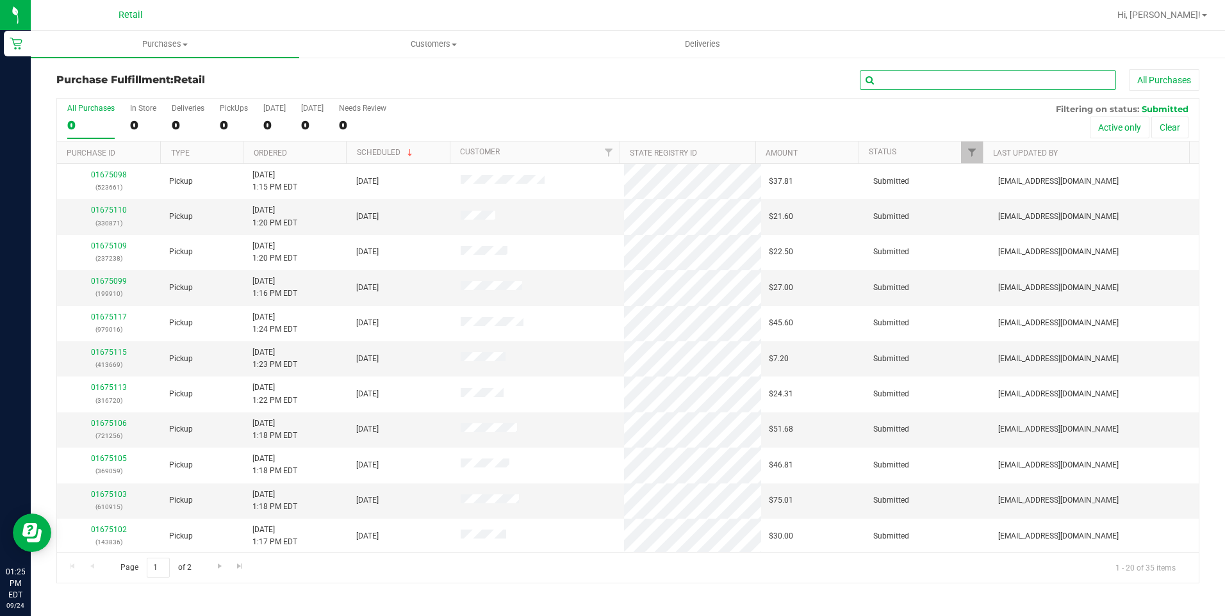
click at [942, 79] on input "text" at bounding box center [988, 79] width 256 height 19
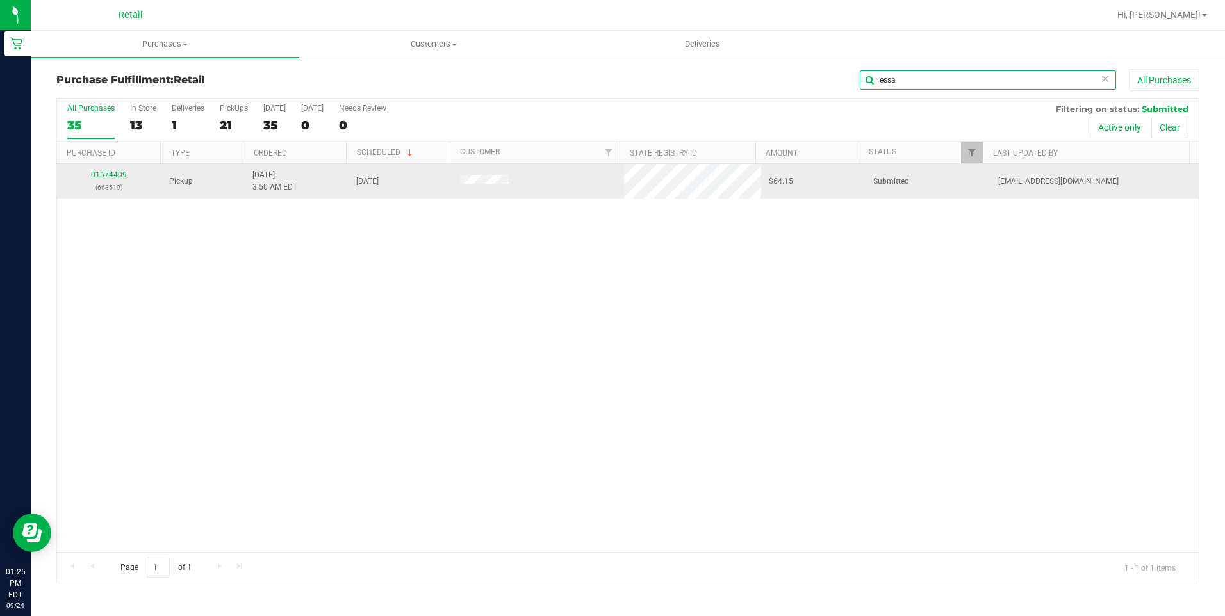
type input "essa"
click at [110, 173] on link "01674409" at bounding box center [109, 174] width 36 height 9
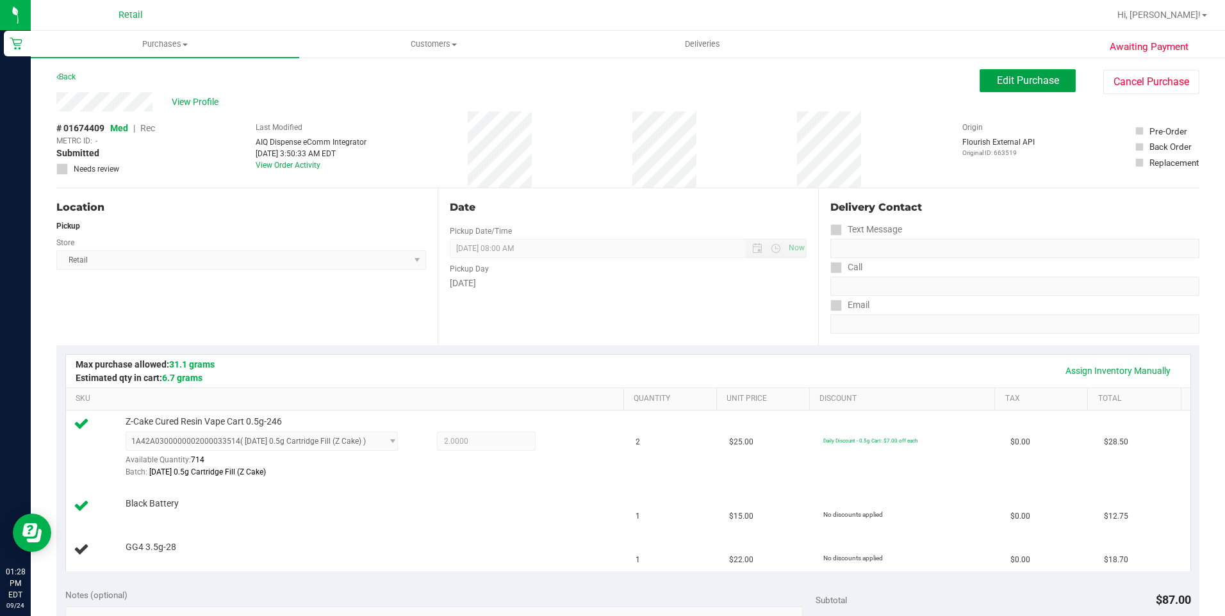
drag, startPoint x: 1024, startPoint y: 90, endPoint x: 1014, endPoint y: 82, distance: 13.7
click at [1014, 82] on span "Edit Purchase" at bounding box center [1028, 80] width 62 height 12
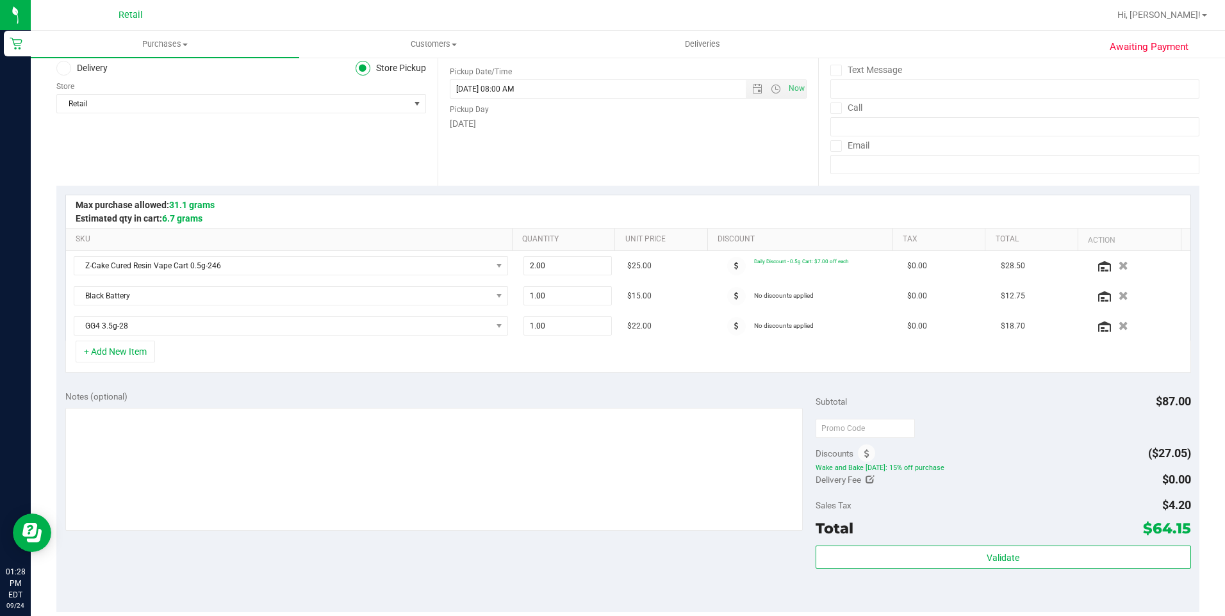
scroll to position [192, 0]
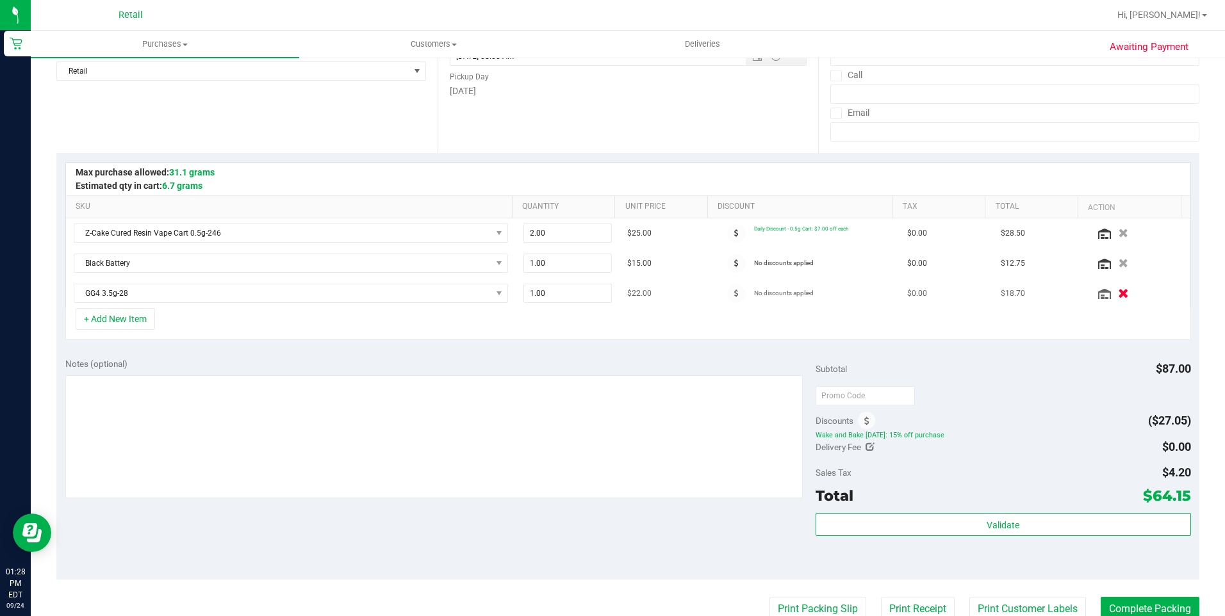
click at [1118, 295] on icon "button" at bounding box center [1123, 294] width 11 height 10
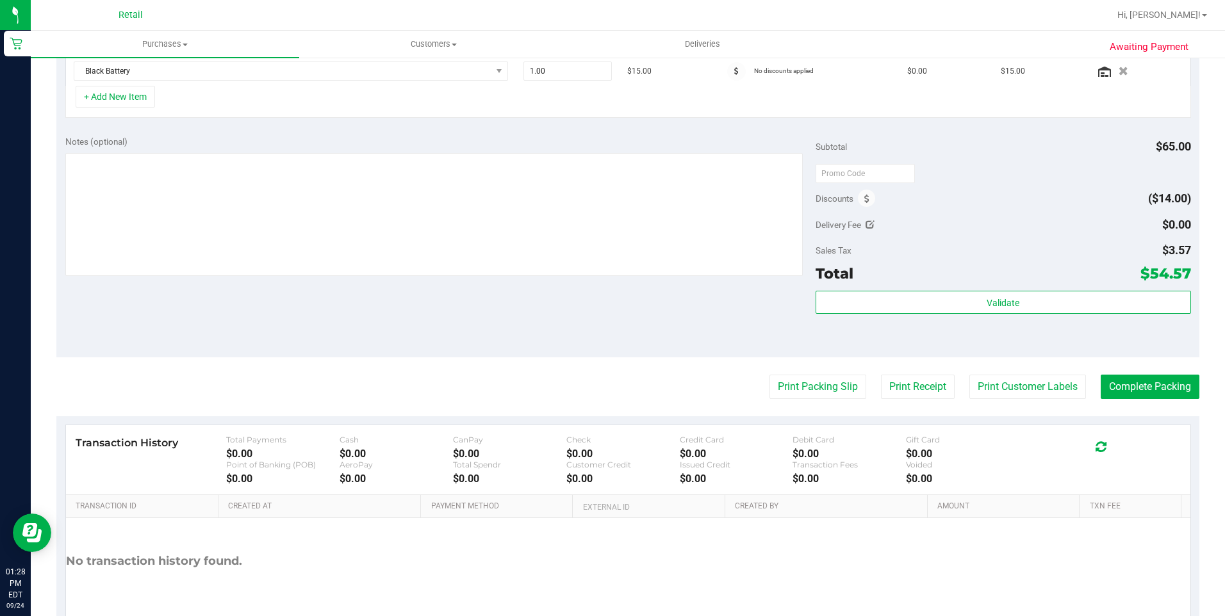
scroll to position [0, 0]
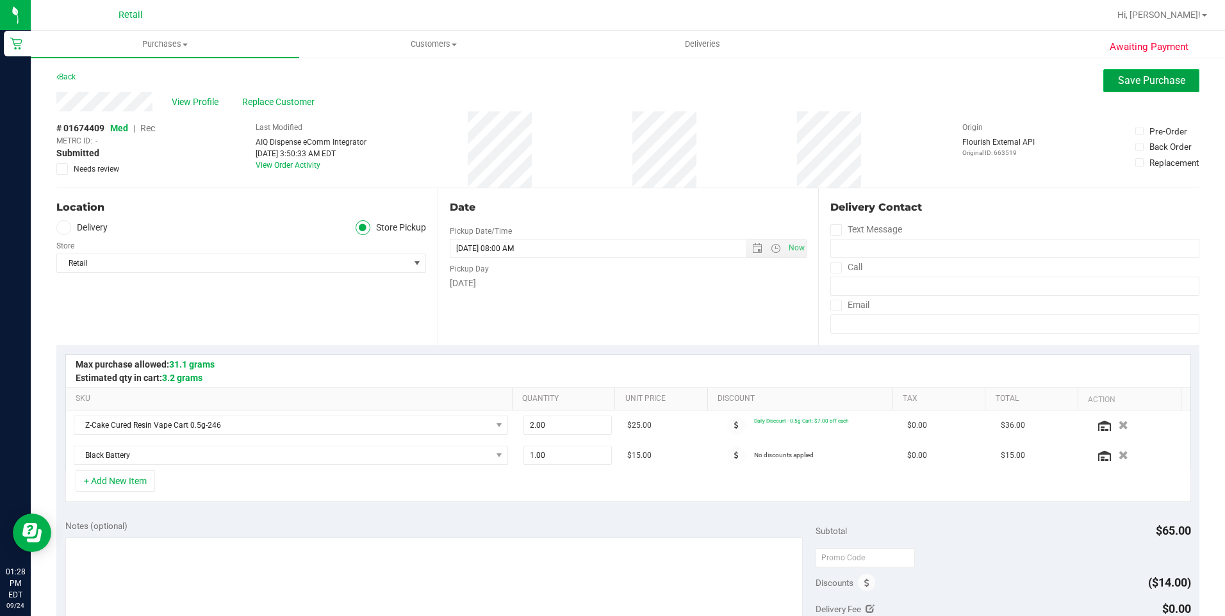
click at [1121, 85] on span "Save Purchase" at bounding box center [1151, 80] width 67 height 12
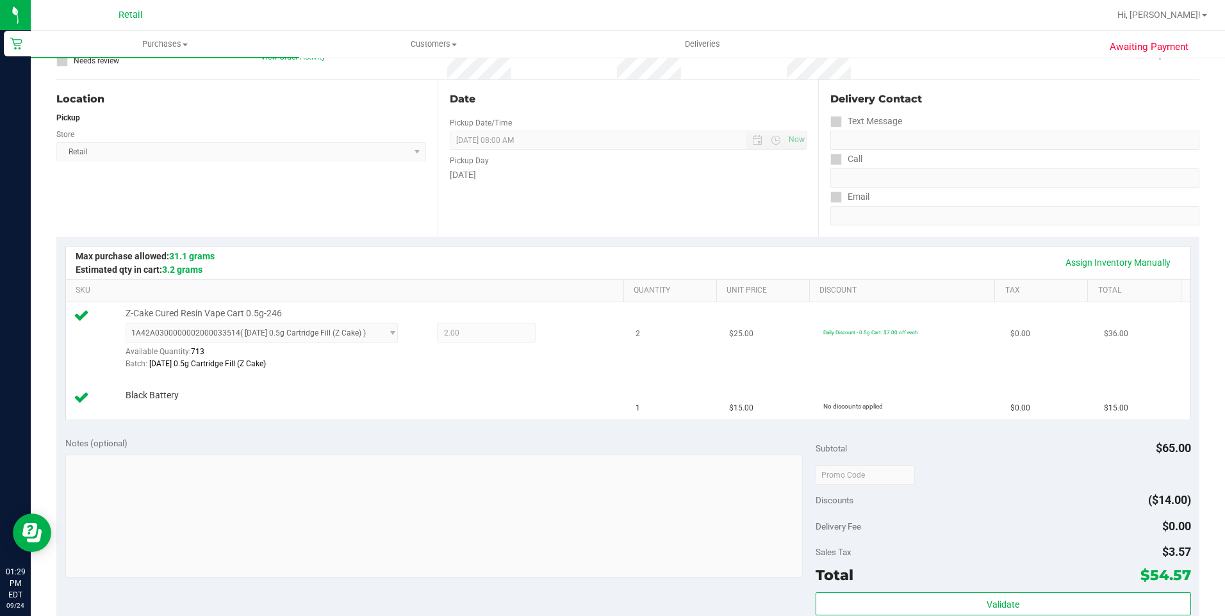
scroll to position [384, 0]
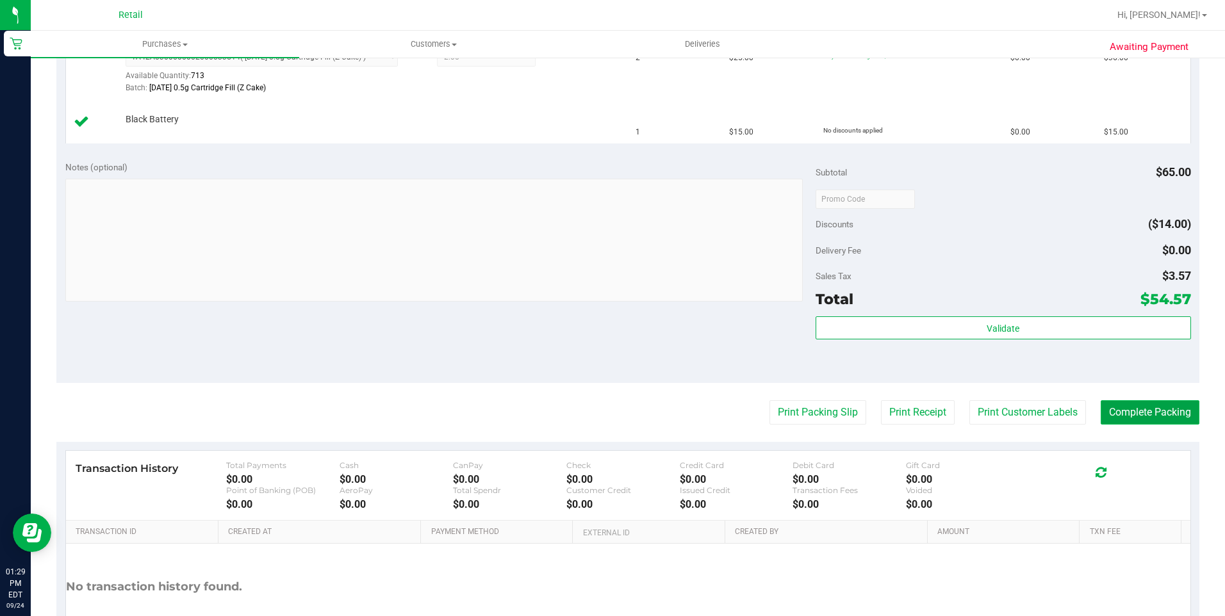
click at [1155, 416] on button "Complete Packing" at bounding box center [1150, 412] width 99 height 24
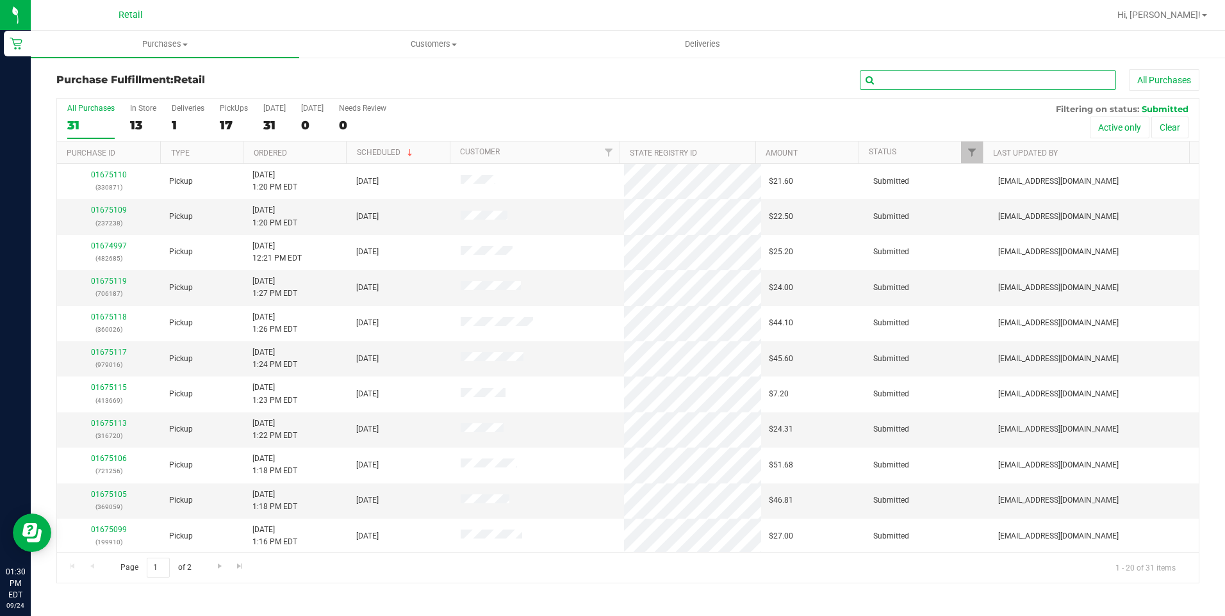
click at [957, 84] on input "text" at bounding box center [988, 79] width 256 height 19
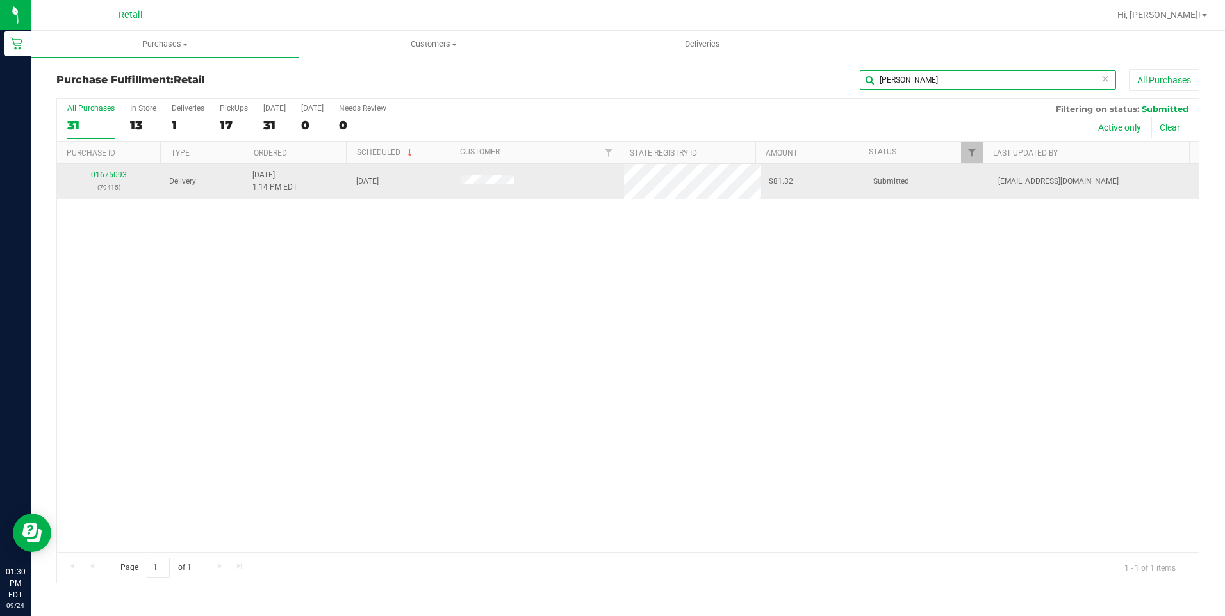
type input "[PERSON_NAME]"
click at [105, 173] on link "01675093" at bounding box center [109, 174] width 36 height 9
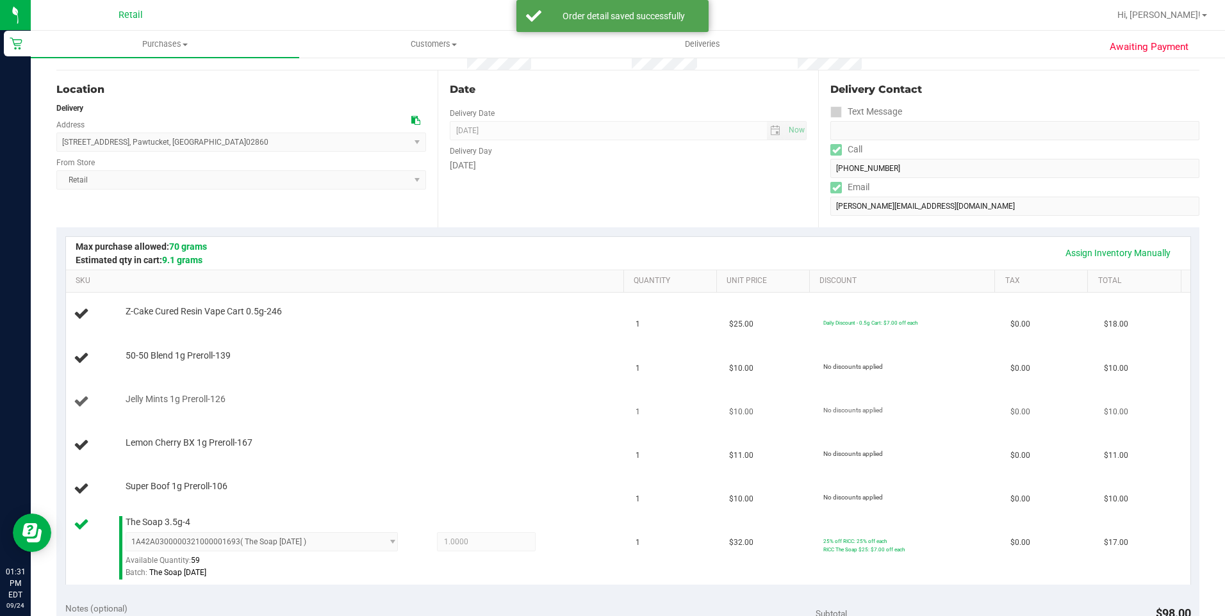
scroll to position [128, 0]
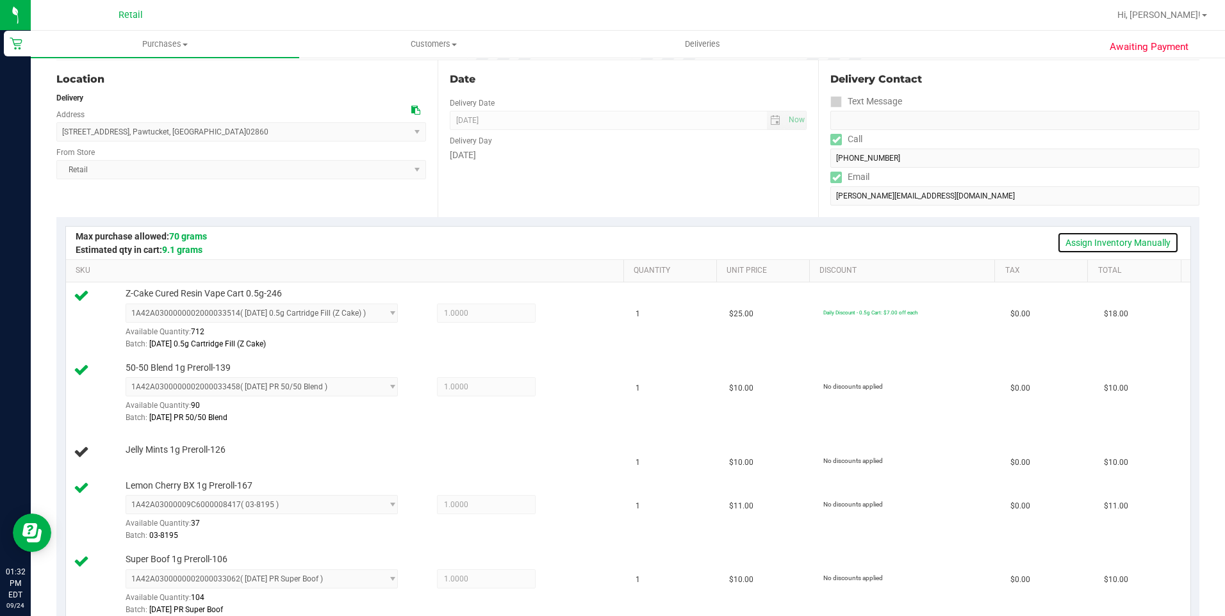
click at [1115, 245] on link "Assign Inventory Manually" at bounding box center [1118, 243] width 122 height 22
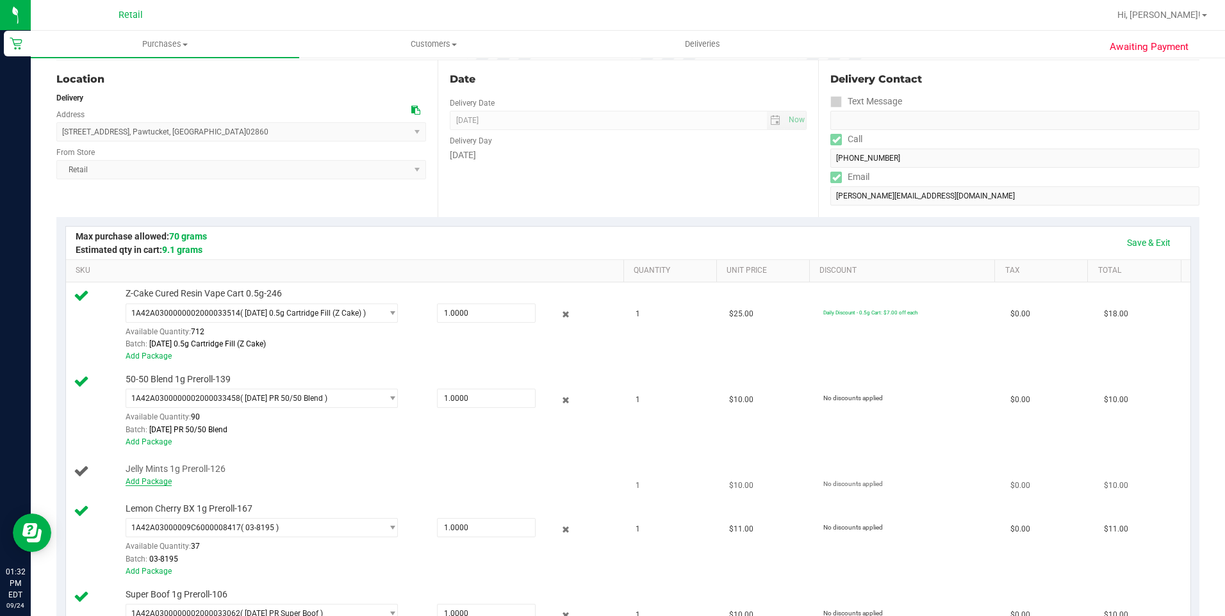
click at [150, 481] on link "Add Package" at bounding box center [149, 481] width 46 height 9
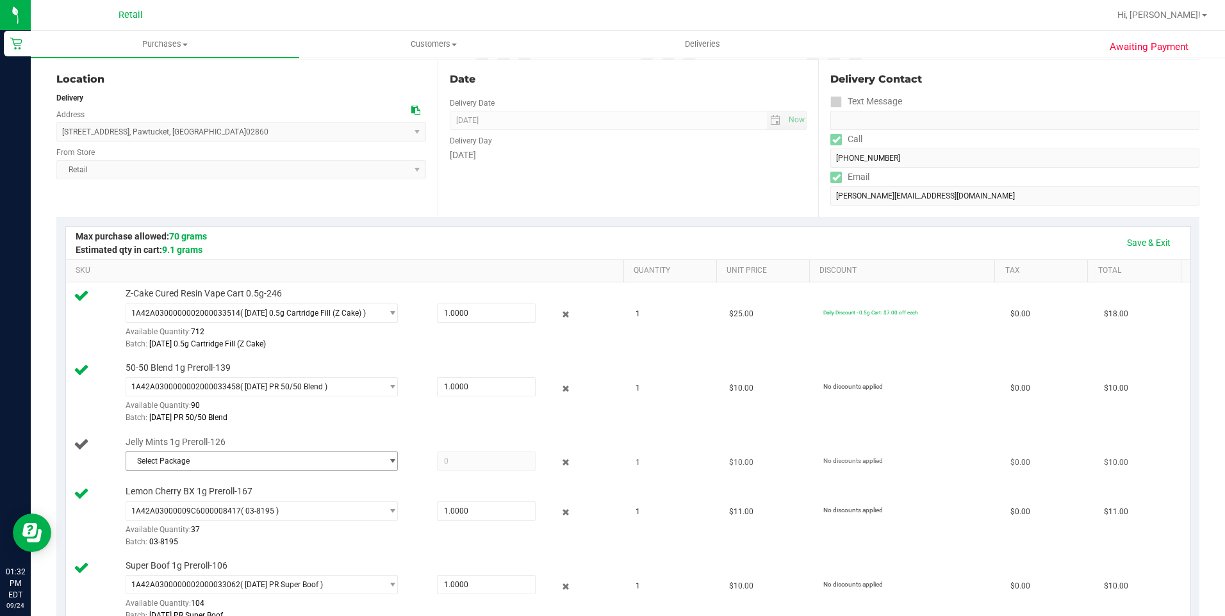
click at [191, 461] on span "Select Package" at bounding box center [254, 461] width 256 height 18
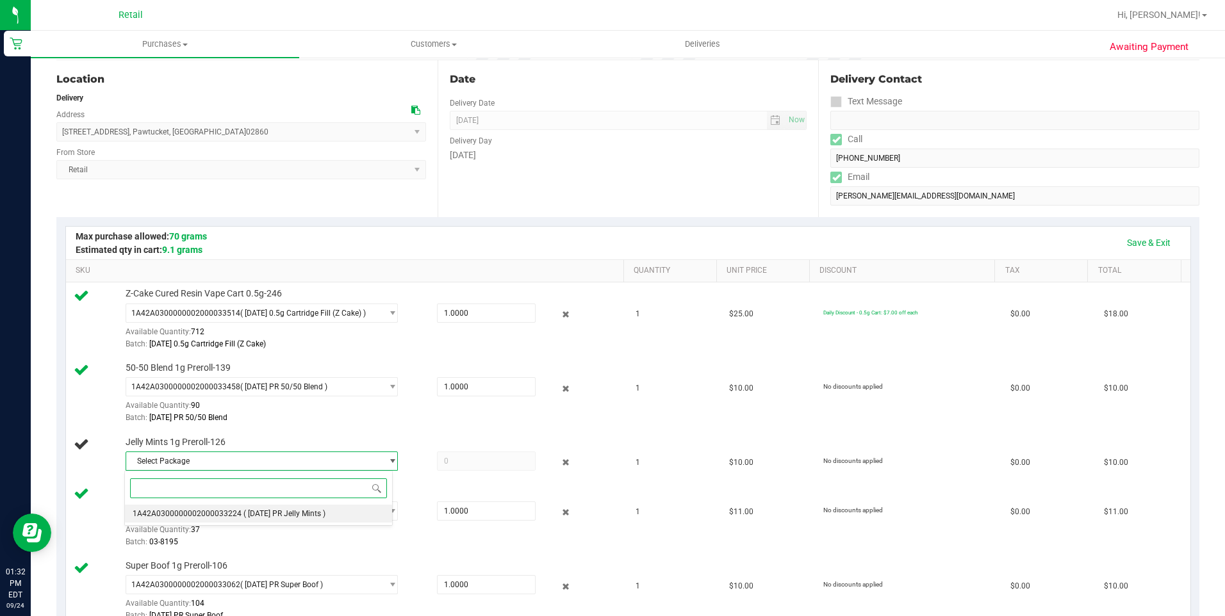
click at [199, 511] on span "1A42A0300000002000033224" at bounding box center [187, 513] width 109 height 9
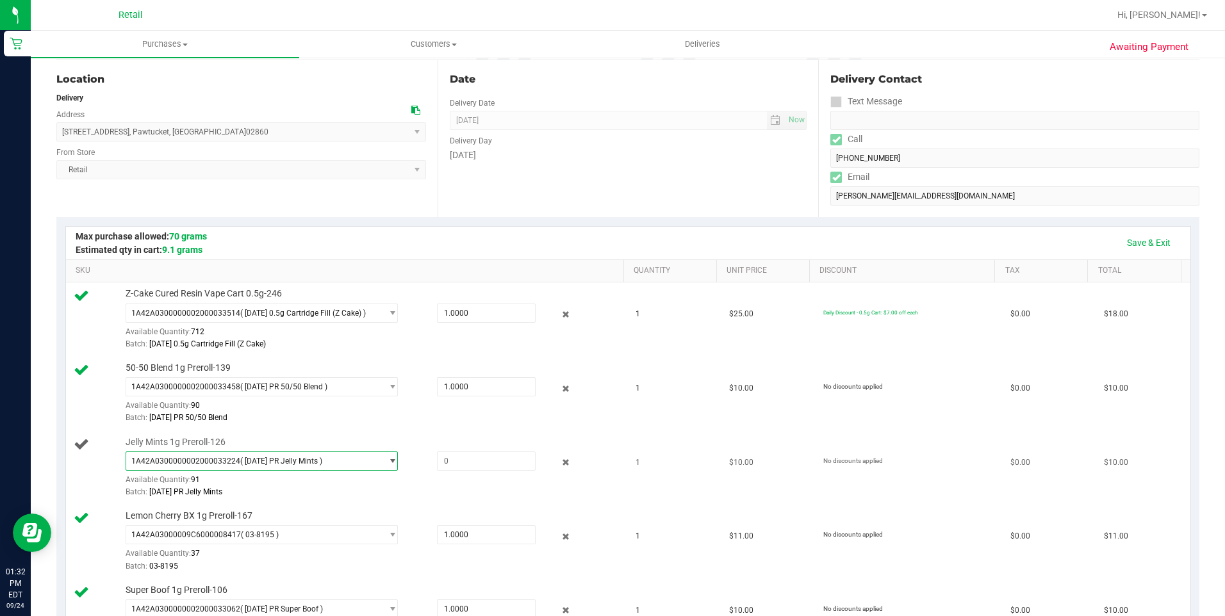
click at [490, 472] on div "1A42A0300000002000033224 ( [DATE] PR Jelly Mints ) 1A42A0300000002000033224 Ava…" at bounding box center [372, 475] width 492 height 47
click at [489, 462] on span at bounding box center [486, 461] width 99 height 19
type input "1"
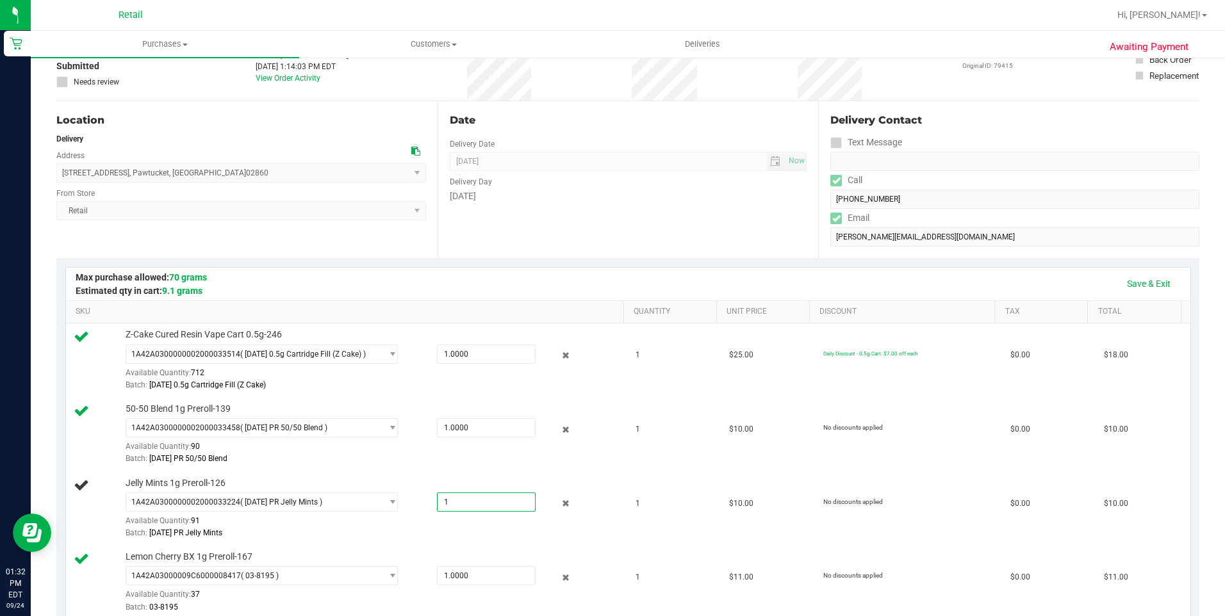
scroll to position [64, 0]
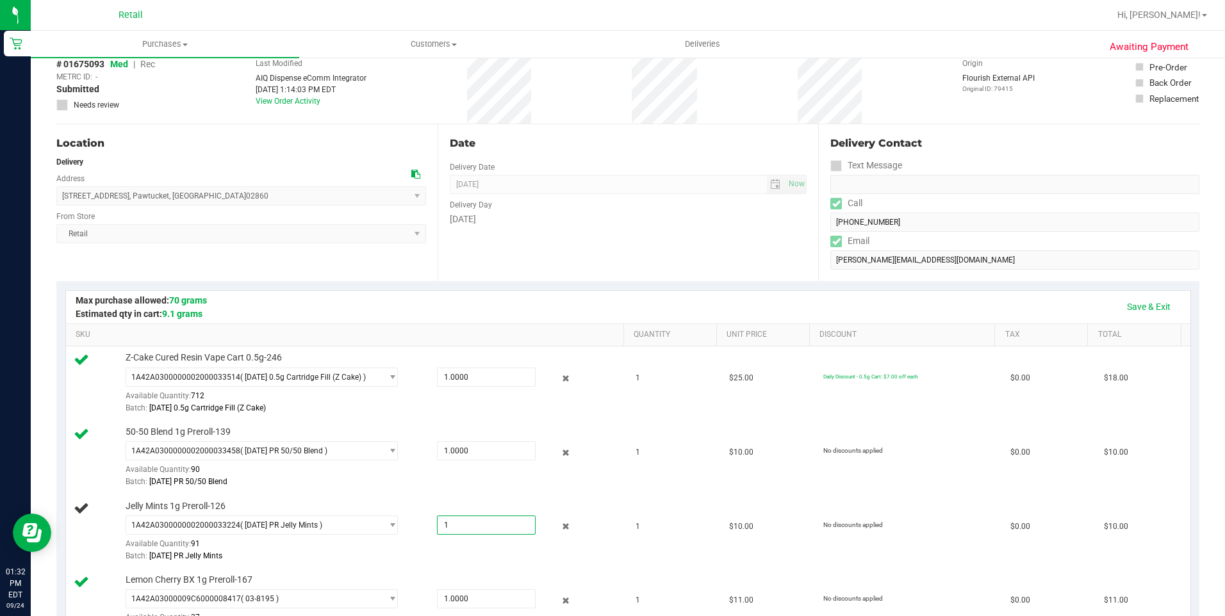
type input "1.0000"
click at [635, 152] on div "Date Delivery Date [DATE] Now [DATE] 02:00 PM Now Delivery Day [DATE]" at bounding box center [628, 202] width 381 height 157
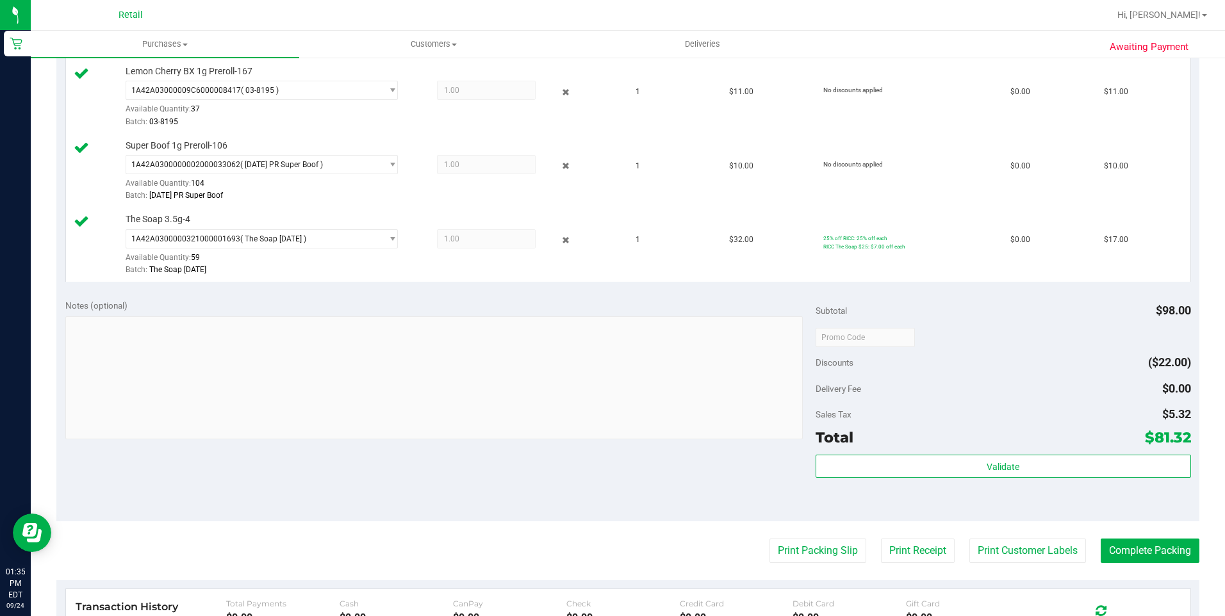
scroll to position [577, 0]
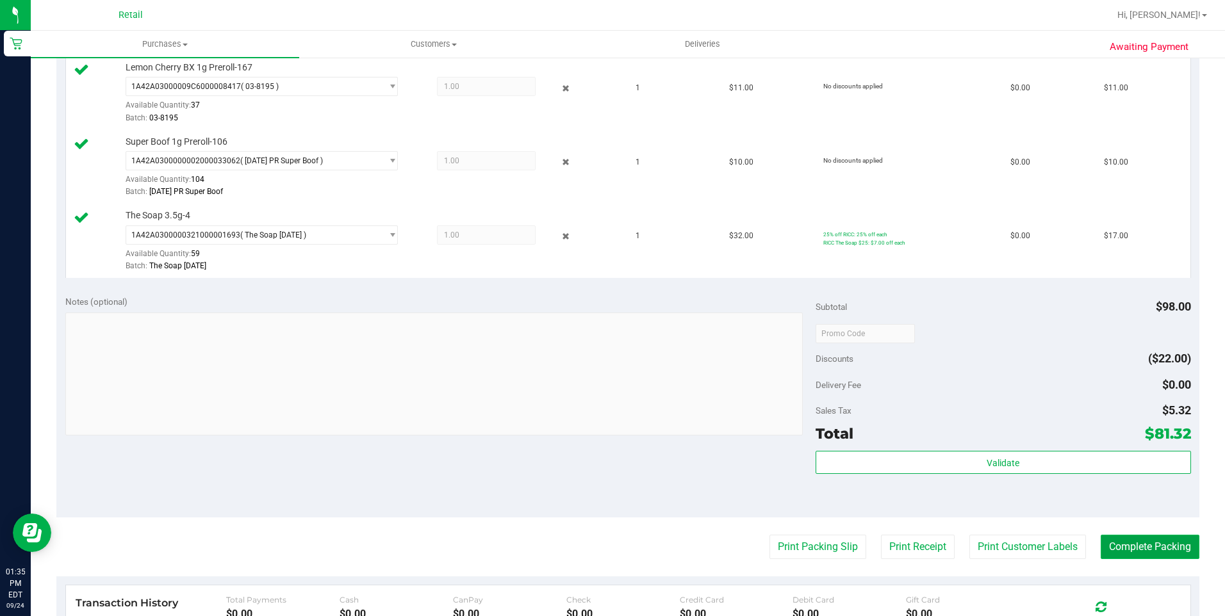
click at [1127, 550] on button "Complete Packing" at bounding box center [1150, 547] width 99 height 24
